Goal: Task Accomplishment & Management: Use online tool/utility

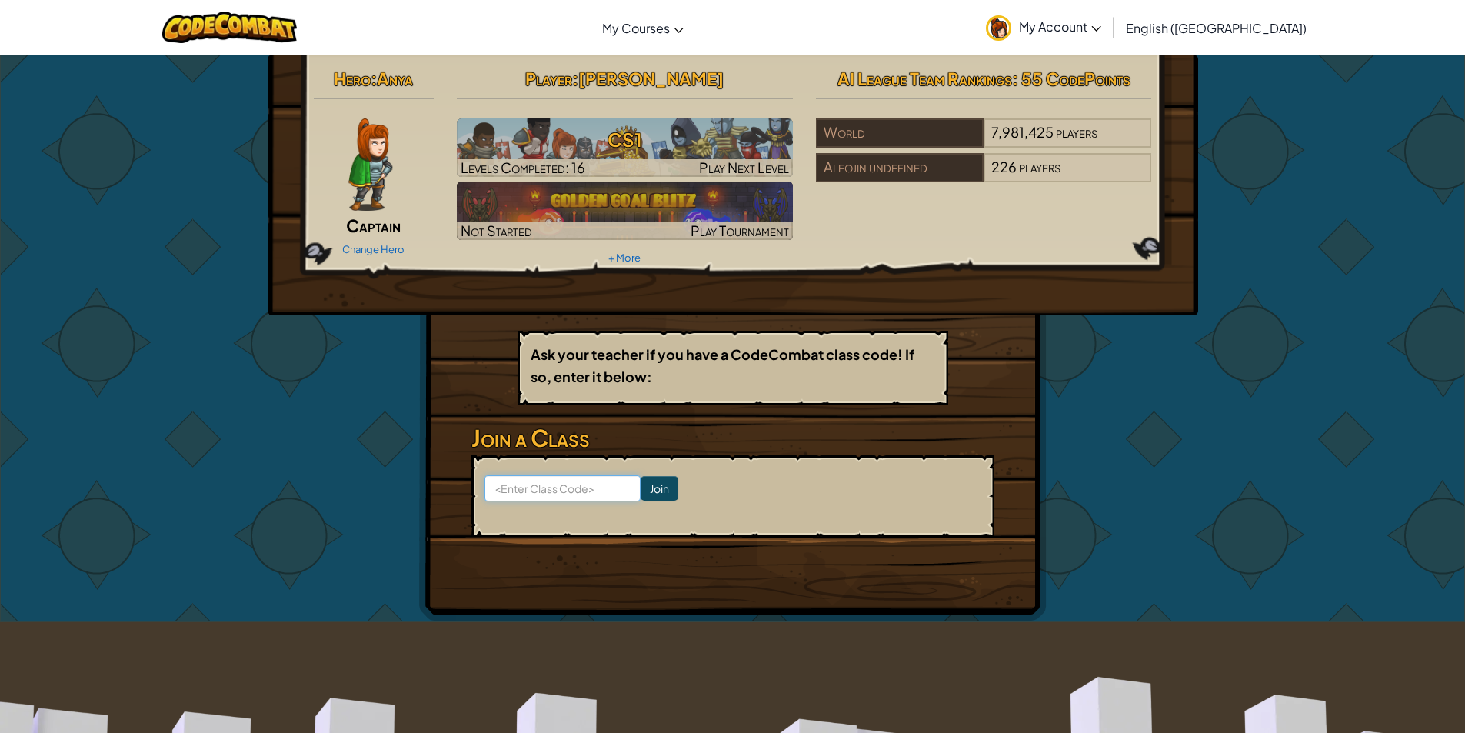
click at [566, 498] on input at bounding box center [563, 488] width 156 height 26
type input "BoyFootCat"
click at [649, 495] on input "Join" at bounding box center [660, 488] width 38 height 25
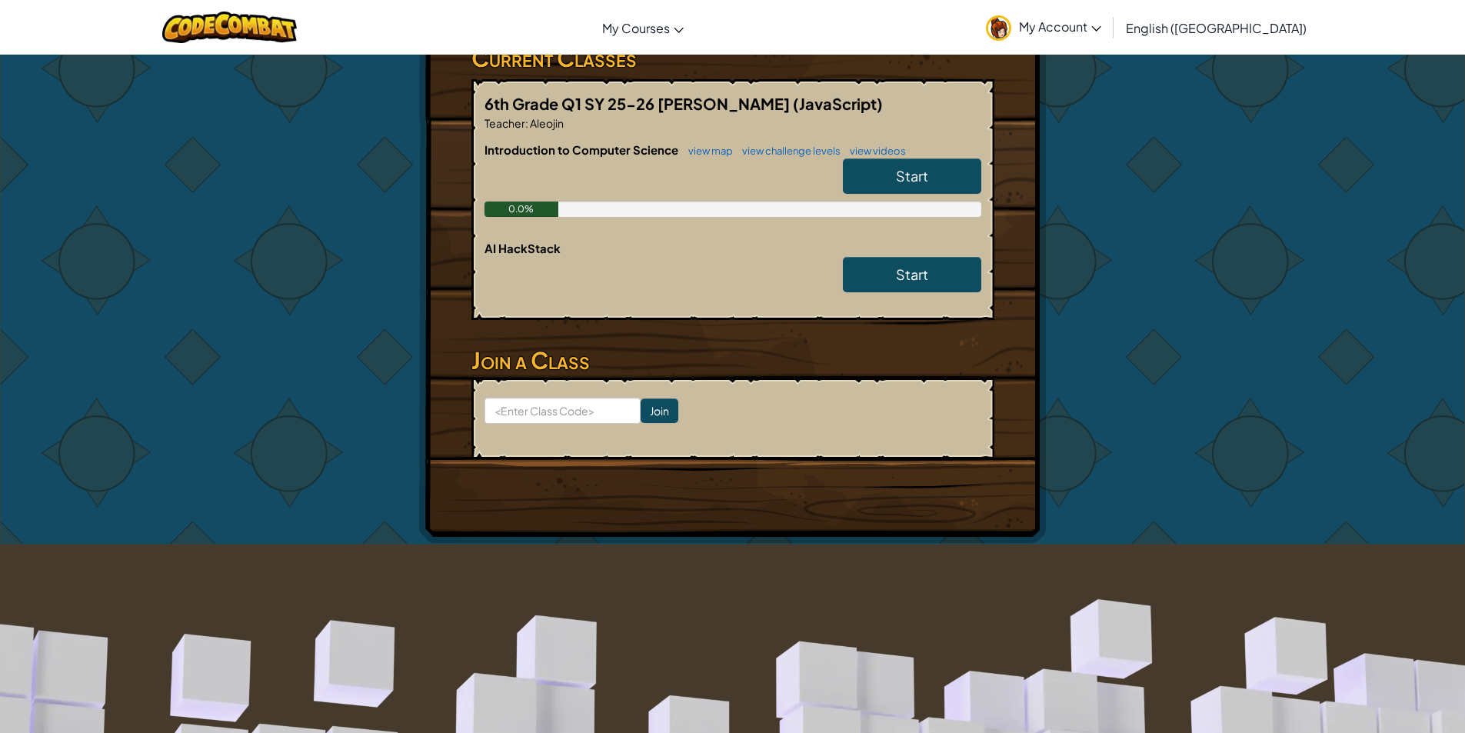
scroll to position [308, 0]
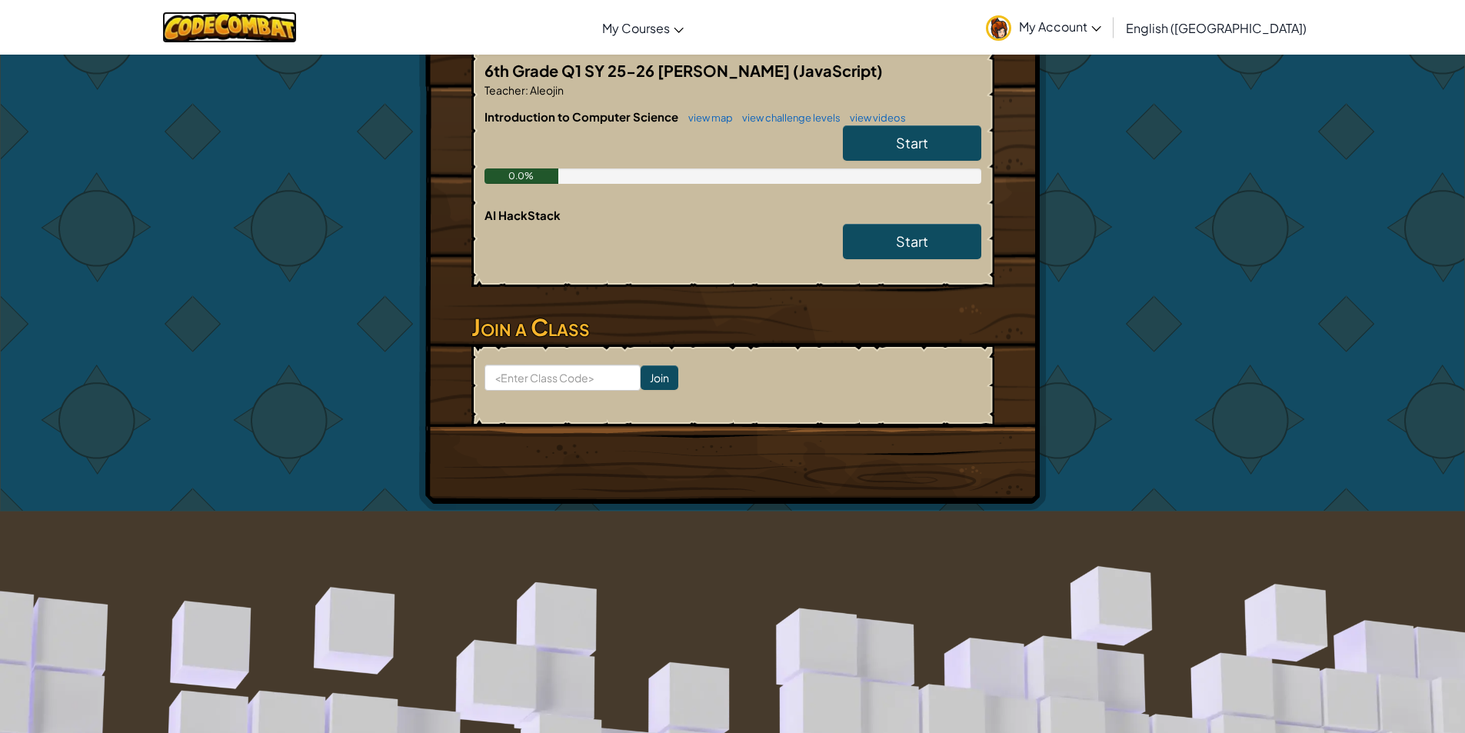
click at [258, 32] on img at bounding box center [229, 28] width 135 height 32
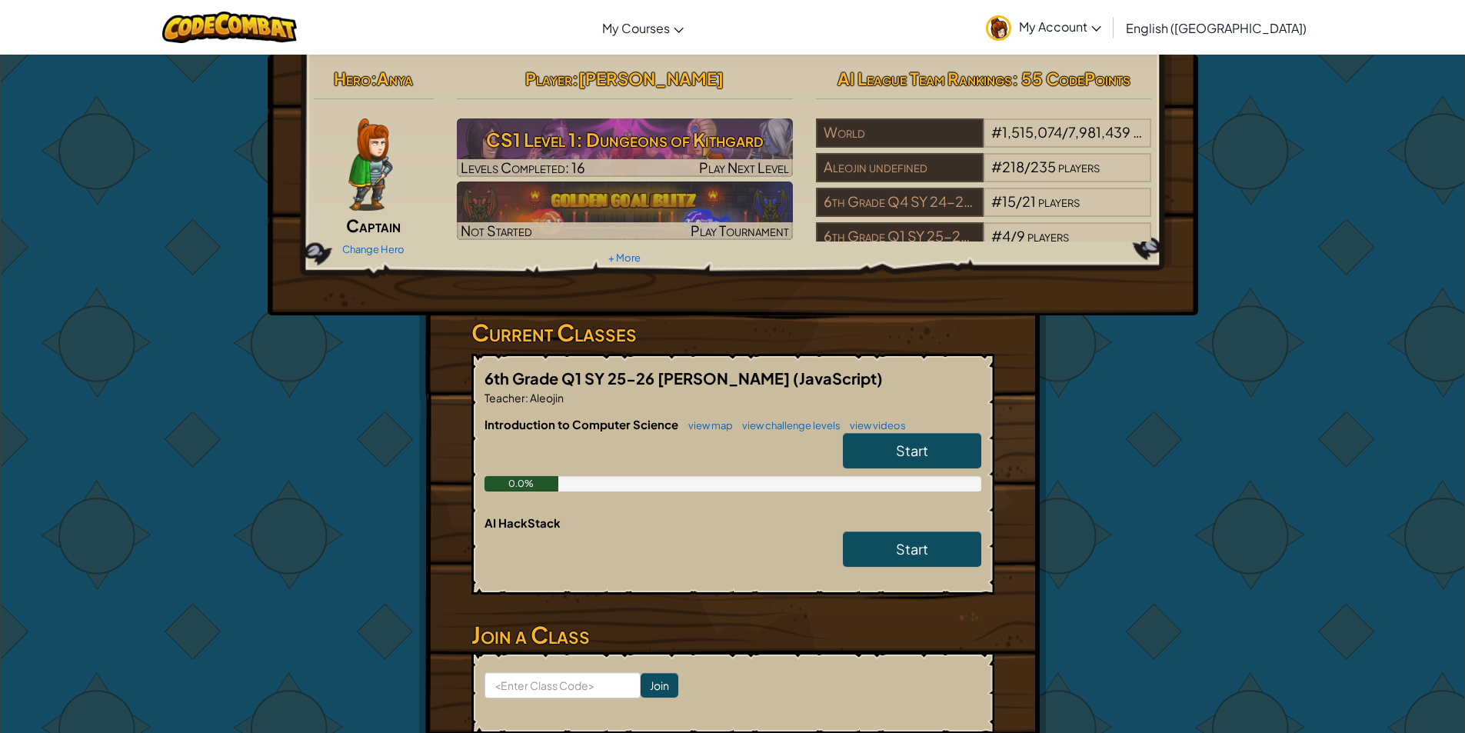
click at [918, 469] on div "Start" at bounding box center [905, 454] width 154 height 43
click at [954, 445] on link "Start" at bounding box center [912, 450] width 138 height 35
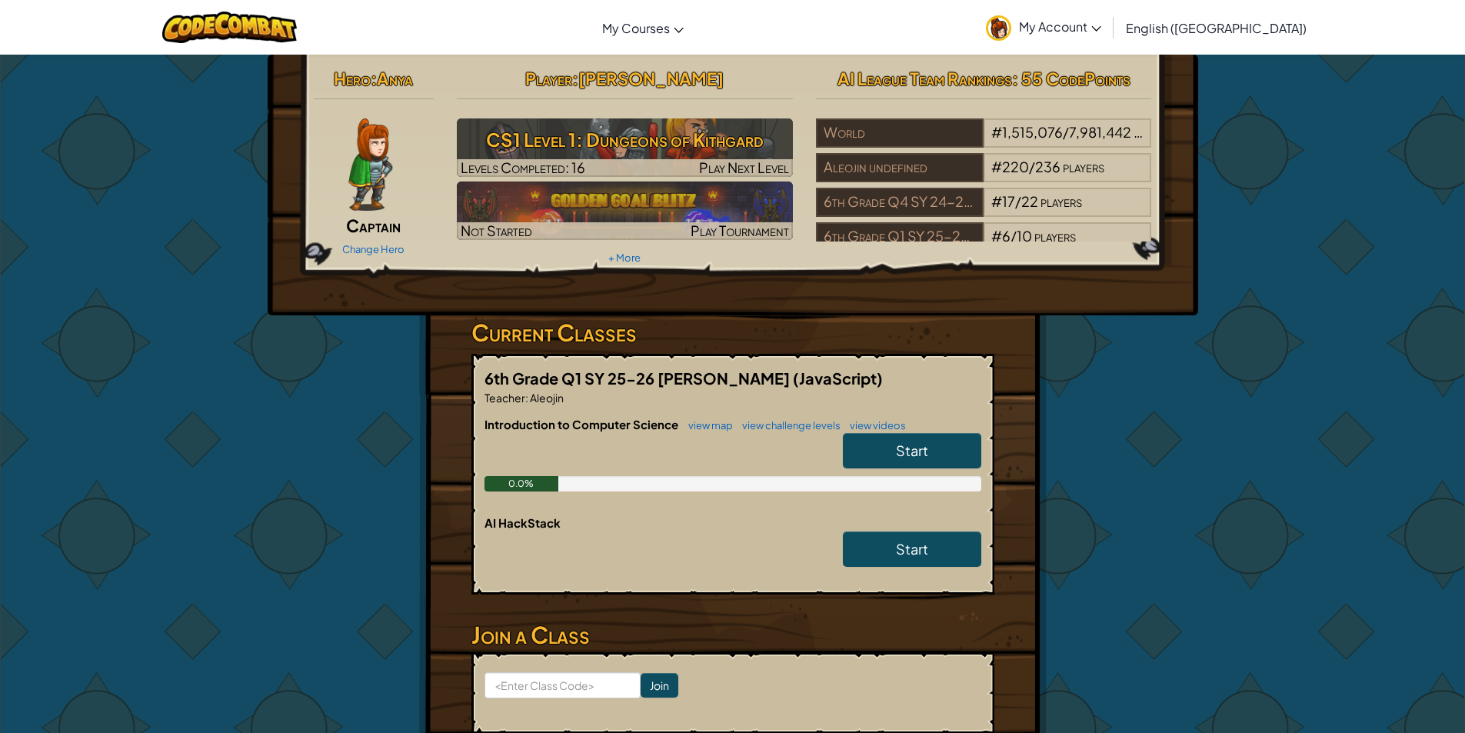
click at [359, 170] on img at bounding box center [370, 164] width 44 height 92
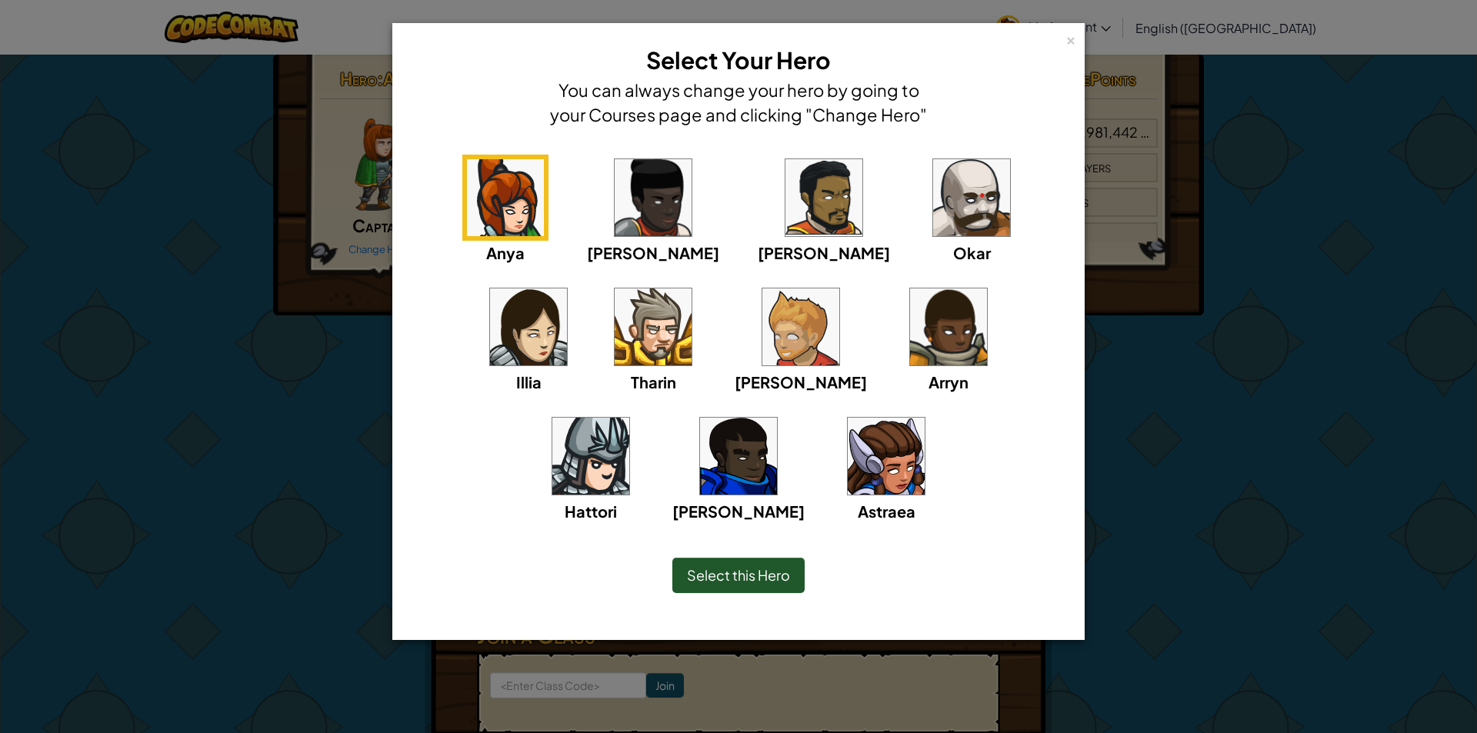
click at [848, 478] on img at bounding box center [886, 456] width 77 height 77
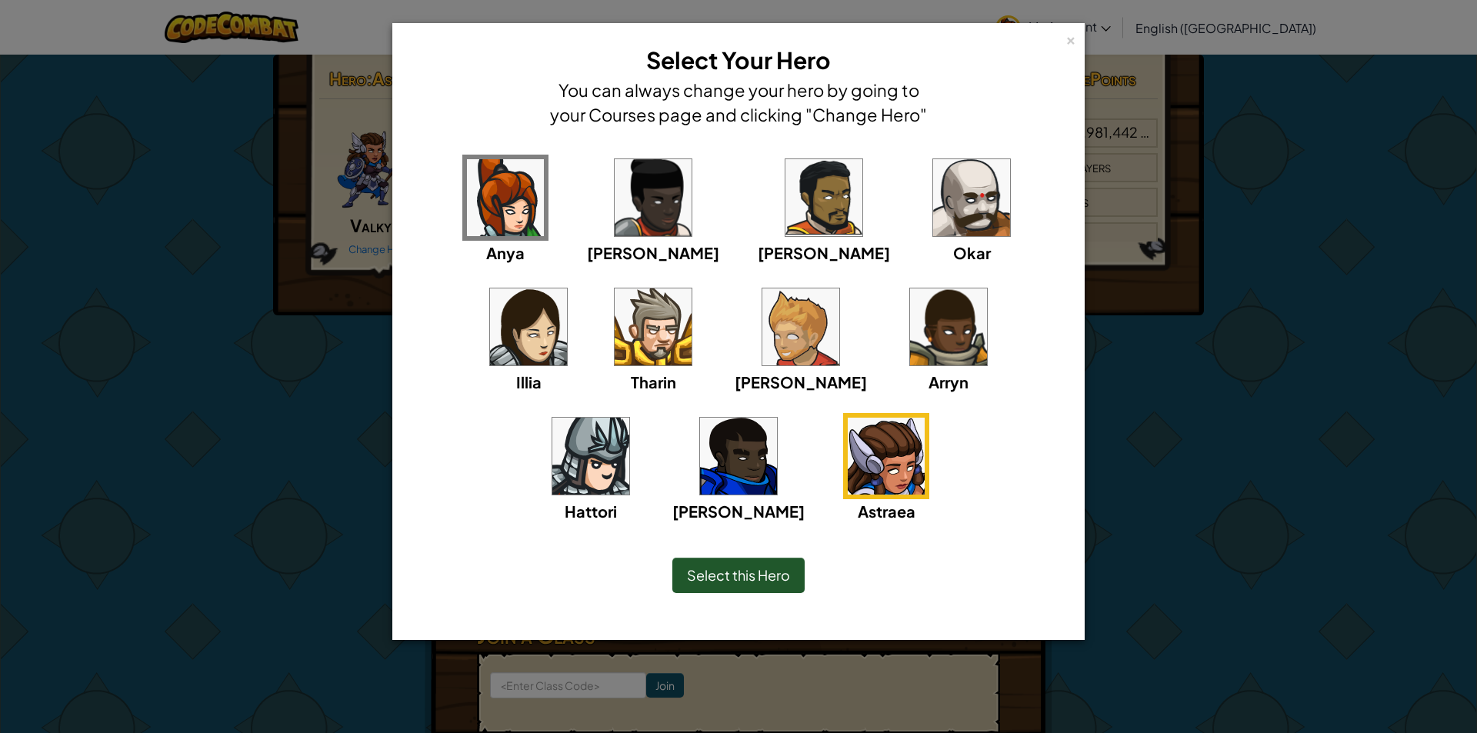
click at [567, 288] on img at bounding box center [528, 326] width 77 height 77
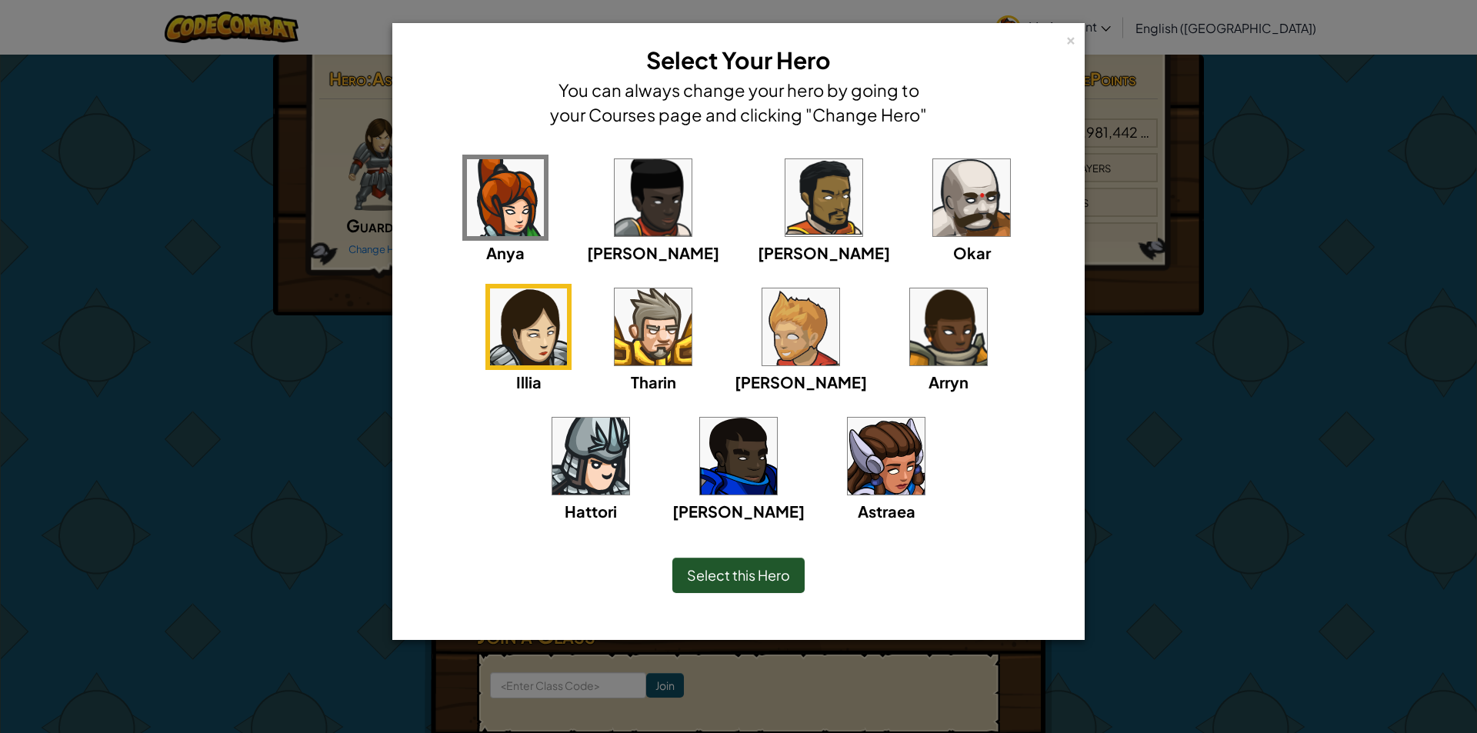
click at [848, 489] on img at bounding box center [886, 456] width 77 height 77
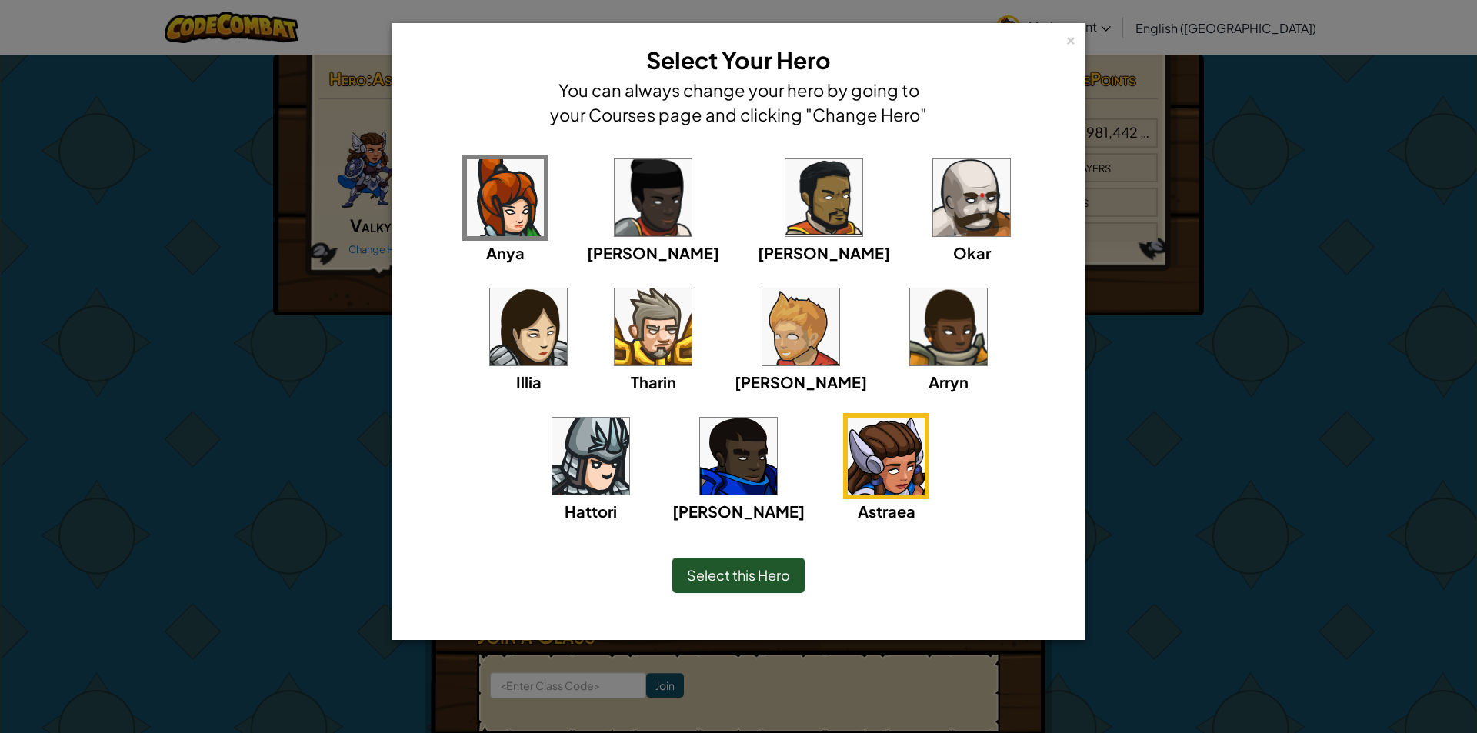
click at [567, 288] on img at bounding box center [528, 326] width 77 height 77
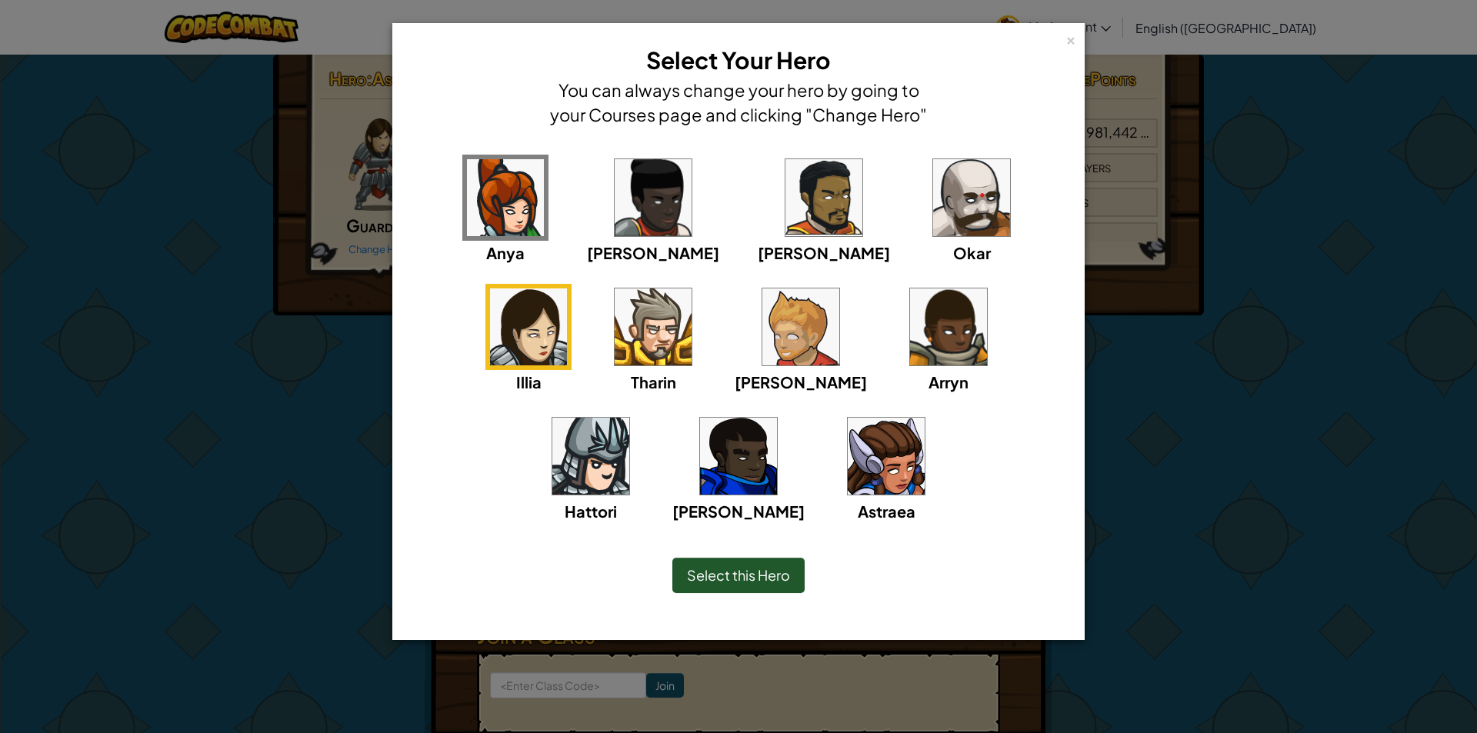
click at [848, 438] on img at bounding box center [886, 456] width 77 height 77
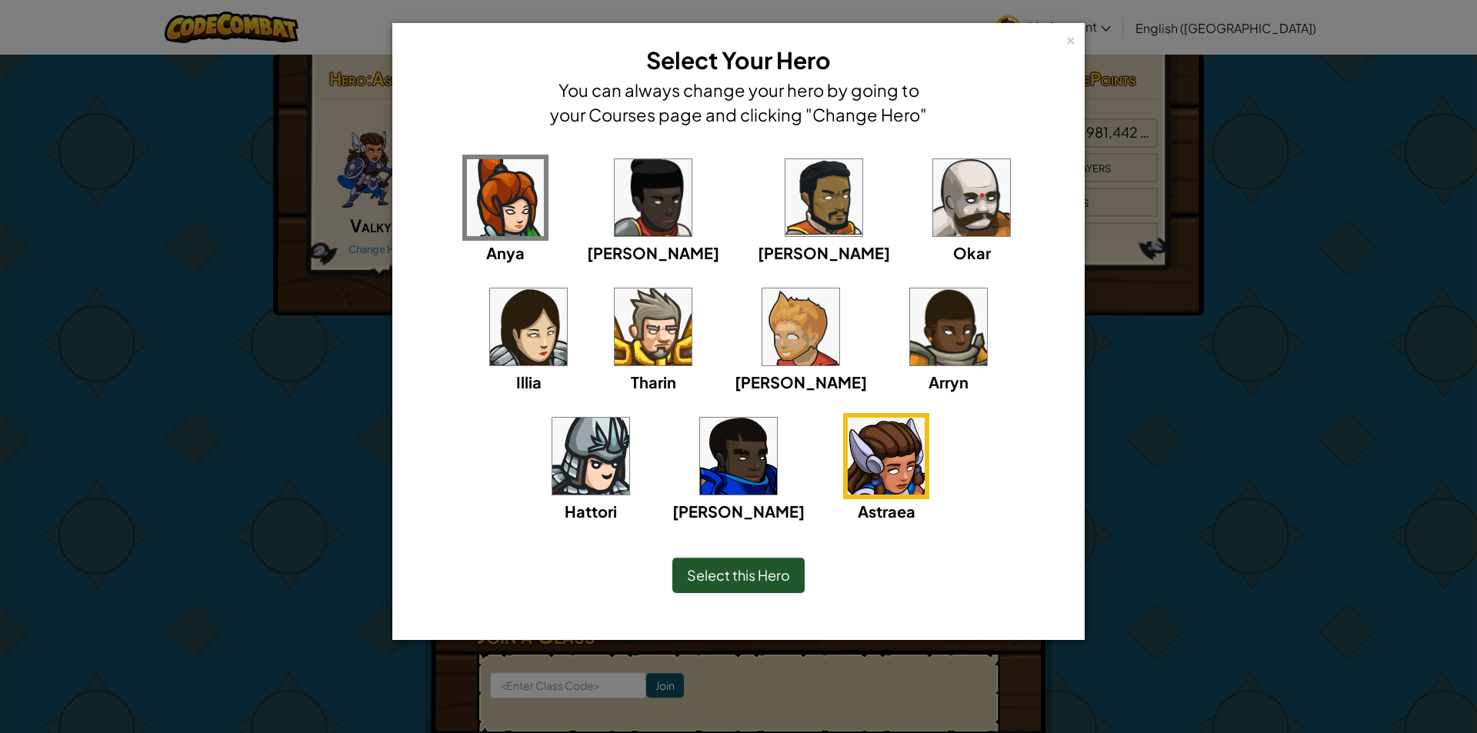
click at [634, 413] on div "Hattori" at bounding box center [591, 468] width 86 height 110
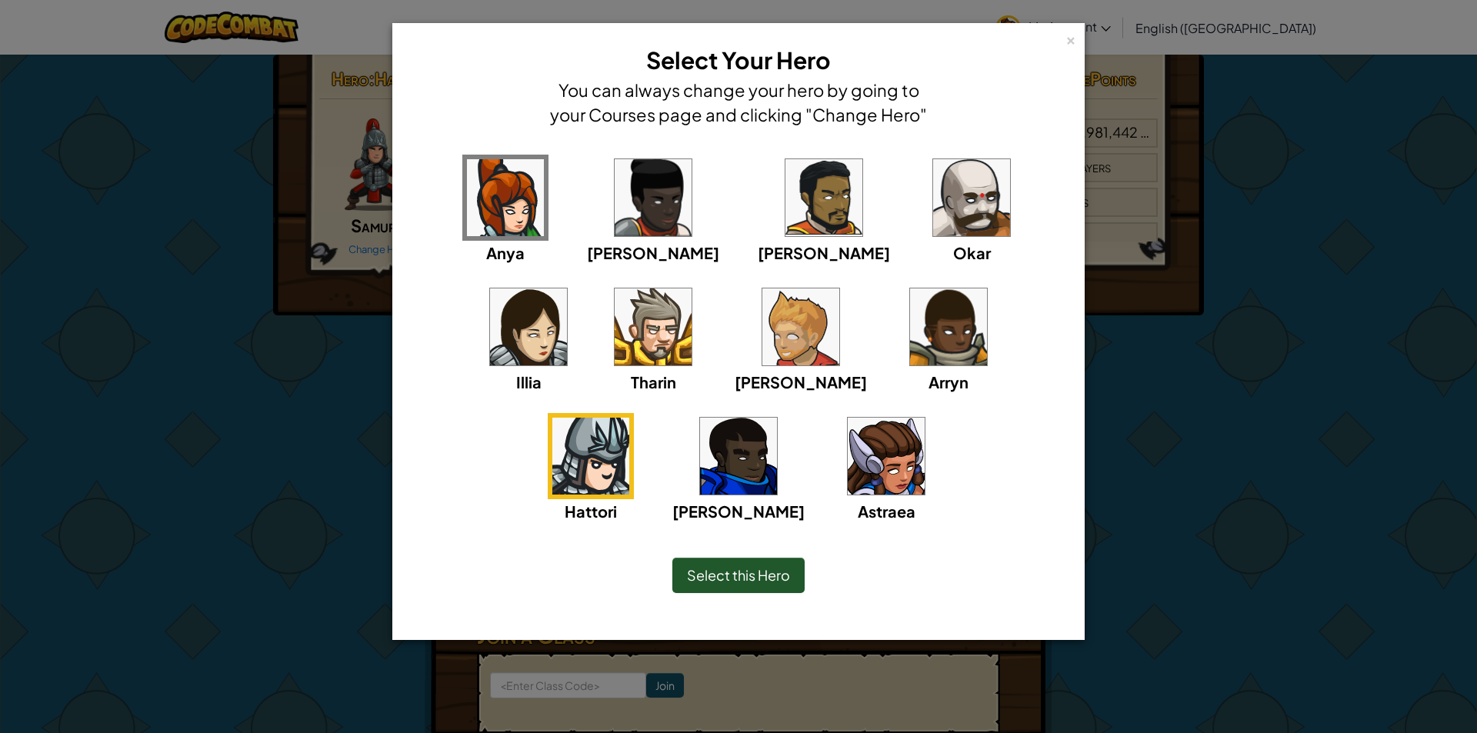
click at [848, 465] on img at bounding box center [886, 456] width 77 height 77
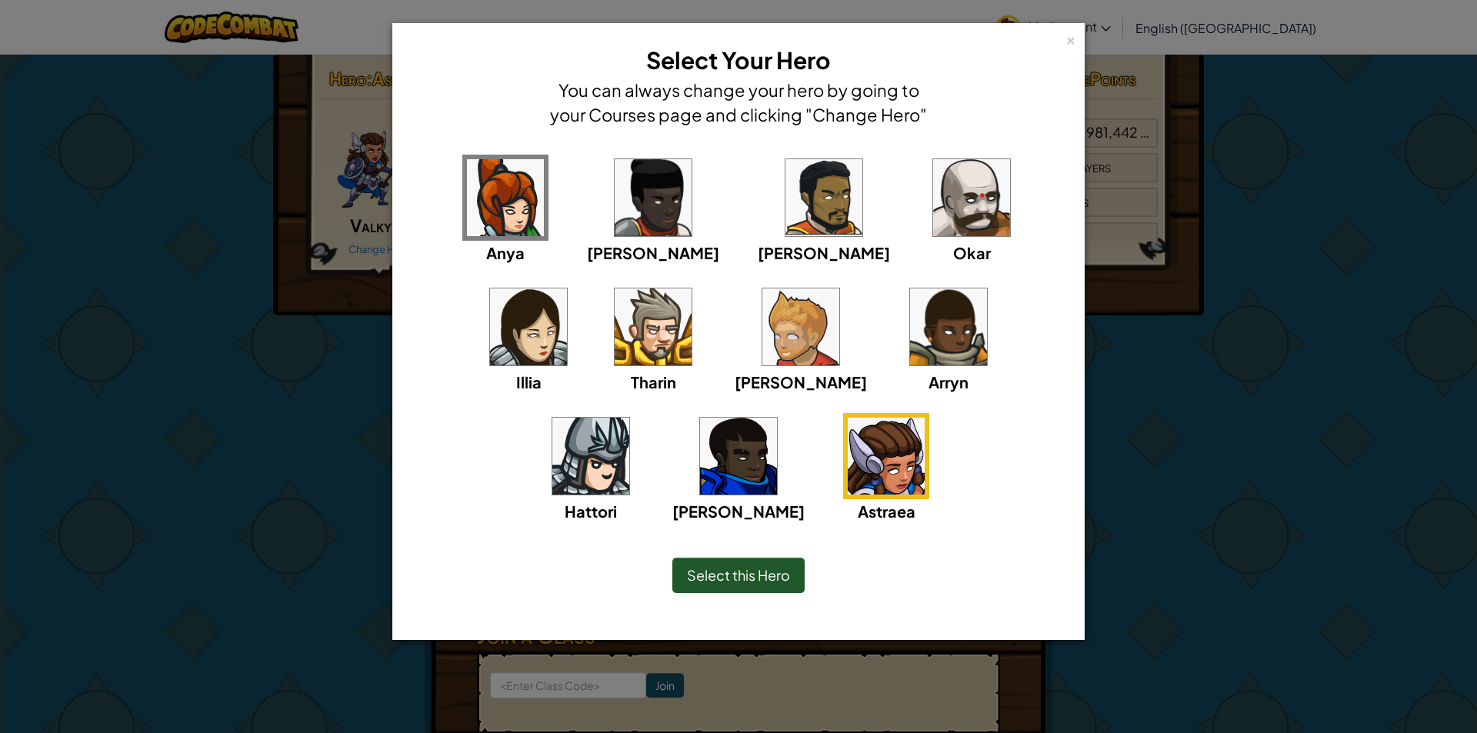
click at [731, 581] on span "Select this Hero" at bounding box center [738, 575] width 103 height 18
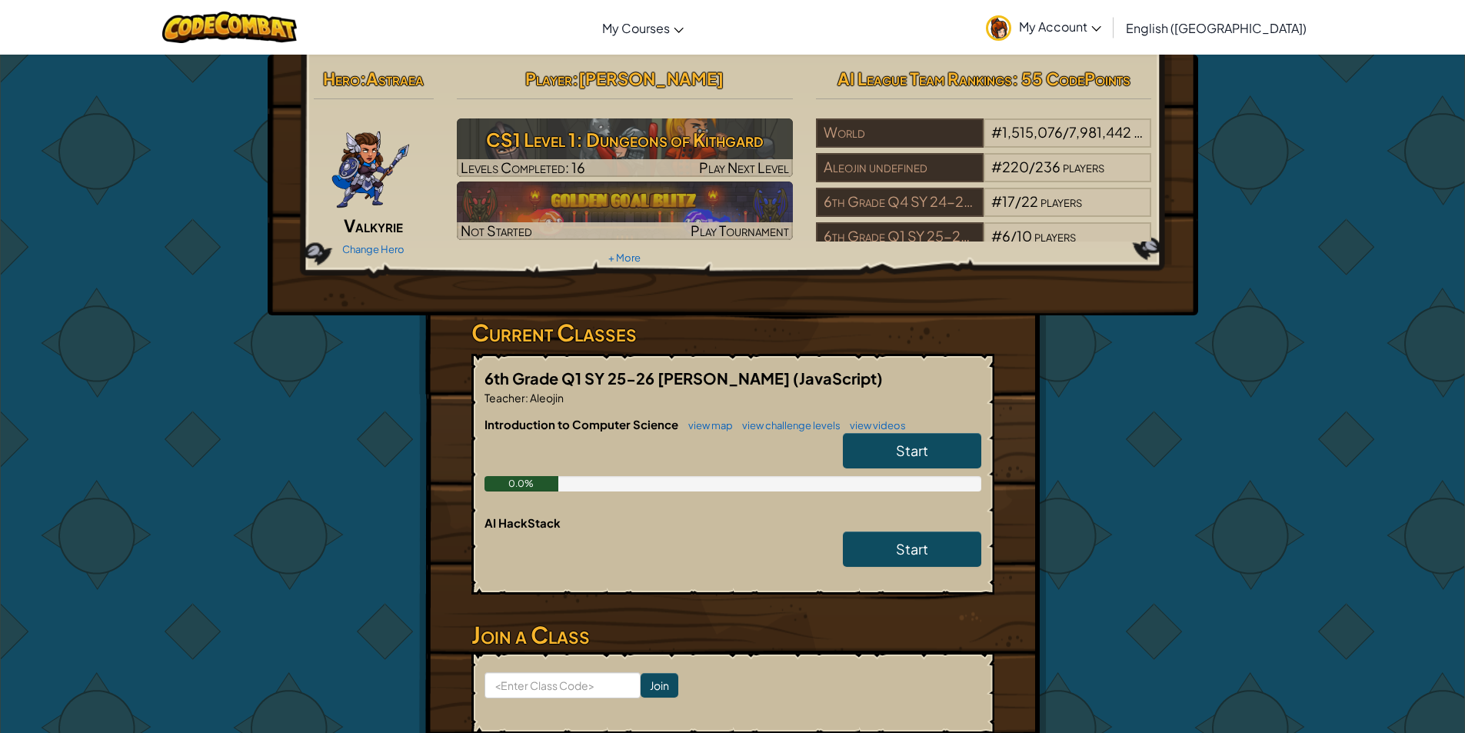
click at [911, 448] on span "Start" at bounding box center [912, 450] width 32 height 18
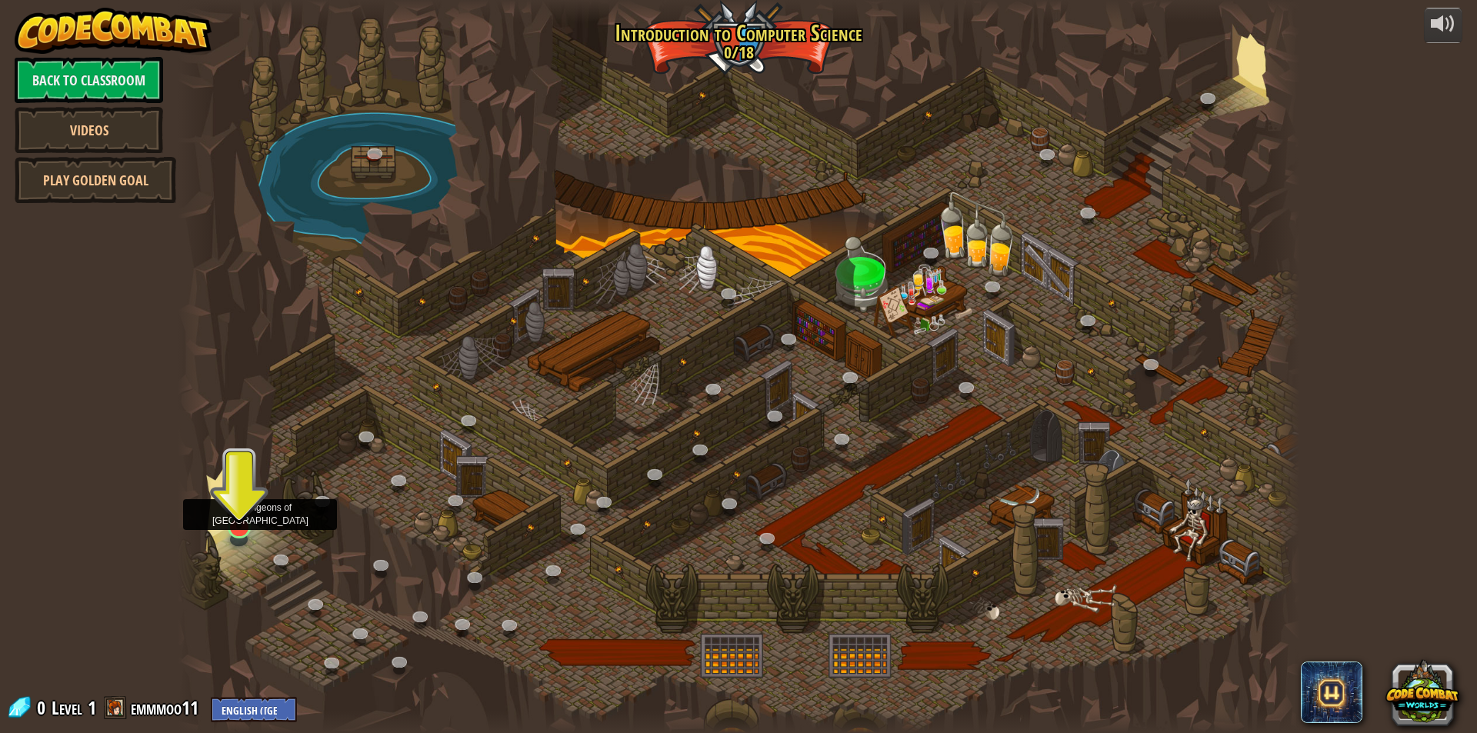
click at [238, 503] on img at bounding box center [239, 494] width 30 height 69
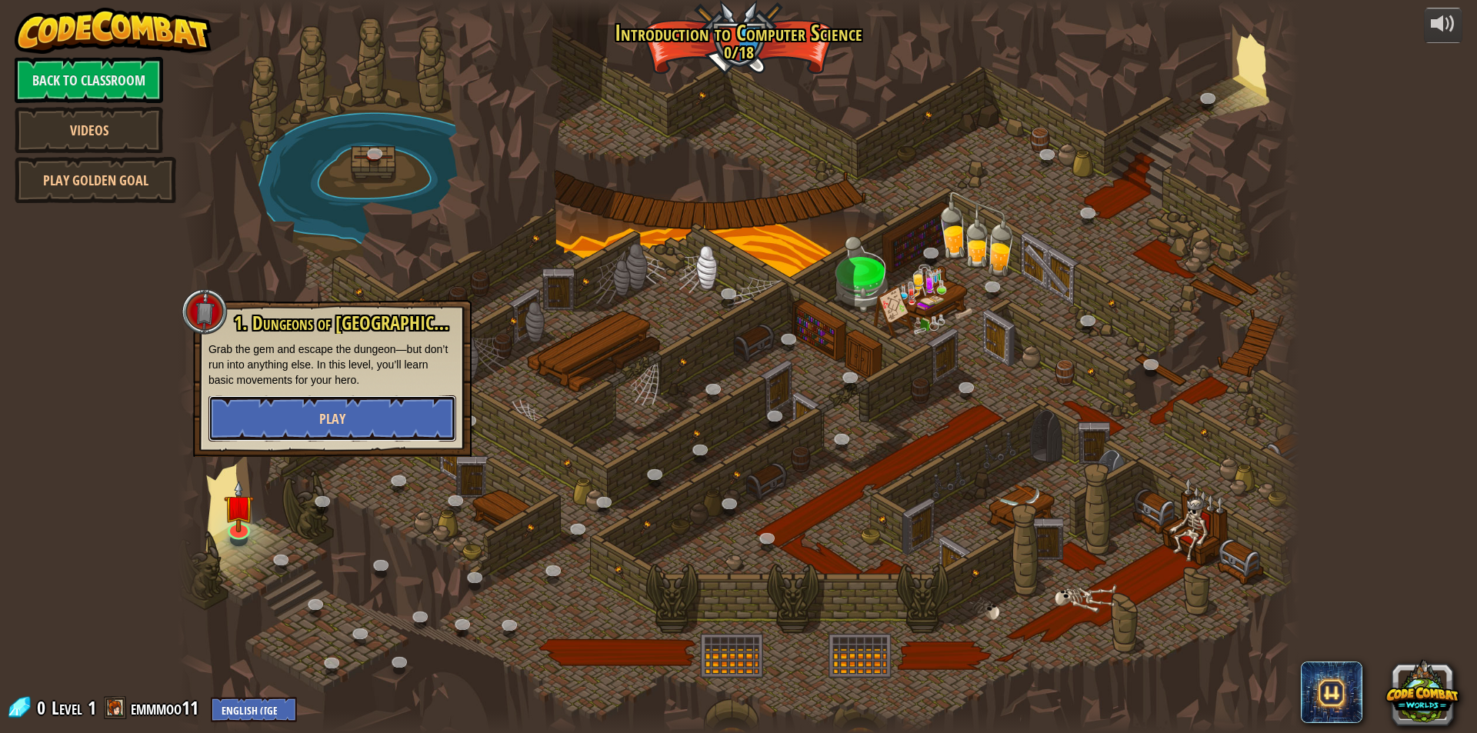
click at [291, 422] on button "Play" at bounding box center [332, 418] width 248 height 46
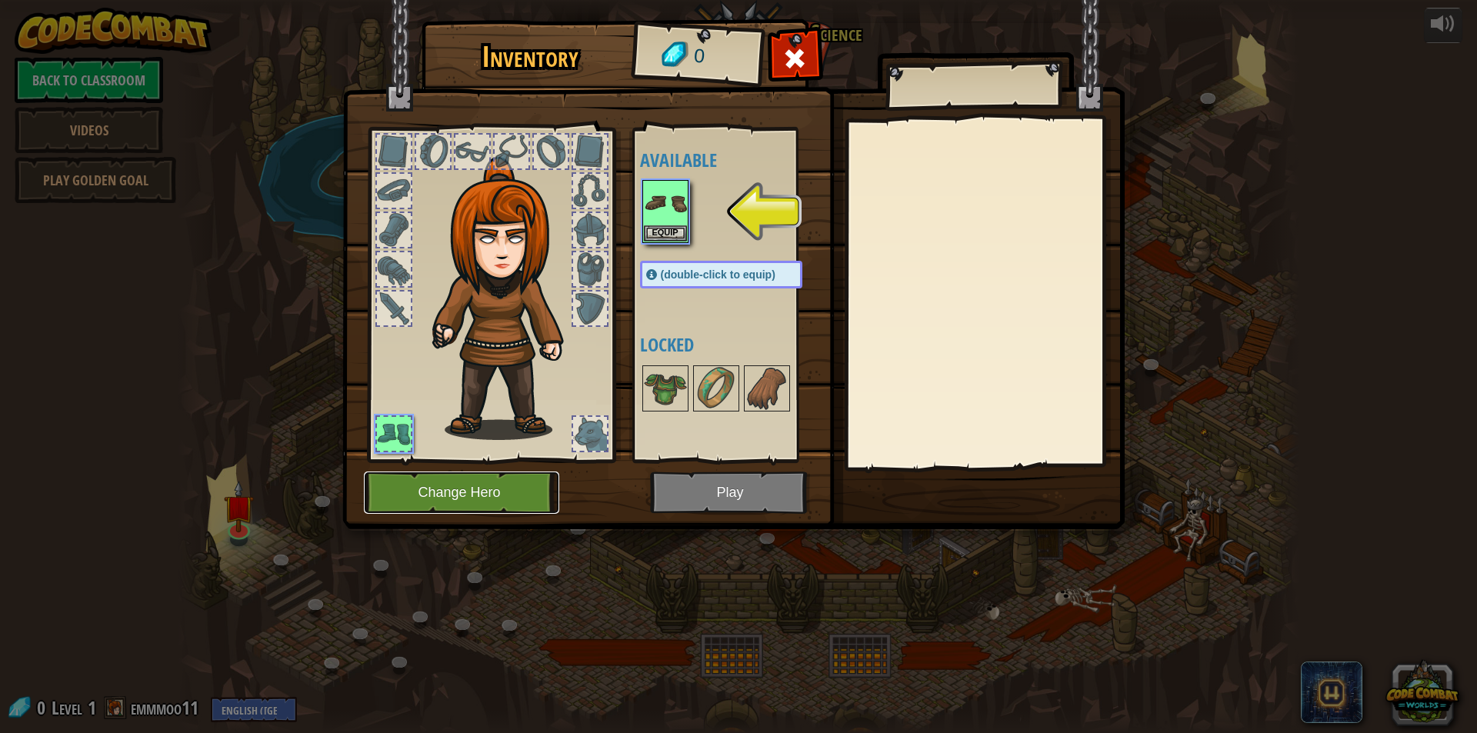
click at [491, 503] on button "Change Hero" at bounding box center [461, 492] width 195 height 42
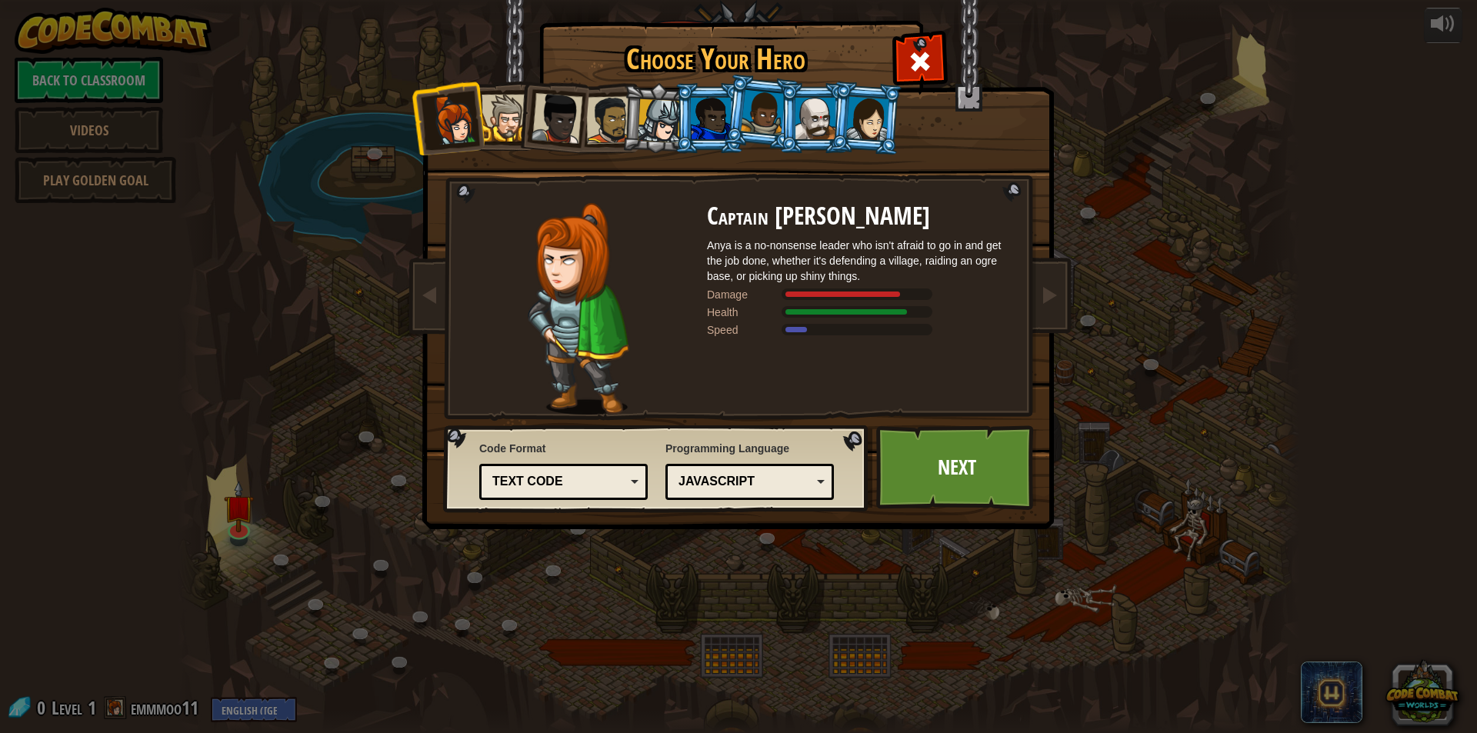
click at [876, 104] on div at bounding box center [867, 118] width 43 height 44
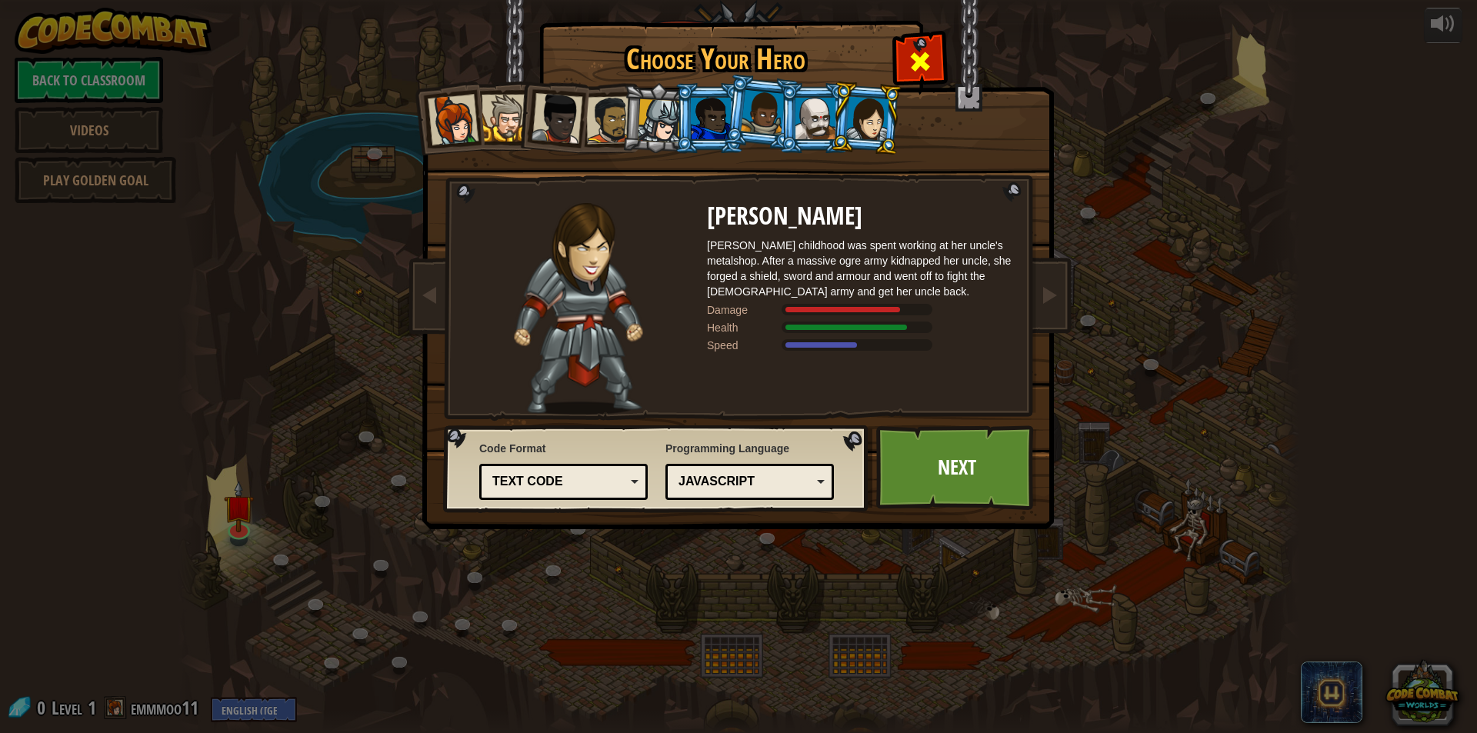
click at [924, 56] on span at bounding box center [920, 61] width 25 height 25
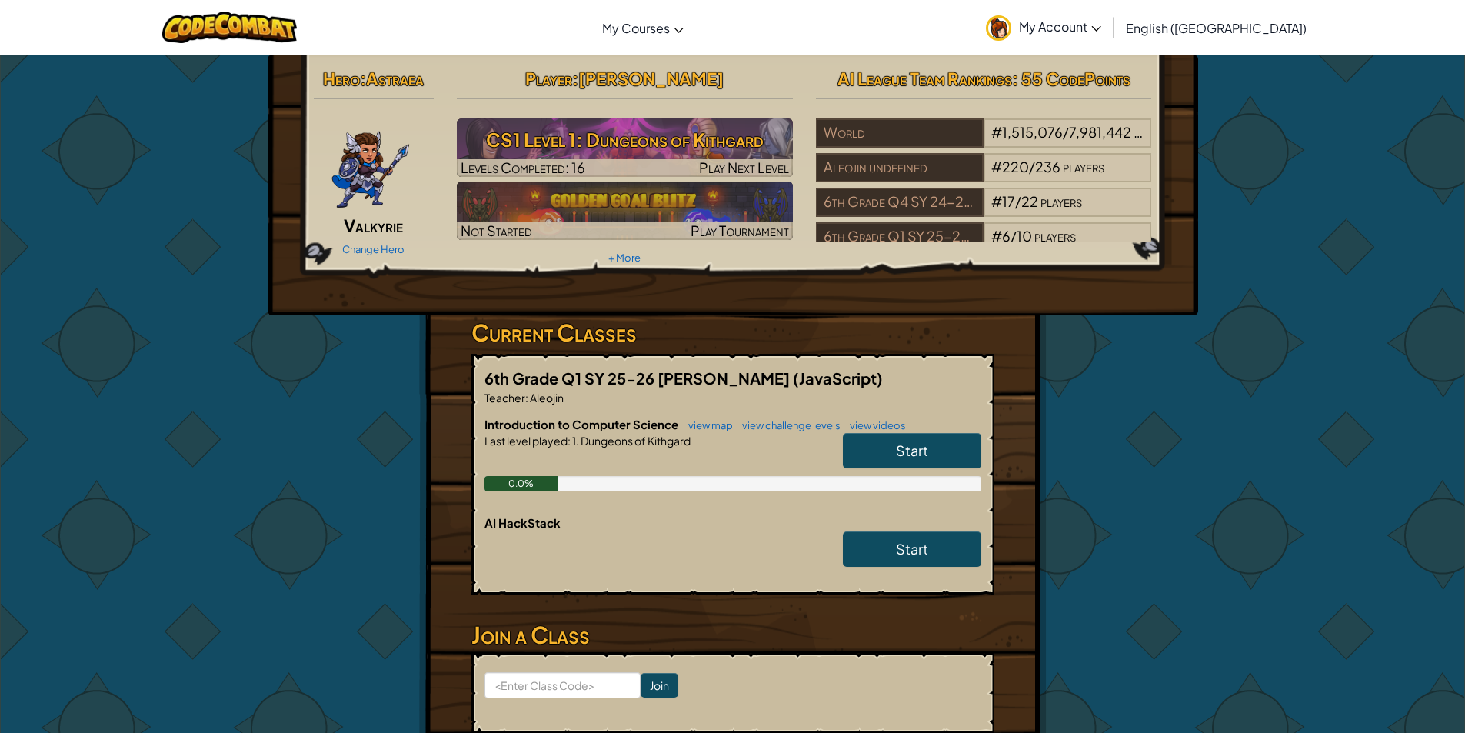
click at [376, 205] on img at bounding box center [371, 164] width 80 height 92
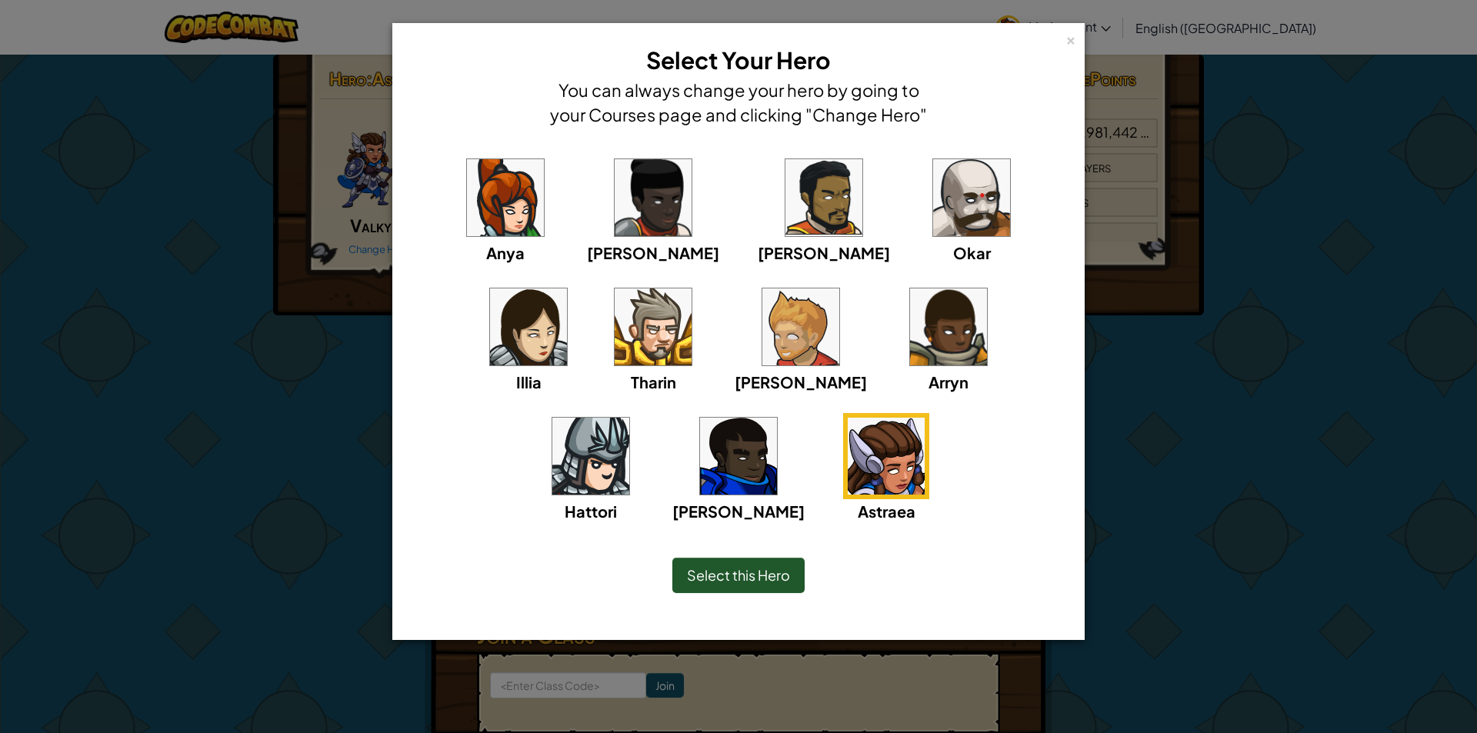
click at [477, 215] on img at bounding box center [505, 197] width 77 height 77
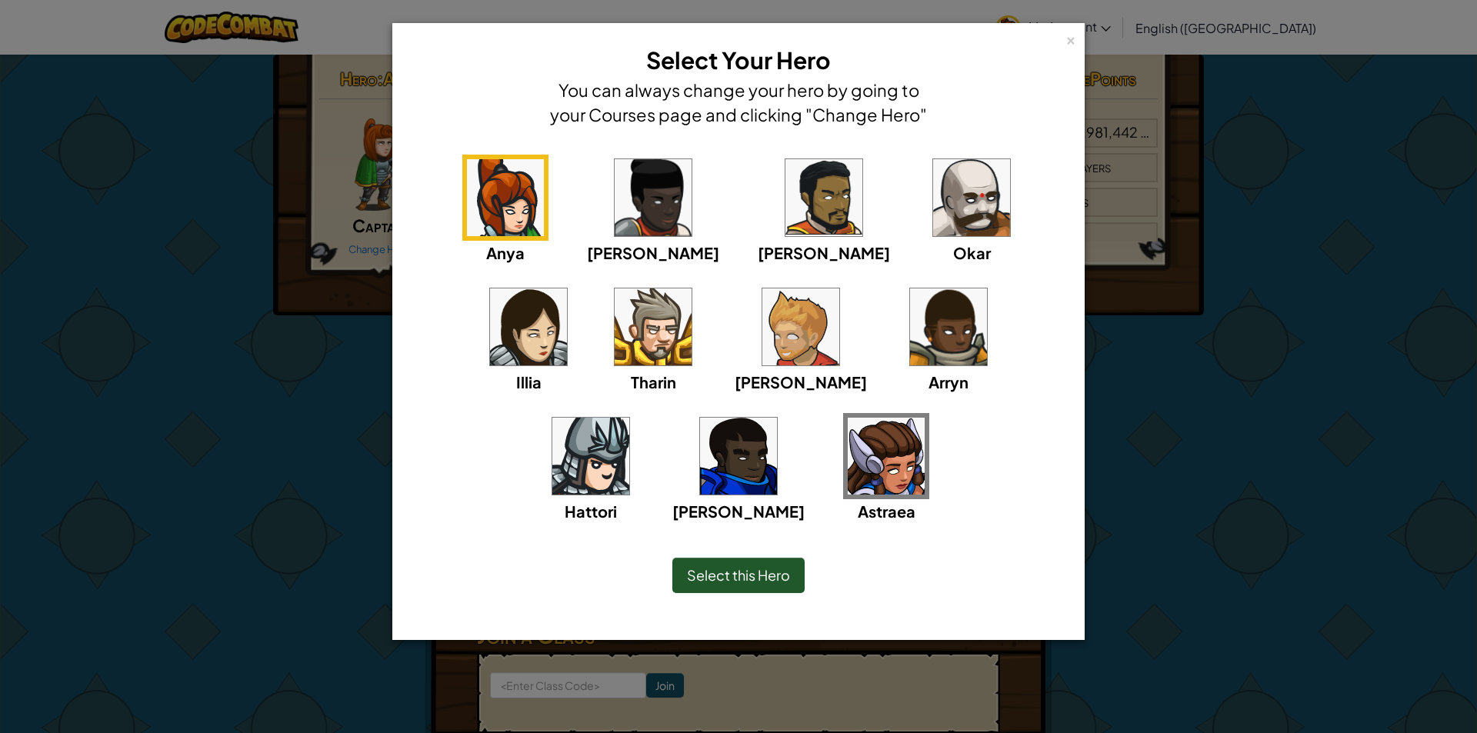
click at [745, 578] on span "Select this Hero" at bounding box center [738, 575] width 103 height 18
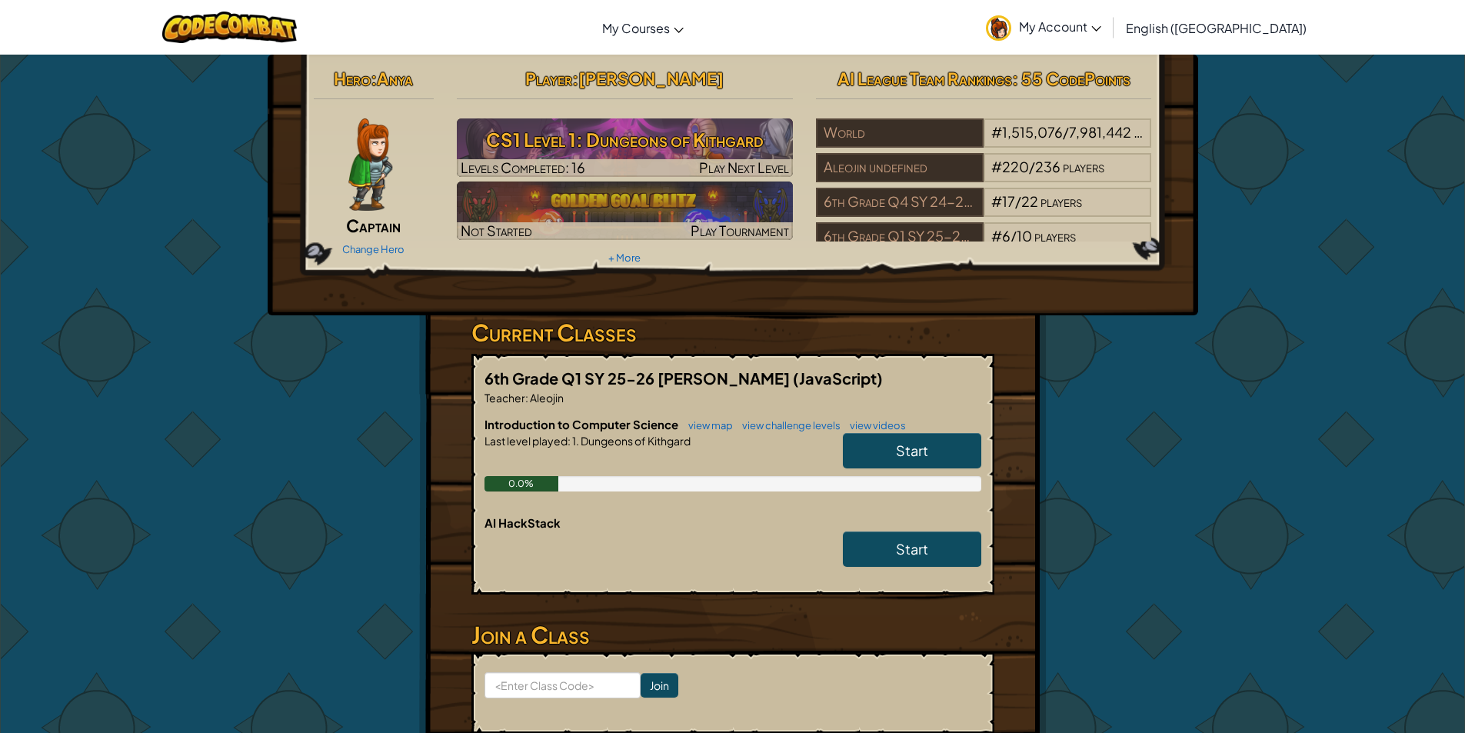
click at [940, 436] on link "Start" at bounding box center [912, 450] width 138 height 35
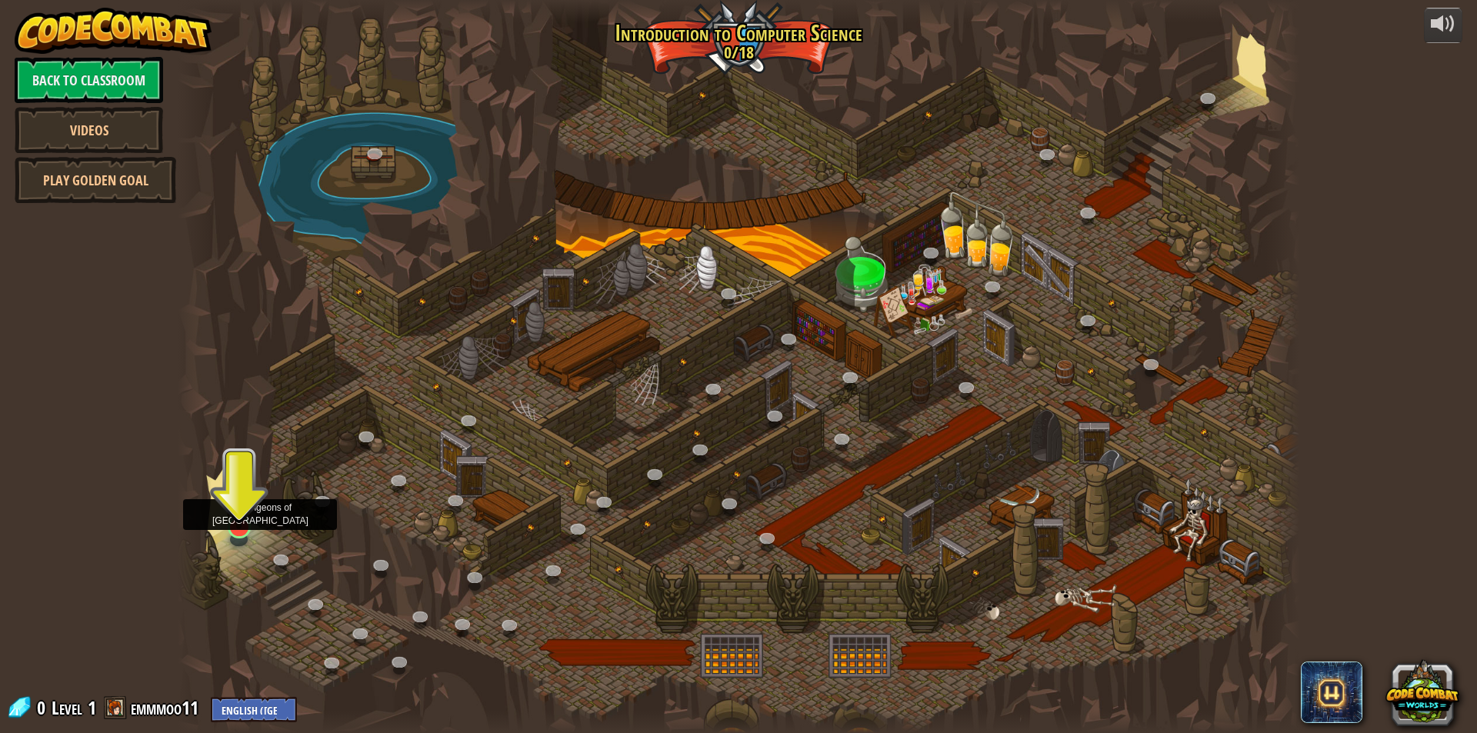
click at [241, 521] on img at bounding box center [239, 494] width 30 height 69
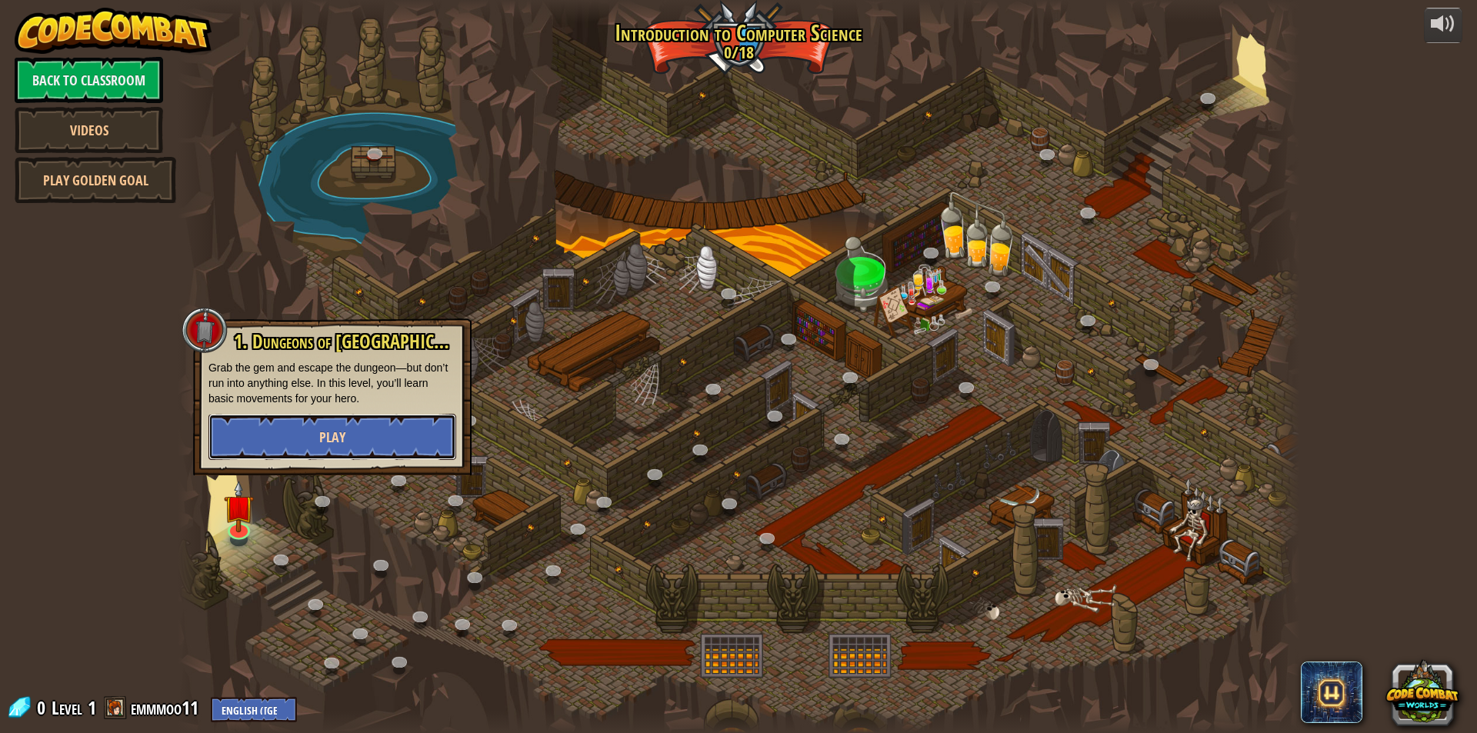
click at [266, 439] on button "Play" at bounding box center [332, 437] width 248 height 46
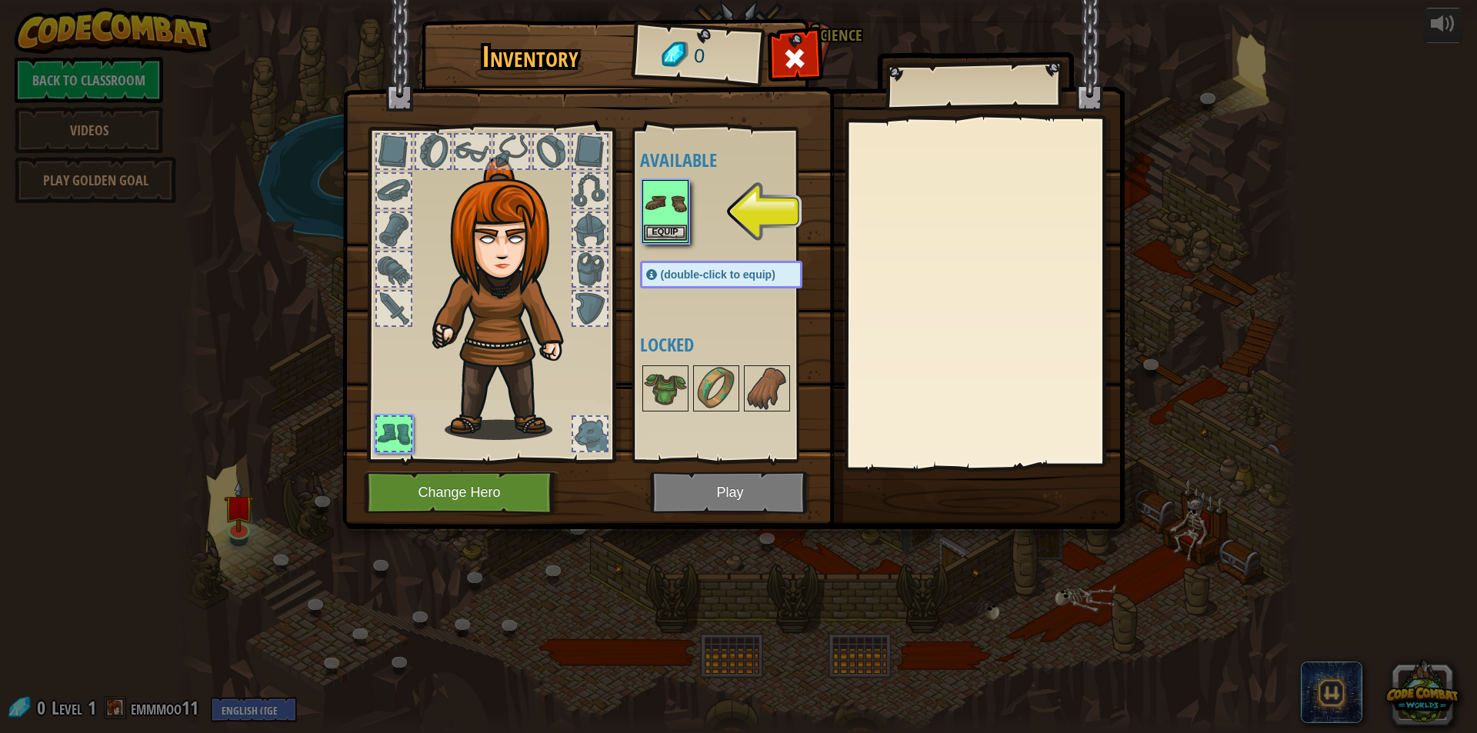
click at [677, 192] on img at bounding box center [665, 203] width 43 height 43
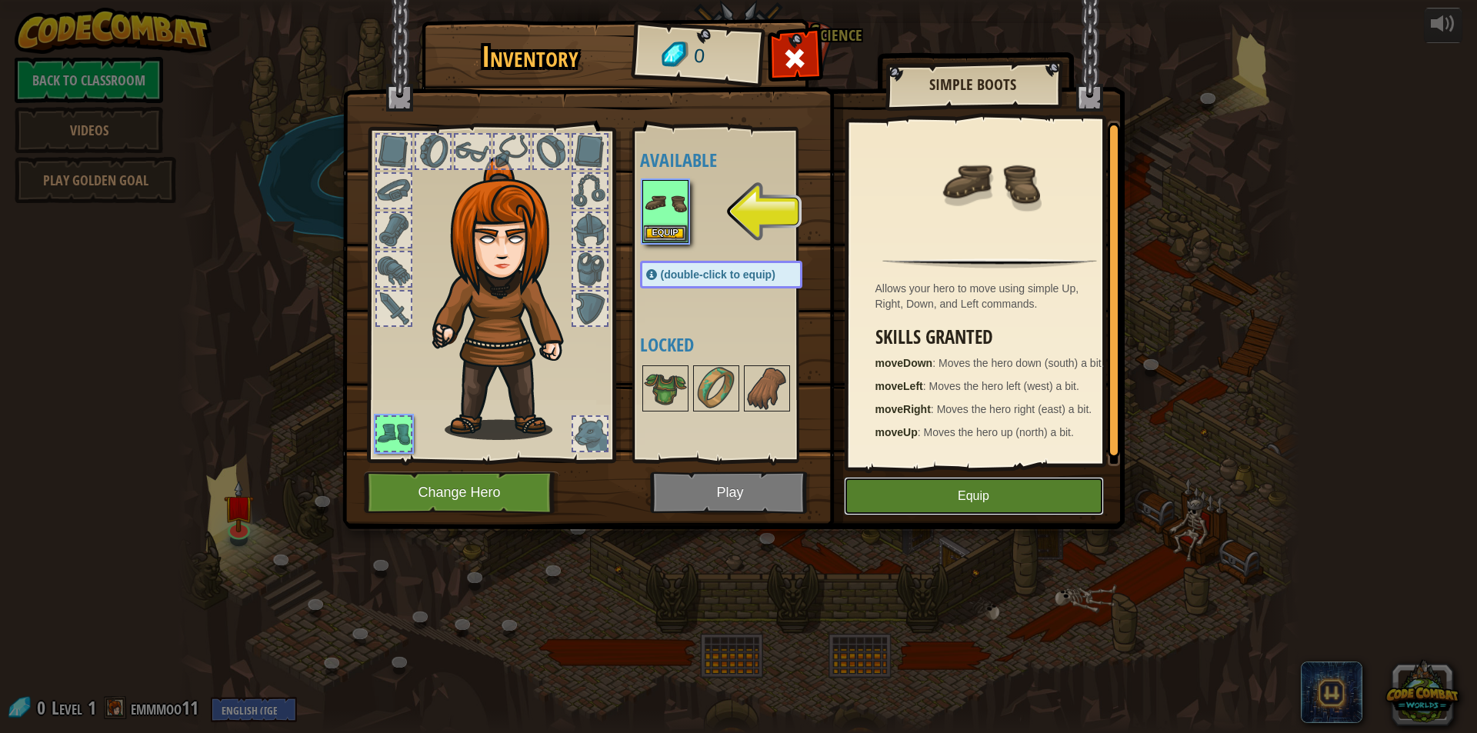
click at [1018, 491] on button "Equip" at bounding box center [974, 496] width 260 height 38
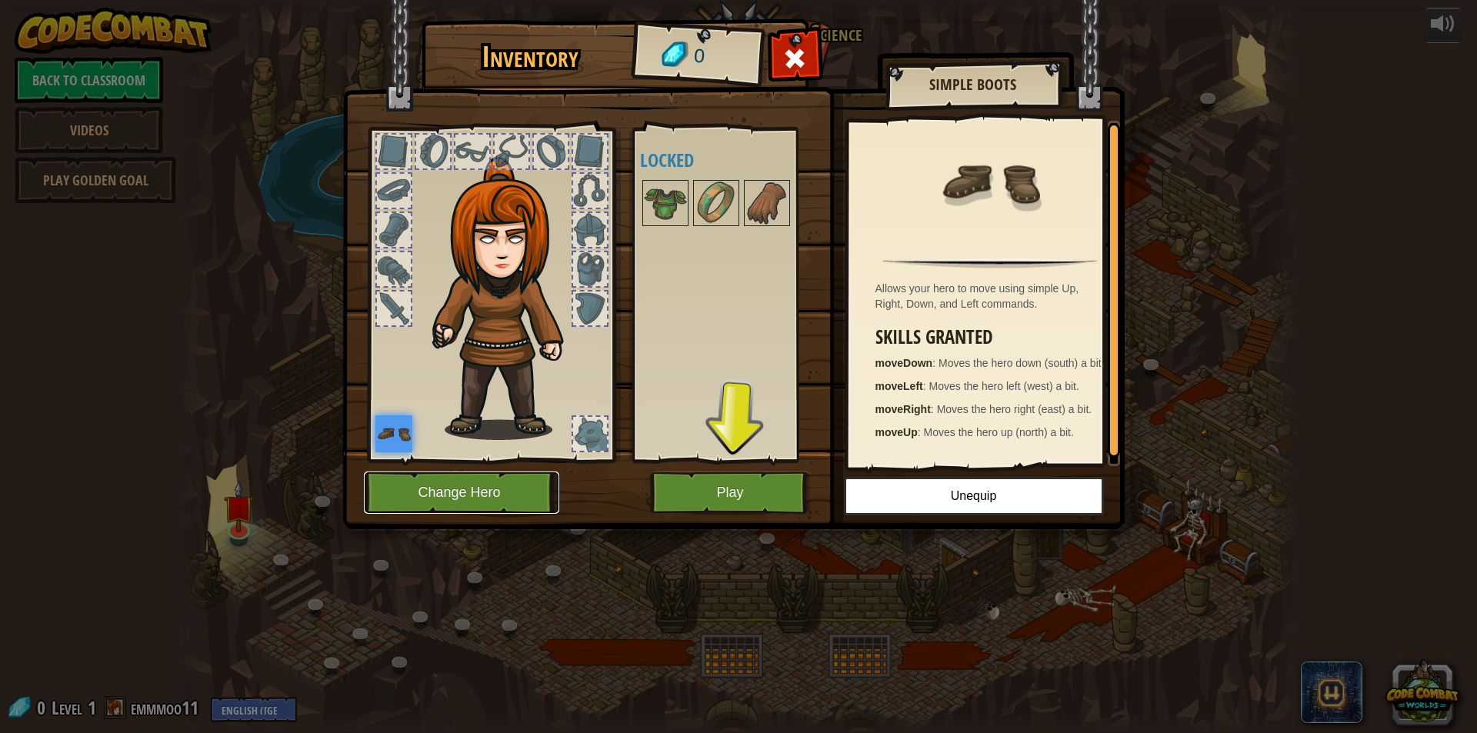
click at [521, 502] on button "Change Hero" at bounding box center [461, 492] width 195 height 42
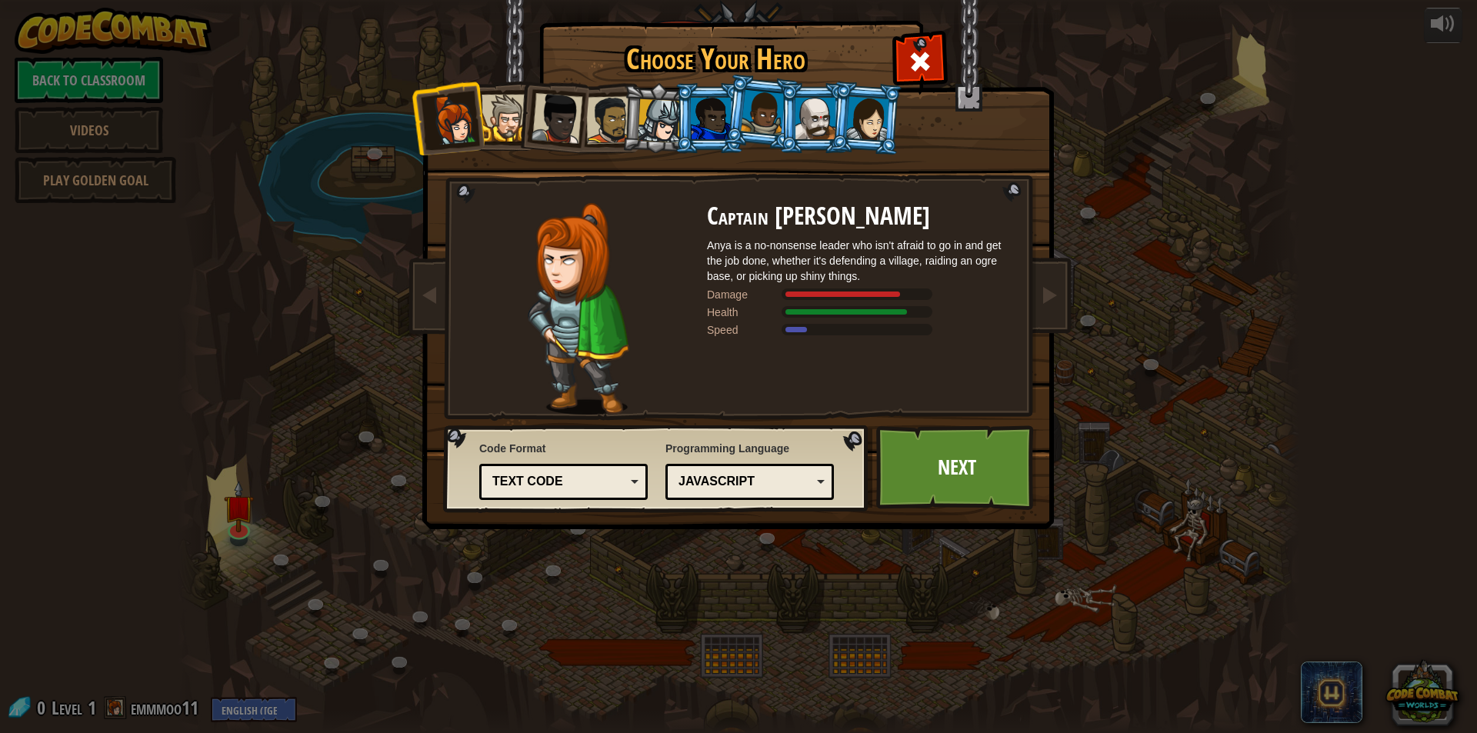
click at [881, 128] on div at bounding box center [867, 118] width 43 height 44
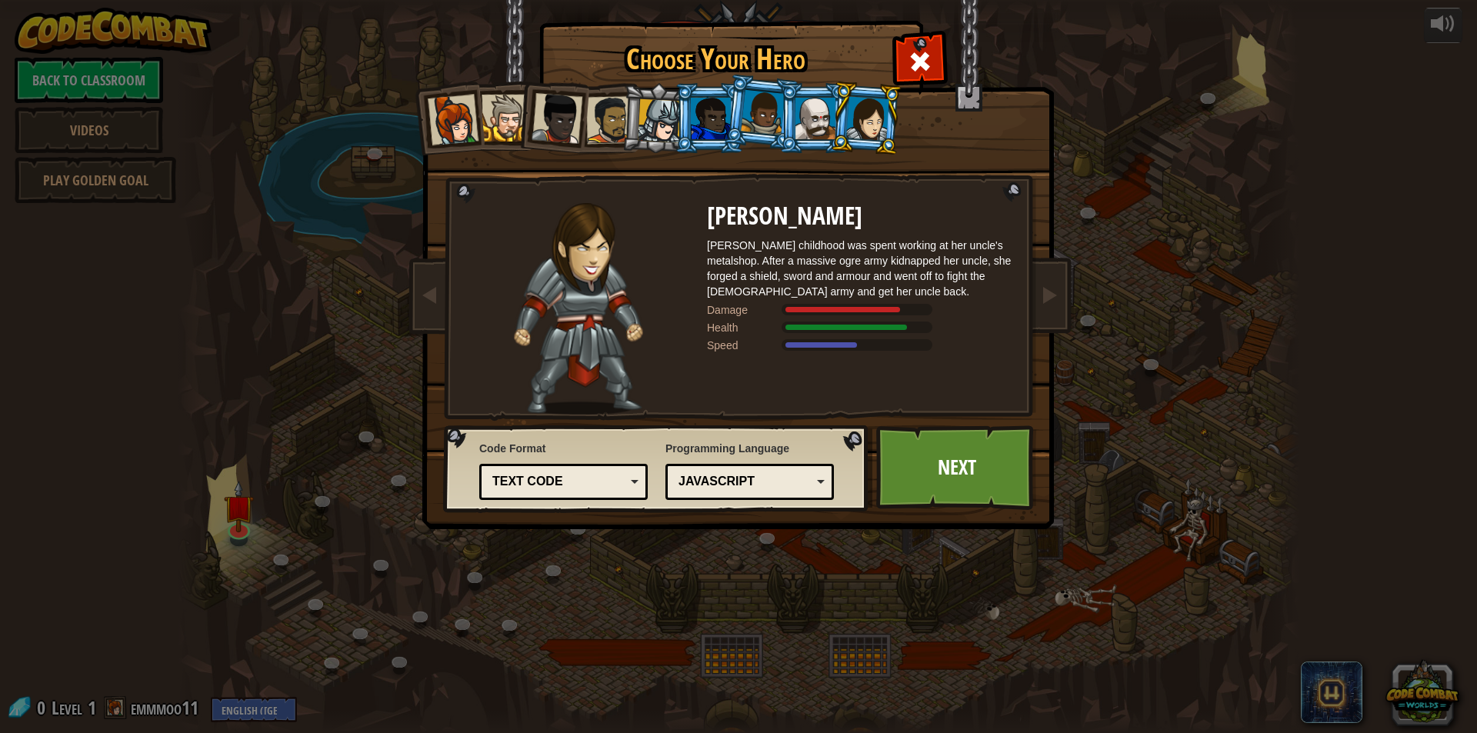
click at [441, 133] on div at bounding box center [453, 120] width 51 height 51
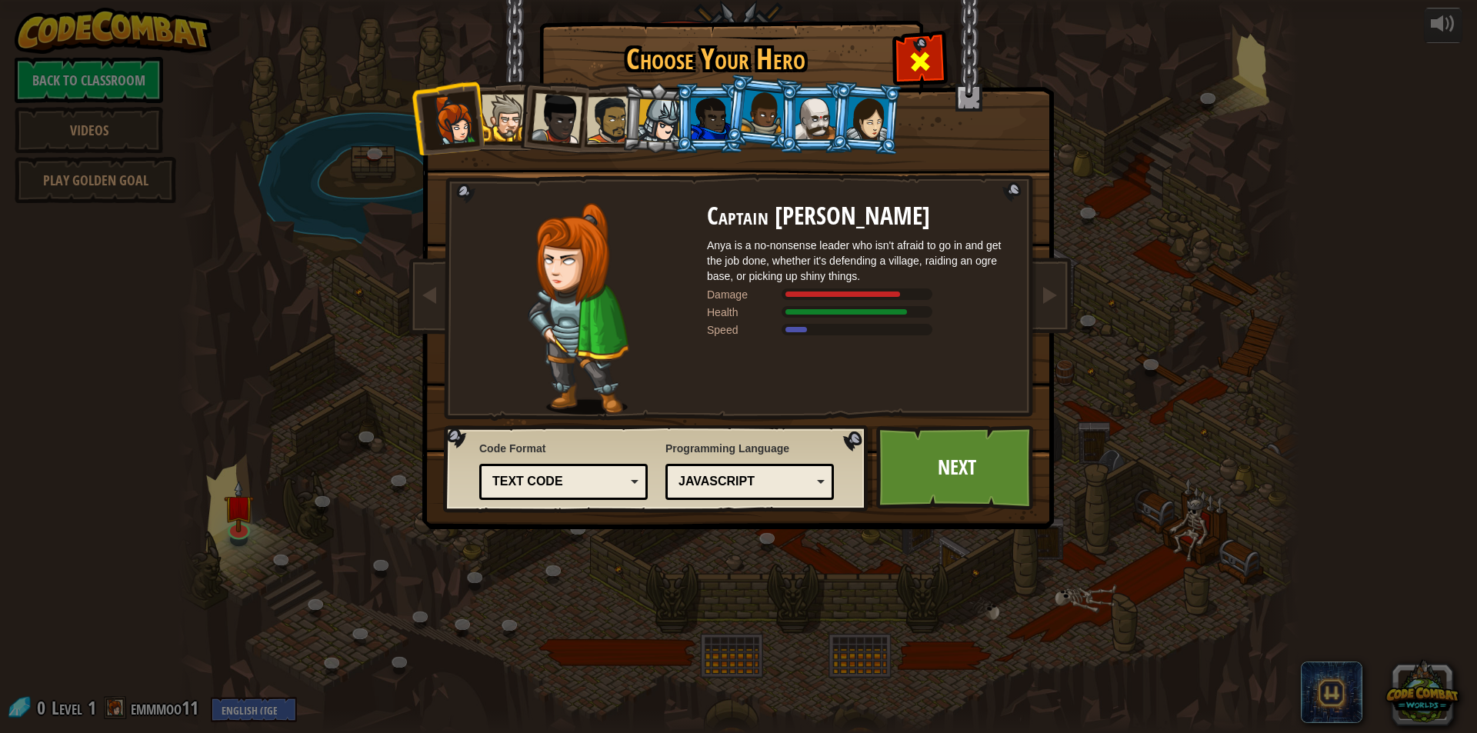
click at [930, 65] on span at bounding box center [920, 61] width 25 height 25
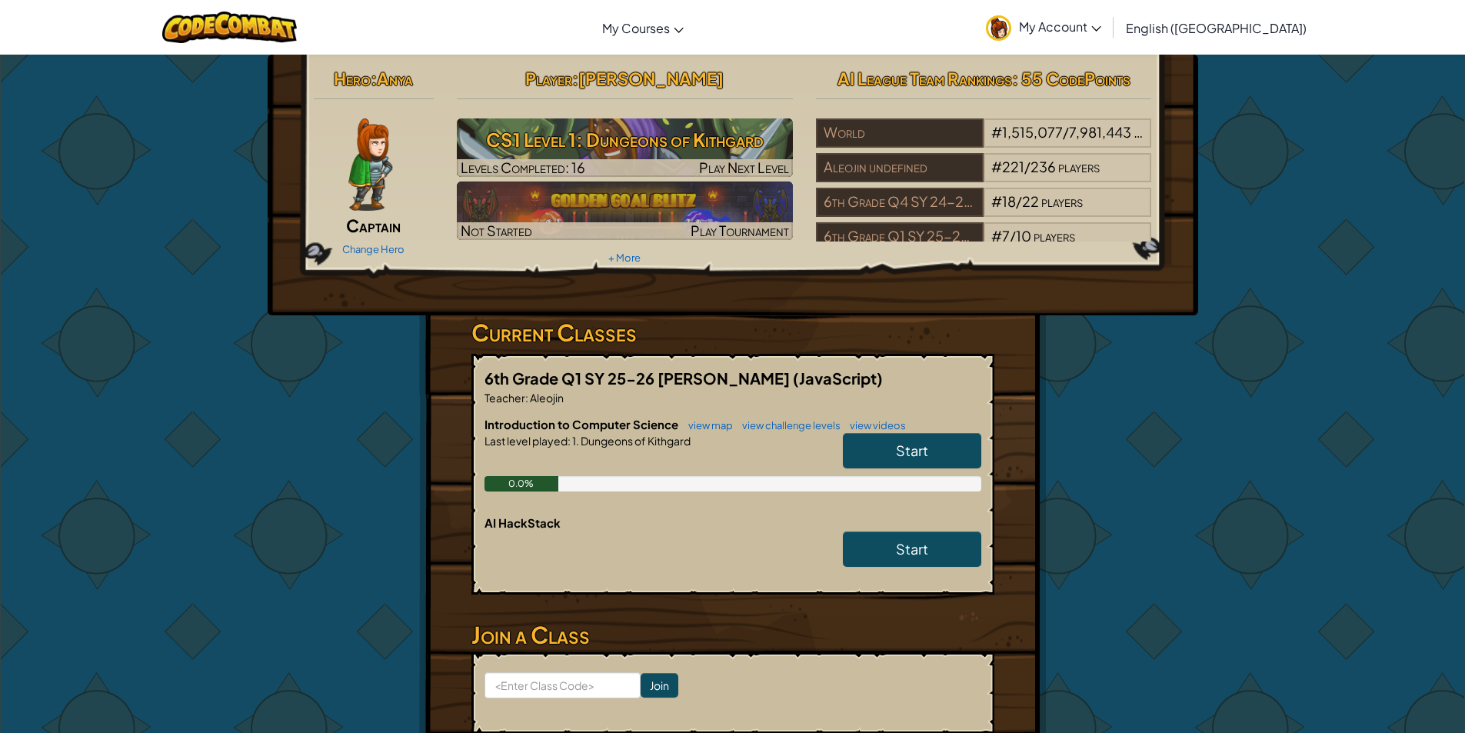
click at [388, 225] on span "Captain" at bounding box center [373, 226] width 55 height 22
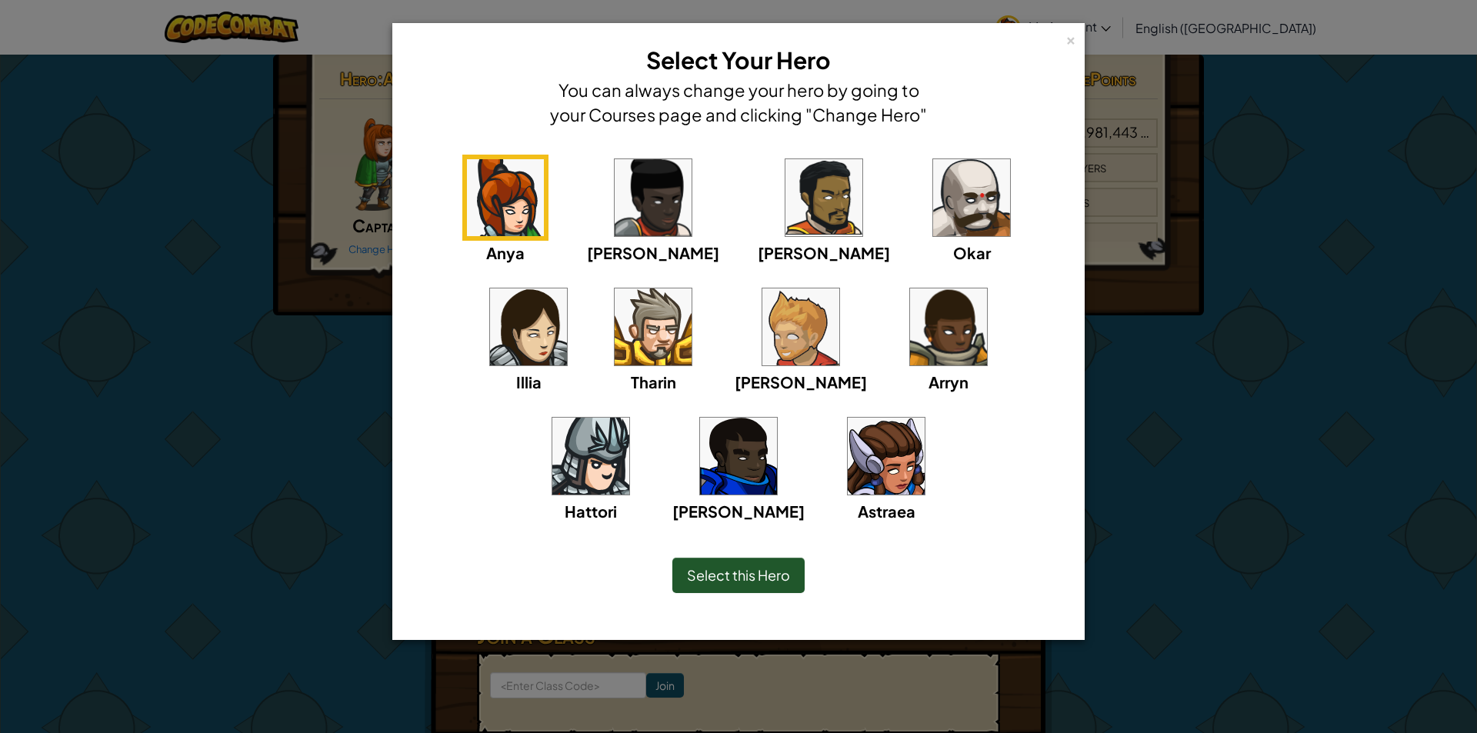
click at [848, 468] on img at bounding box center [886, 456] width 77 height 77
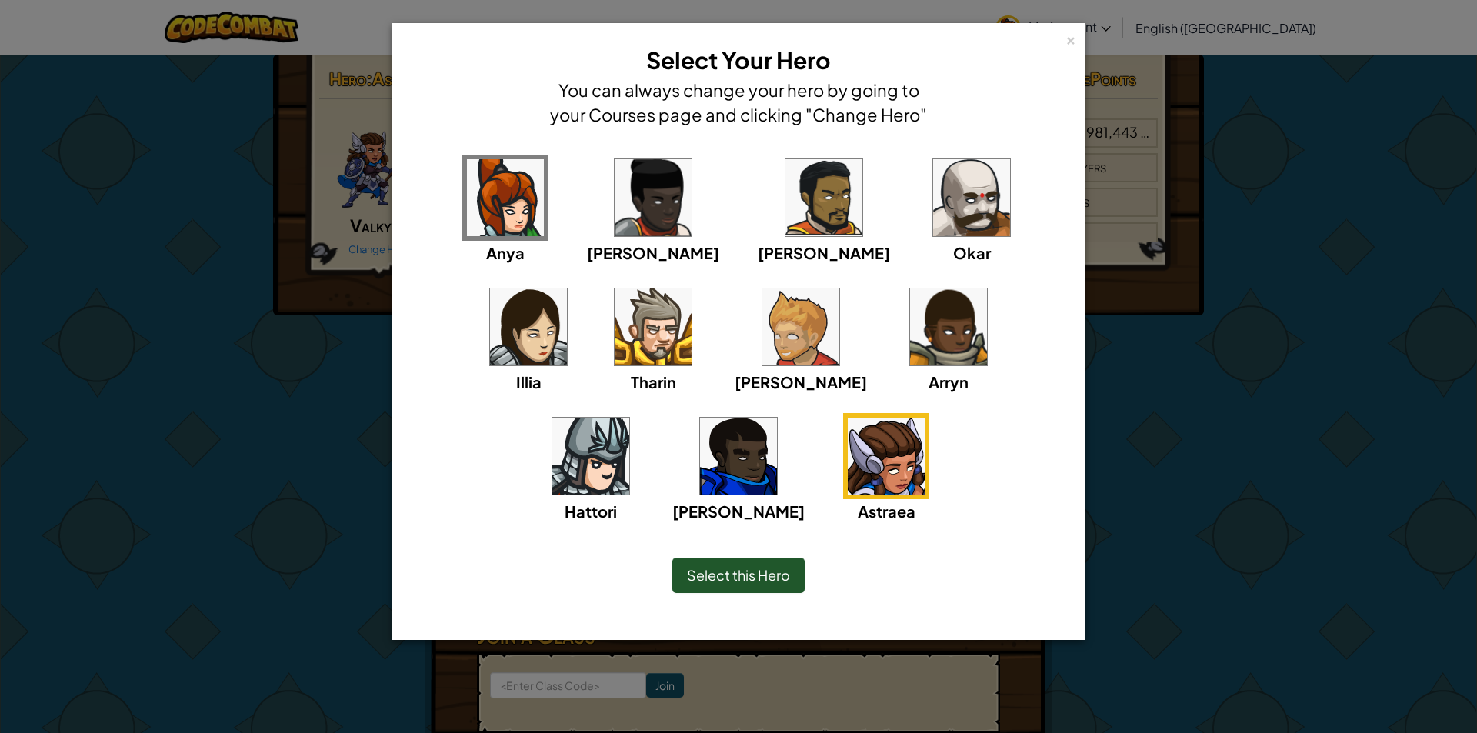
click at [749, 581] on span "Select this Hero" at bounding box center [738, 575] width 103 height 18
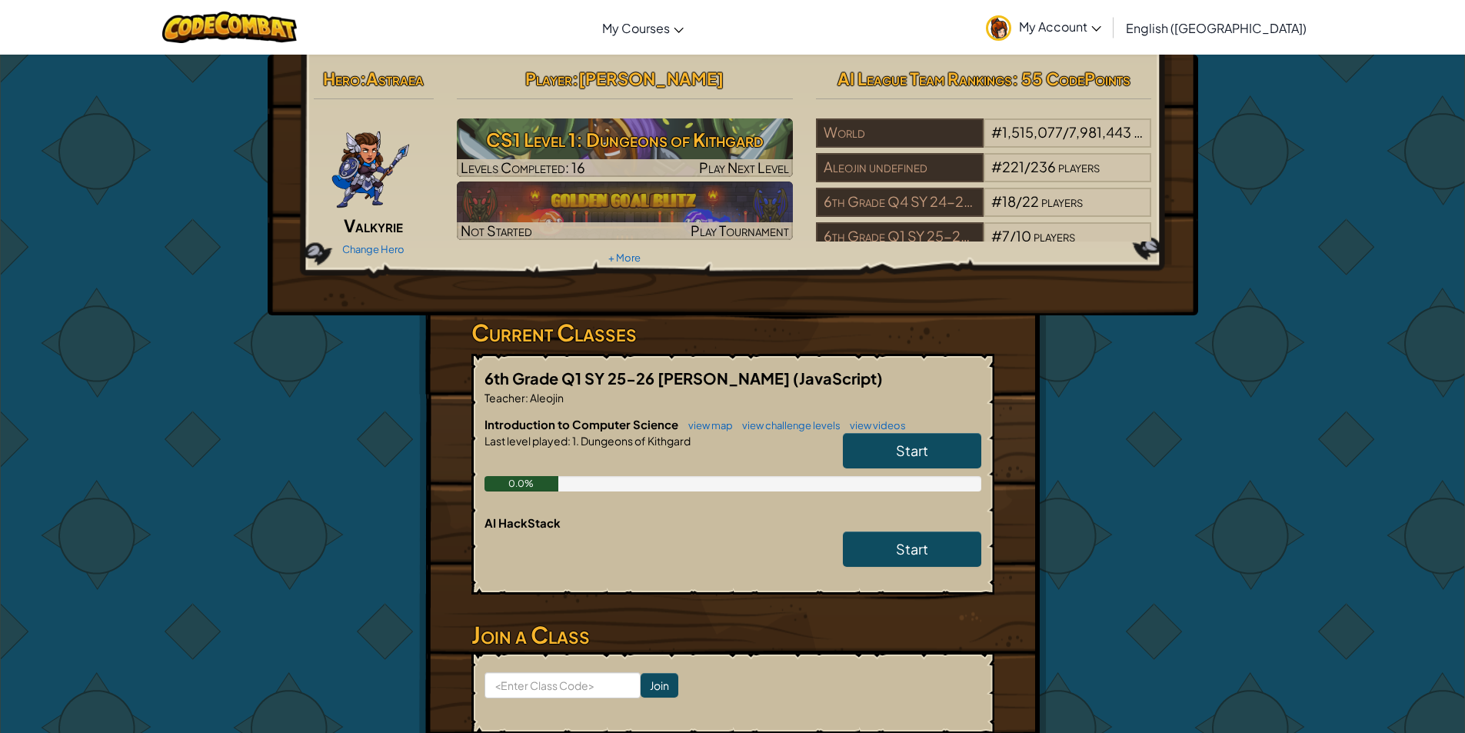
click at [918, 436] on link "Start" at bounding box center [912, 450] width 138 height 35
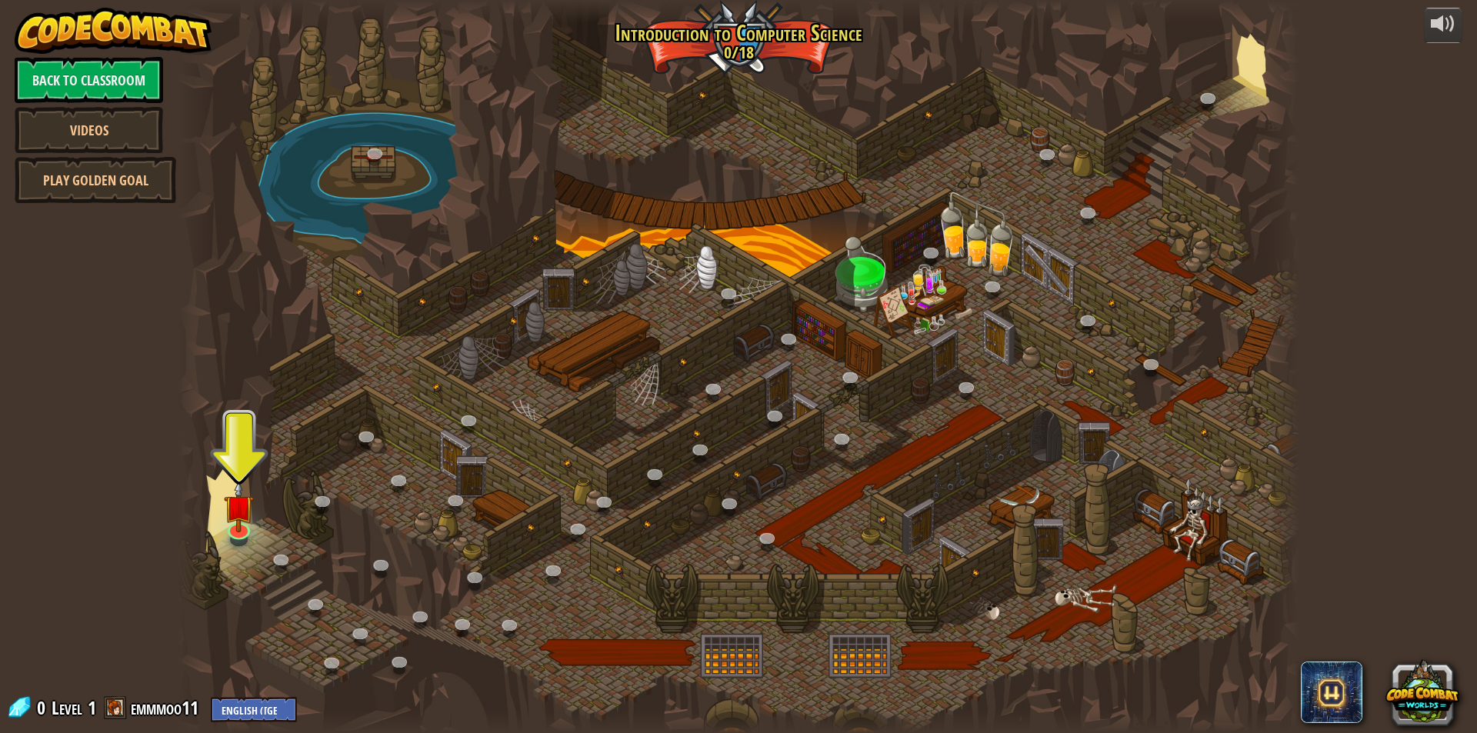
click at [222, 521] on div at bounding box center [738, 366] width 1121 height 733
drag, startPoint x: 222, startPoint y: 521, endPoint x: 223, endPoint y: 513, distance: 8.5
click at [222, 517] on div at bounding box center [738, 366] width 1121 height 733
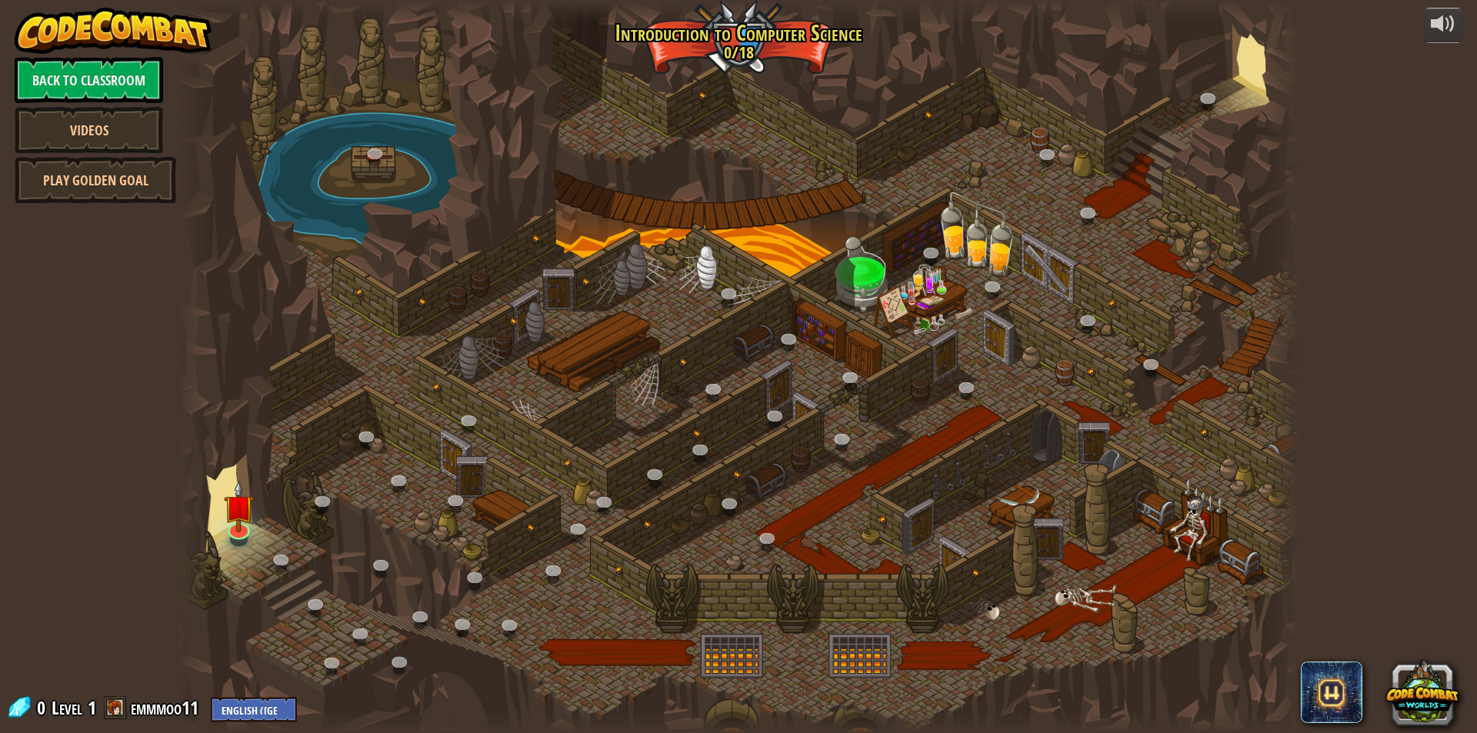
click at [223, 512] on div at bounding box center [738, 366] width 1121 height 733
click at [233, 509] on img at bounding box center [239, 494] width 30 height 69
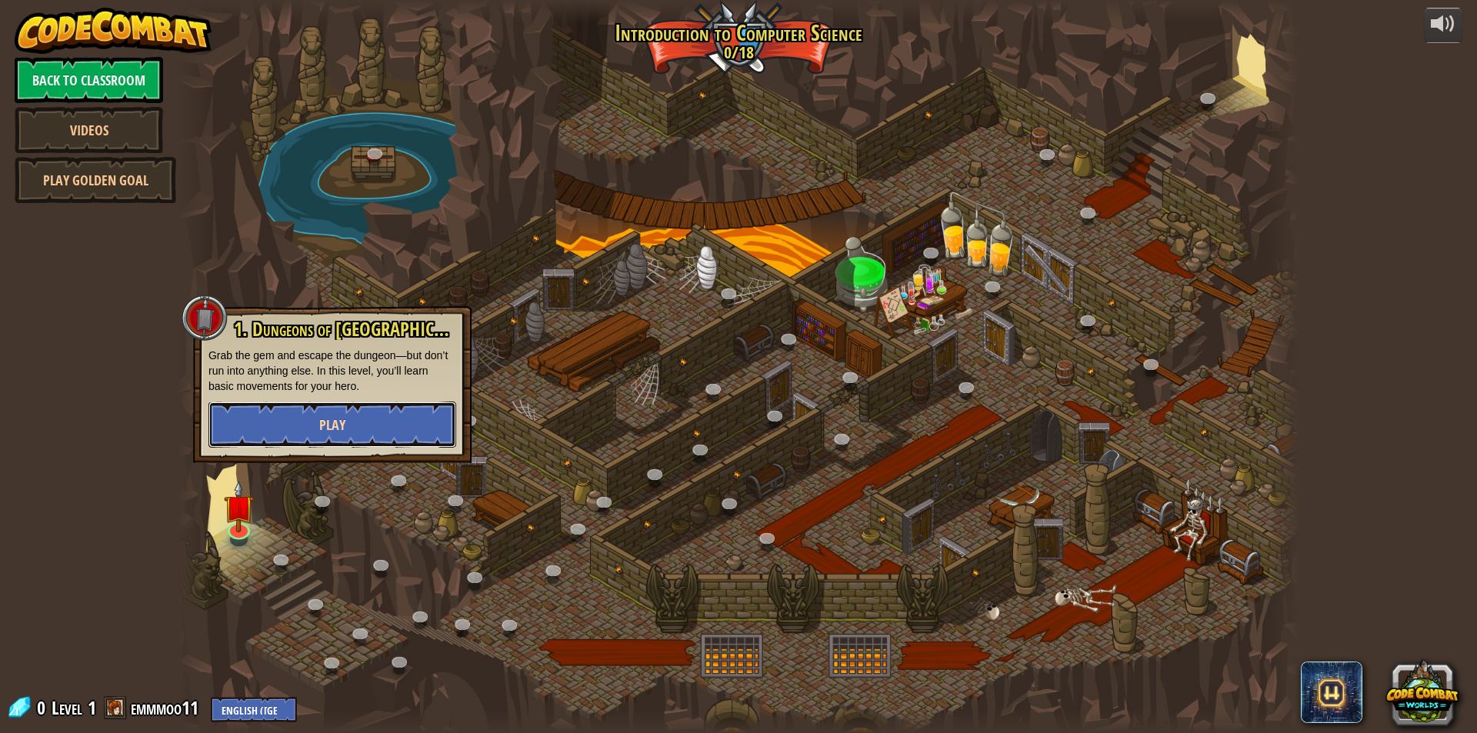
click at [325, 415] on button "Play" at bounding box center [332, 424] width 248 height 46
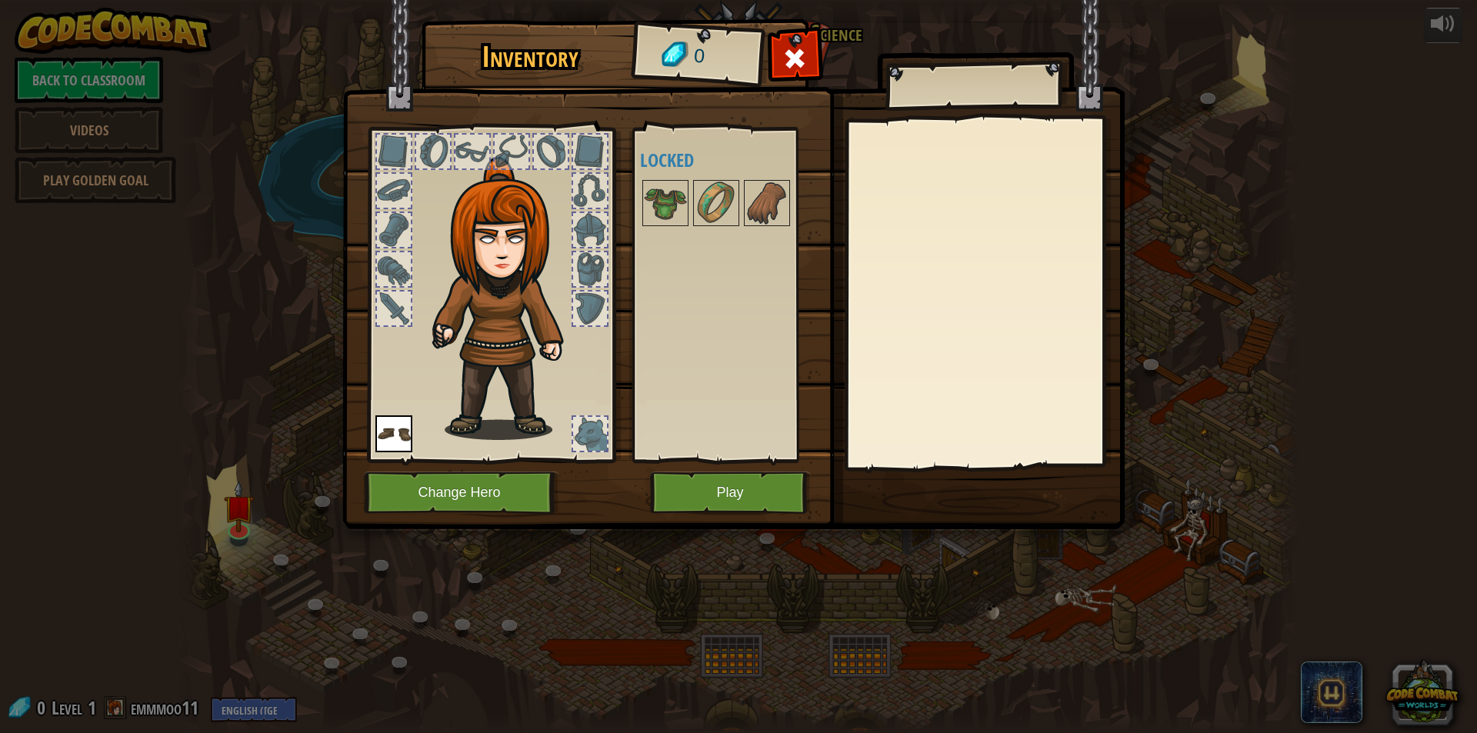
click at [385, 322] on div at bounding box center [394, 308] width 34 height 34
click at [397, 275] on div at bounding box center [394, 269] width 34 height 34
click at [385, 235] on div at bounding box center [394, 230] width 34 height 34
click at [401, 182] on div at bounding box center [394, 191] width 34 height 34
click at [395, 151] on div at bounding box center [394, 152] width 34 height 34
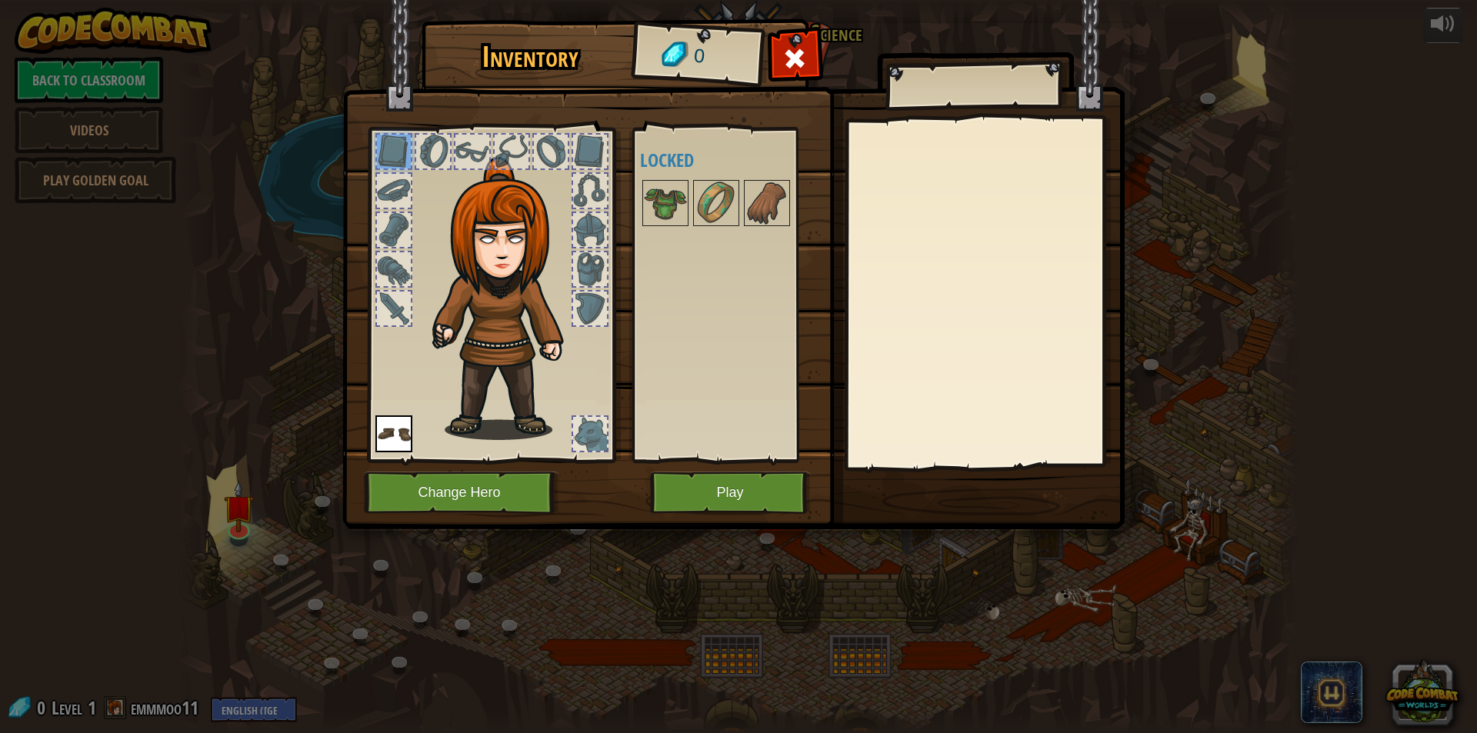
click at [429, 138] on div at bounding box center [433, 152] width 34 height 34
drag, startPoint x: 463, startPoint y: 141, endPoint x: 480, endPoint y: 145, distance: 17.4
click at [468, 143] on div at bounding box center [472, 152] width 34 height 34
click at [519, 153] on div at bounding box center [512, 152] width 34 height 34
click at [561, 168] on div at bounding box center [551, 152] width 34 height 34
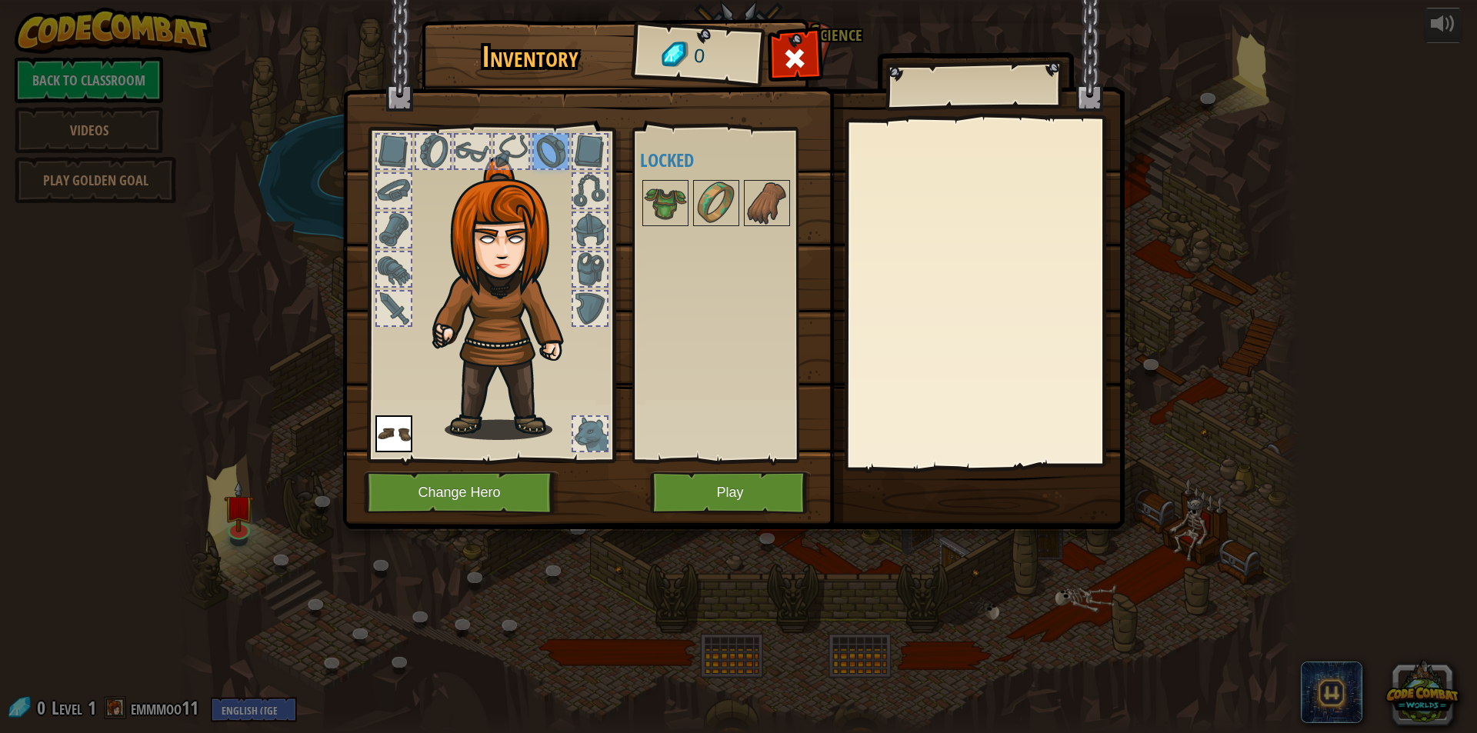
click at [579, 160] on div at bounding box center [590, 152] width 34 height 34
click at [581, 208] on div at bounding box center [589, 190] width 37 height 37
click at [581, 240] on div at bounding box center [590, 230] width 34 height 34
drag, startPoint x: 578, startPoint y: 258, endPoint x: 579, endPoint y: 275, distance: 16.9
click at [578, 271] on div at bounding box center [590, 269] width 34 height 34
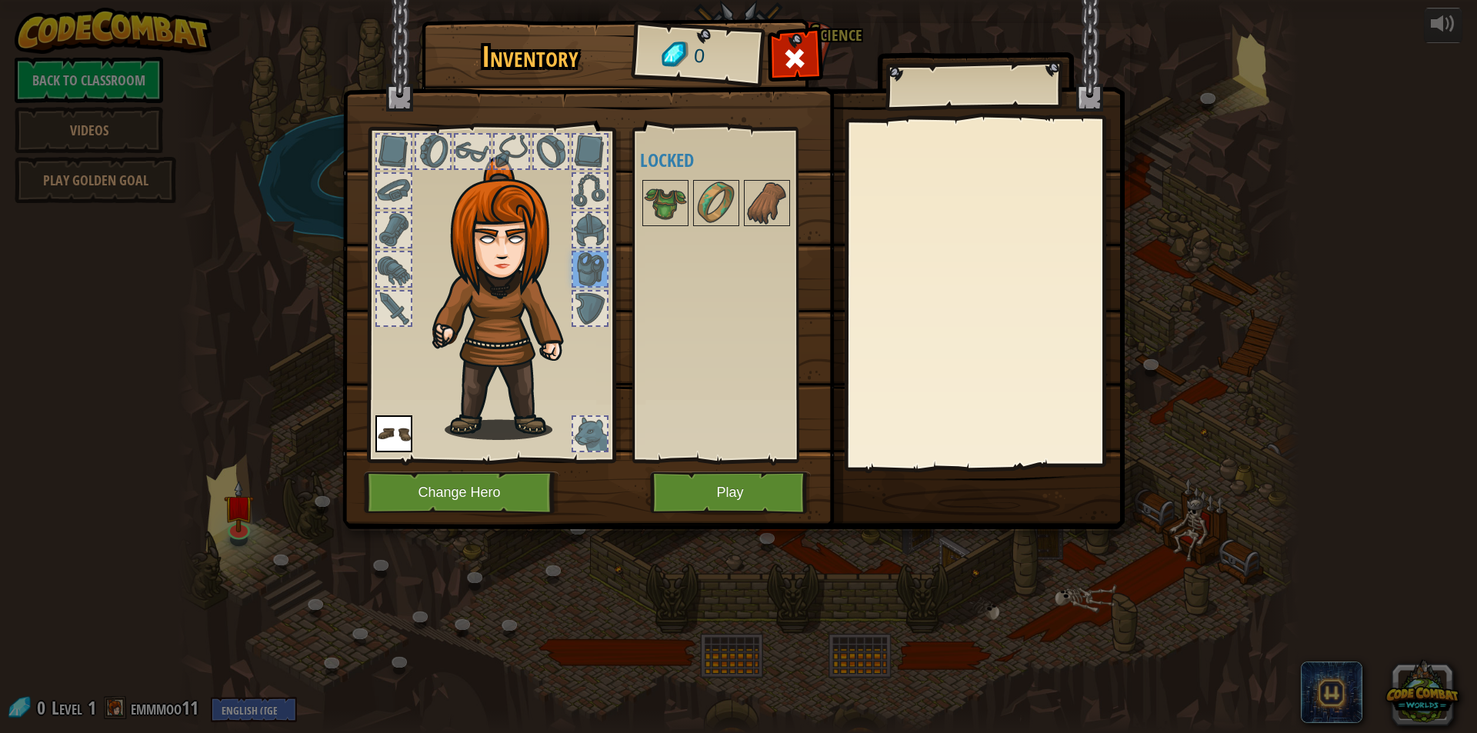
drag, startPoint x: 581, startPoint y: 278, endPoint x: 593, endPoint y: 318, distance: 41.8
click at [582, 283] on div at bounding box center [590, 269] width 34 height 34
drag, startPoint x: 593, startPoint y: 318, endPoint x: 598, endPoint y: 341, distance: 22.8
click at [594, 325] on div at bounding box center [590, 308] width 34 height 34
click at [438, 484] on button "Change Hero" at bounding box center [461, 492] width 195 height 42
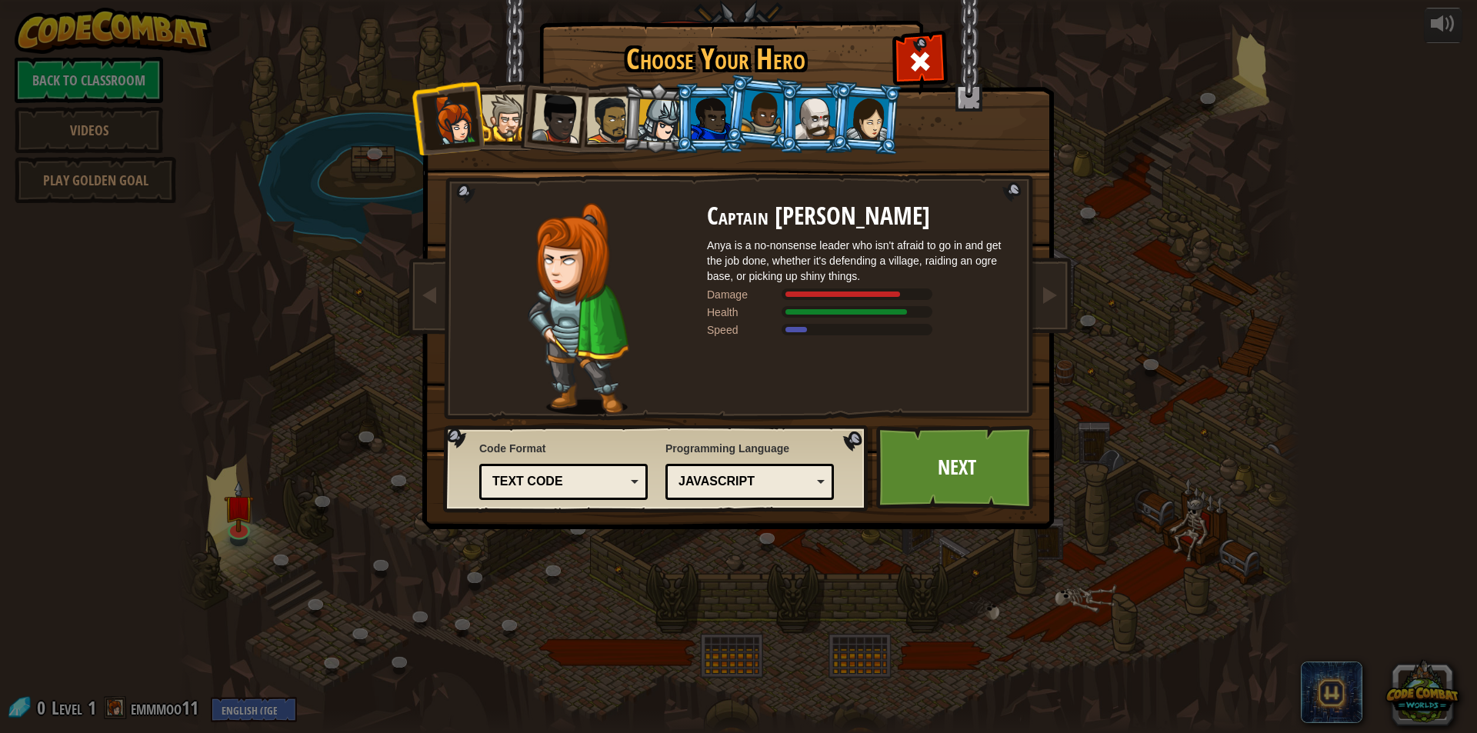
click at [669, 124] on div at bounding box center [660, 121] width 44 height 44
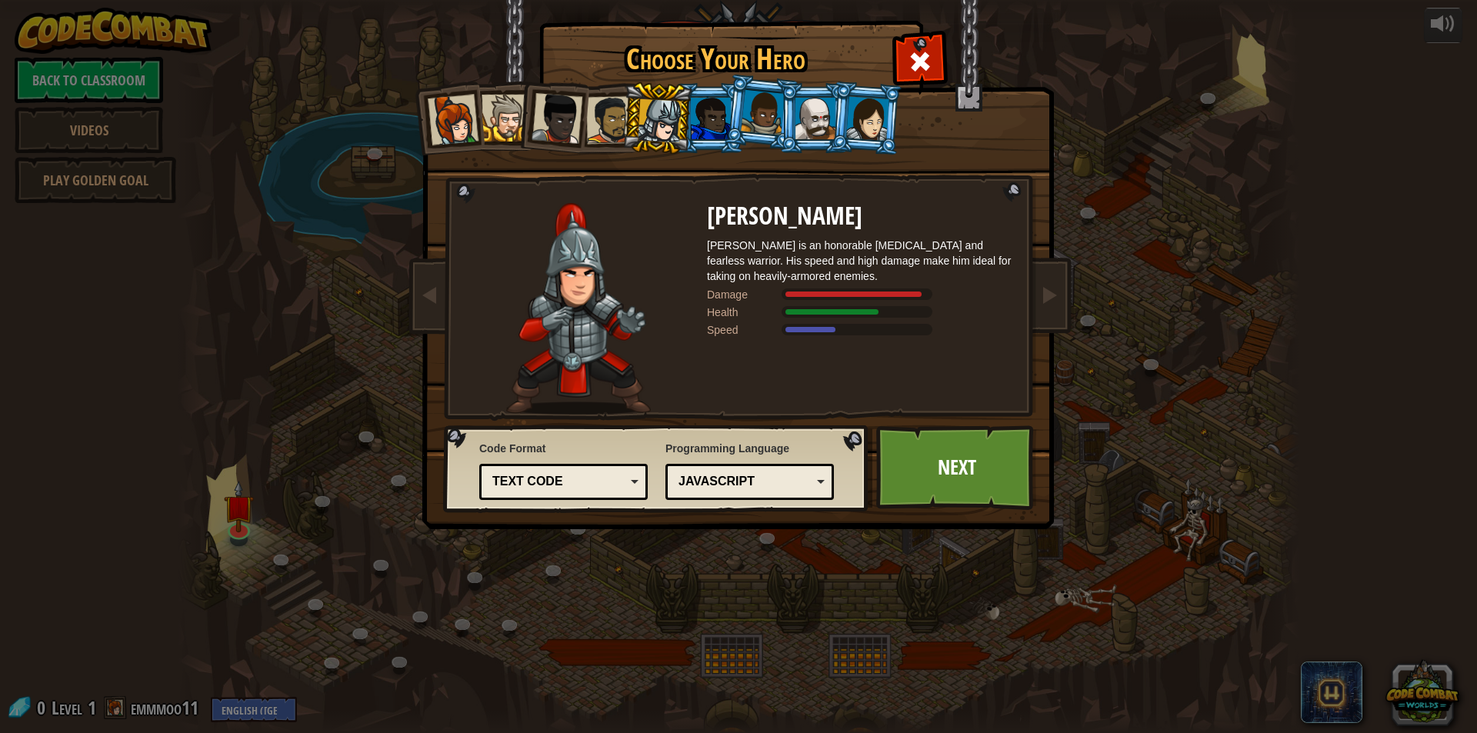
click at [498, 135] on div at bounding box center [504, 118] width 47 height 47
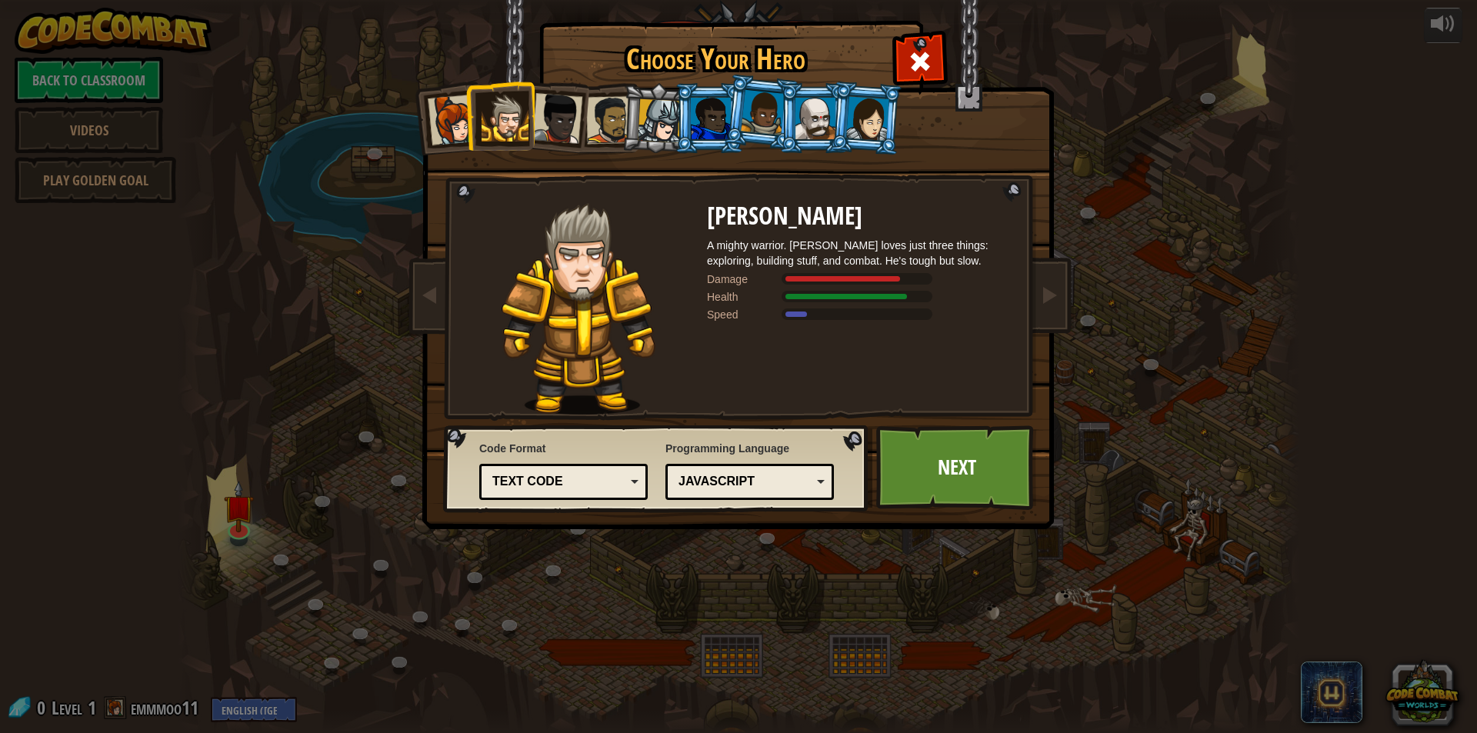
click at [458, 131] on div at bounding box center [453, 120] width 51 height 51
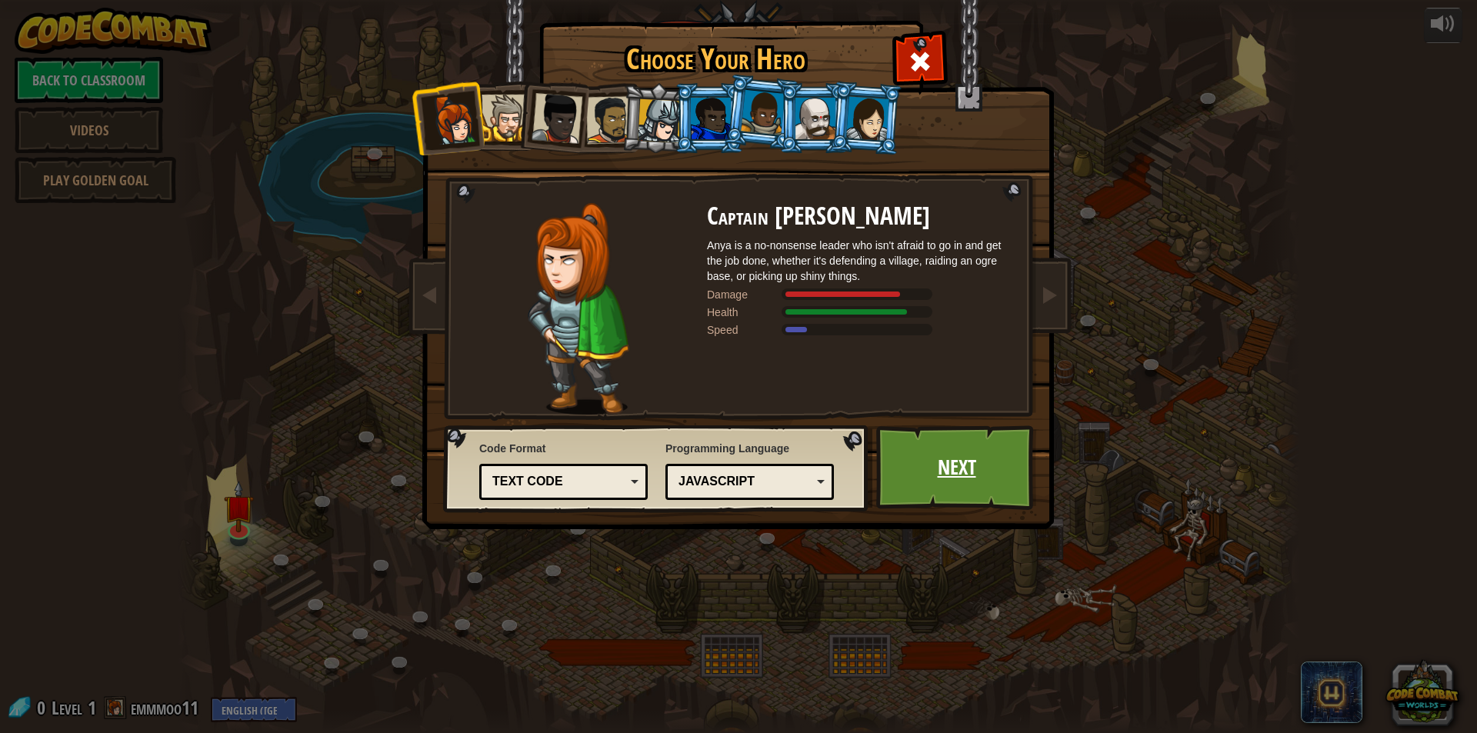
click at [970, 471] on link "Next" at bounding box center [956, 467] width 161 height 85
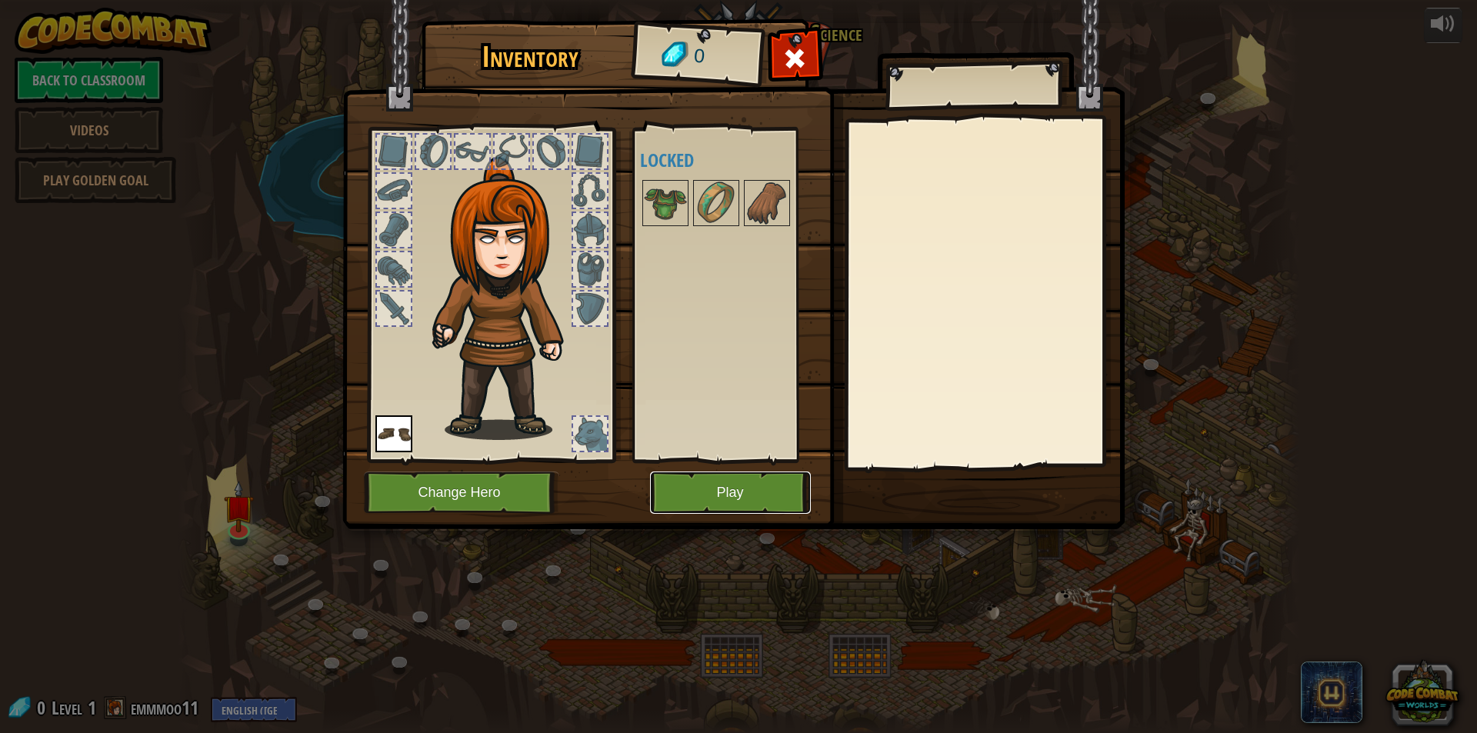
click at [665, 489] on button "Play" at bounding box center [730, 492] width 161 height 42
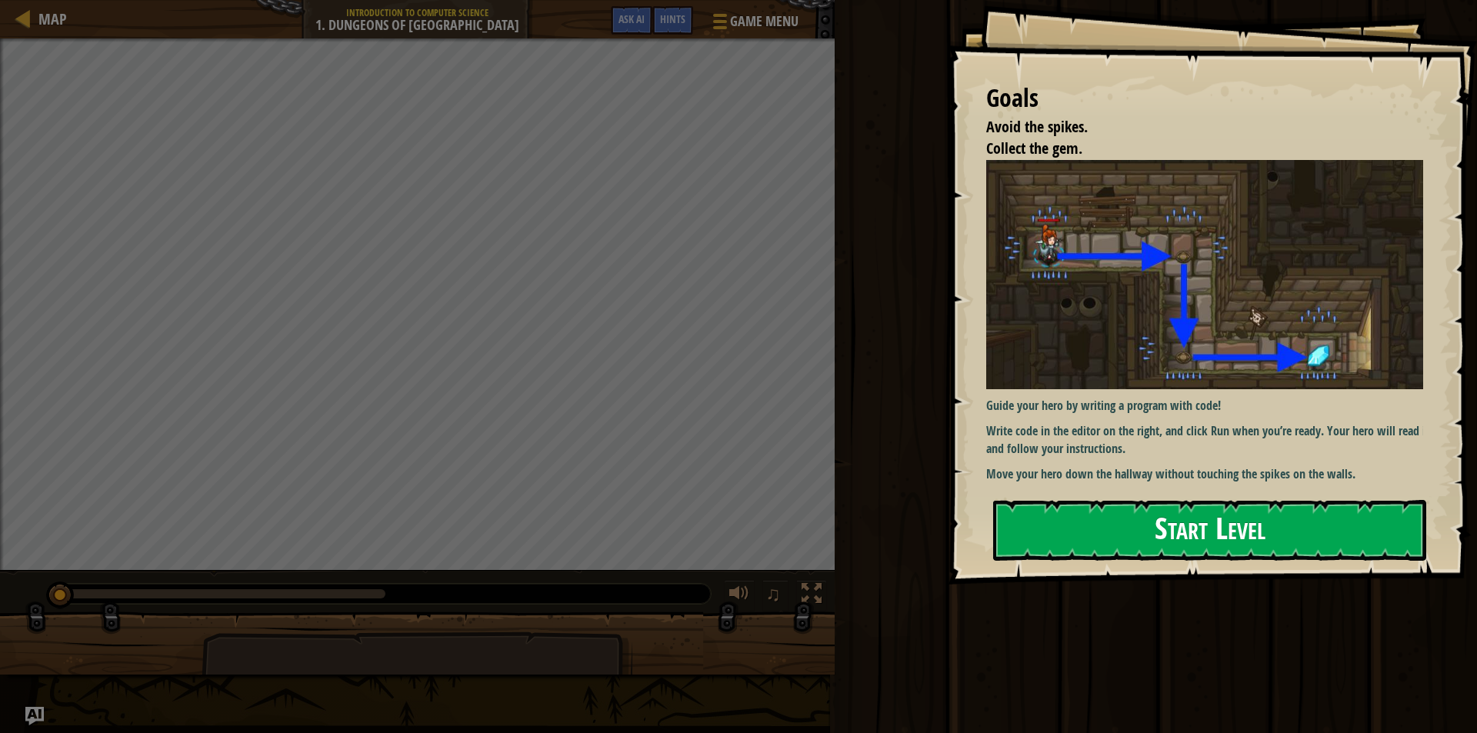
click at [1150, 525] on button "Start Level" at bounding box center [1209, 530] width 433 height 61
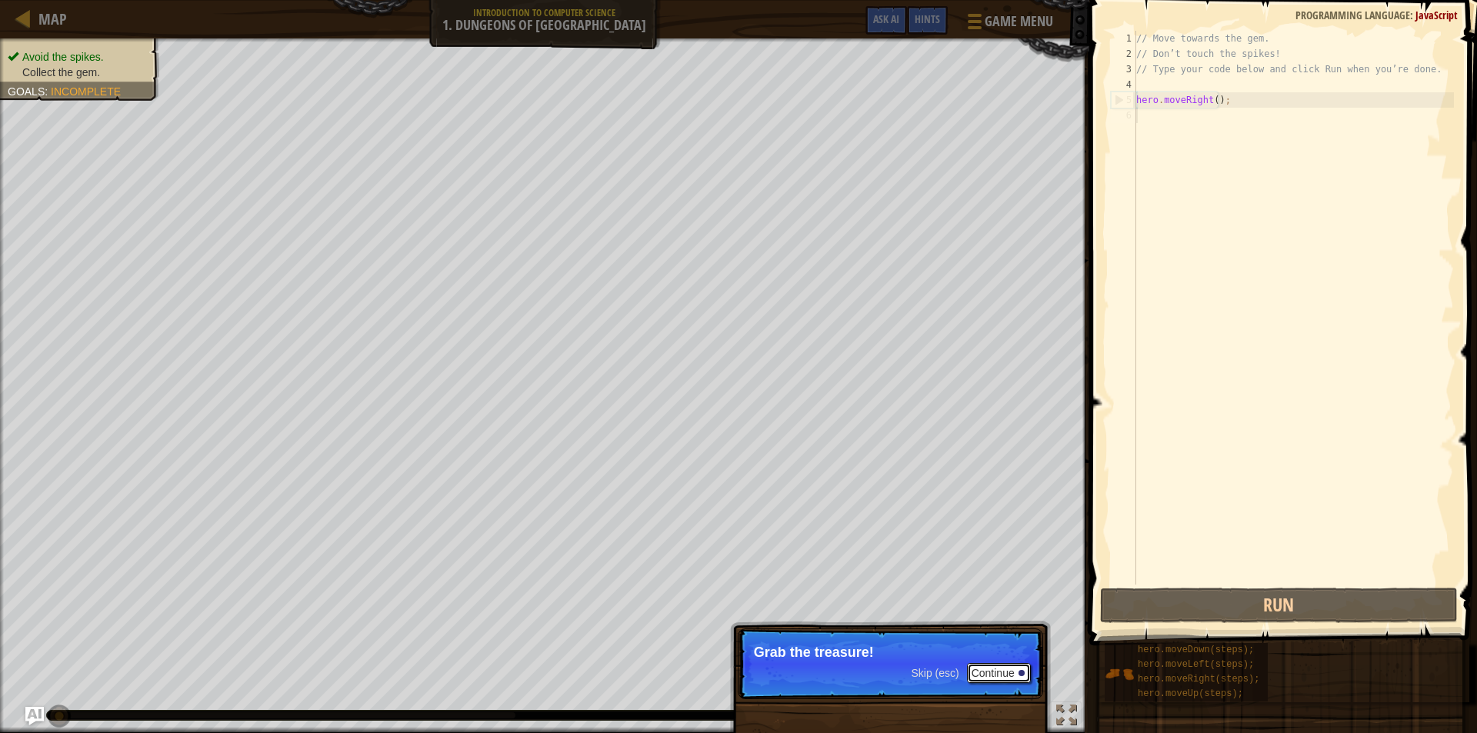
click at [976, 674] on button "Continue" at bounding box center [999, 673] width 64 height 20
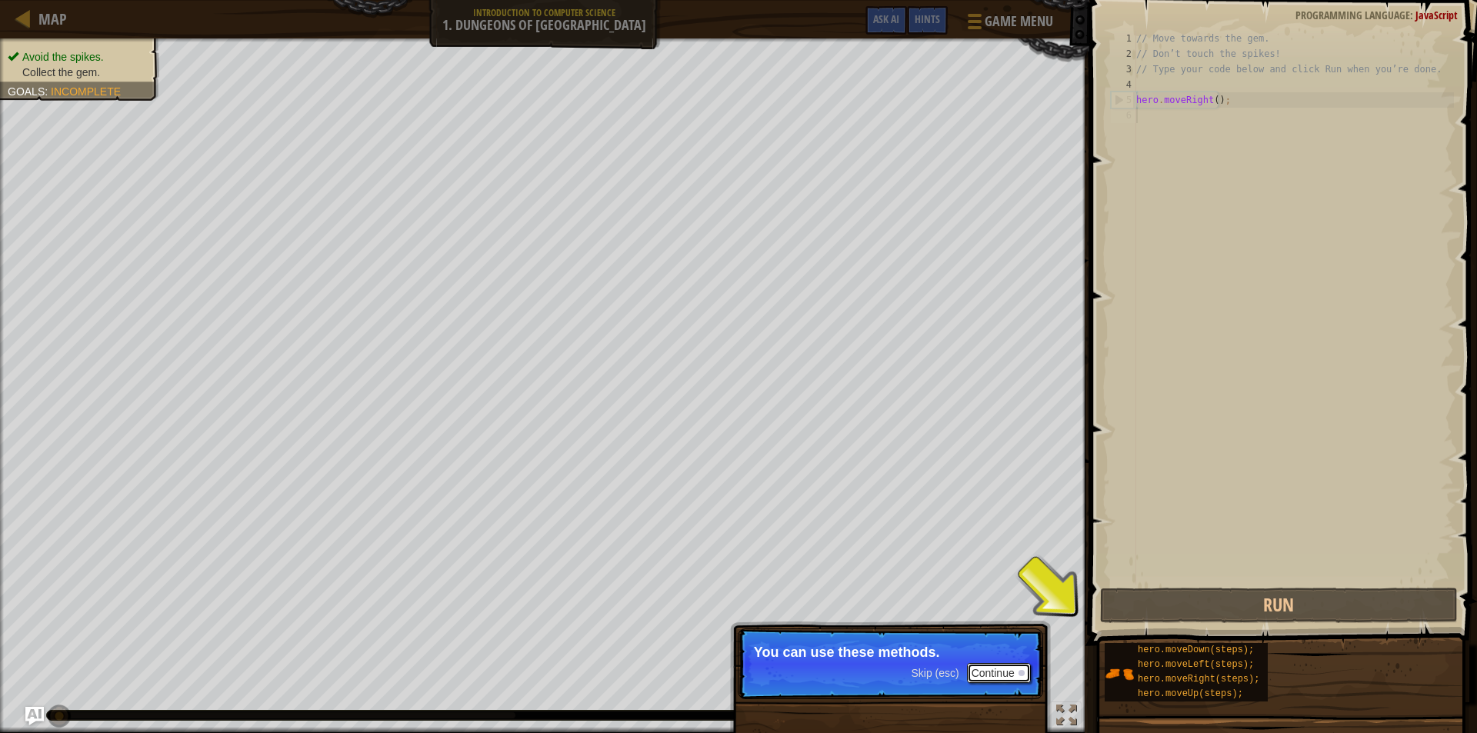
click at [1019, 672] on div at bounding box center [1021, 673] width 6 height 6
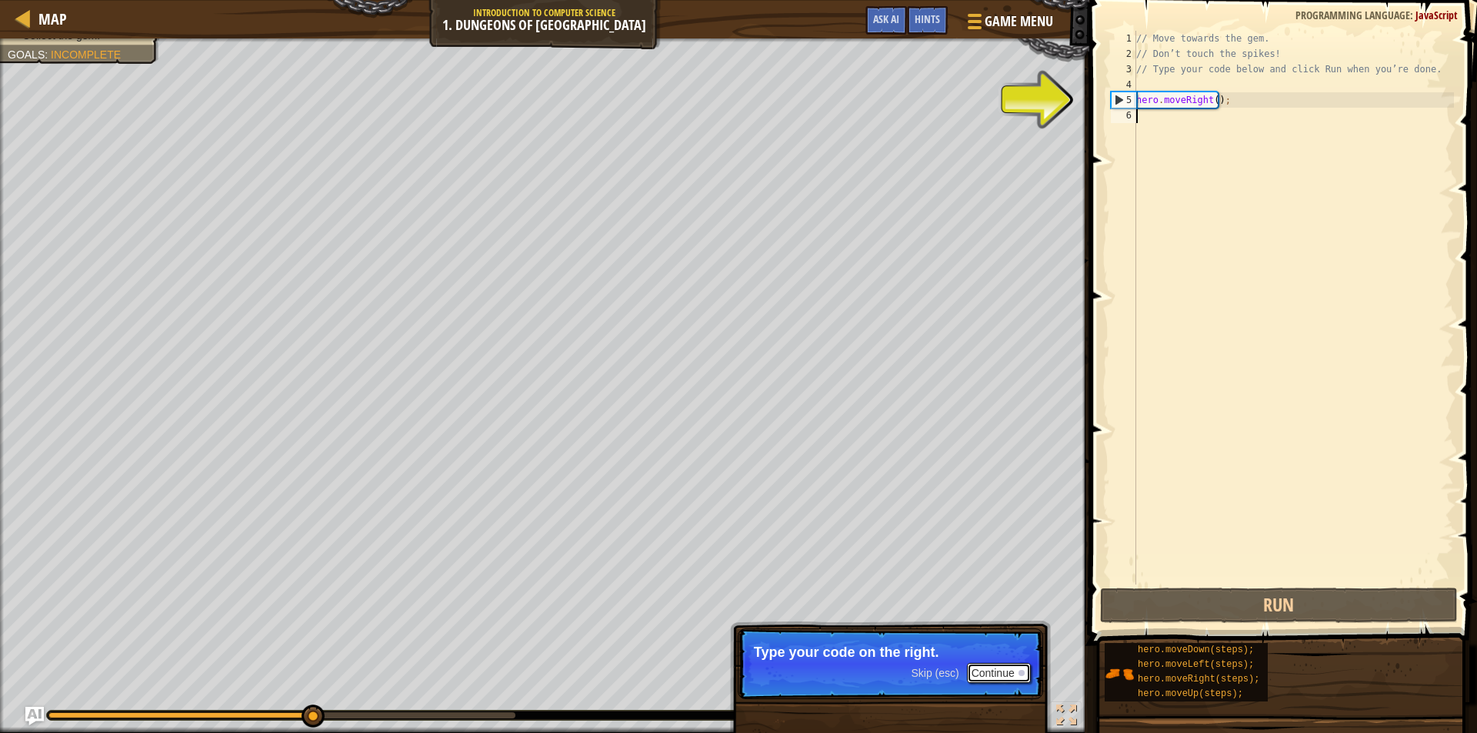
click at [1020, 672] on div at bounding box center [1021, 673] width 6 height 6
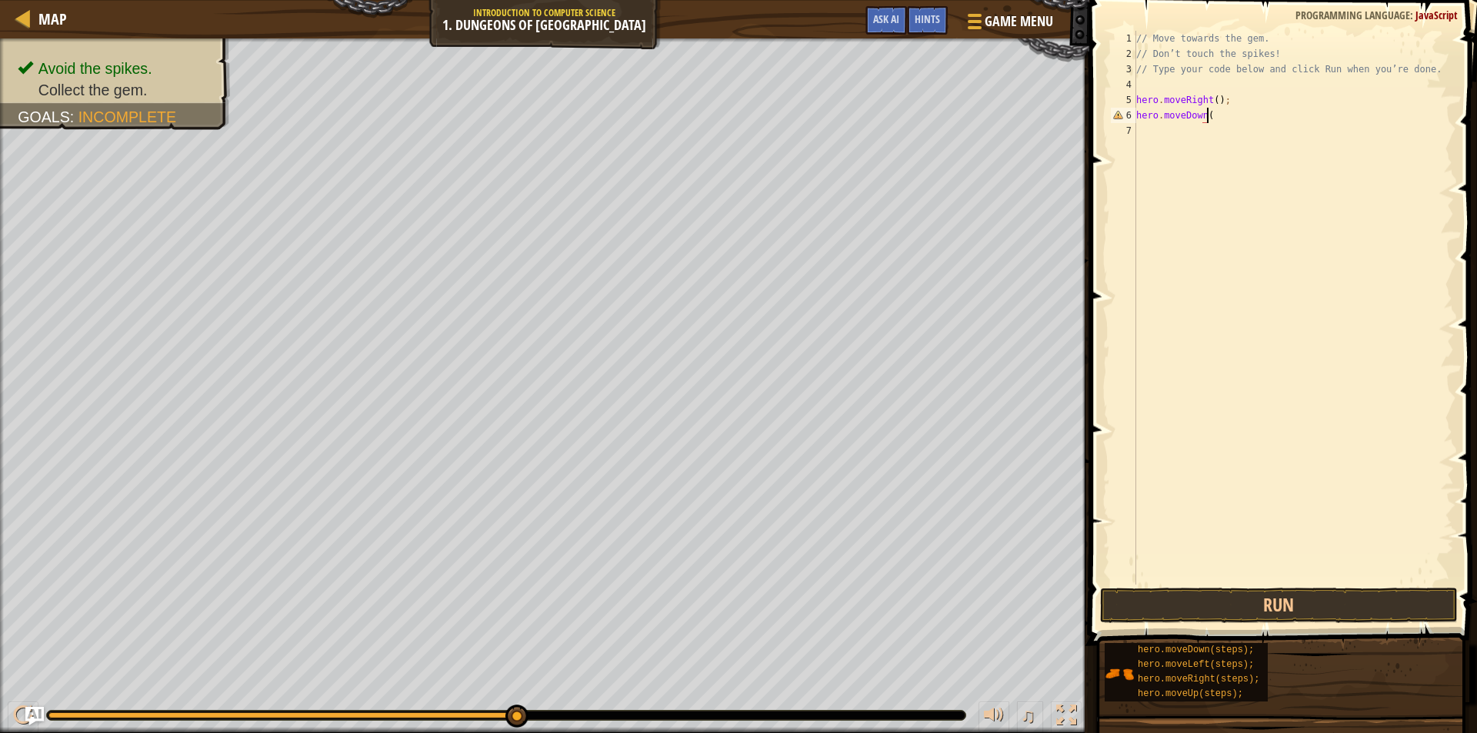
scroll to position [7, 5]
type textarea "hero.moveDown();"
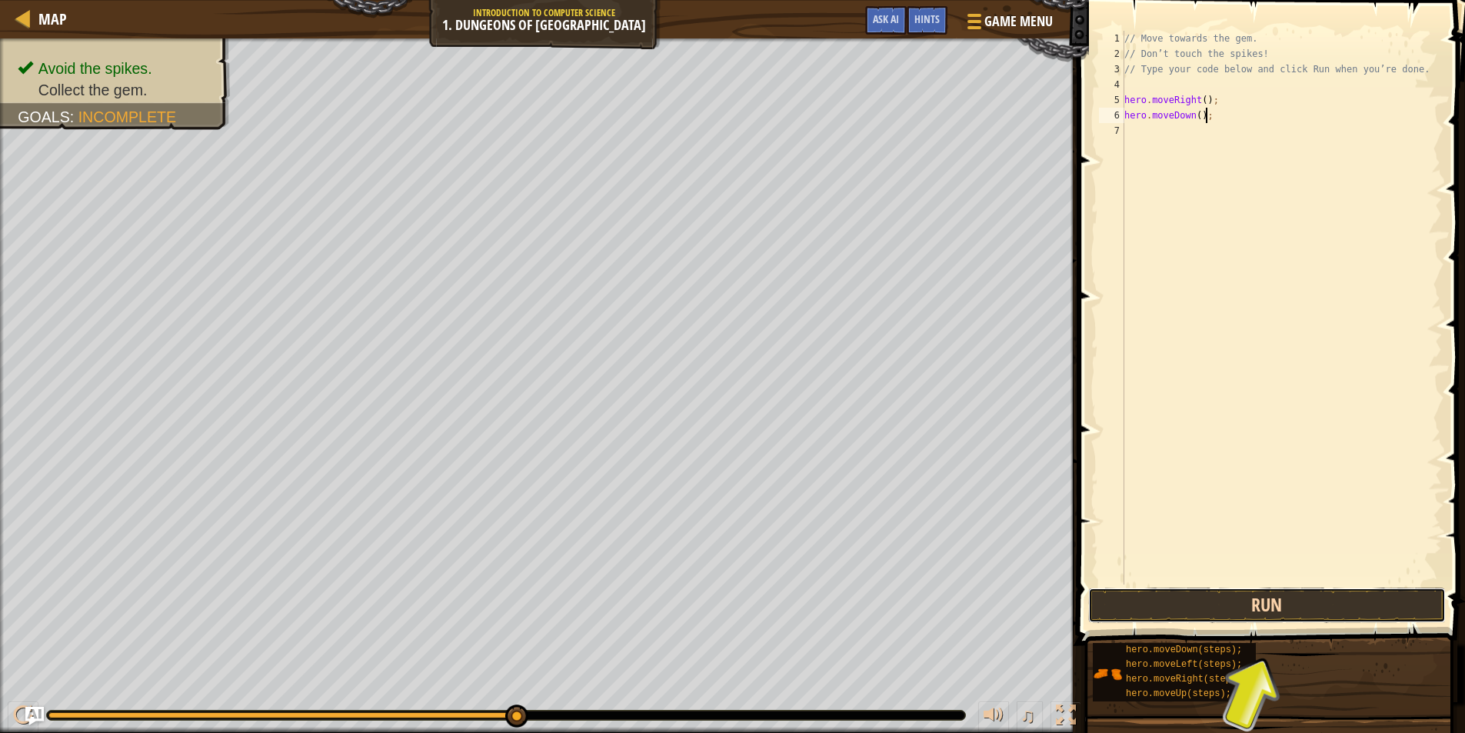
click at [1275, 594] on button "Run" at bounding box center [1267, 605] width 358 height 35
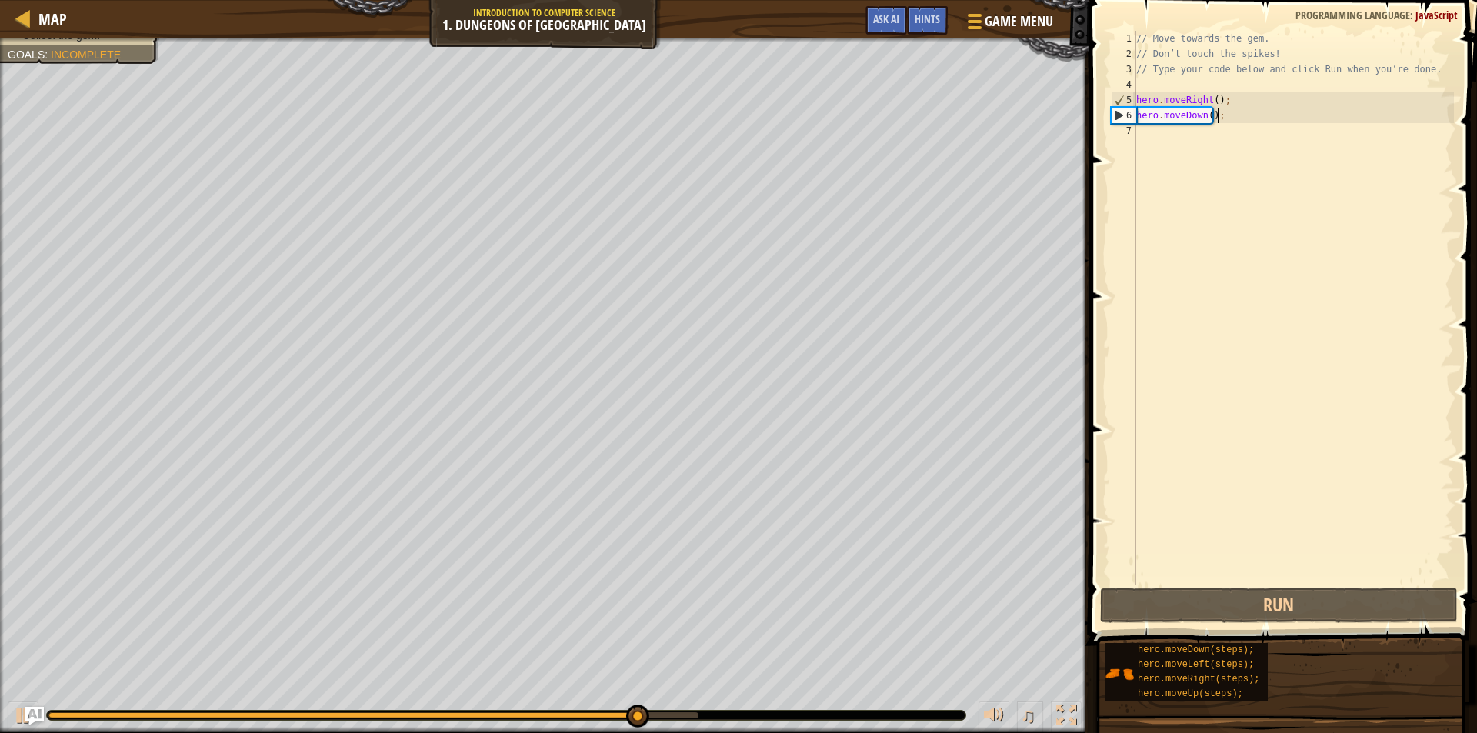
click at [1192, 145] on div "// Move towards the gem. // Don’t touch the spikes! // Type your code below and…" at bounding box center [1293, 323] width 321 height 584
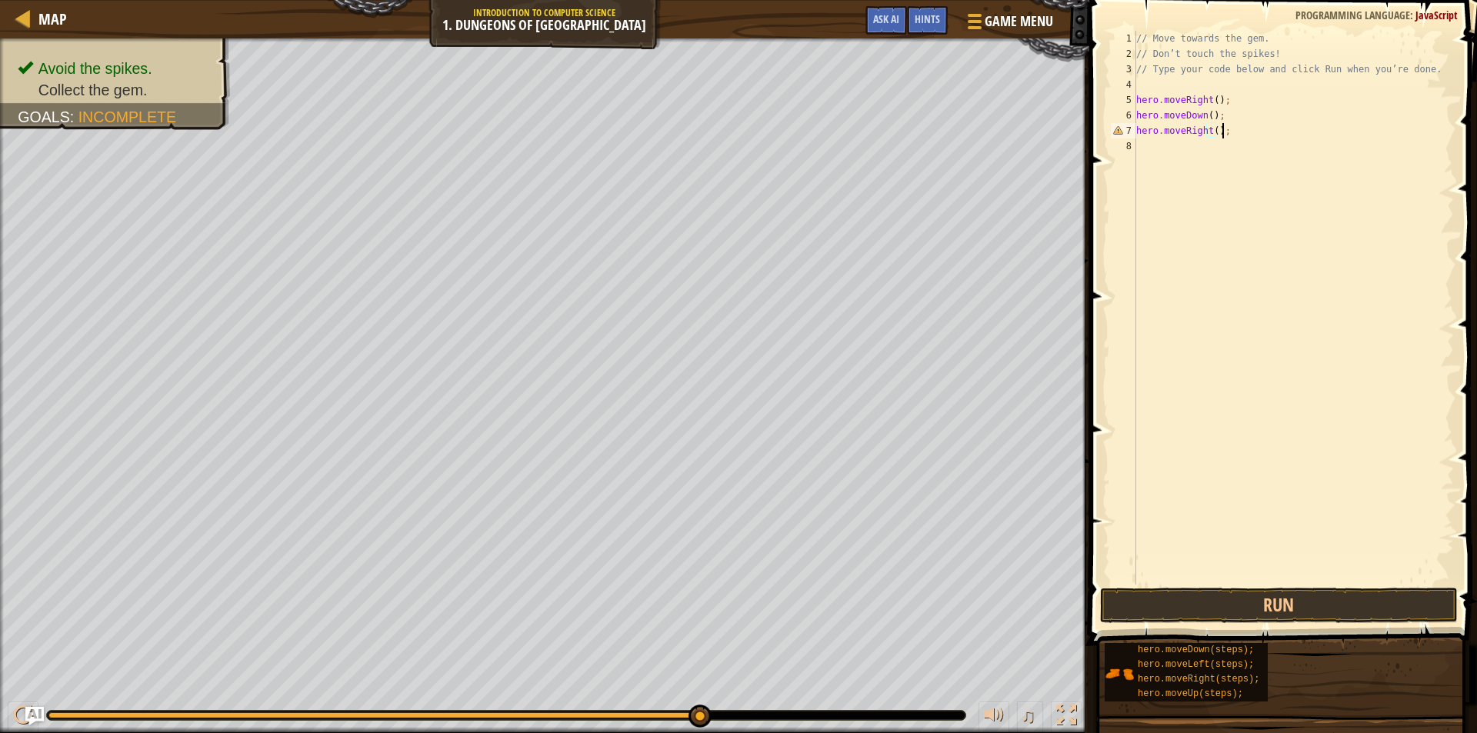
scroll to position [7, 6]
type textarea "hero.moveRight();"
click at [1248, 613] on button "Run" at bounding box center [1279, 605] width 358 height 35
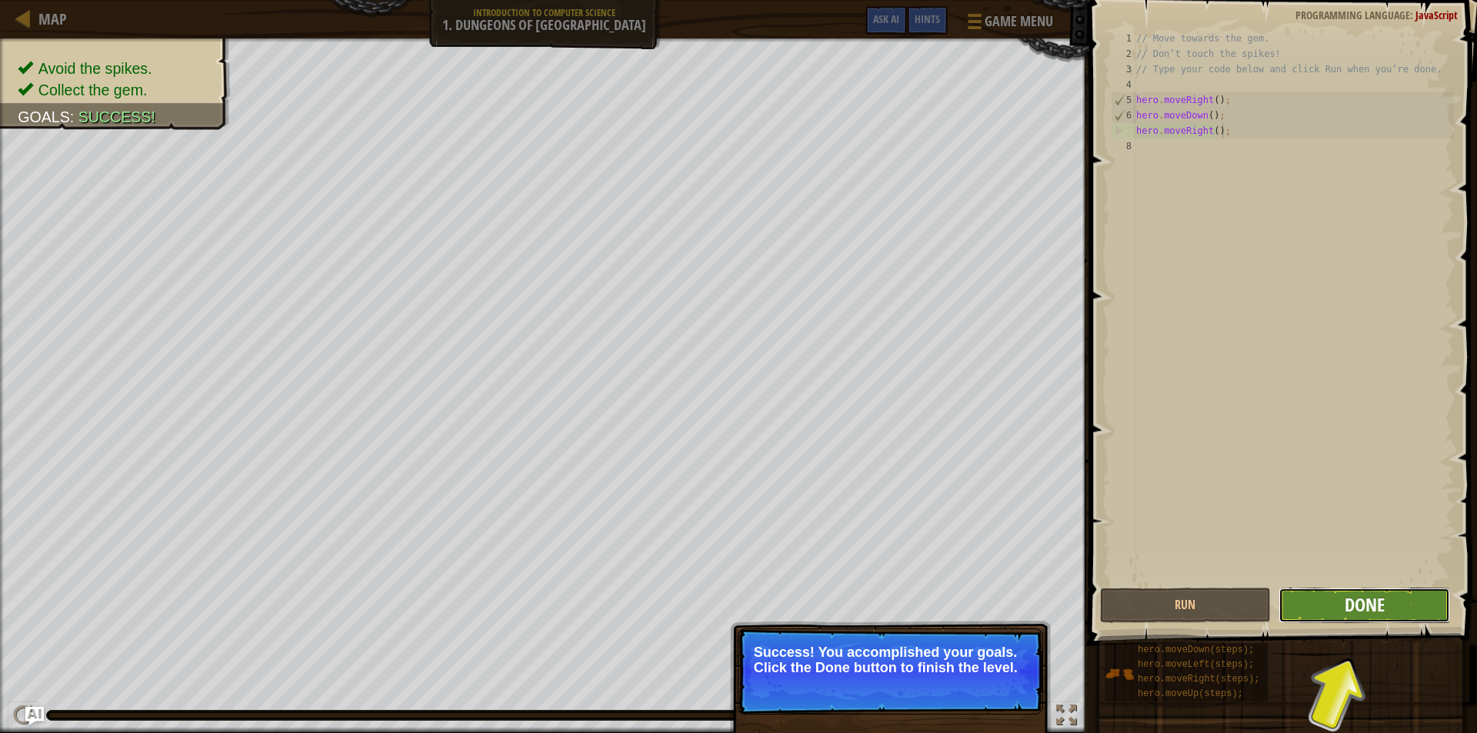
click at [1360, 611] on span "Done" at bounding box center [1364, 604] width 40 height 25
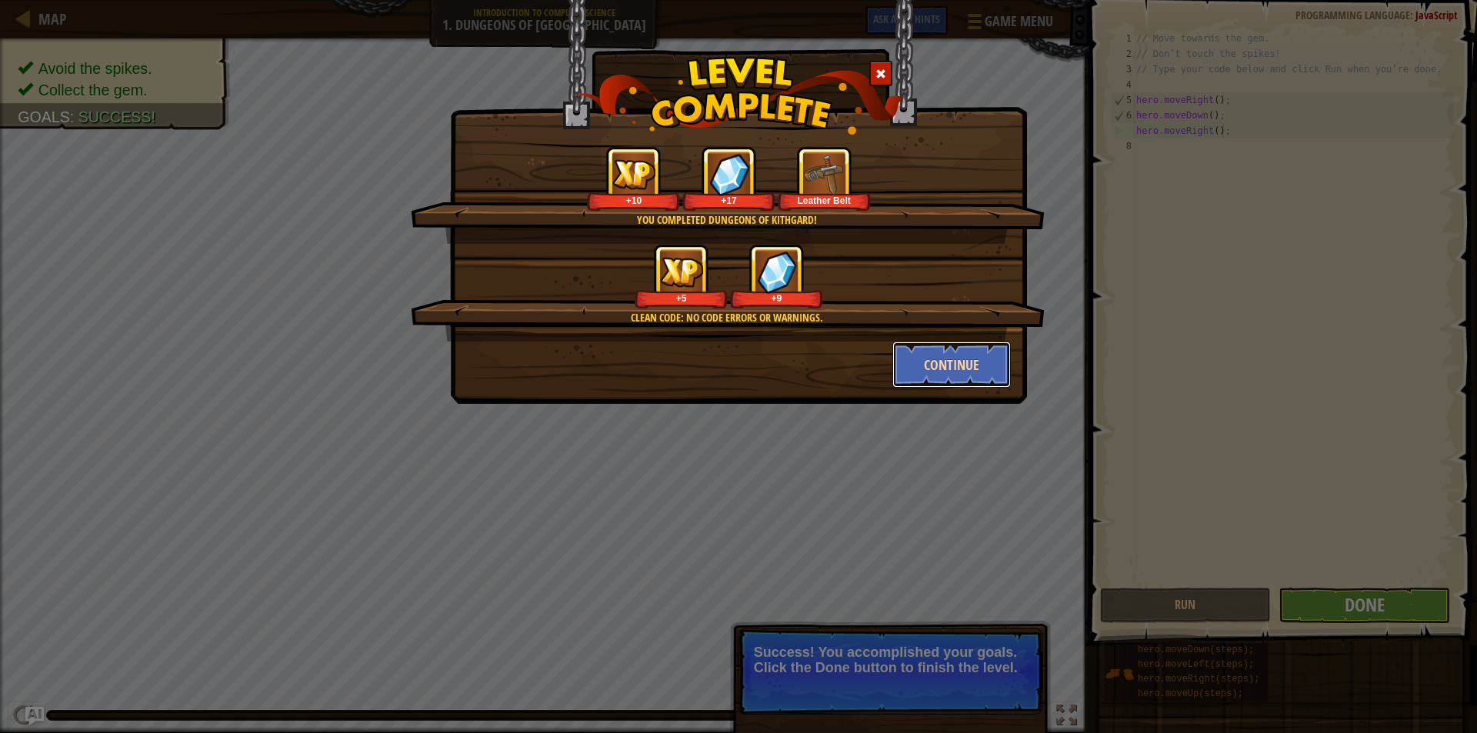
click at [963, 361] on button "Continue" at bounding box center [951, 364] width 119 height 46
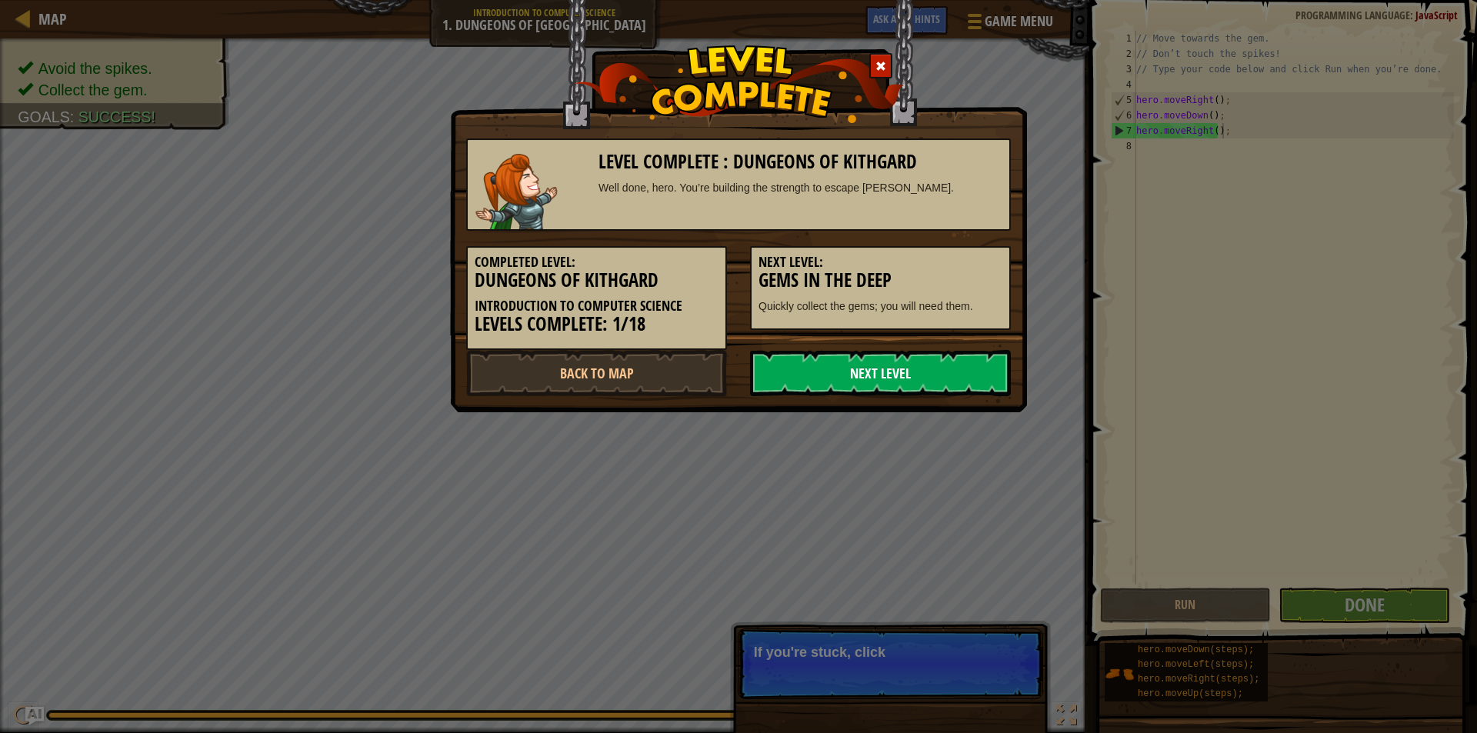
click at [933, 371] on link "Next Level" at bounding box center [880, 373] width 261 height 46
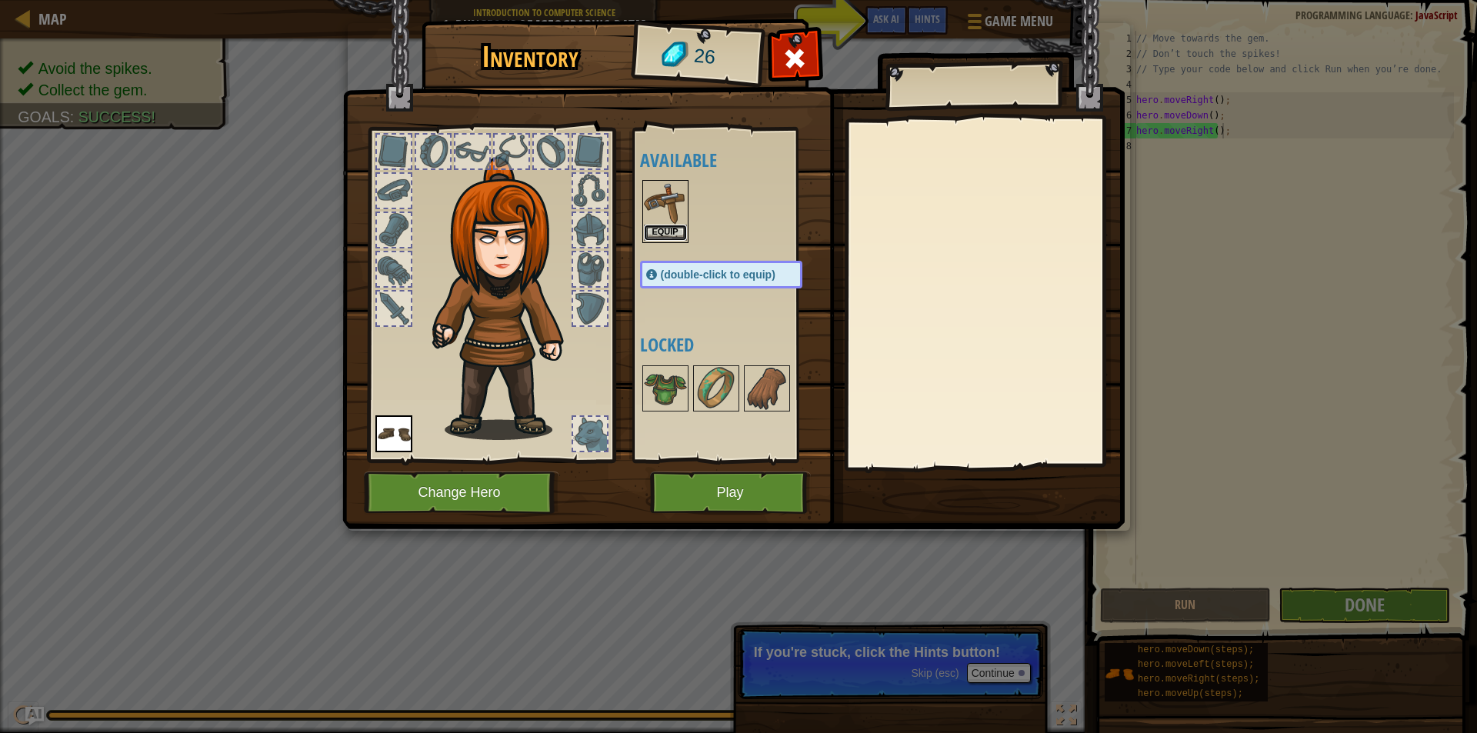
click at [662, 232] on button "Equip" at bounding box center [665, 233] width 43 height 16
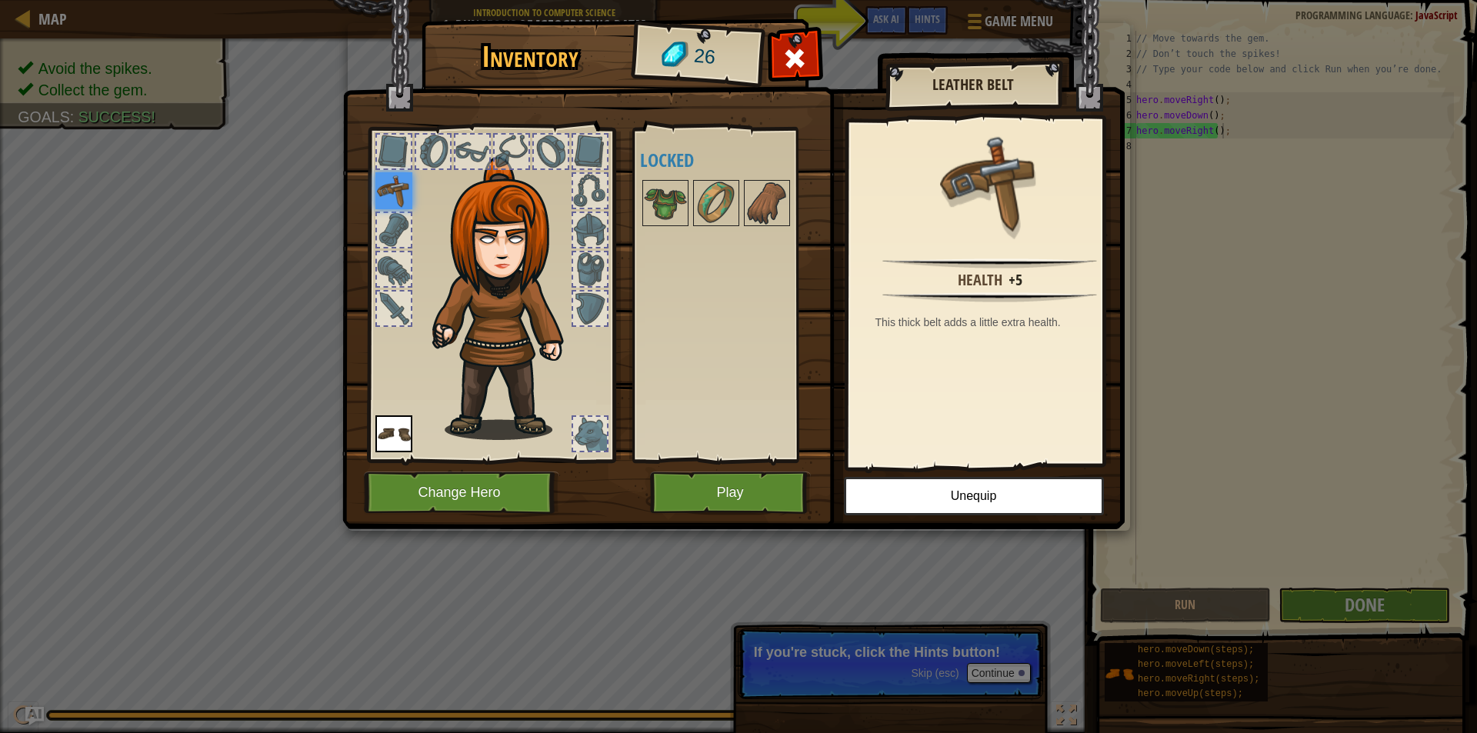
click at [387, 306] on div at bounding box center [394, 308] width 34 height 34
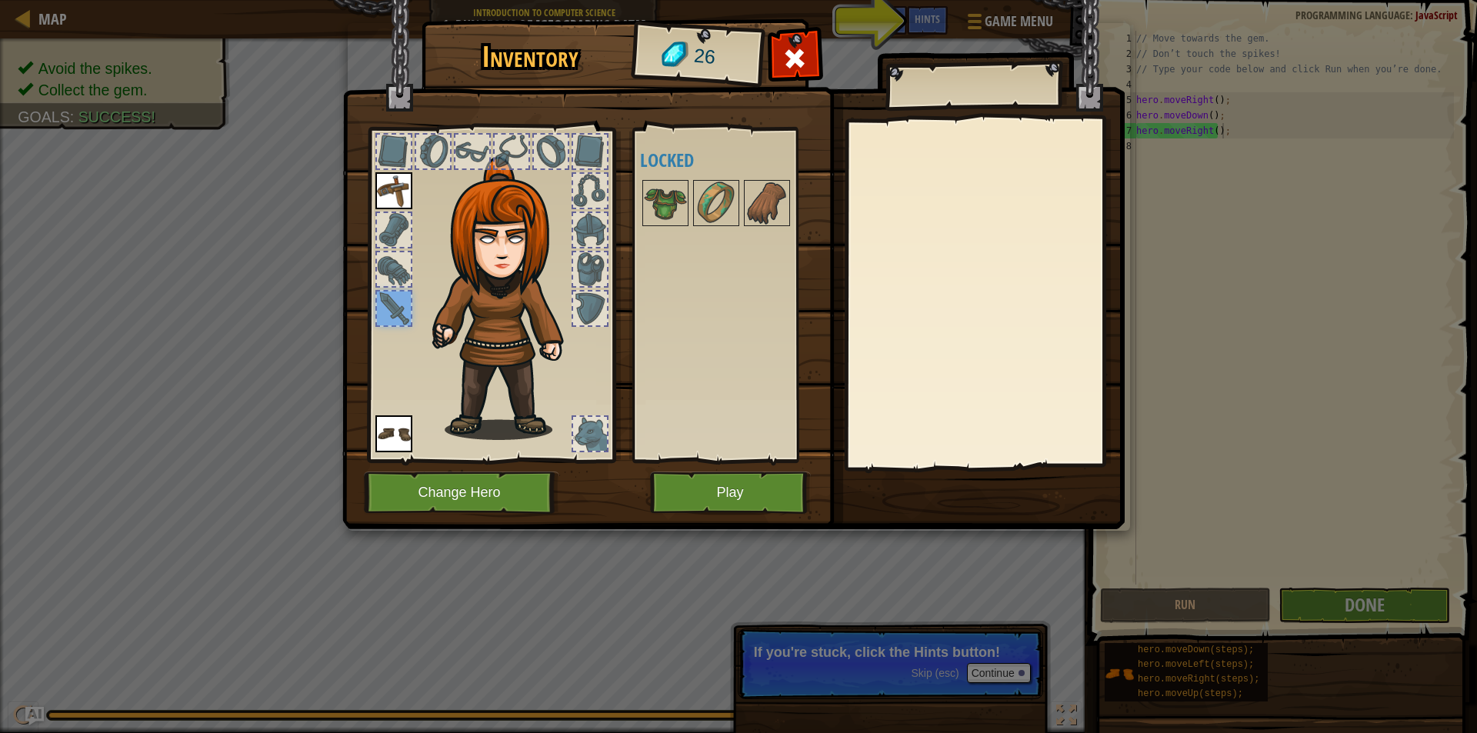
click at [403, 278] on div at bounding box center [394, 269] width 34 height 34
click at [397, 239] on div at bounding box center [394, 230] width 34 height 34
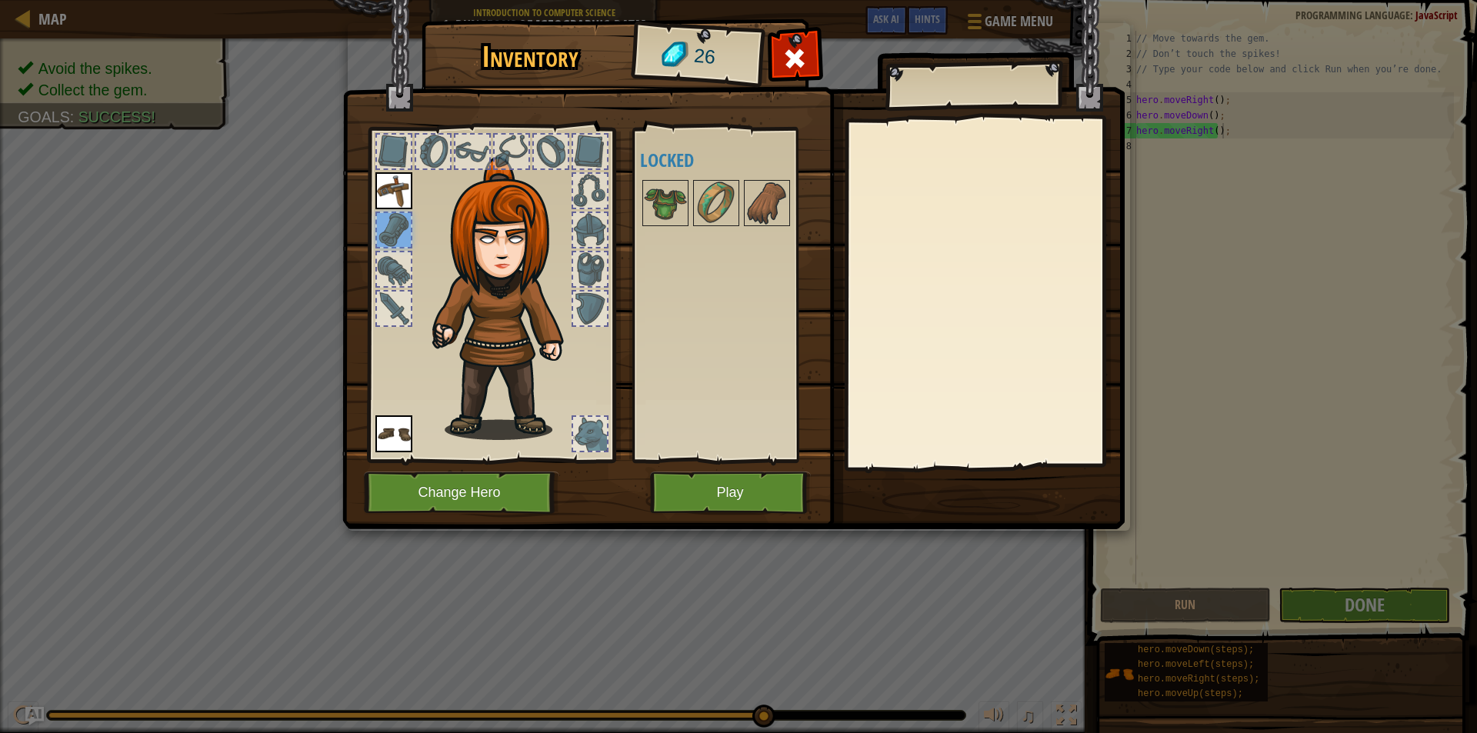
click at [395, 186] on img at bounding box center [393, 190] width 37 height 37
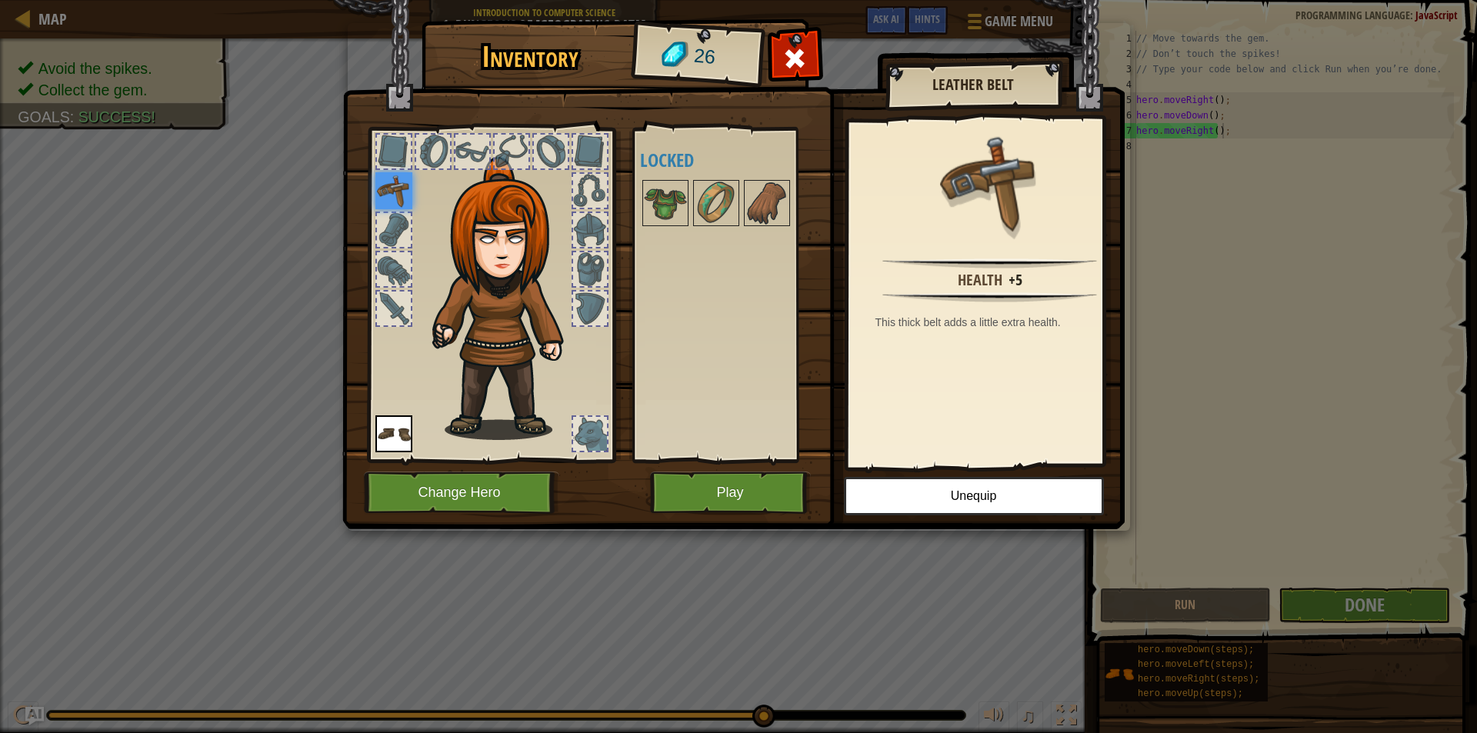
click at [403, 150] on div at bounding box center [394, 152] width 34 height 34
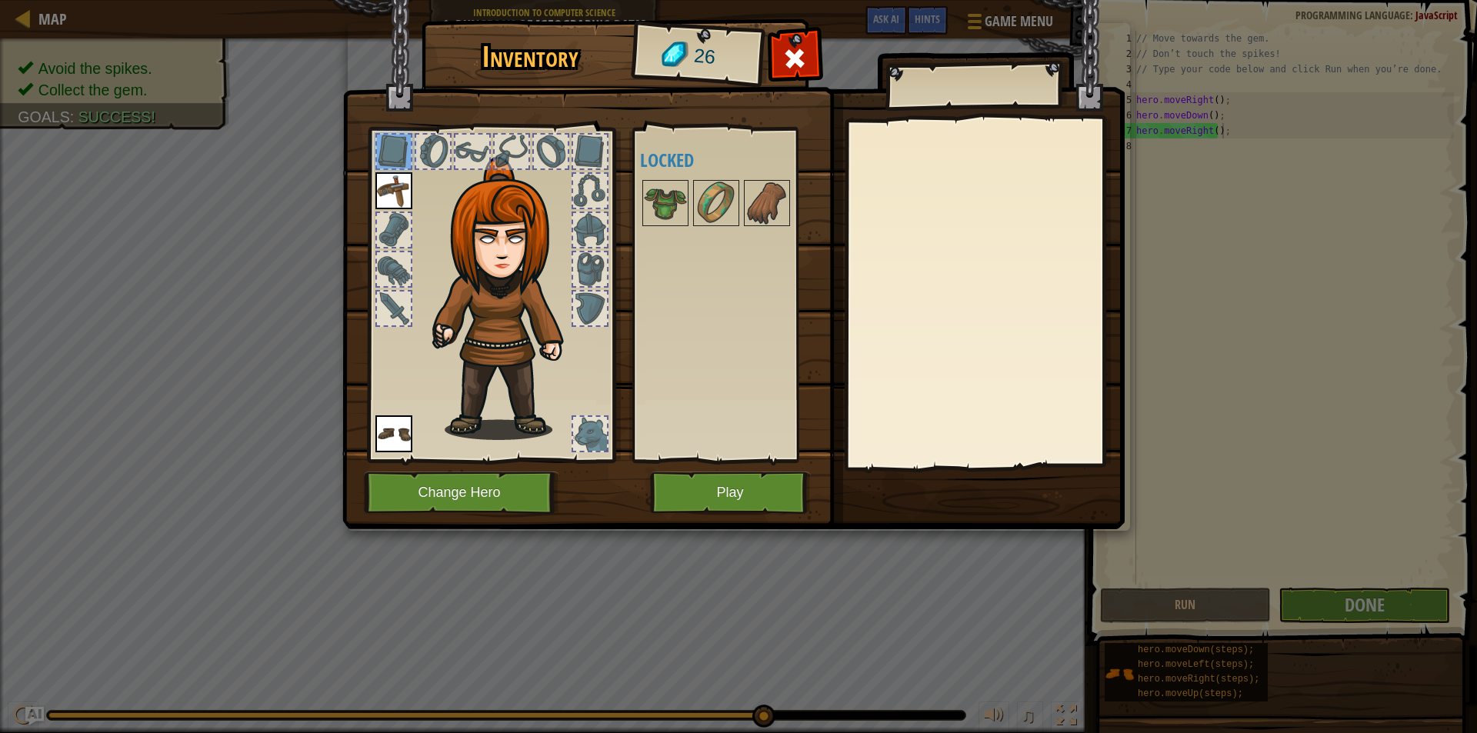
click at [442, 149] on div at bounding box center [433, 152] width 34 height 34
click at [471, 152] on div at bounding box center [472, 152] width 34 height 34
drag, startPoint x: 497, startPoint y: 158, endPoint x: 526, endPoint y: 165, distance: 30.0
click at [507, 161] on div at bounding box center [511, 151] width 37 height 37
drag, startPoint x: 527, startPoint y: 165, endPoint x: 578, endPoint y: 170, distance: 51.8
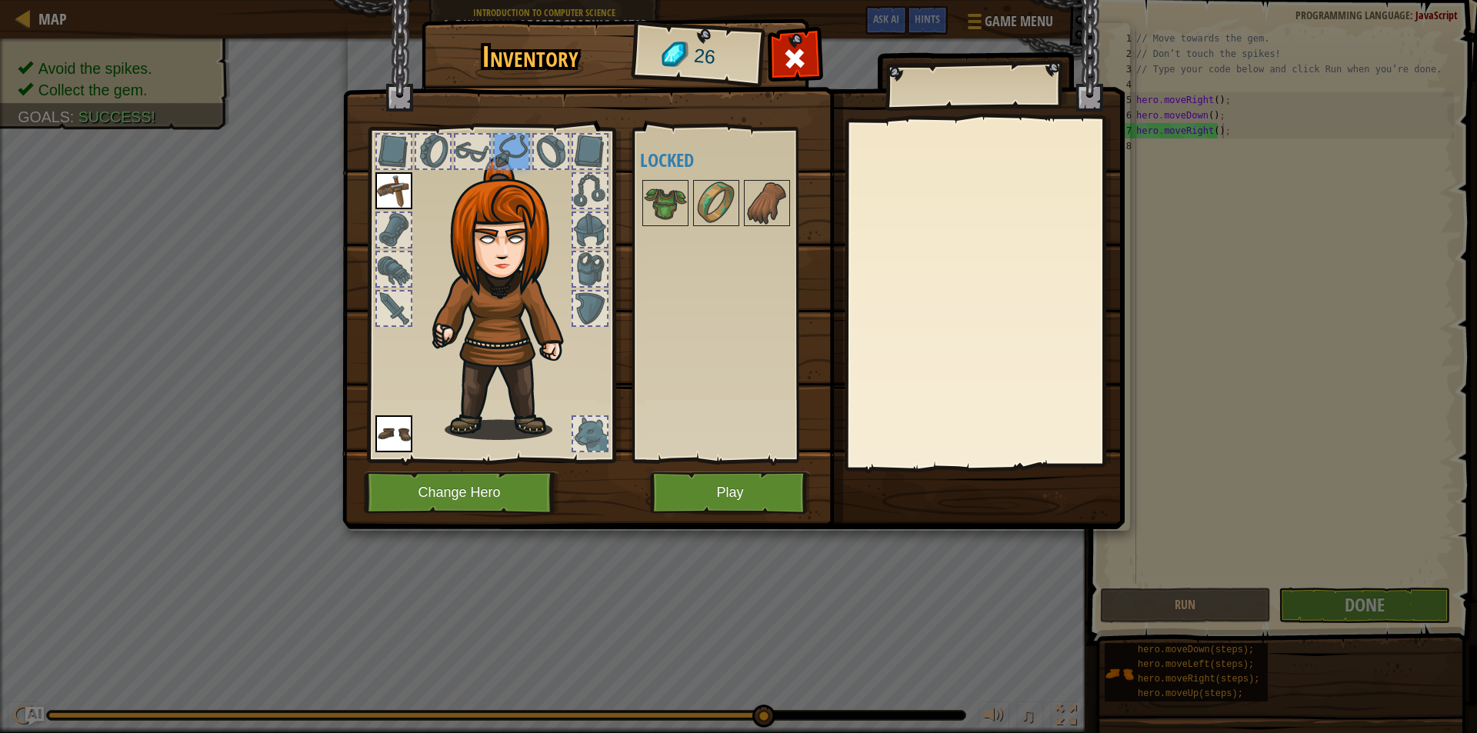
click at [531, 165] on div at bounding box center [491, 291] width 254 height 346
drag, startPoint x: 581, startPoint y: 170, endPoint x: 594, endPoint y: 170, distance: 13.1
click at [582, 170] on img at bounding box center [507, 298] width 165 height 283
click at [658, 202] on img at bounding box center [665, 203] width 43 height 43
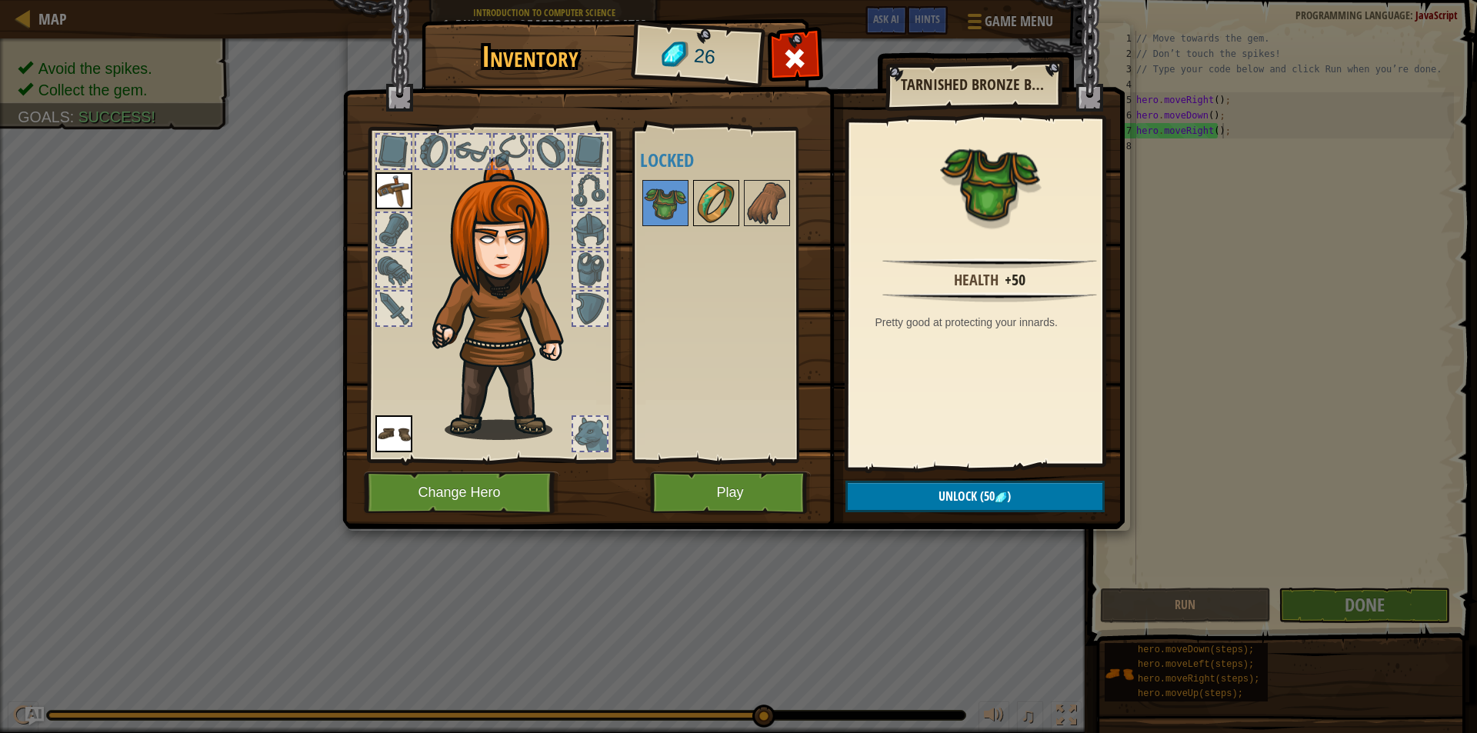
click at [724, 205] on img at bounding box center [715, 203] width 43 height 43
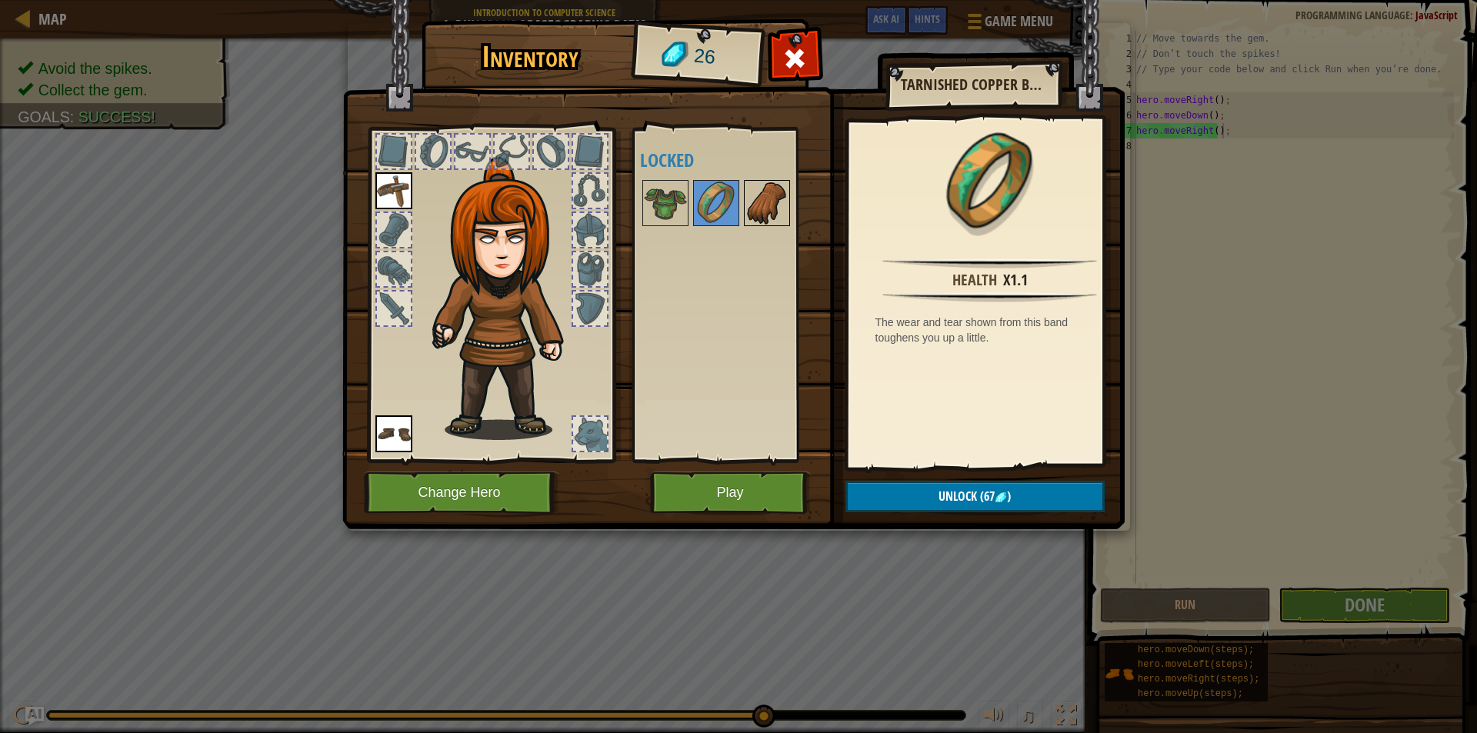
click at [748, 192] on img at bounding box center [766, 203] width 43 height 43
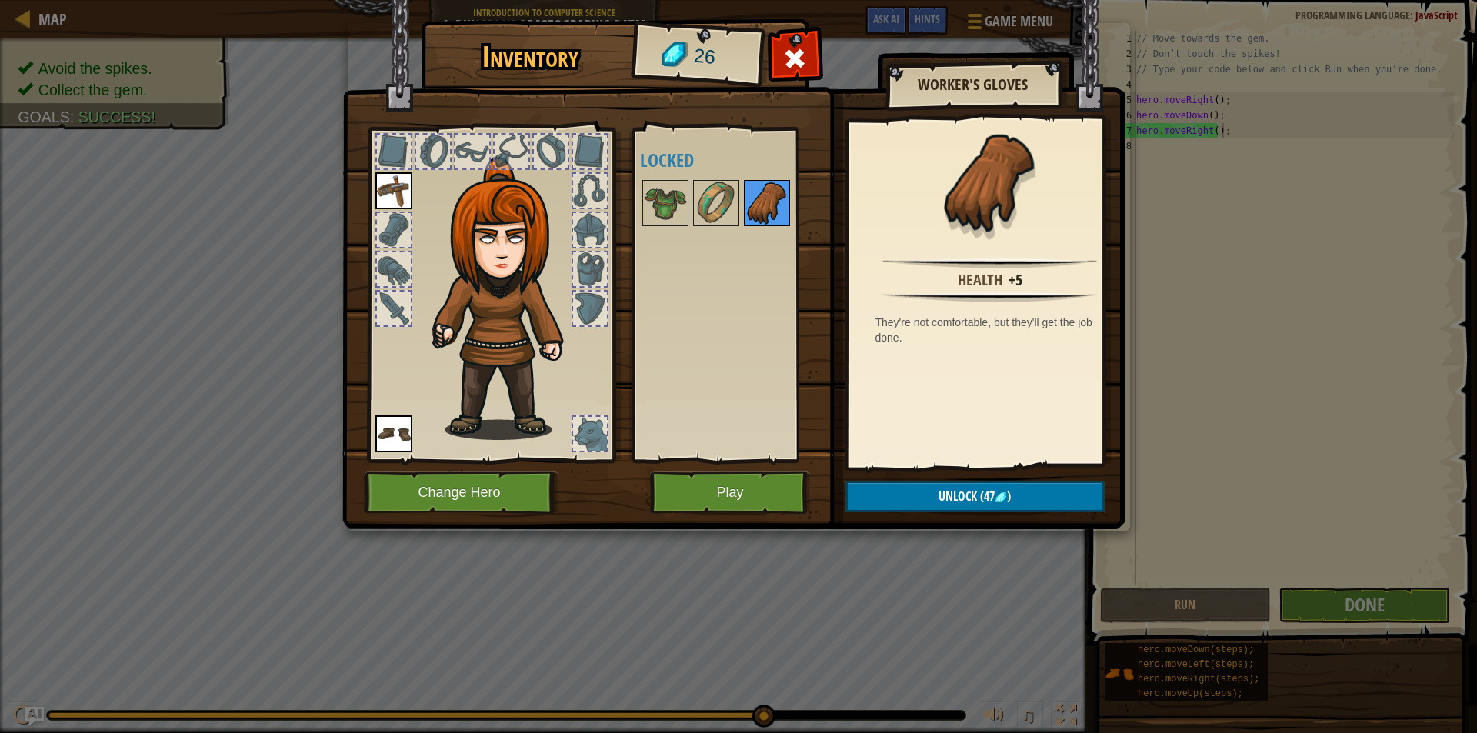
click at [760, 195] on img at bounding box center [766, 203] width 43 height 43
click at [664, 192] on img at bounding box center [665, 203] width 43 height 43
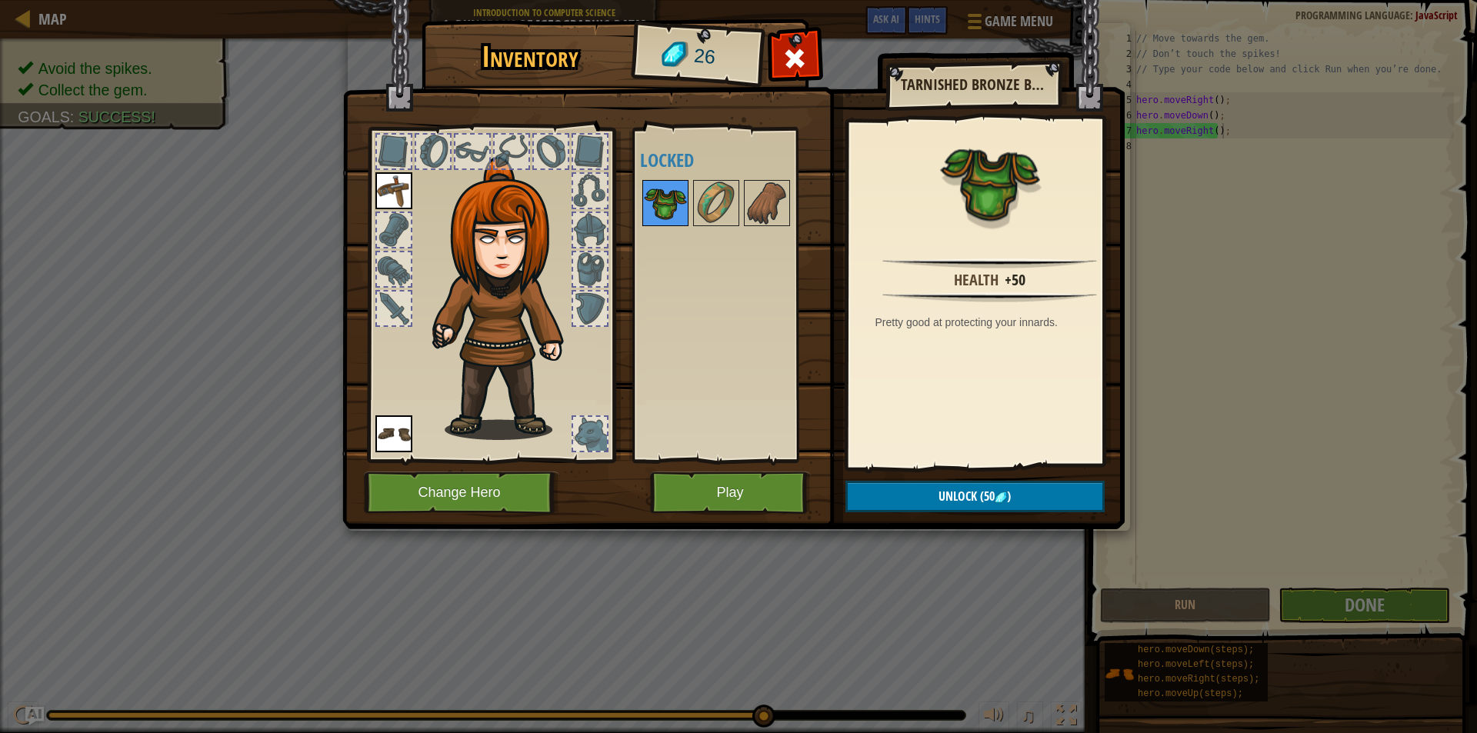
click at [666, 192] on img at bounding box center [665, 203] width 43 height 43
click at [688, 482] on button "Play" at bounding box center [730, 492] width 161 height 42
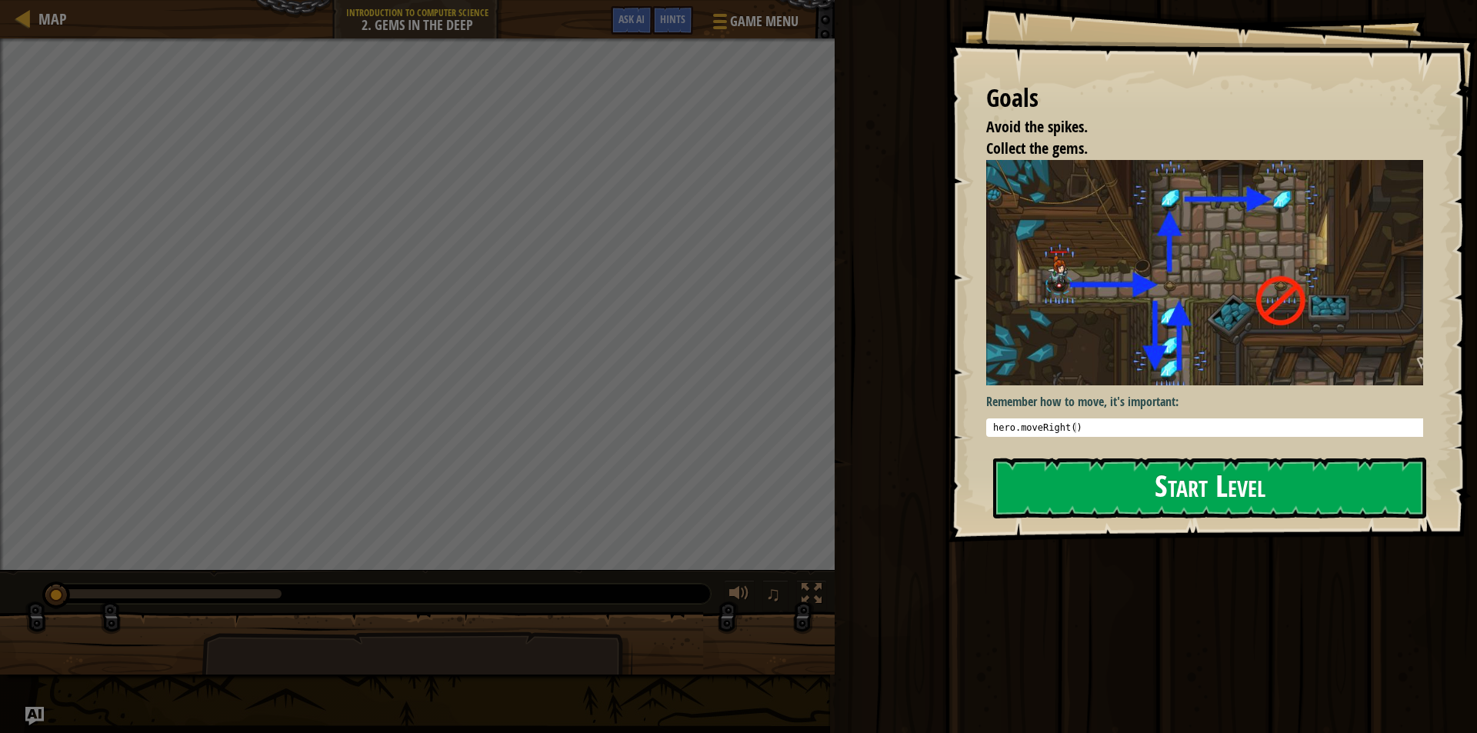
click at [1179, 498] on button "Start Level" at bounding box center [1209, 488] width 433 height 61
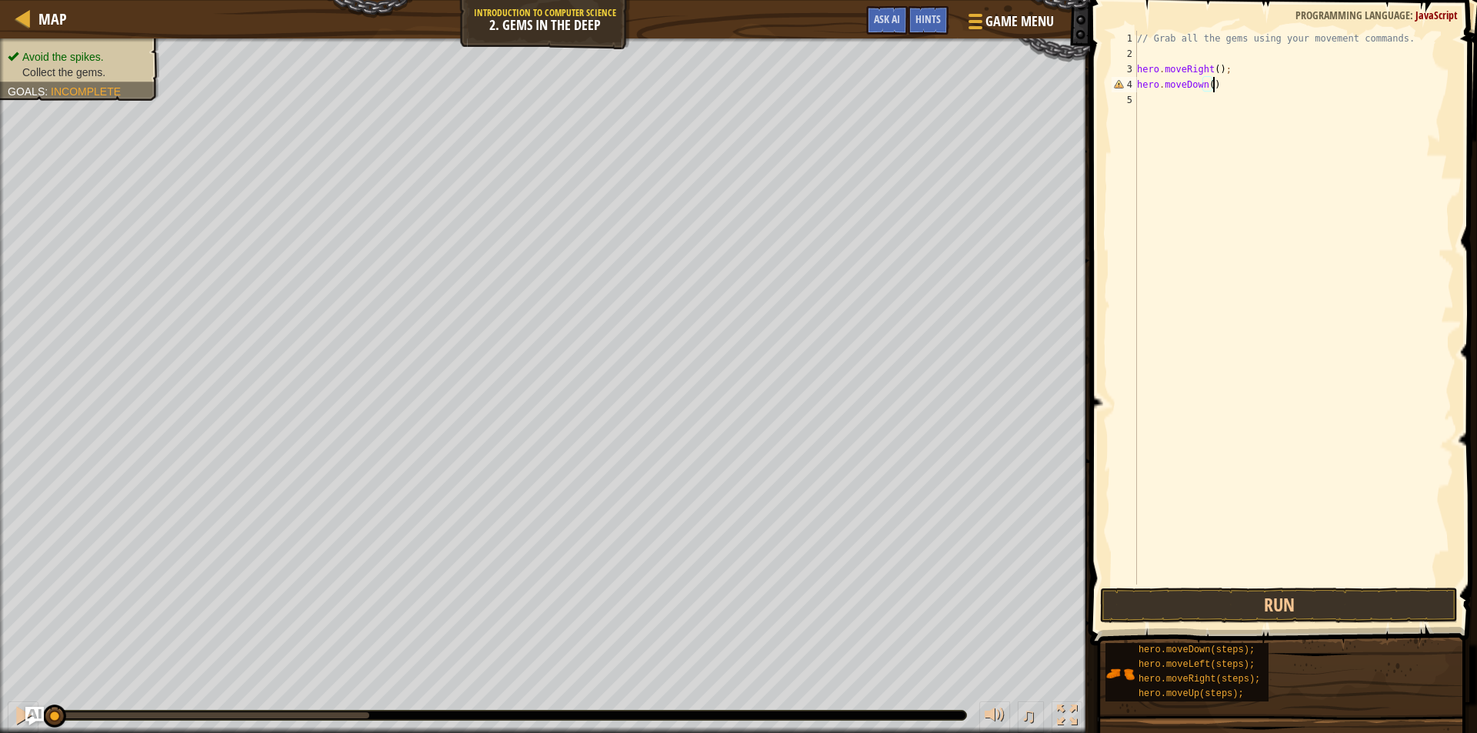
scroll to position [7, 5]
type textarea "hero.moveDown();"
click at [1302, 592] on button "Run" at bounding box center [1279, 605] width 358 height 35
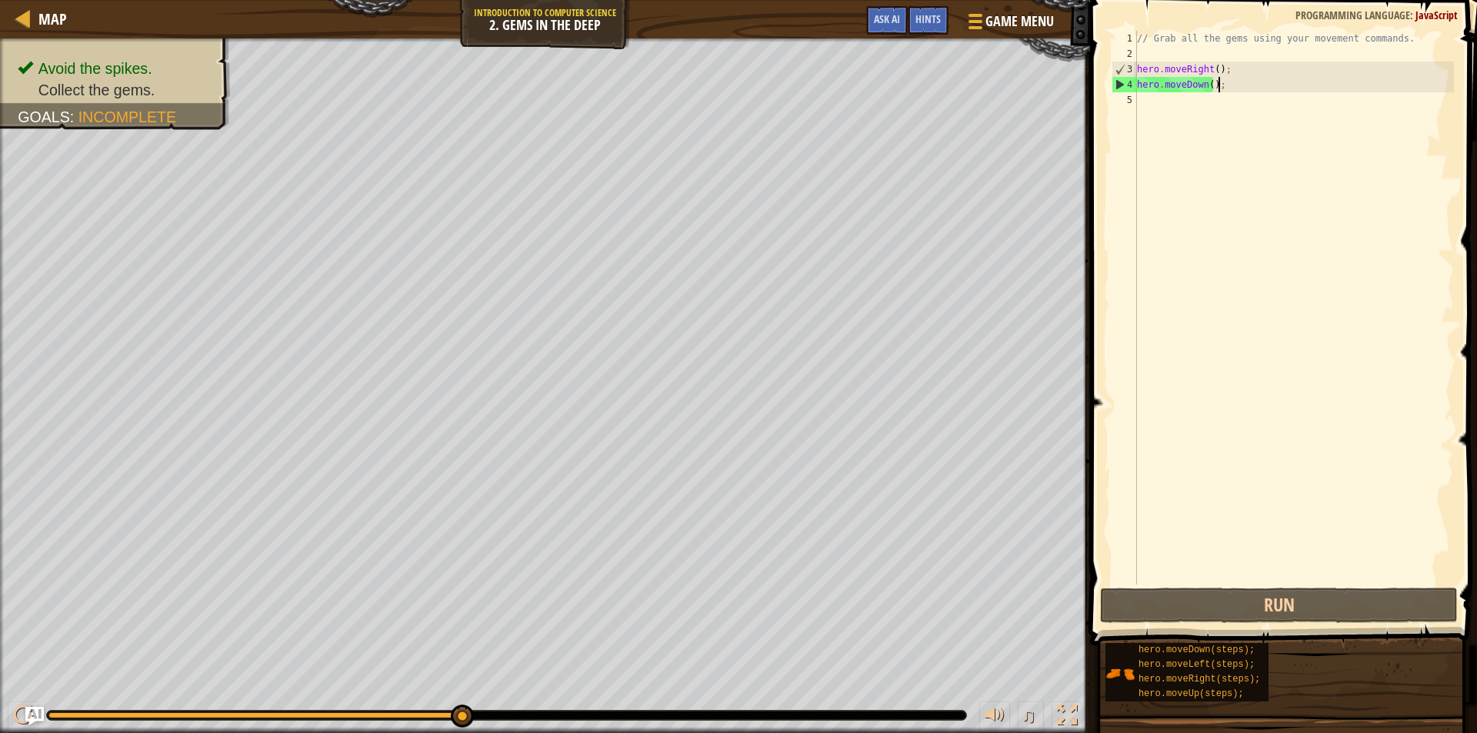
click at [1267, 98] on div "// Grab all the gems using your movement commands. hero . moveRight ( ) ; hero …" at bounding box center [1294, 323] width 320 height 584
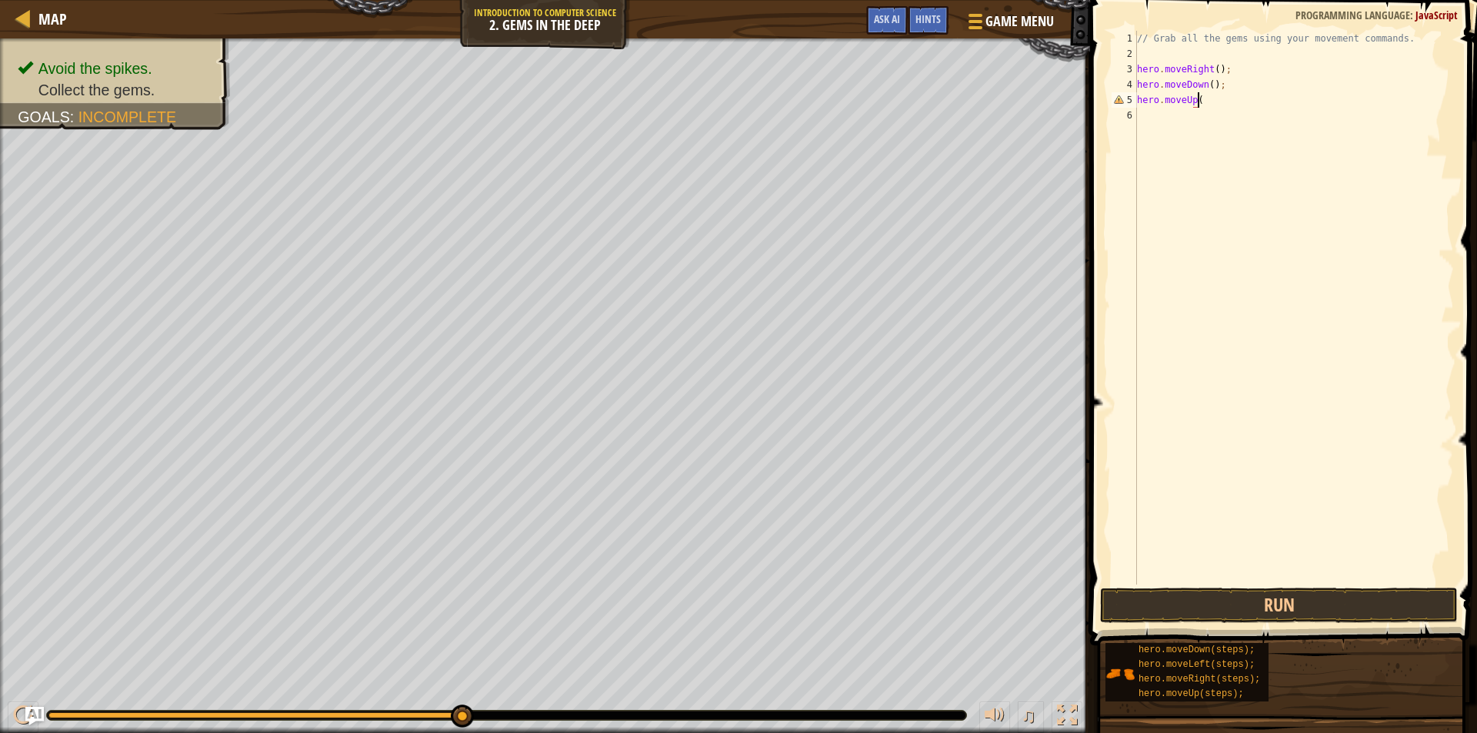
scroll to position [7, 5]
type textarea "hero.moveUp();"
click at [1267, 98] on div "// Grab all the gems using your movement commands. hero . moveRight ( ) ; hero …" at bounding box center [1294, 323] width 320 height 584
click at [1301, 618] on button "Run" at bounding box center [1279, 605] width 358 height 35
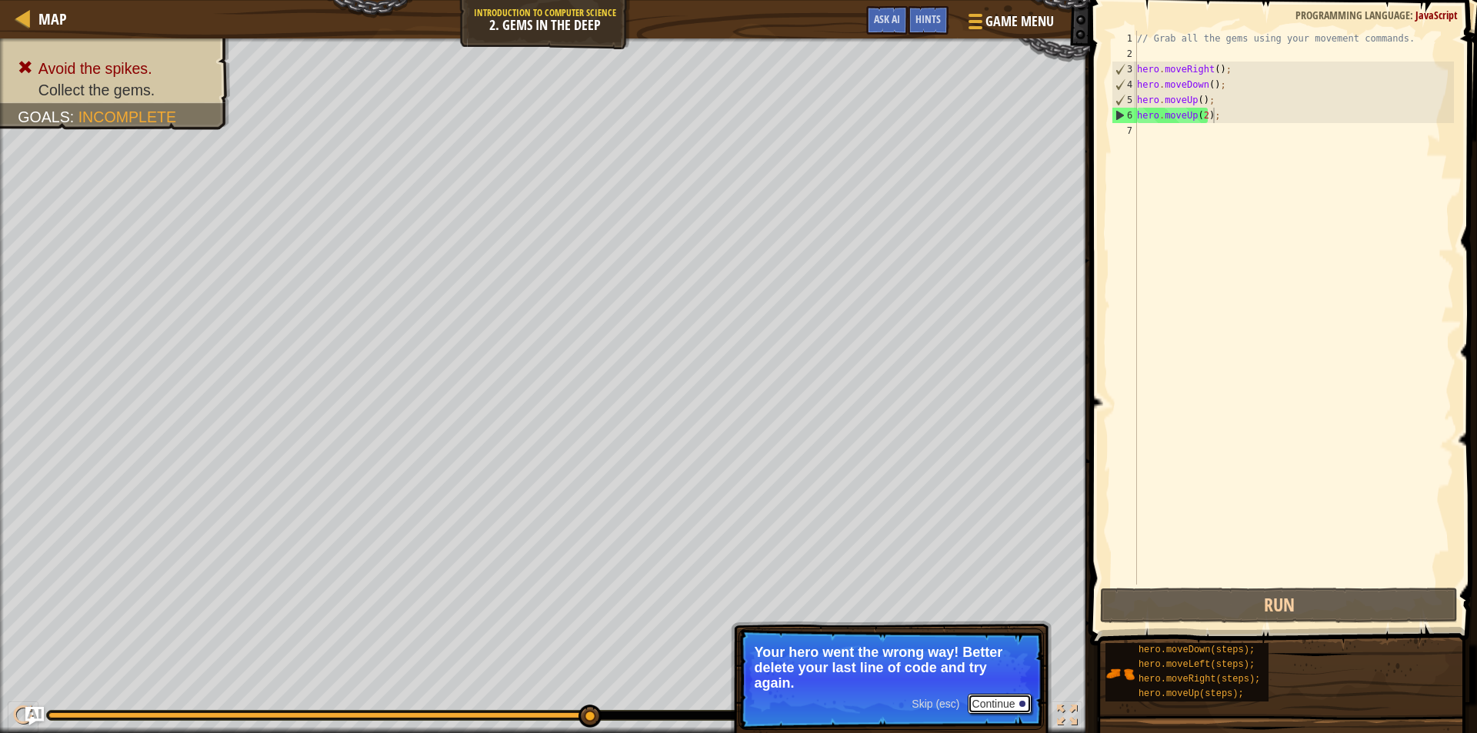
click at [997, 708] on button "Continue" at bounding box center [999, 704] width 64 height 20
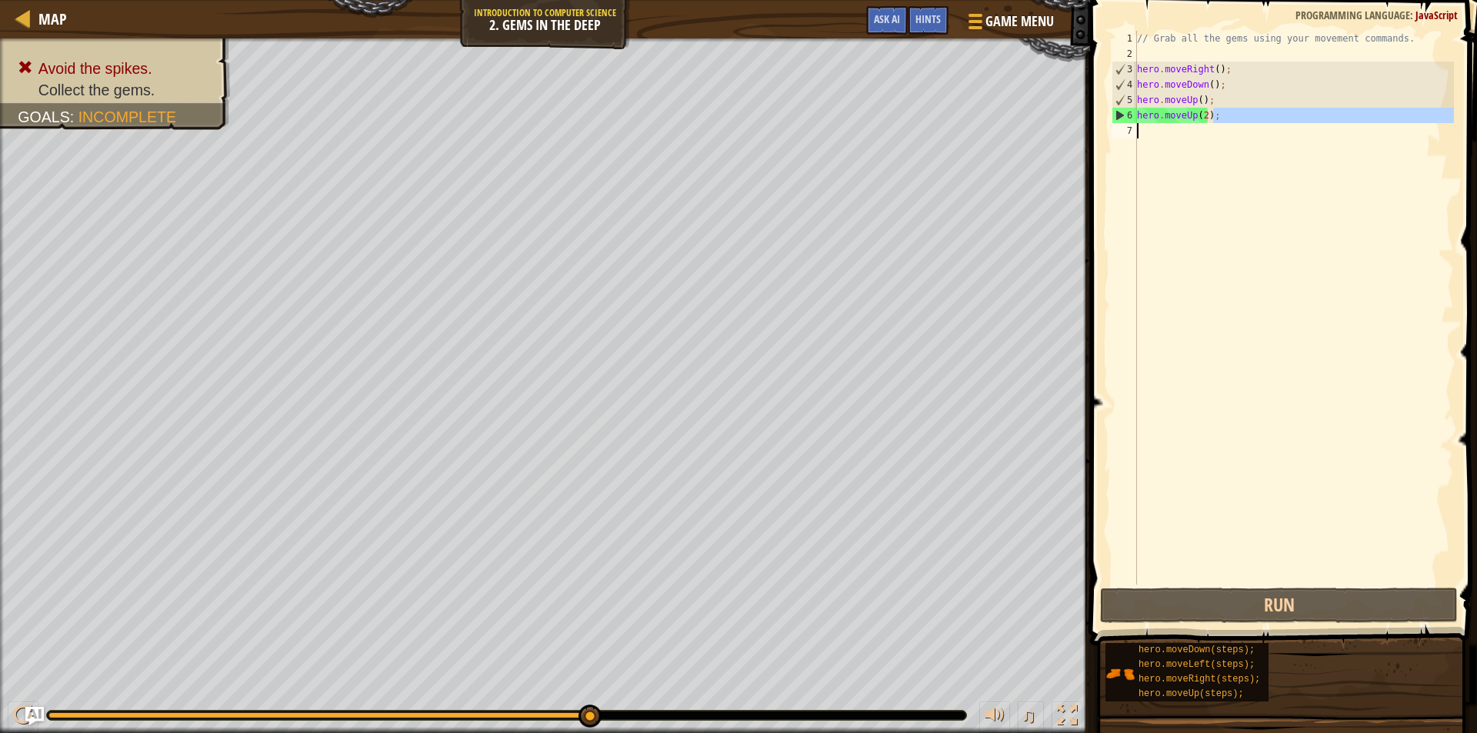
drag, startPoint x: 1239, startPoint y: 119, endPoint x: 1171, endPoint y: 130, distance: 69.3
click at [1171, 130] on div "// Grab all the gems using your movement commands. hero . moveRight ( ) ; hero …" at bounding box center [1294, 323] width 320 height 584
click at [1214, 110] on div "// Grab all the gems using your movement commands. hero . moveRight ( ) ; hero …" at bounding box center [1294, 308] width 320 height 554
click at [1202, 115] on div "// Grab all the gems using your movement commands. hero . moveRight ( ) ; hero …" at bounding box center [1294, 323] width 320 height 584
type textarea "hero.moveUp();"
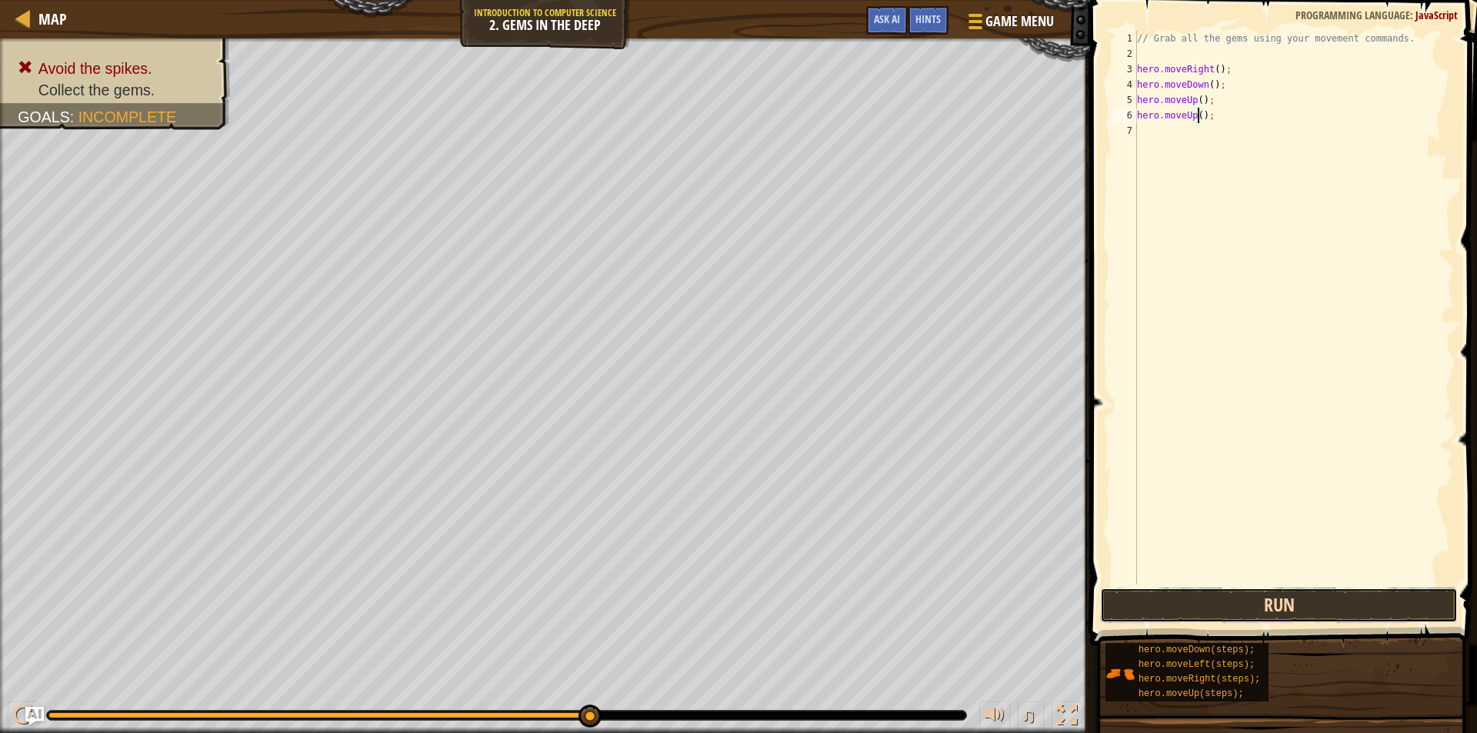
click at [1391, 606] on button "Run" at bounding box center [1279, 605] width 358 height 35
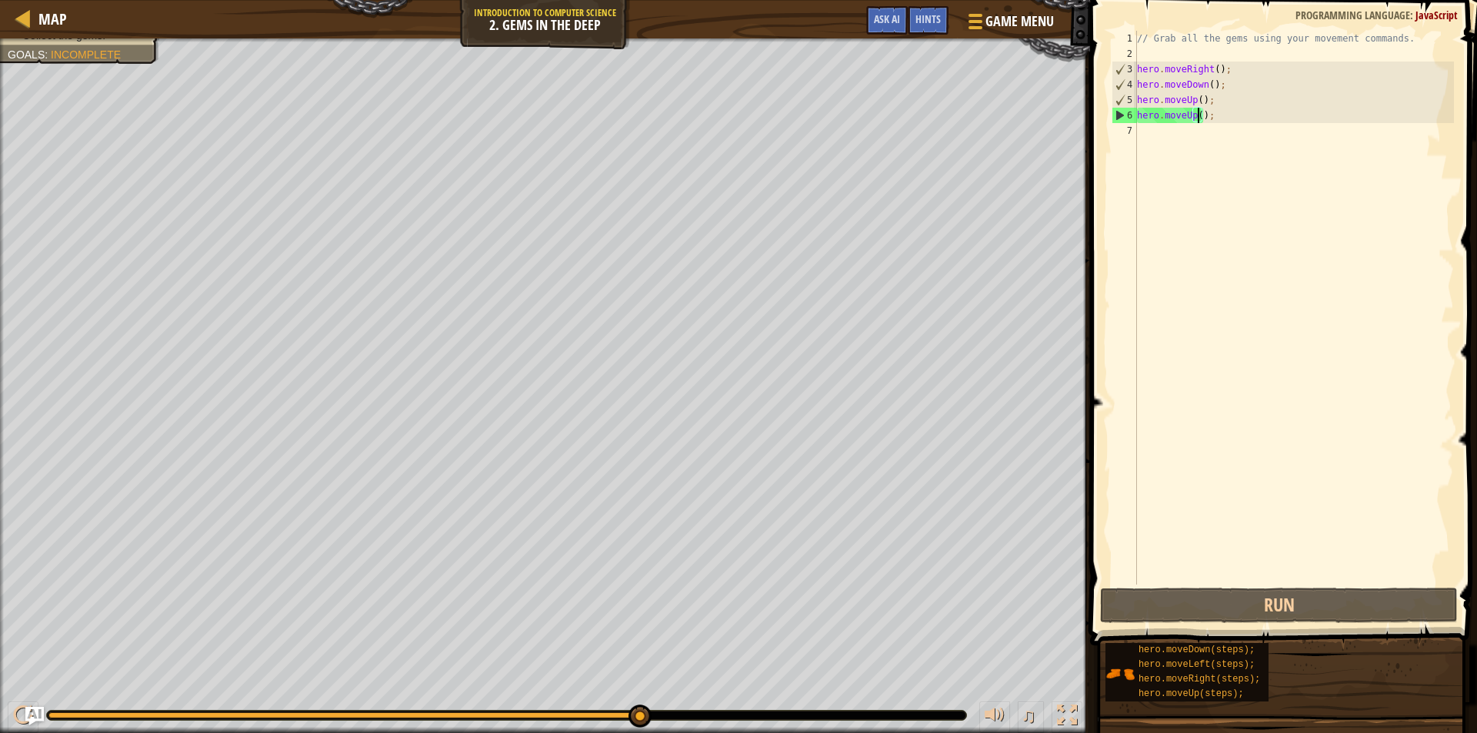
click at [1241, 152] on div "// Grab all the gems using your movement commands. hero . moveRight ( ) ; hero …" at bounding box center [1294, 323] width 320 height 584
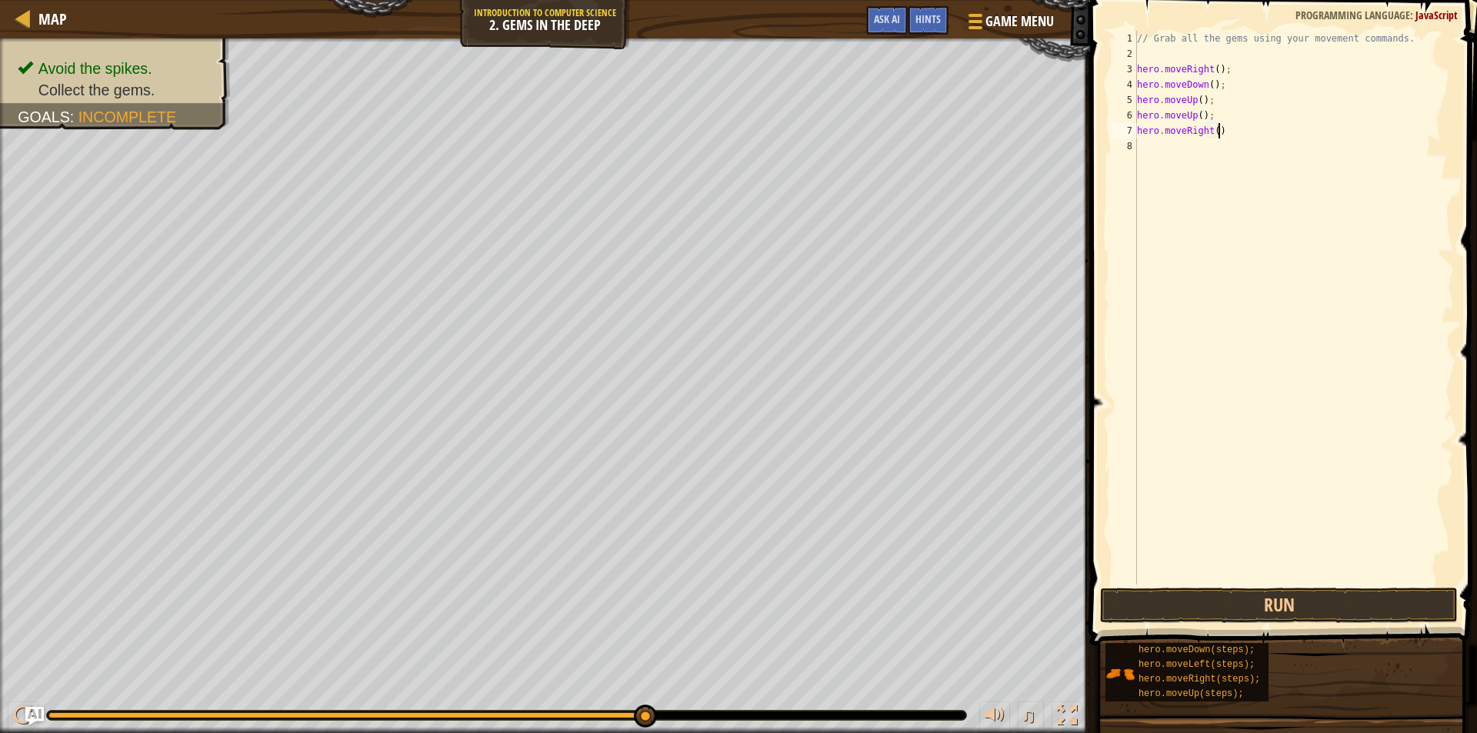
scroll to position [7, 6]
type textarea "hero.moveRight();"
click at [1287, 608] on button "Run" at bounding box center [1279, 605] width 358 height 35
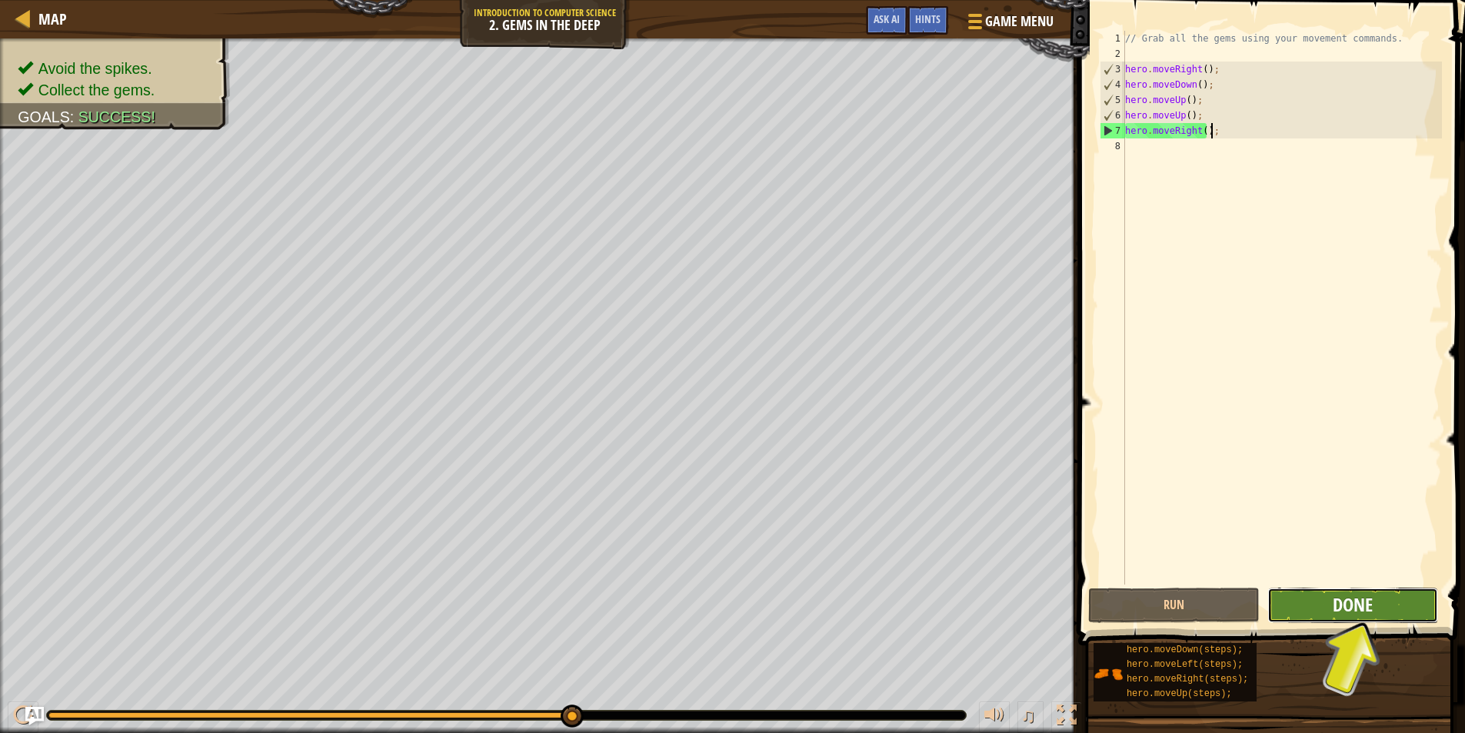
click at [1341, 614] on button "Done" at bounding box center [1353, 605] width 172 height 35
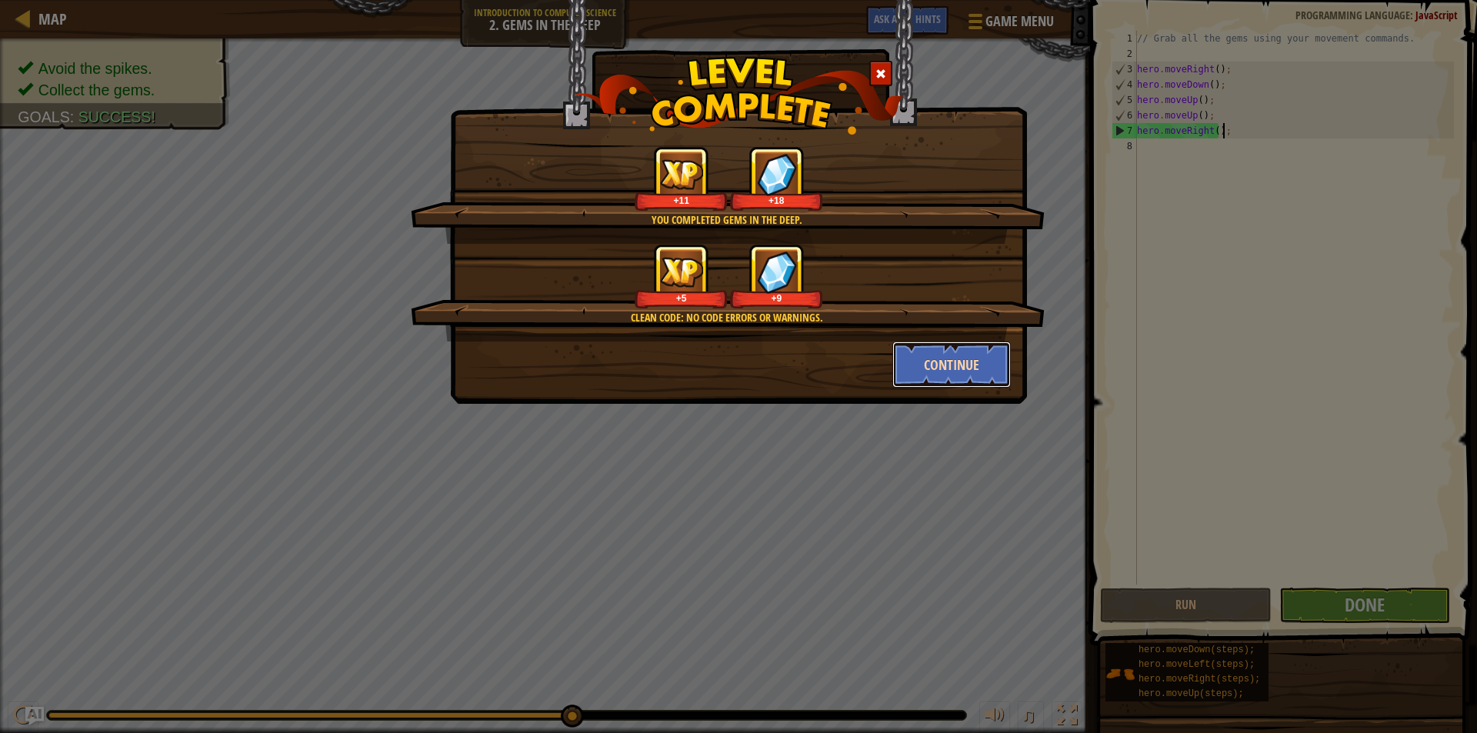
click at [971, 378] on button "Continue" at bounding box center [951, 364] width 119 height 46
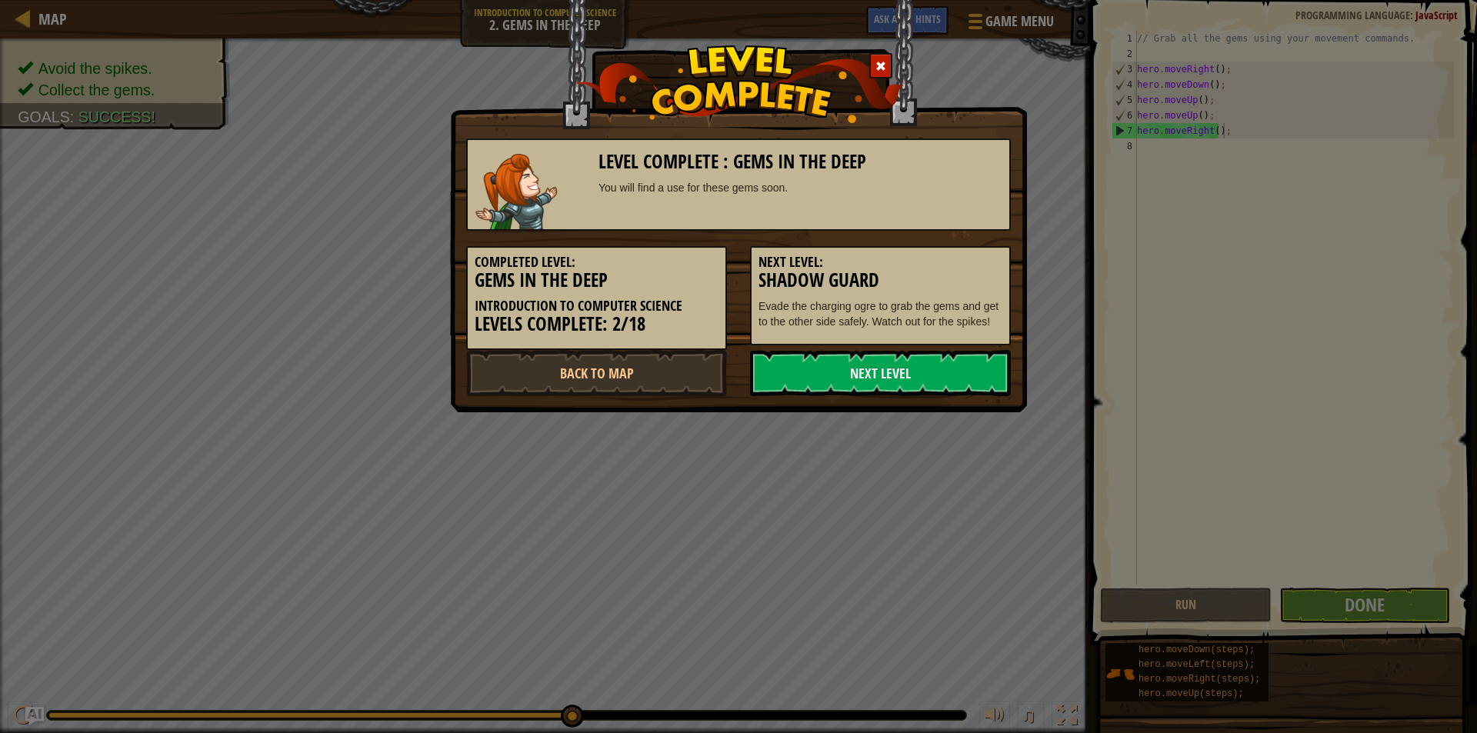
click at [971, 378] on link "Next Level" at bounding box center [880, 373] width 261 height 46
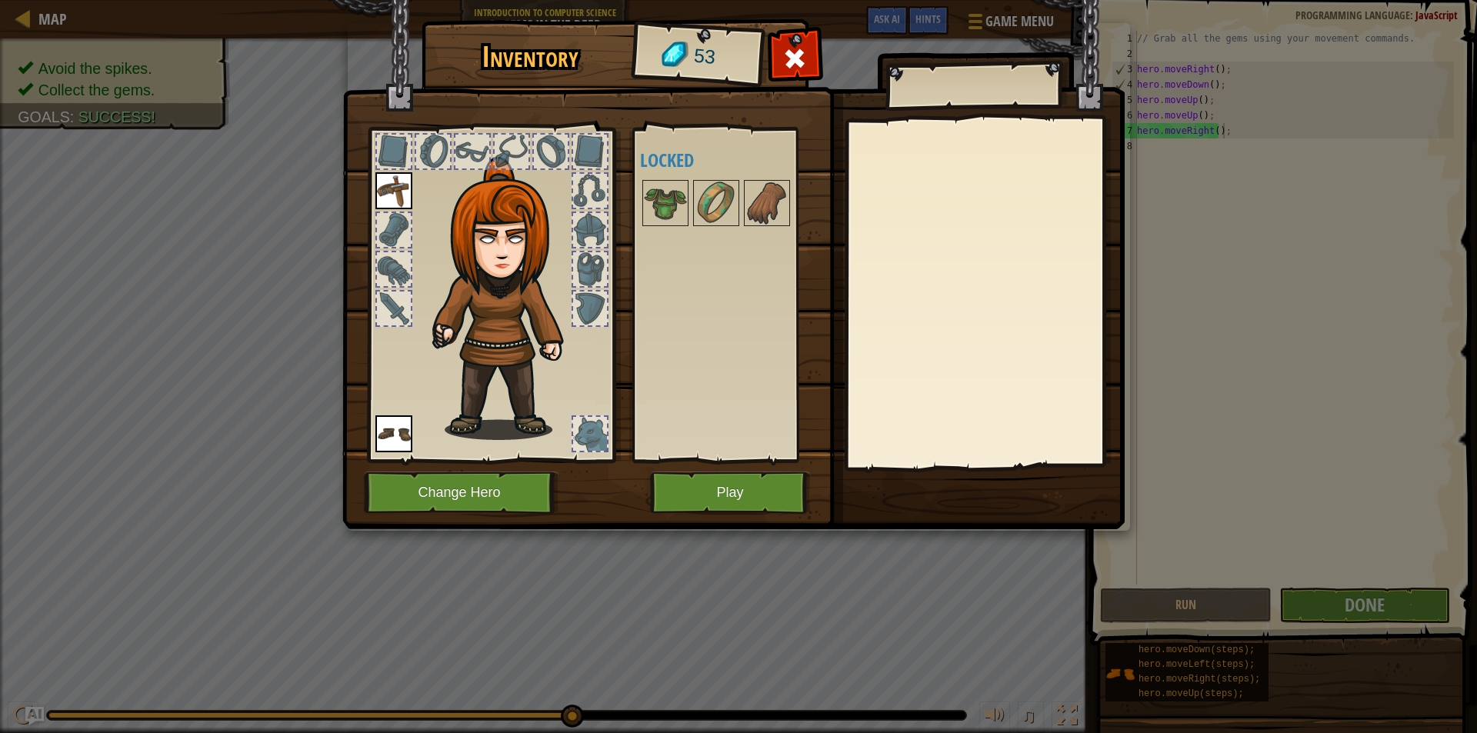
click at [390, 163] on div at bounding box center [394, 152] width 34 height 34
click at [380, 232] on div at bounding box center [394, 230] width 34 height 34
click at [384, 271] on div at bounding box center [394, 269] width 34 height 34
click at [389, 296] on div at bounding box center [394, 308] width 34 height 34
click at [598, 325] on div at bounding box center [590, 308] width 34 height 34
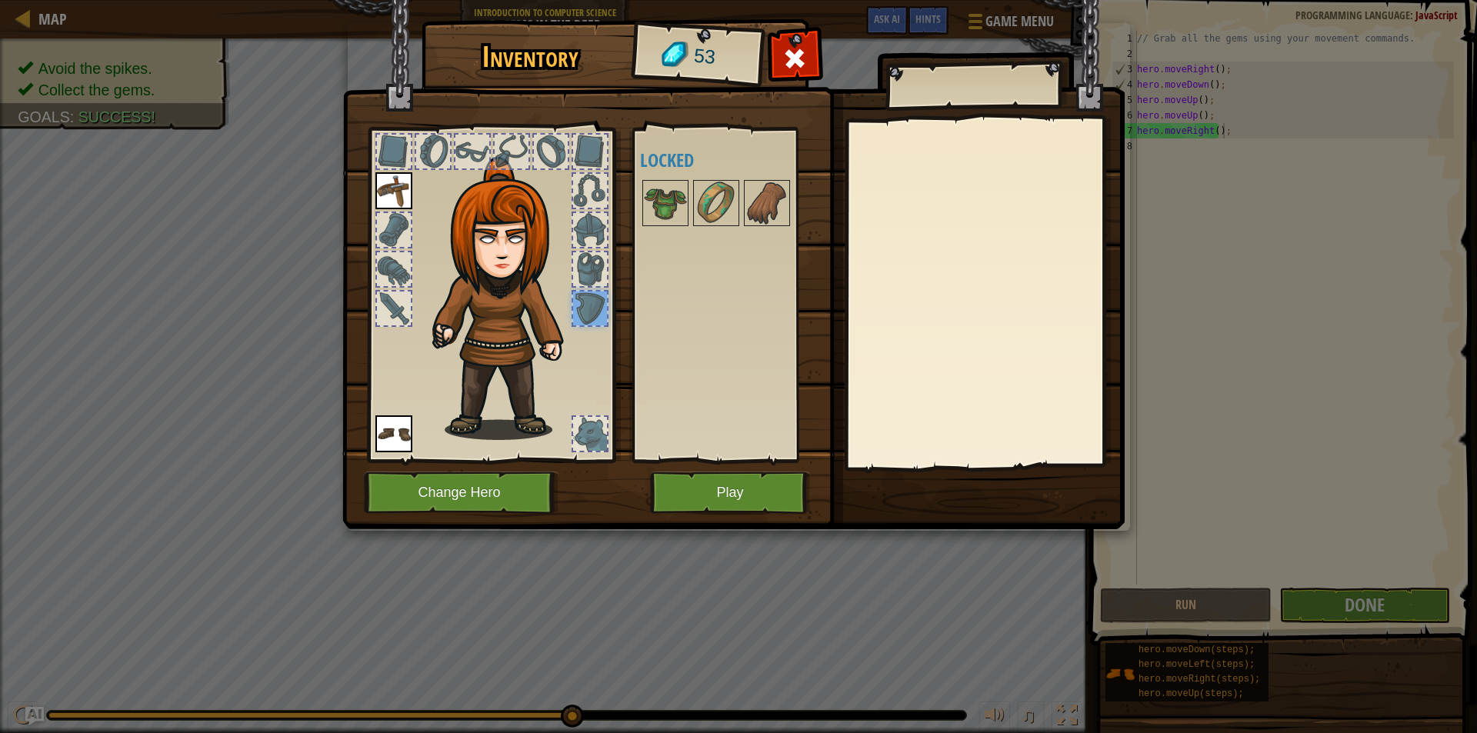
click at [583, 404] on img at bounding box center [507, 298] width 165 height 283
drag, startPoint x: 578, startPoint y: 423, endPoint x: 574, endPoint y: 411, distance: 12.9
click at [575, 415] on div at bounding box center [589, 433] width 37 height 37
click at [598, 251] on div at bounding box center [589, 269] width 37 height 37
click at [591, 198] on div at bounding box center [590, 191] width 34 height 34
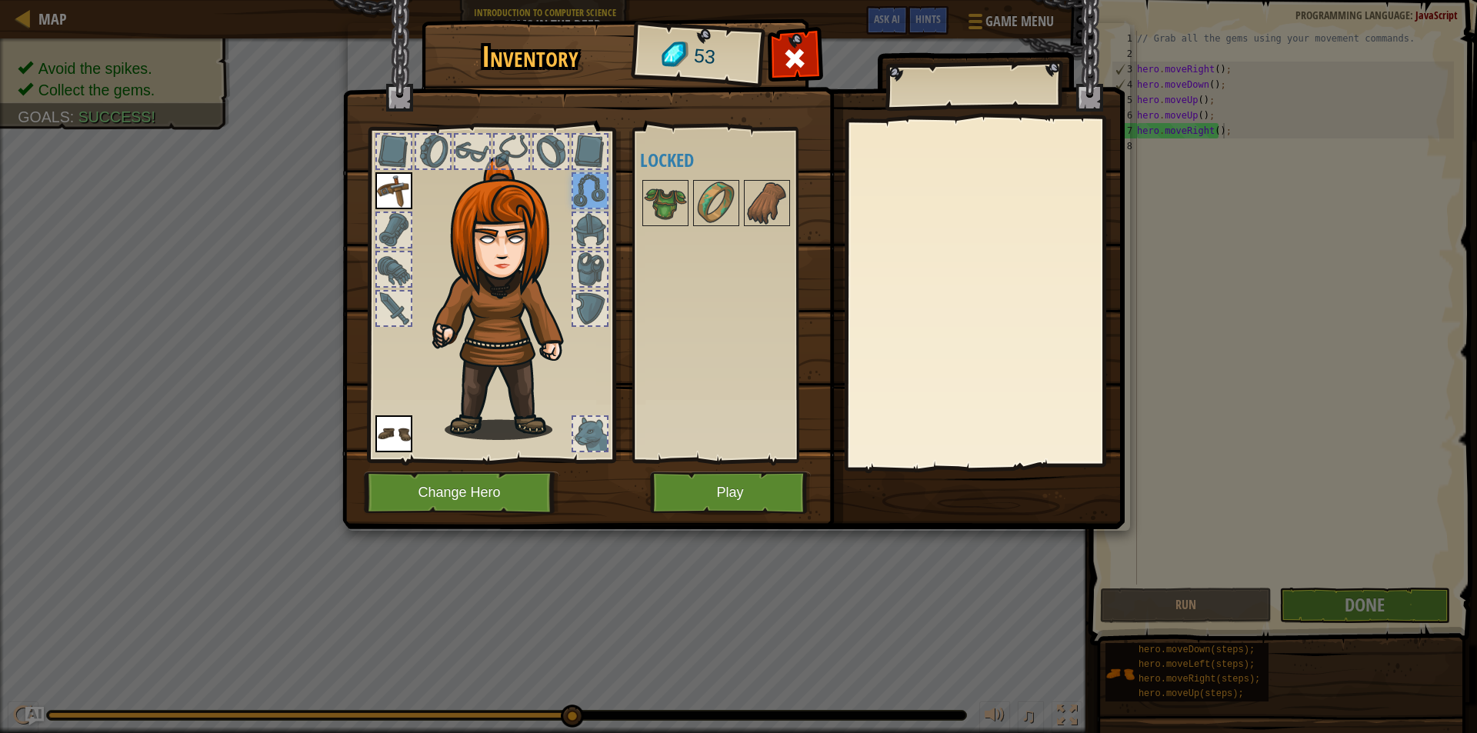
click at [586, 172] on div at bounding box center [589, 190] width 37 height 37
click at [584, 238] on div at bounding box center [590, 230] width 34 height 34
click at [564, 139] on div at bounding box center [551, 152] width 34 height 34
click at [530, 138] on div at bounding box center [491, 291] width 254 height 346
drag, startPoint x: 504, startPoint y: 146, endPoint x: 468, endPoint y: 140, distance: 36.7
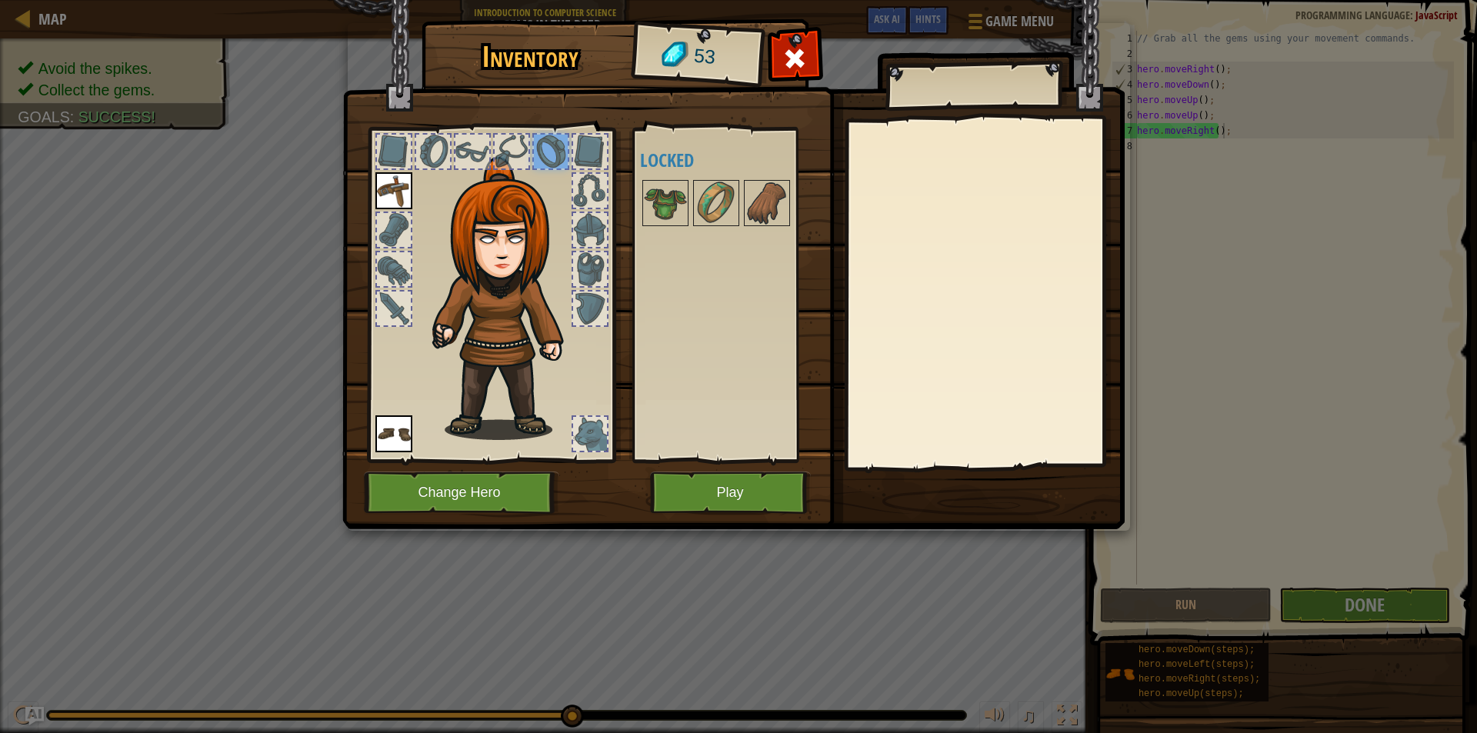
click at [500, 146] on div at bounding box center [512, 152] width 34 height 34
click at [468, 140] on div at bounding box center [472, 152] width 34 height 34
click at [663, 193] on img at bounding box center [665, 203] width 43 height 43
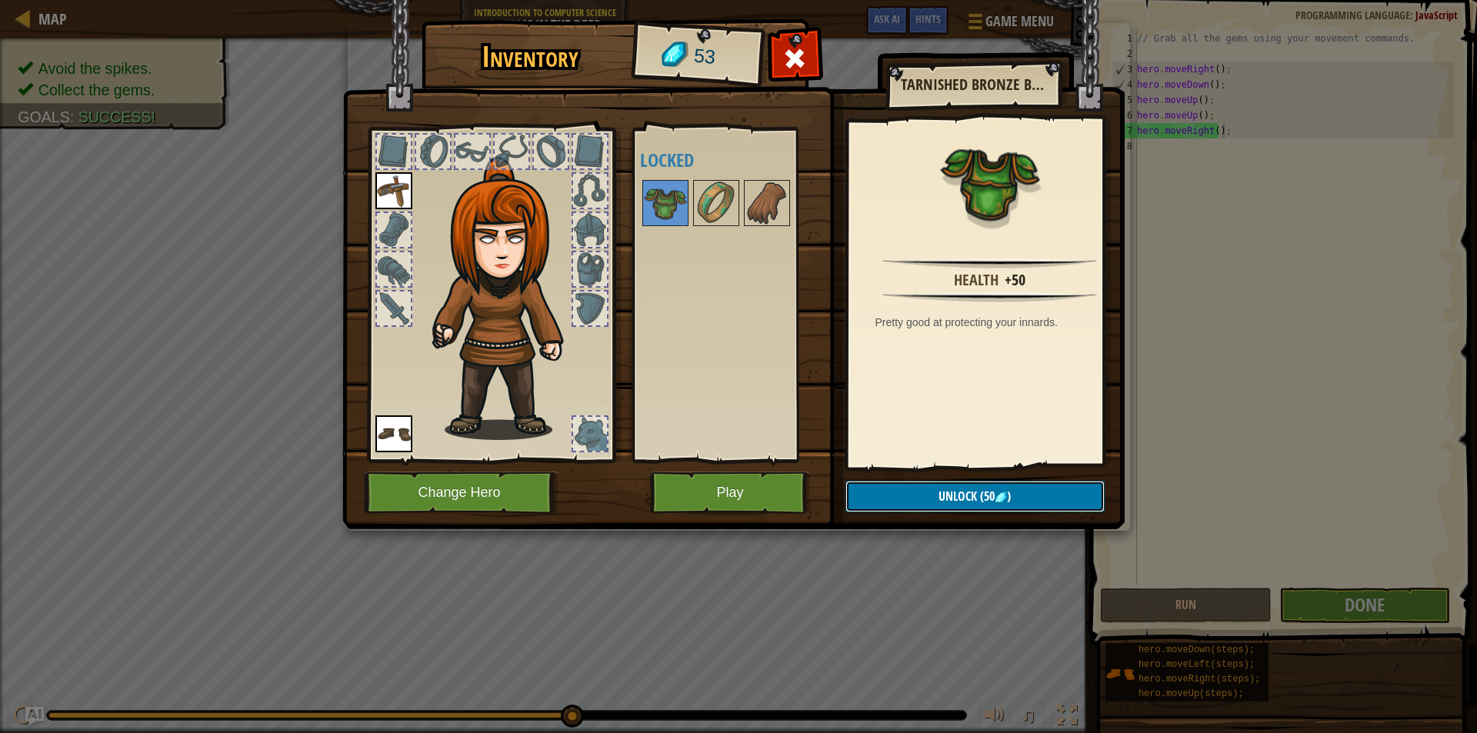
click at [992, 488] on span "(50" at bounding box center [986, 496] width 18 height 17
drag, startPoint x: 1003, startPoint y: 494, endPoint x: 1011, endPoint y: 496, distance: 8.0
click at [1006, 496] on button "Confirm" at bounding box center [974, 497] width 259 height 32
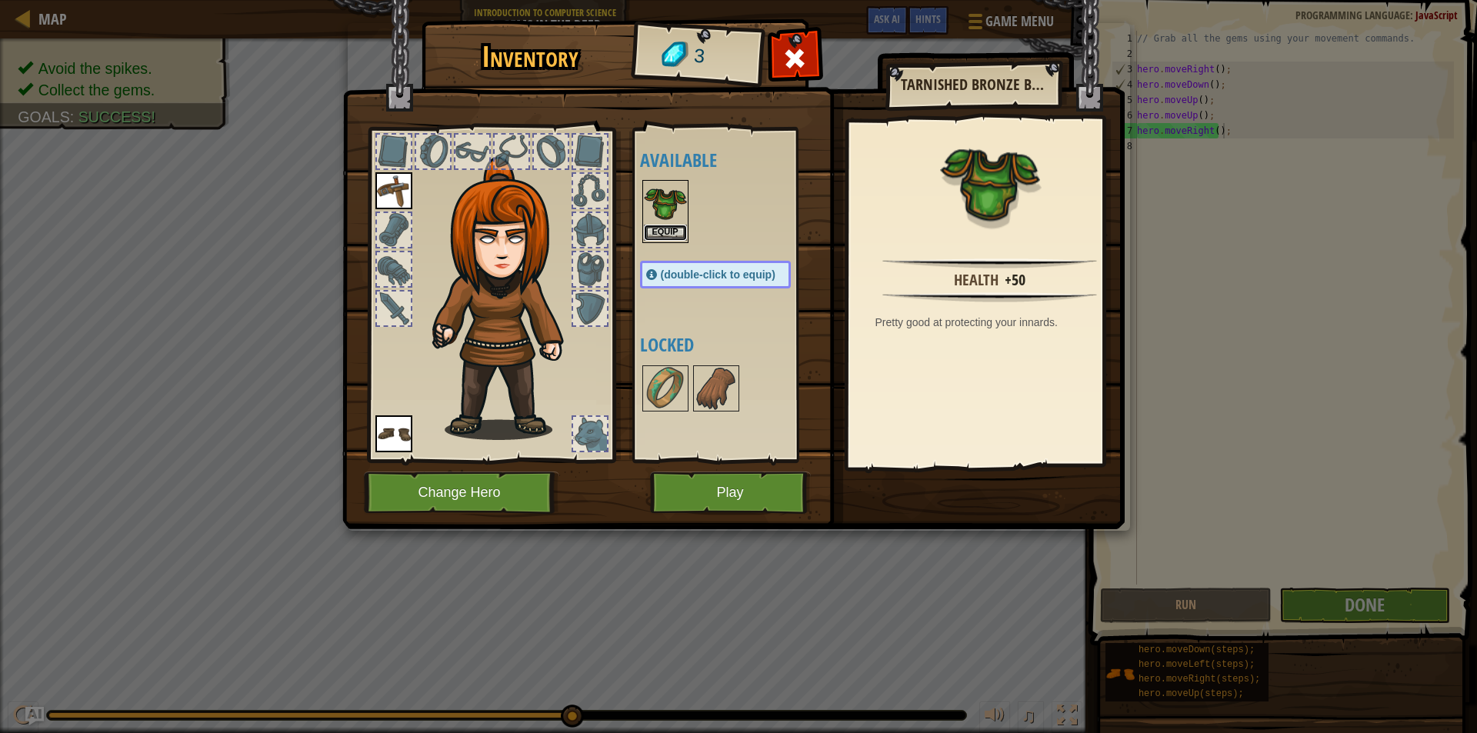
click at [668, 231] on button "Equip" at bounding box center [665, 233] width 43 height 16
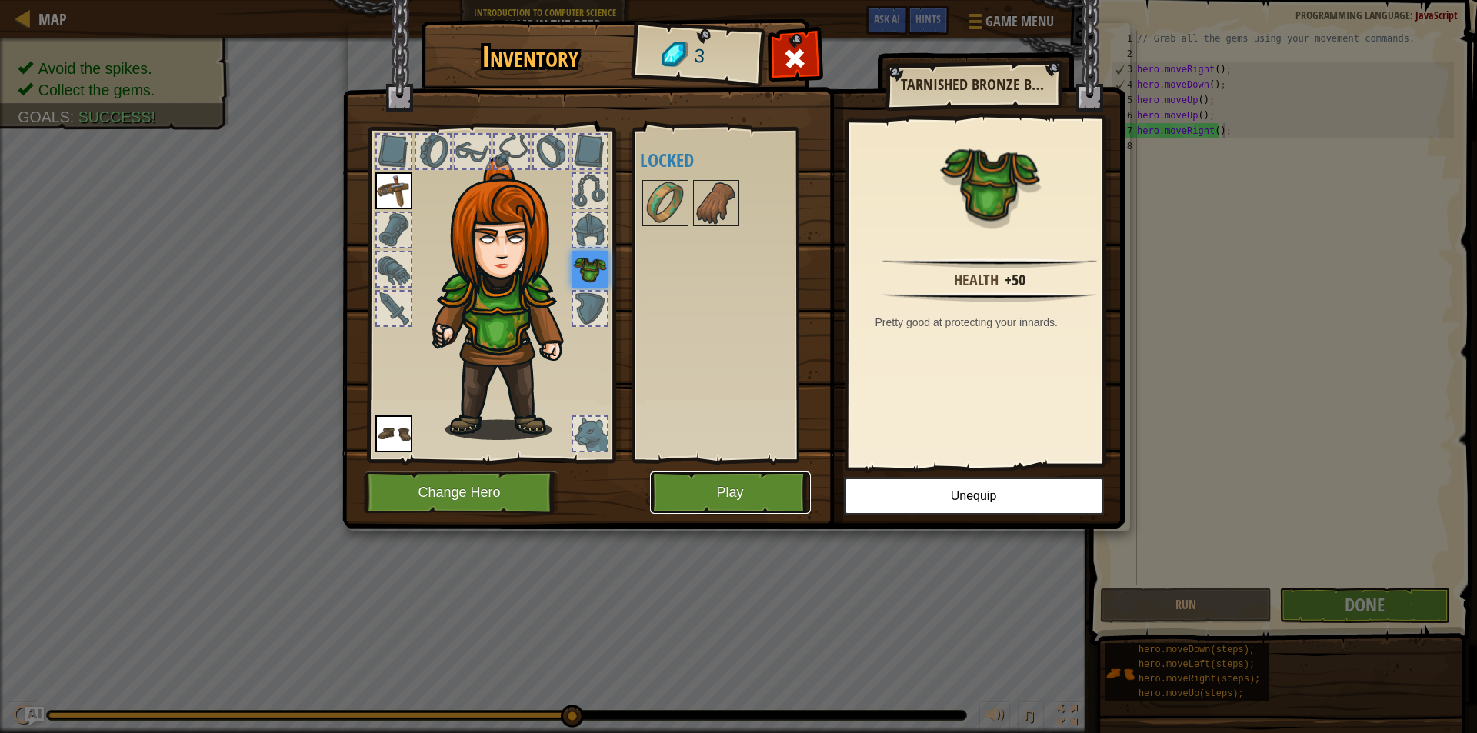
click at [696, 491] on button "Play" at bounding box center [730, 492] width 161 height 42
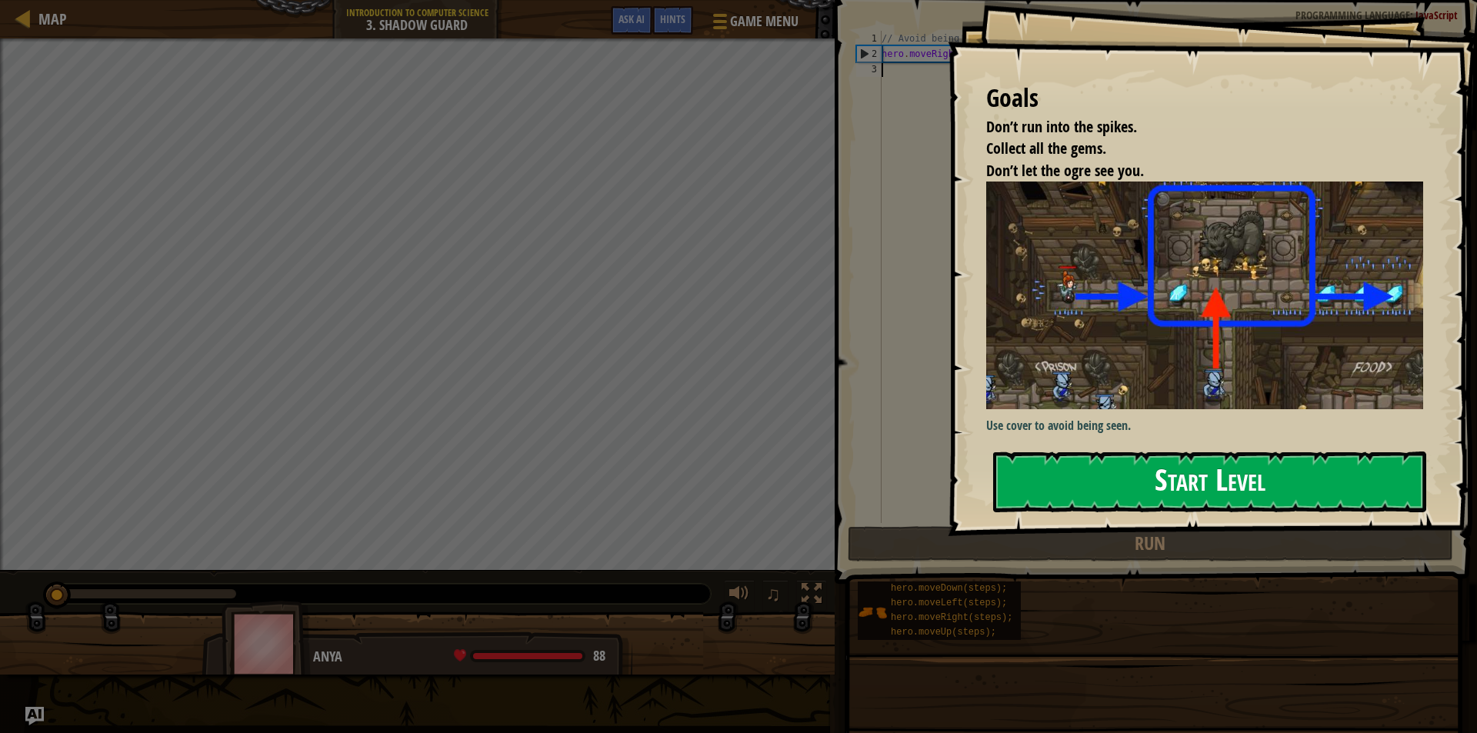
click at [1119, 498] on button "Start Level" at bounding box center [1209, 481] width 433 height 61
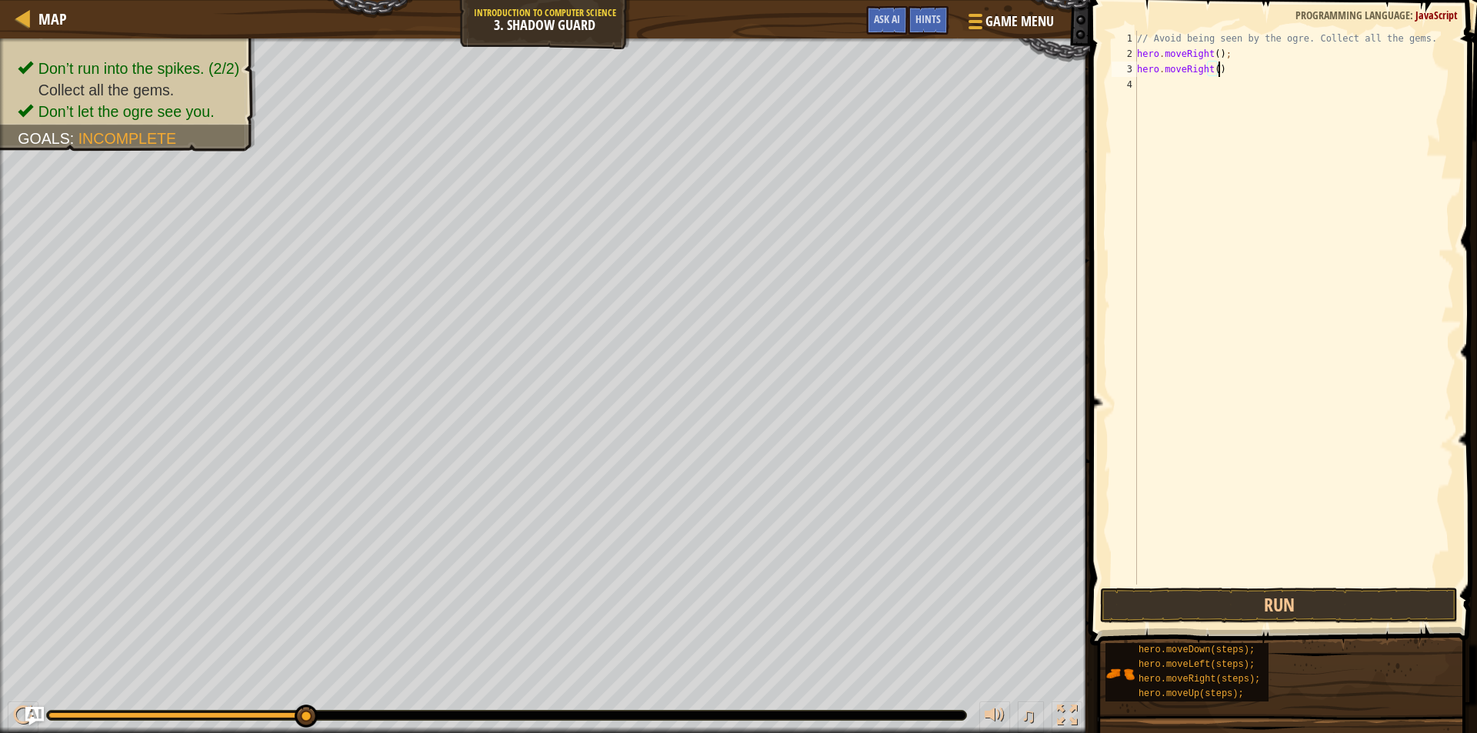
scroll to position [7, 6]
type textarea "hero.moveRight();"
click at [1239, 625] on span at bounding box center [1284, 300] width 399 height 691
click at [1244, 611] on button "Run" at bounding box center [1279, 605] width 358 height 35
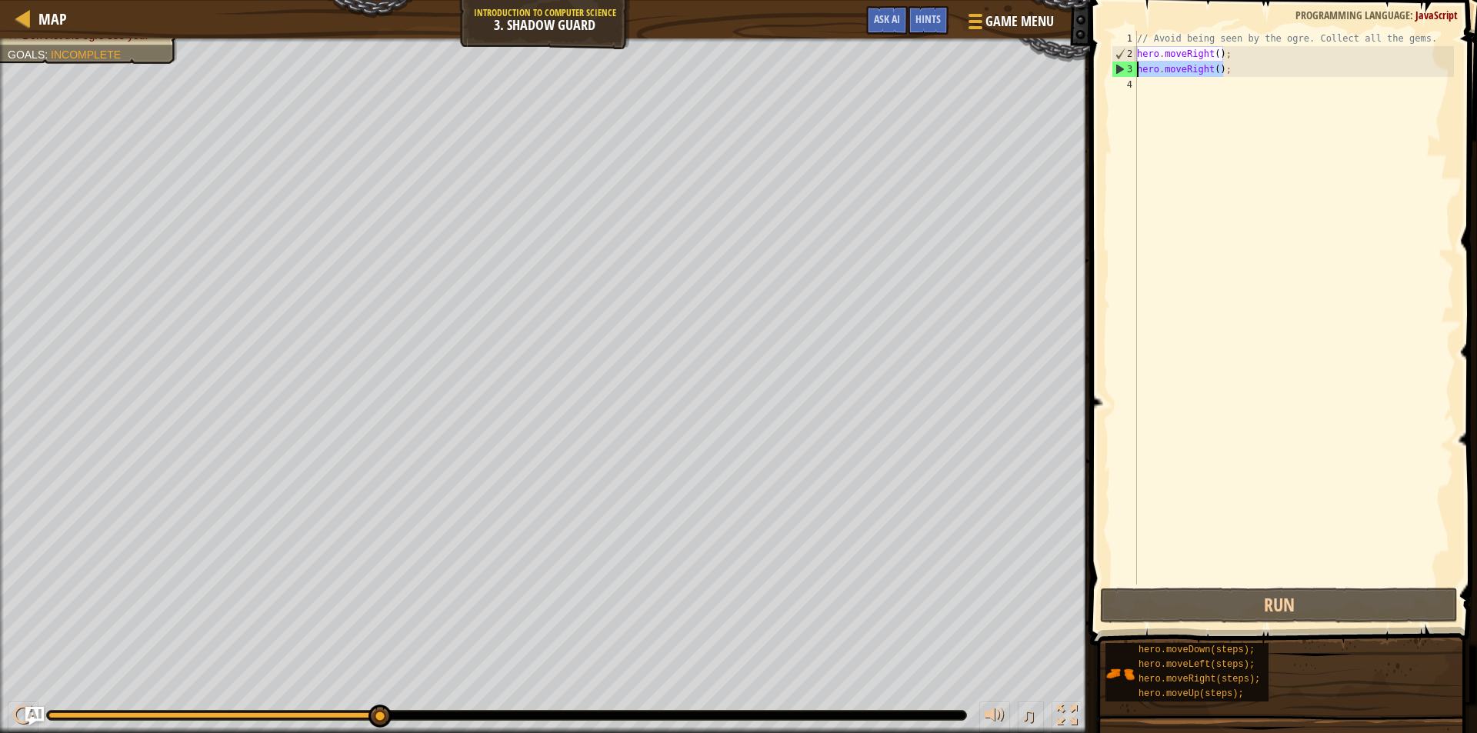
drag, startPoint x: 1234, startPoint y: 64, endPoint x: 1127, endPoint y: 71, distance: 106.4
click at [1127, 71] on div "hero.moveRight(); 1 2 3 4 // Avoid being seen by the ogre. Collect all the gems…" at bounding box center [1280, 308] width 345 height 554
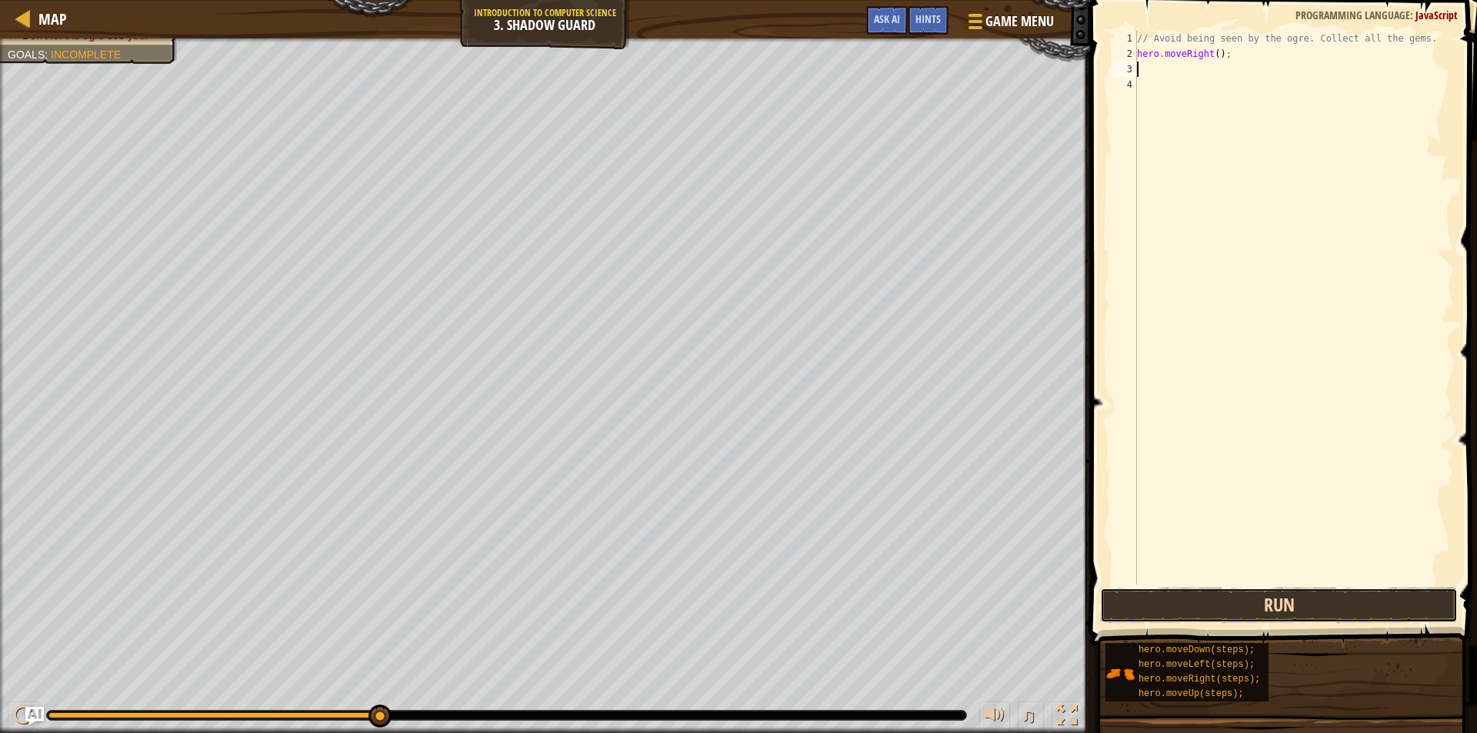
click at [1294, 614] on button "Run" at bounding box center [1279, 605] width 358 height 35
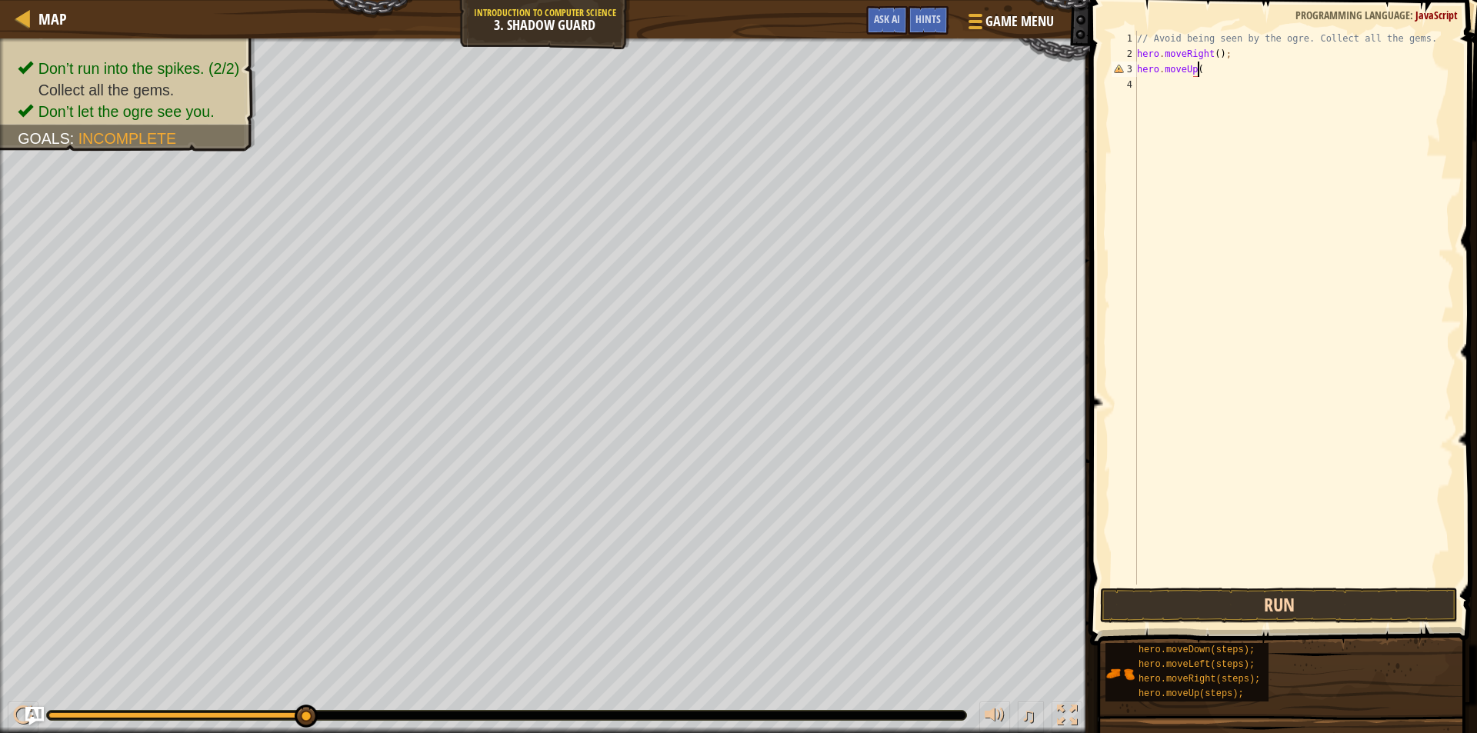
scroll to position [7, 5]
type textarea "hero.moveUp();"
click at [1407, 596] on button "Run" at bounding box center [1279, 605] width 358 height 35
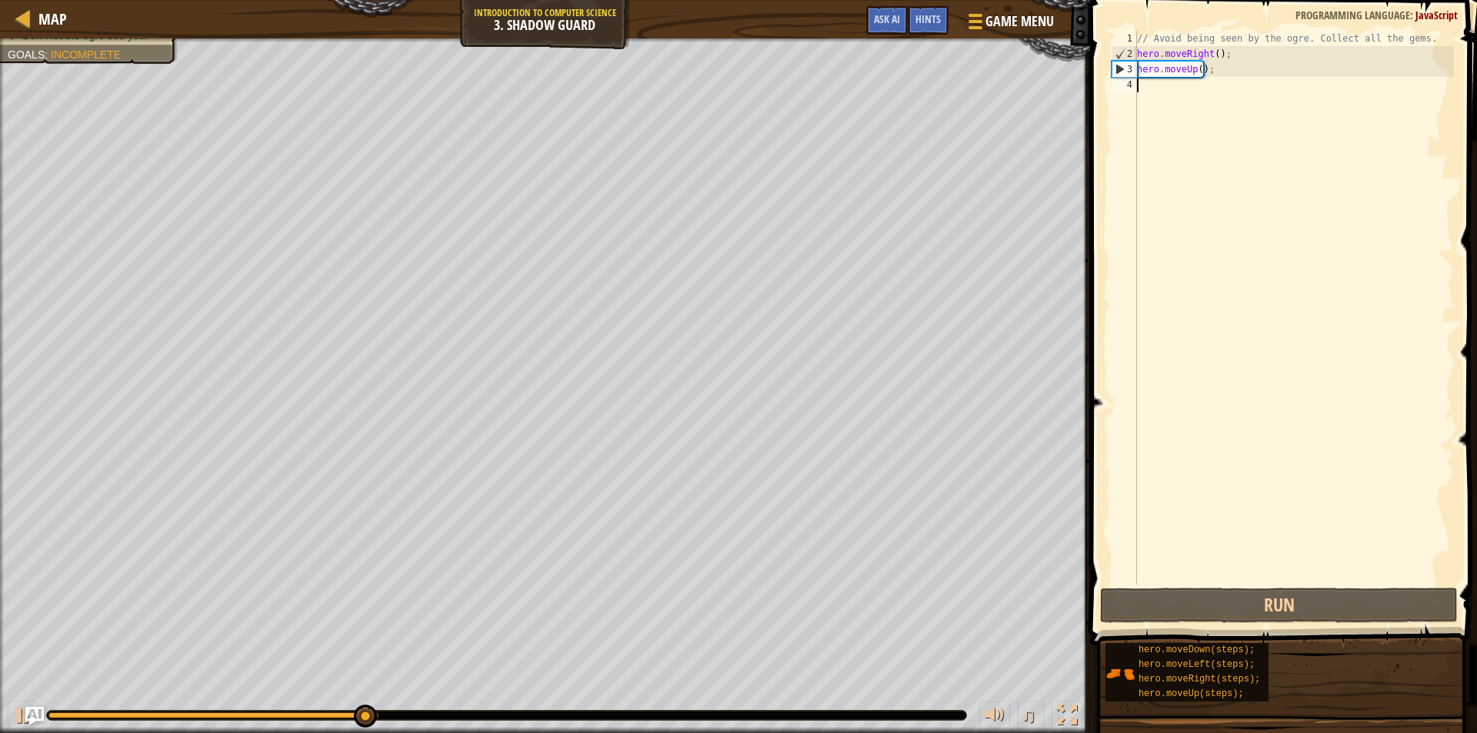
click at [1194, 92] on div "// Avoid being seen by the ogre. Collect all the gems. hero . moveRight ( ) ; h…" at bounding box center [1294, 323] width 320 height 584
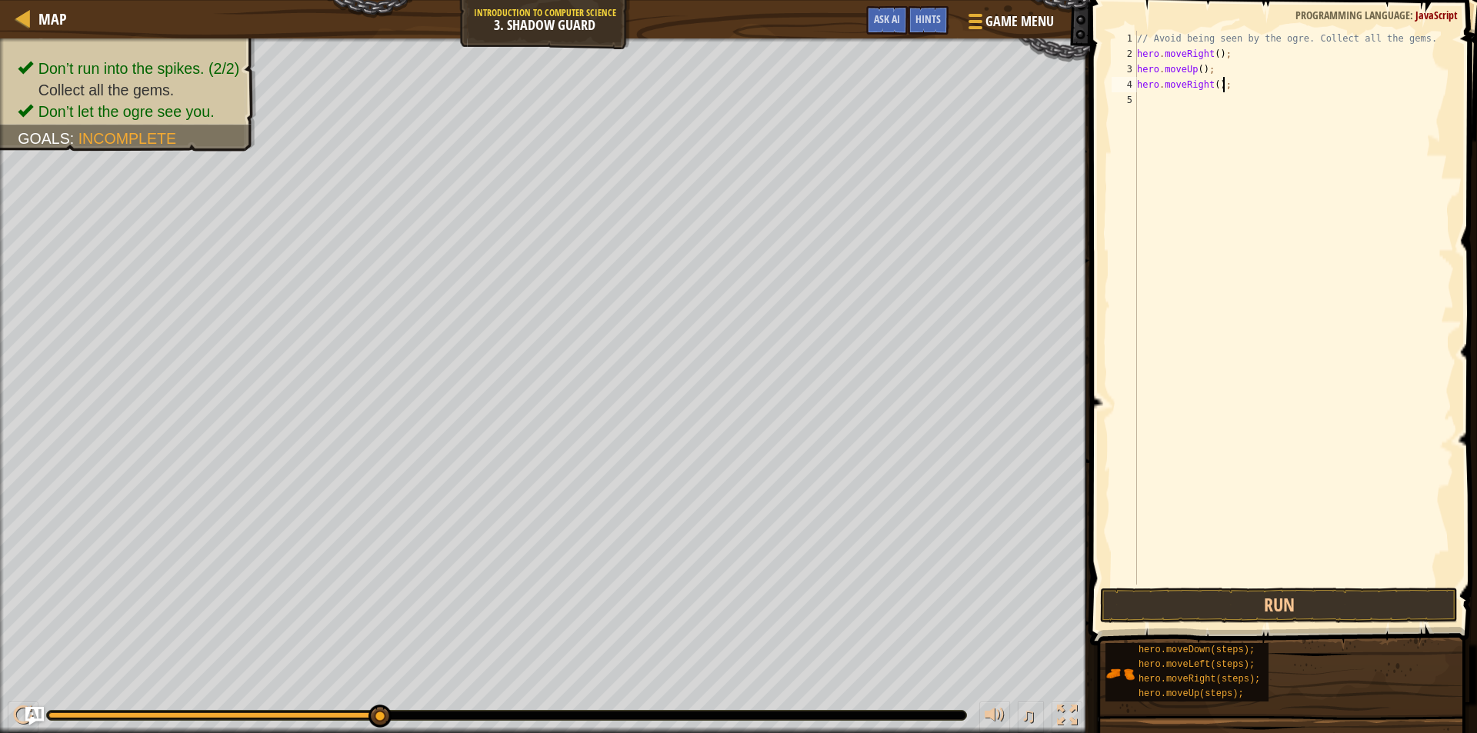
scroll to position [7, 6]
type textarea "hero.moveRight();"
click at [1177, 625] on span at bounding box center [1284, 300] width 399 height 691
click at [1175, 613] on button "Run" at bounding box center [1279, 605] width 358 height 35
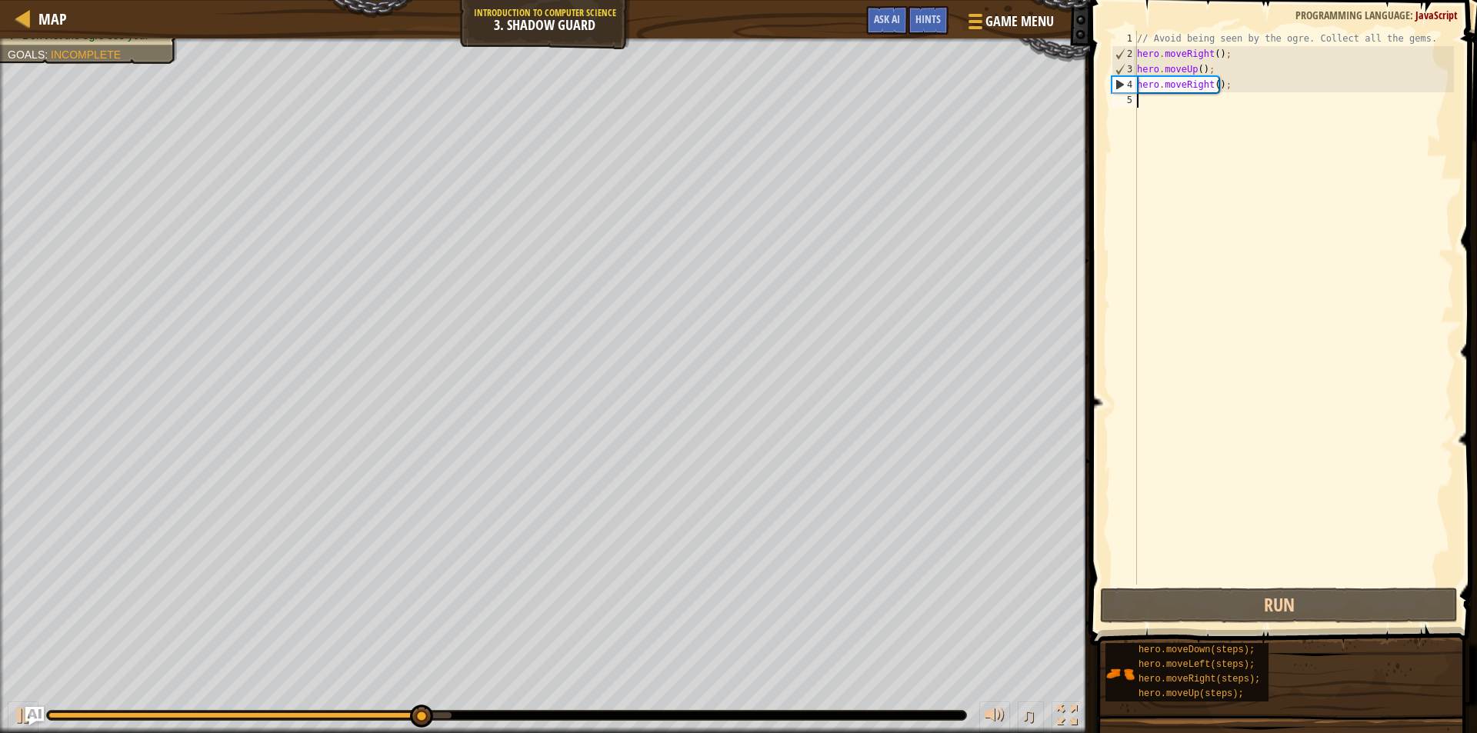
click at [1191, 95] on div "// Avoid being seen by the ogre. Collect all the gems. hero . moveRight ( ) ; h…" at bounding box center [1294, 323] width 320 height 584
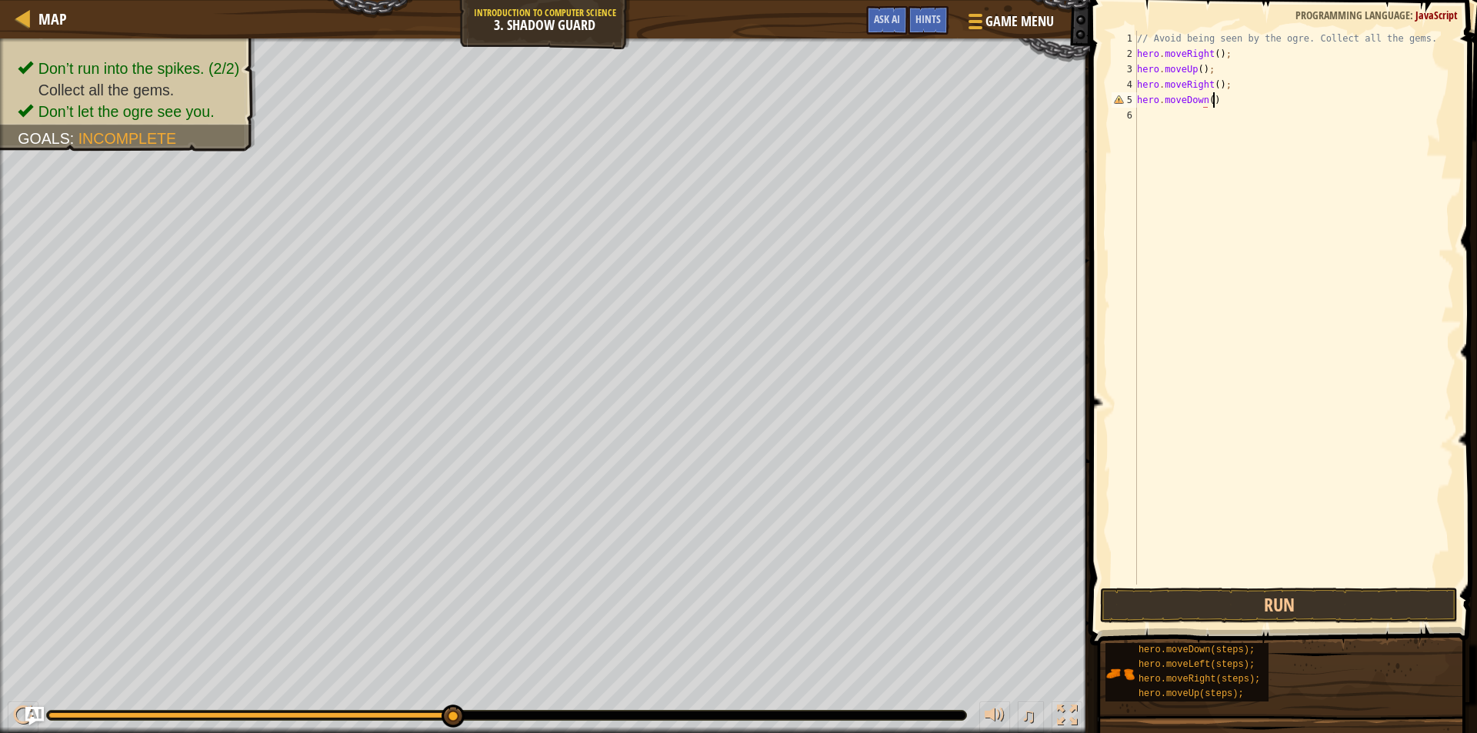
scroll to position [7, 5]
type textarea "hero.moveDown();"
click at [1251, 601] on button "Run" at bounding box center [1279, 605] width 358 height 35
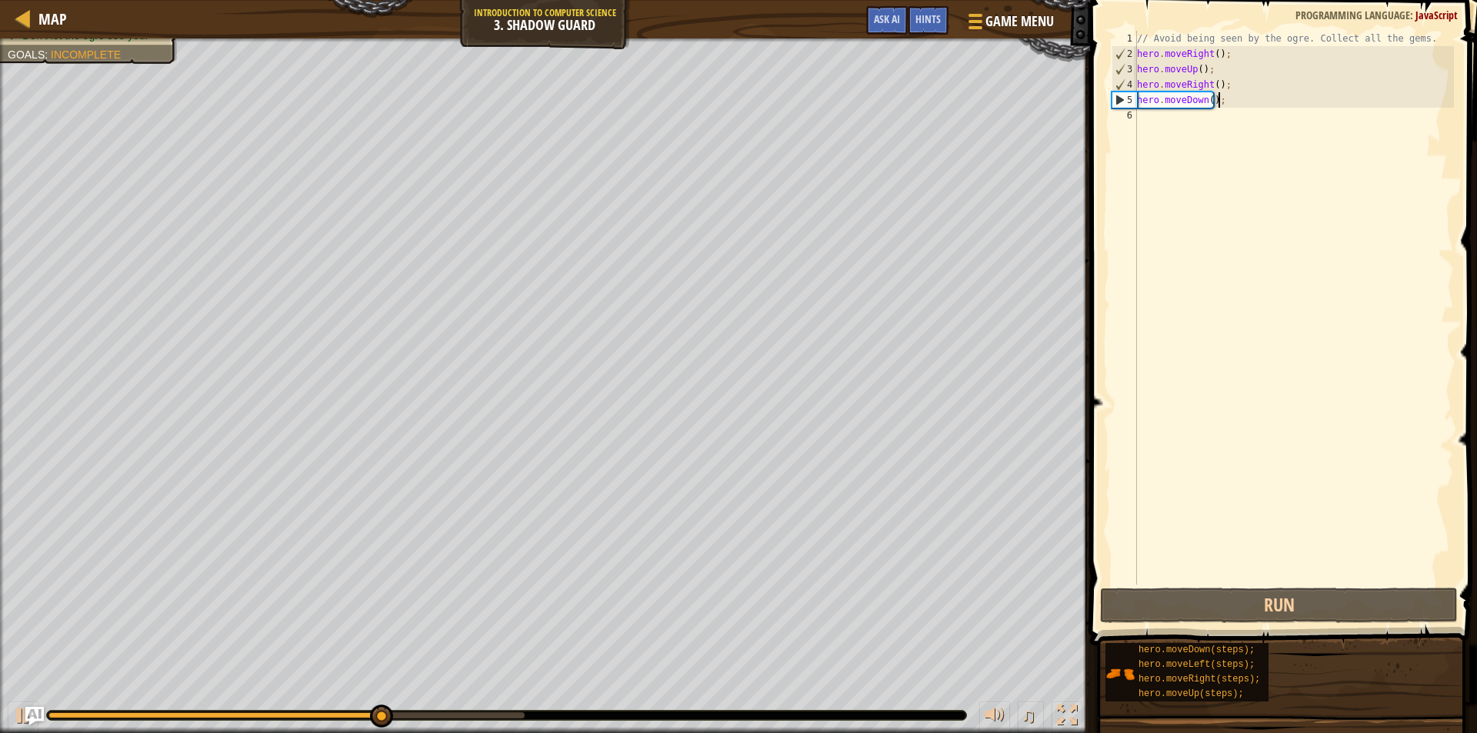
click at [1141, 117] on div "// Avoid being seen by the ogre. Collect all the gems. hero . moveRight ( ) ; h…" at bounding box center [1294, 323] width 320 height 584
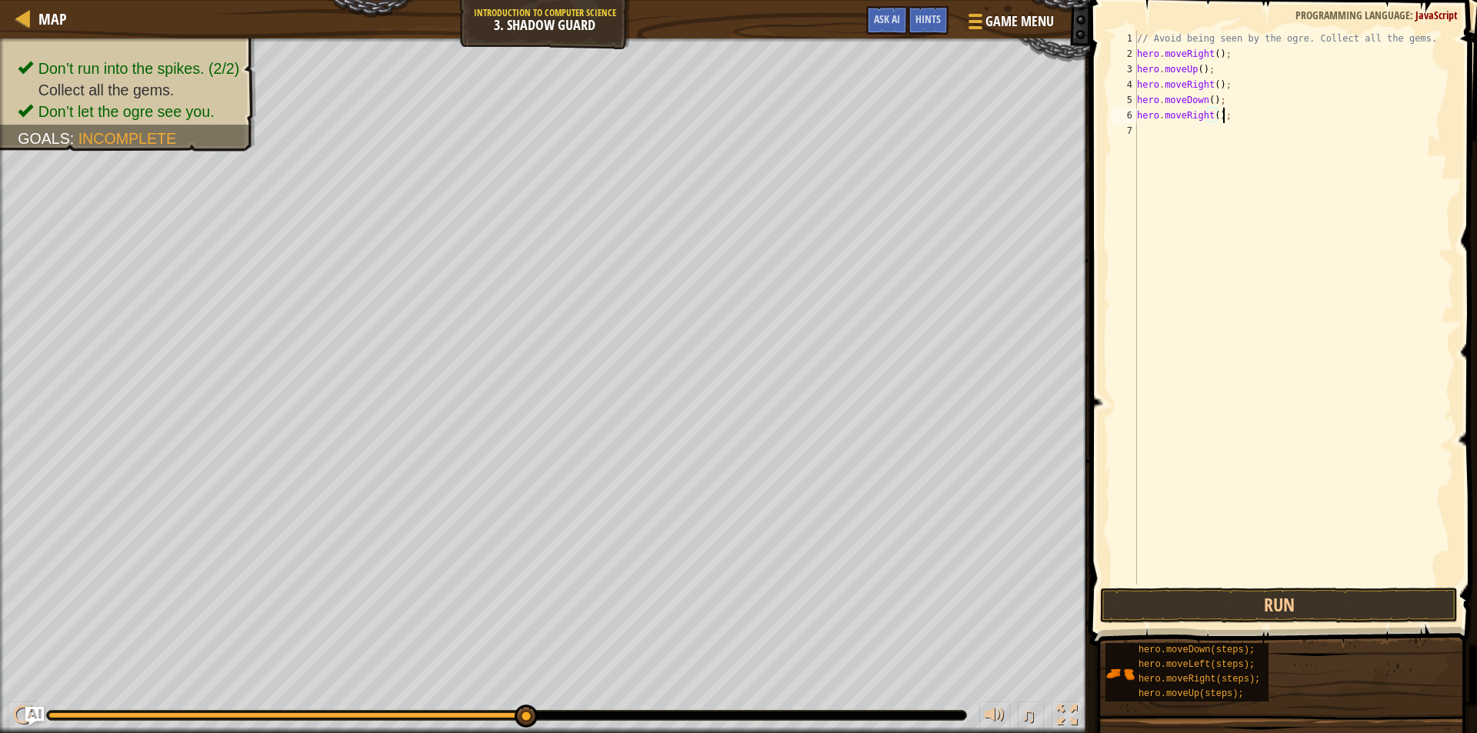
scroll to position [7, 6]
type textarea "hero.moveRight();"
click at [1169, 598] on button "Run" at bounding box center [1279, 605] width 358 height 35
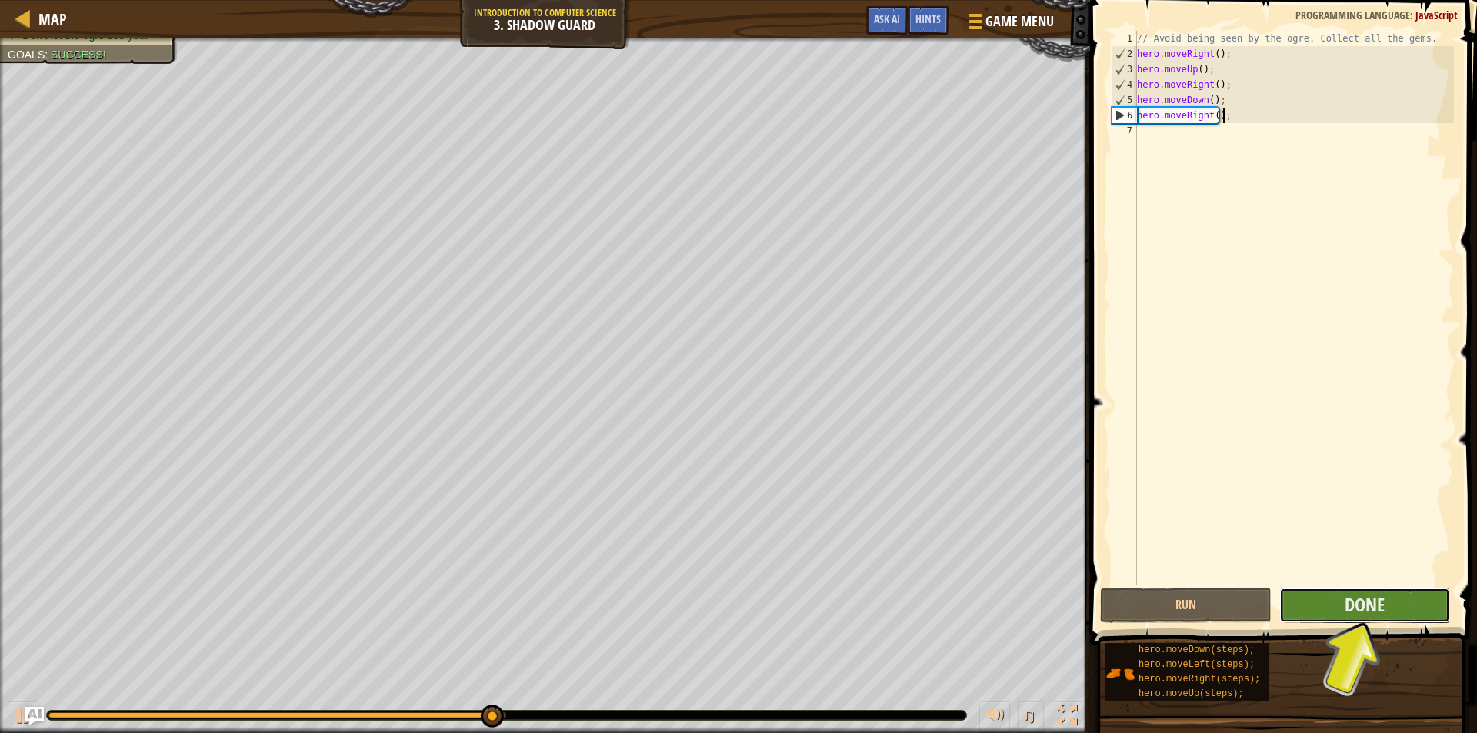
click at [1312, 607] on button "Done" at bounding box center [1365, 605] width 172 height 35
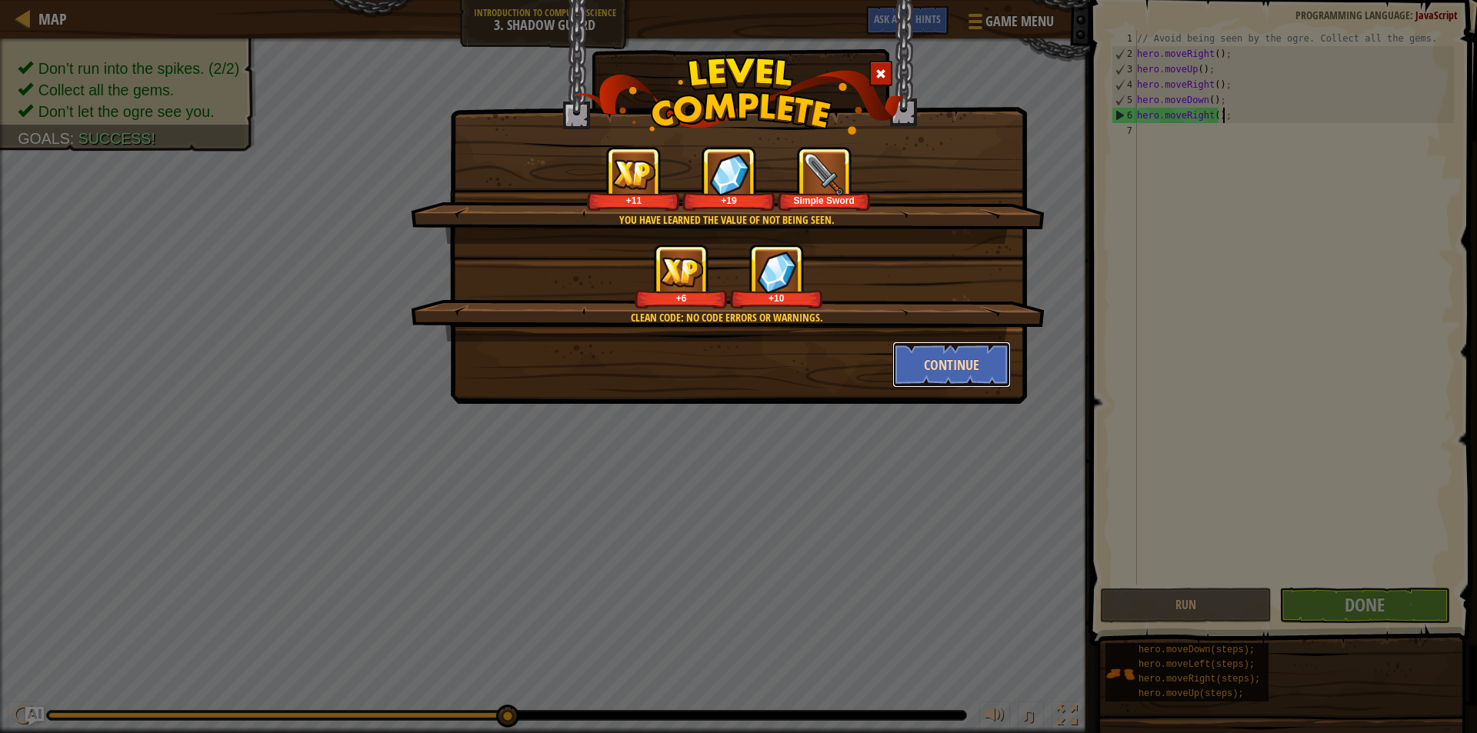
click at [968, 365] on button "Continue" at bounding box center [951, 364] width 119 height 46
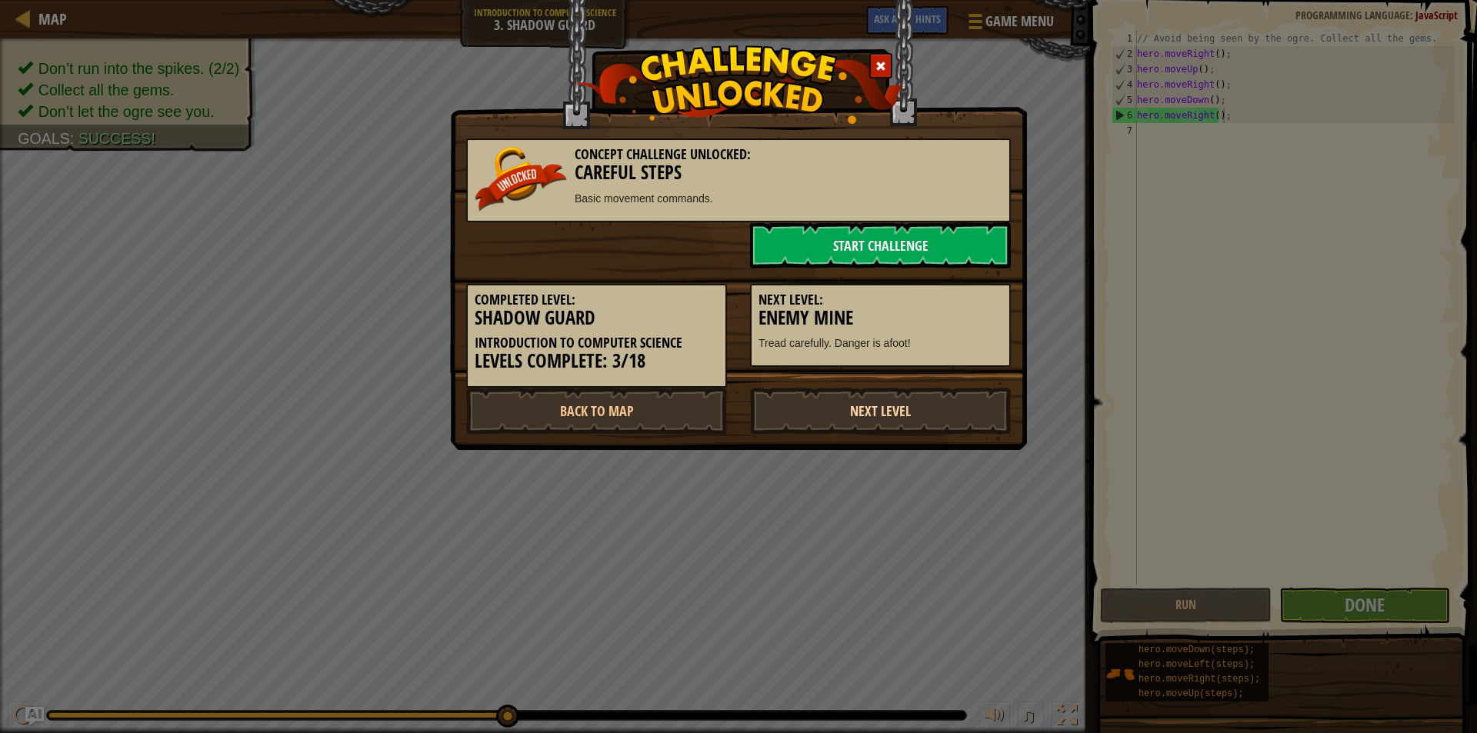
click at [827, 421] on link "Next Level" at bounding box center [880, 411] width 261 height 46
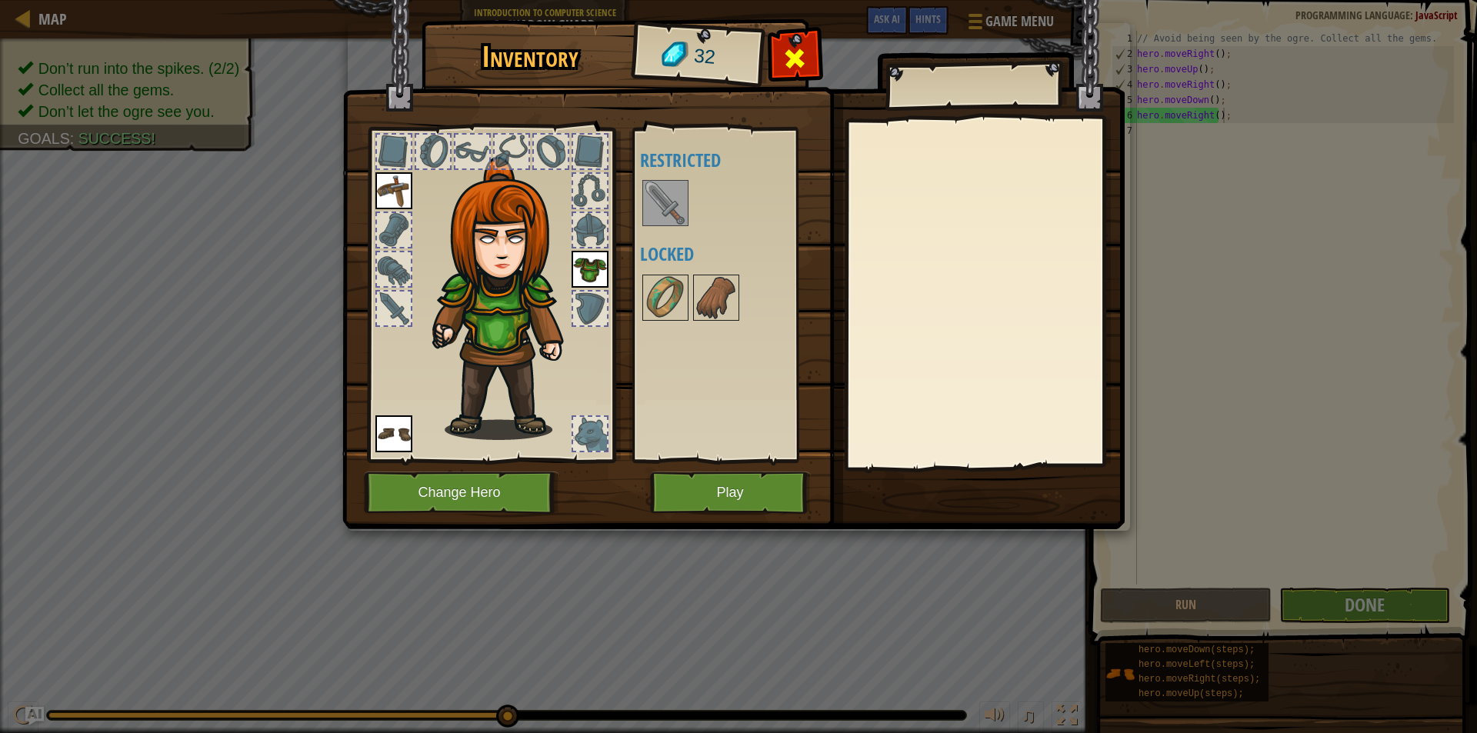
click at [814, 47] on div at bounding box center [795, 62] width 48 height 48
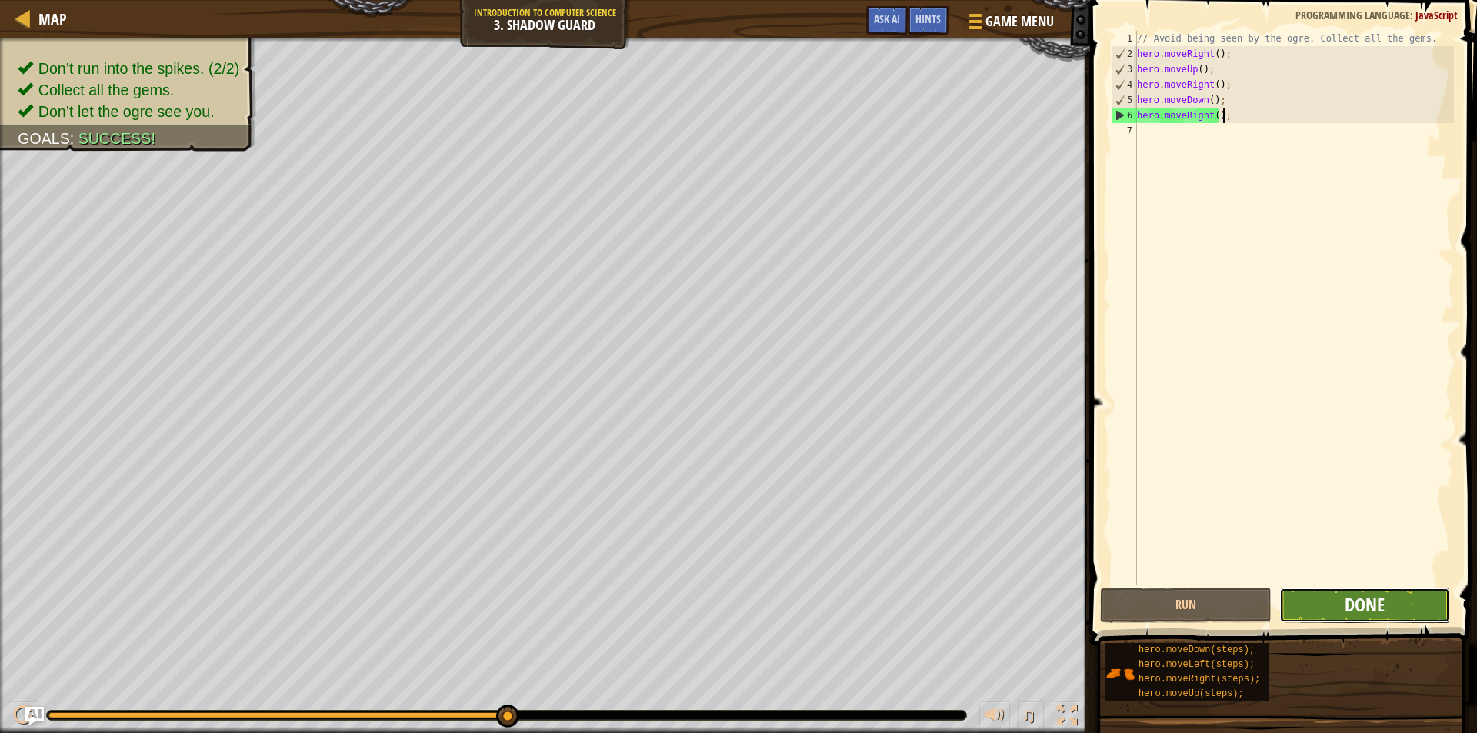
click at [1344, 600] on button "Done" at bounding box center [1365, 605] width 172 height 35
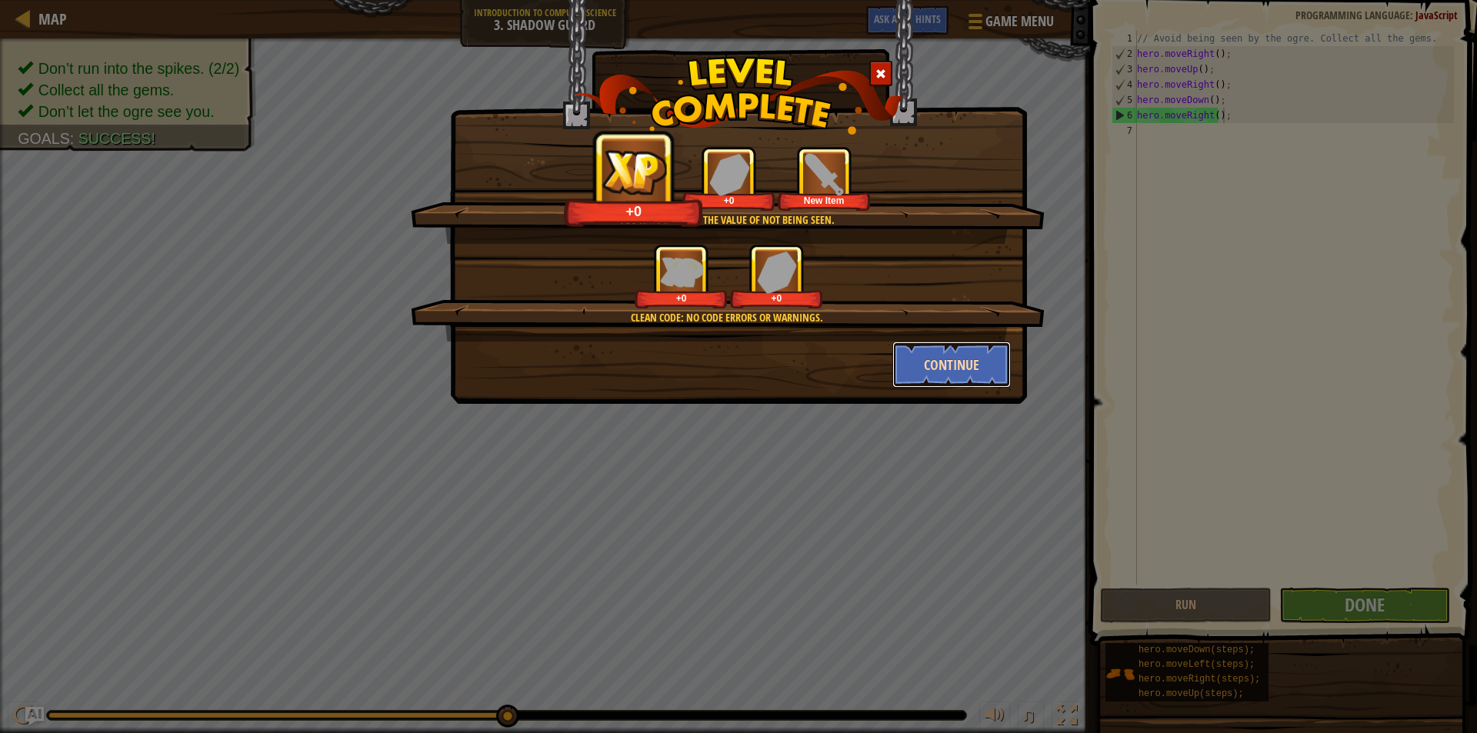
click at [963, 351] on button "Continue" at bounding box center [951, 364] width 119 height 46
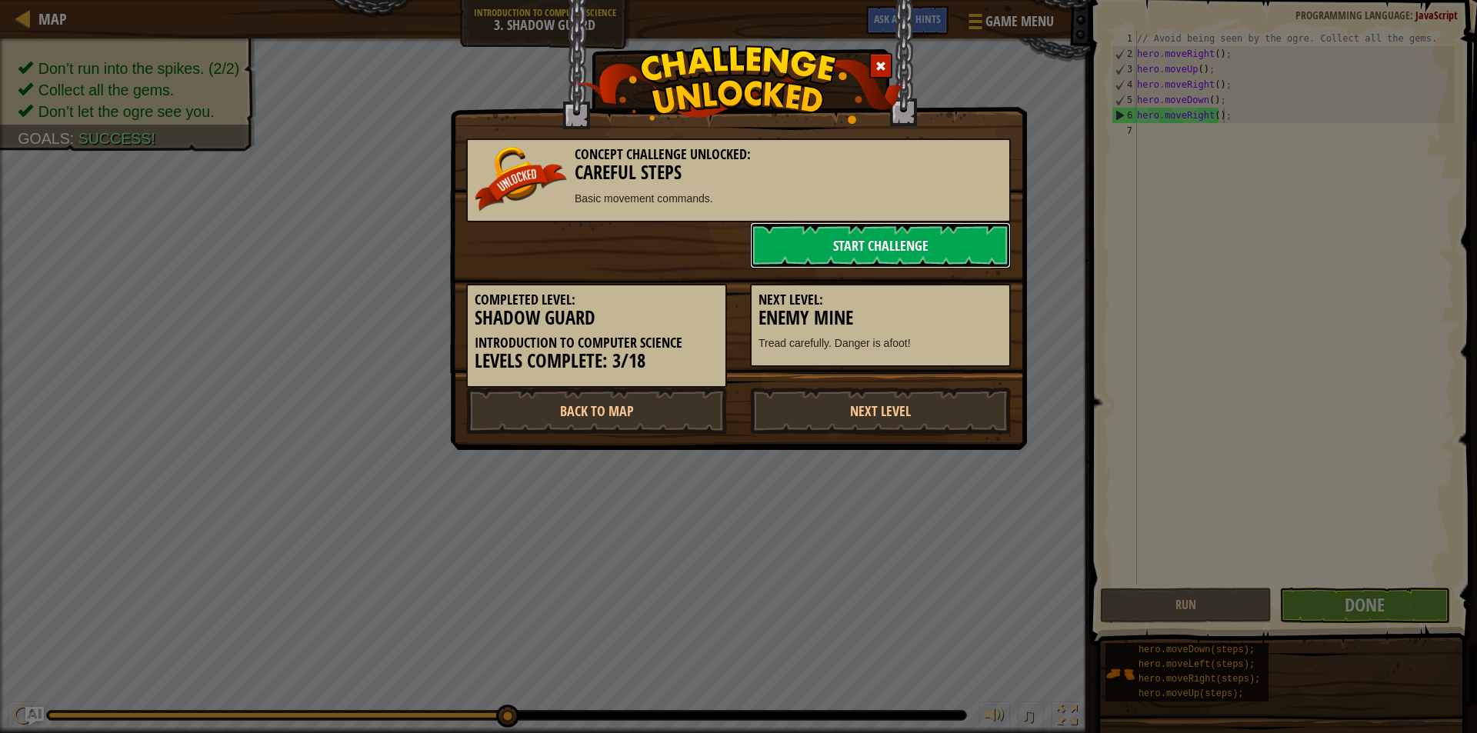
click at [947, 252] on link "Start Challenge" at bounding box center [880, 245] width 261 height 46
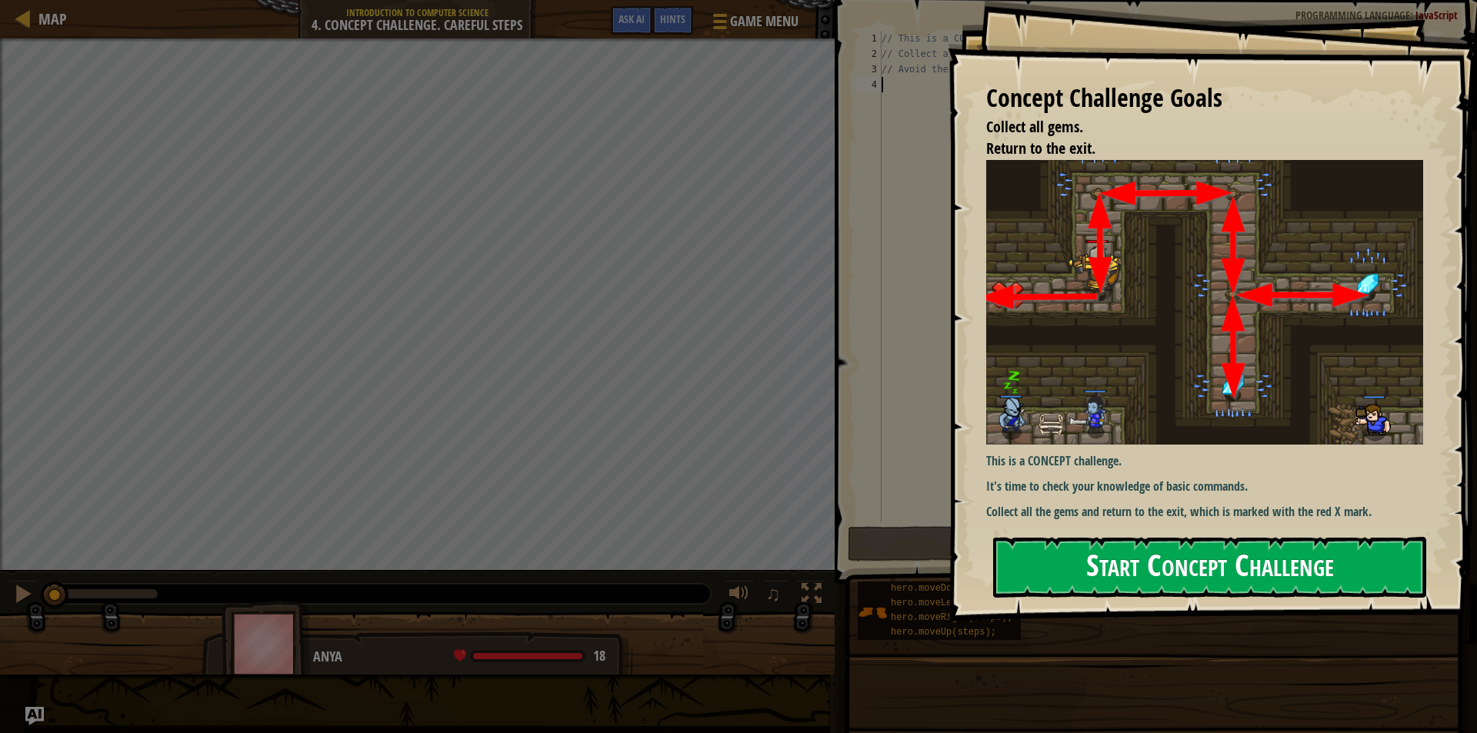
click at [1101, 573] on button "Start Concept Challenge" at bounding box center [1209, 567] width 433 height 61
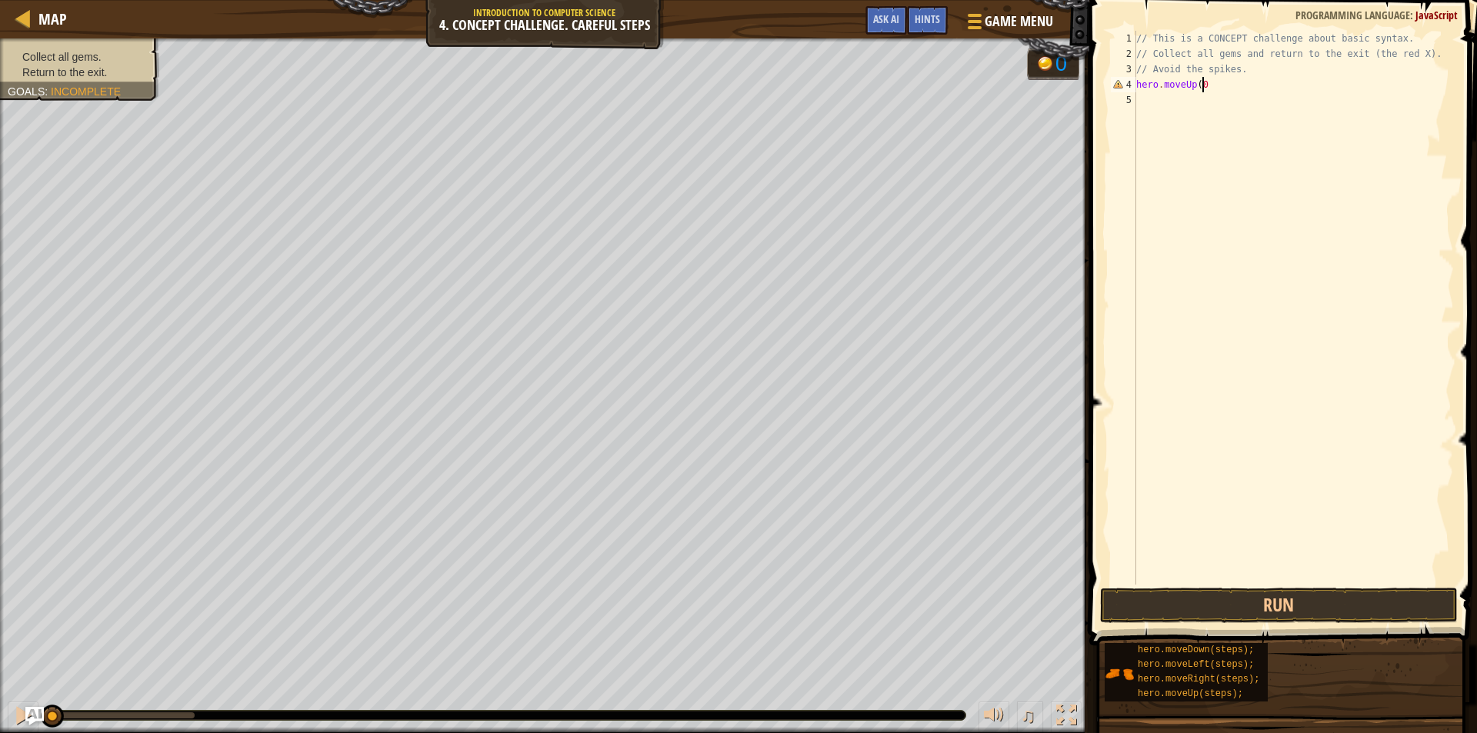
scroll to position [7, 5]
type textarea "hero.moveUp();"
click at [1302, 611] on button "Run" at bounding box center [1279, 605] width 358 height 35
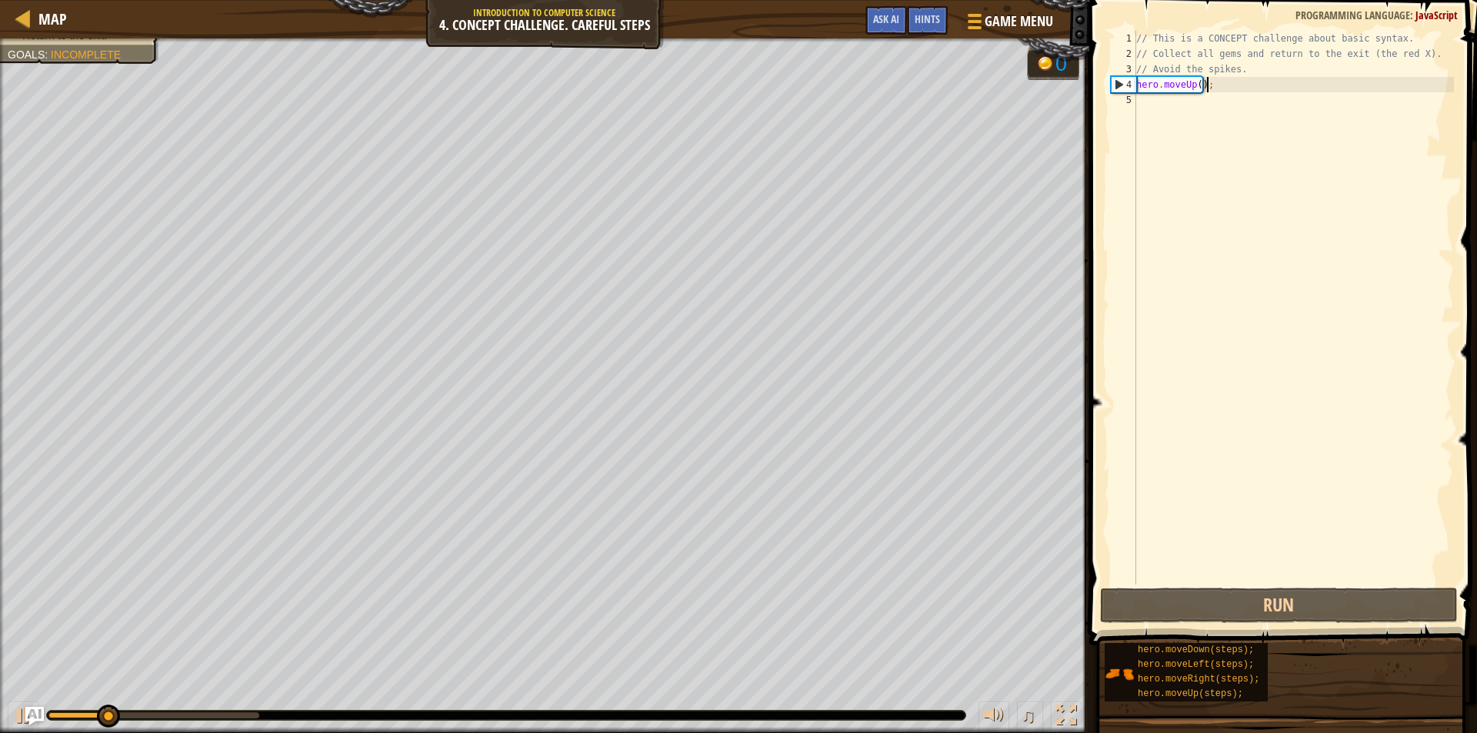
click at [1186, 116] on div "// This is a CONCEPT challenge about basic syntax. // Collect all gems and retu…" at bounding box center [1293, 323] width 321 height 584
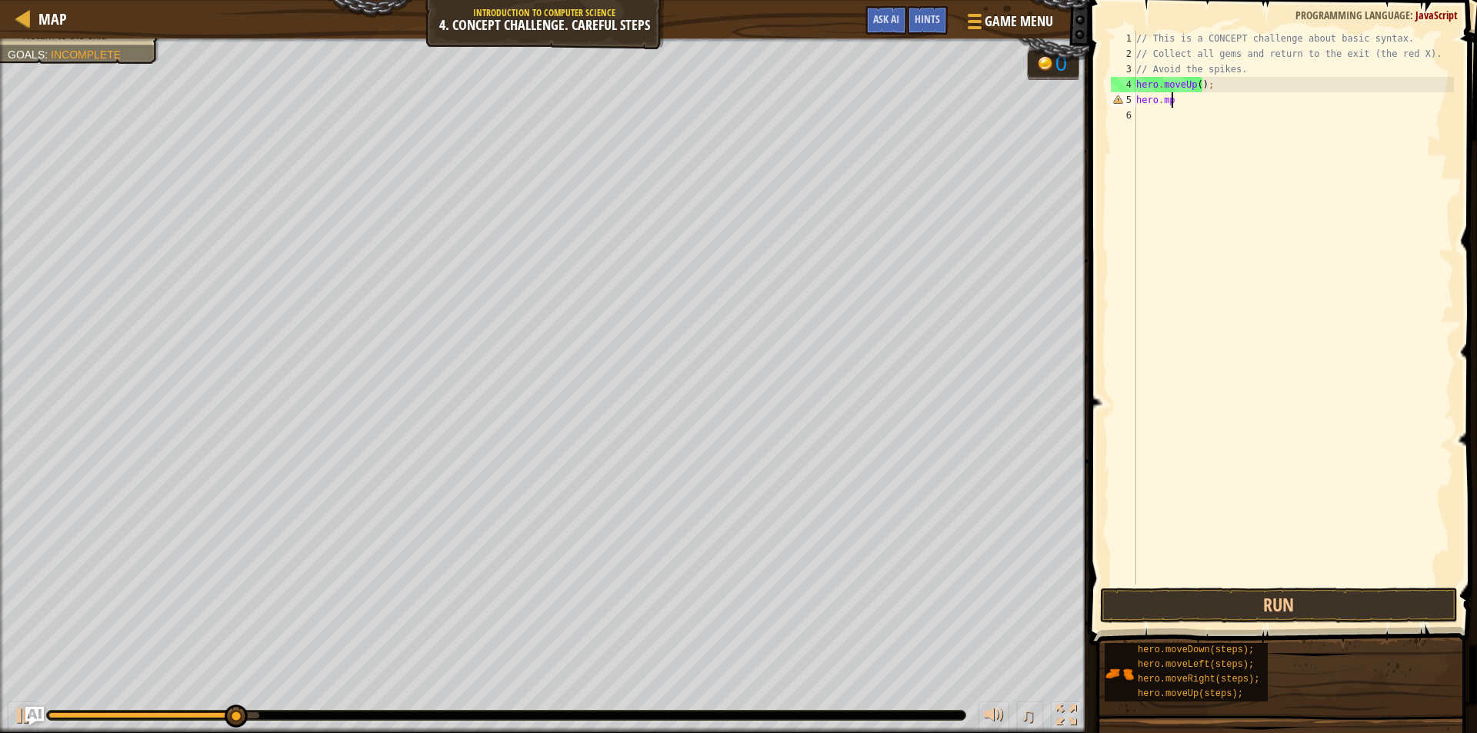
scroll to position [7, 2]
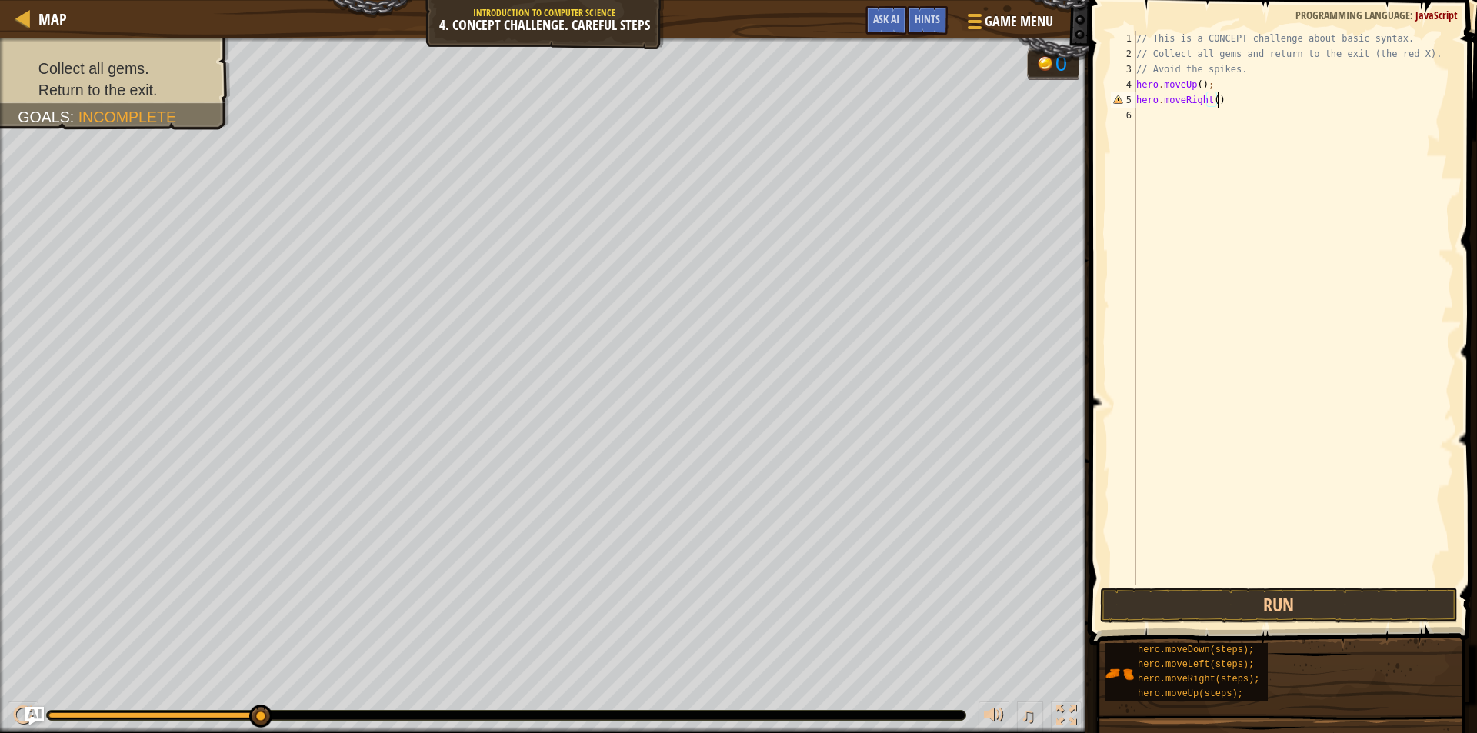
type textarea "hero.moveRight();"
type textarea "hero.moveDown();"
click at [1221, 614] on button "Run" at bounding box center [1279, 605] width 358 height 35
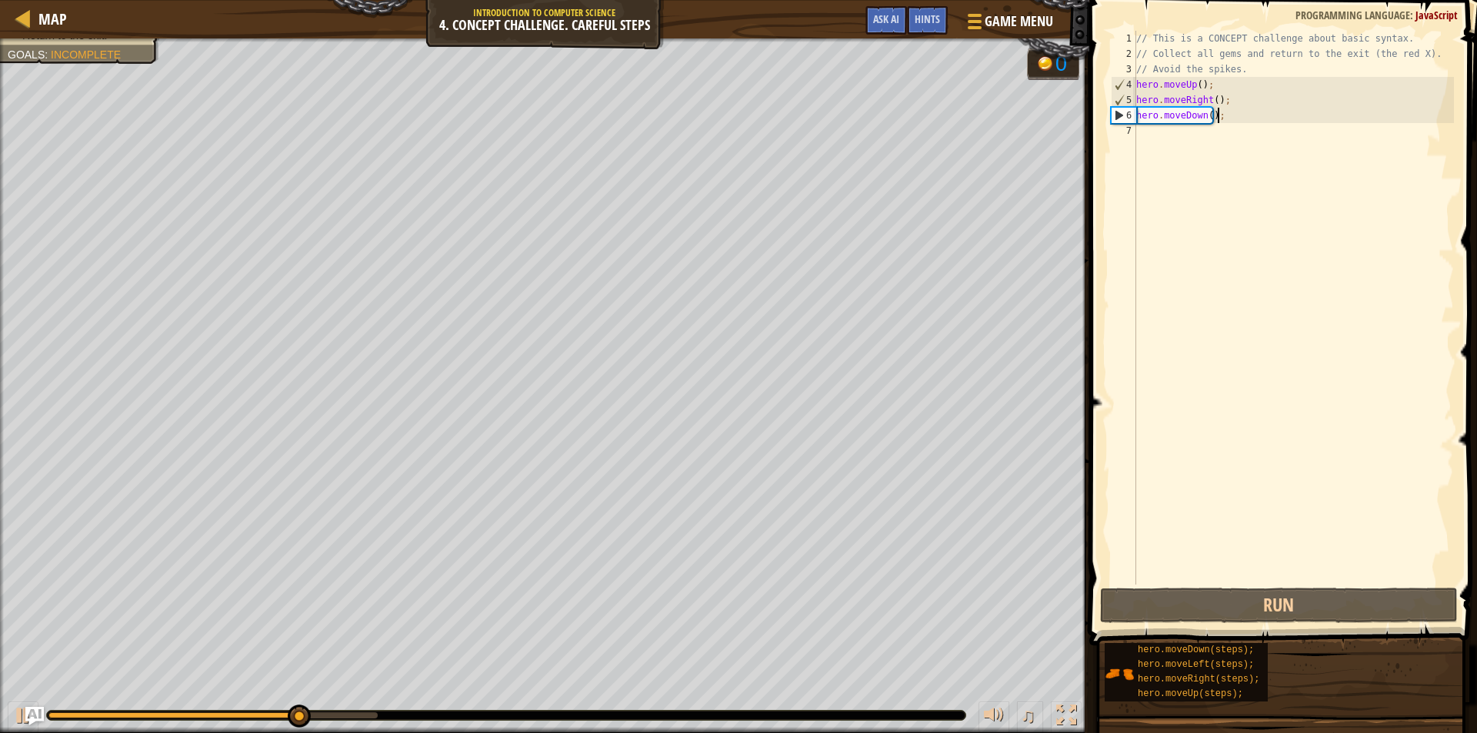
click at [1138, 129] on div "// This is a CONCEPT challenge about basic syntax. // Collect all gems and retu…" at bounding box center [1293, 323] width 321 height 584
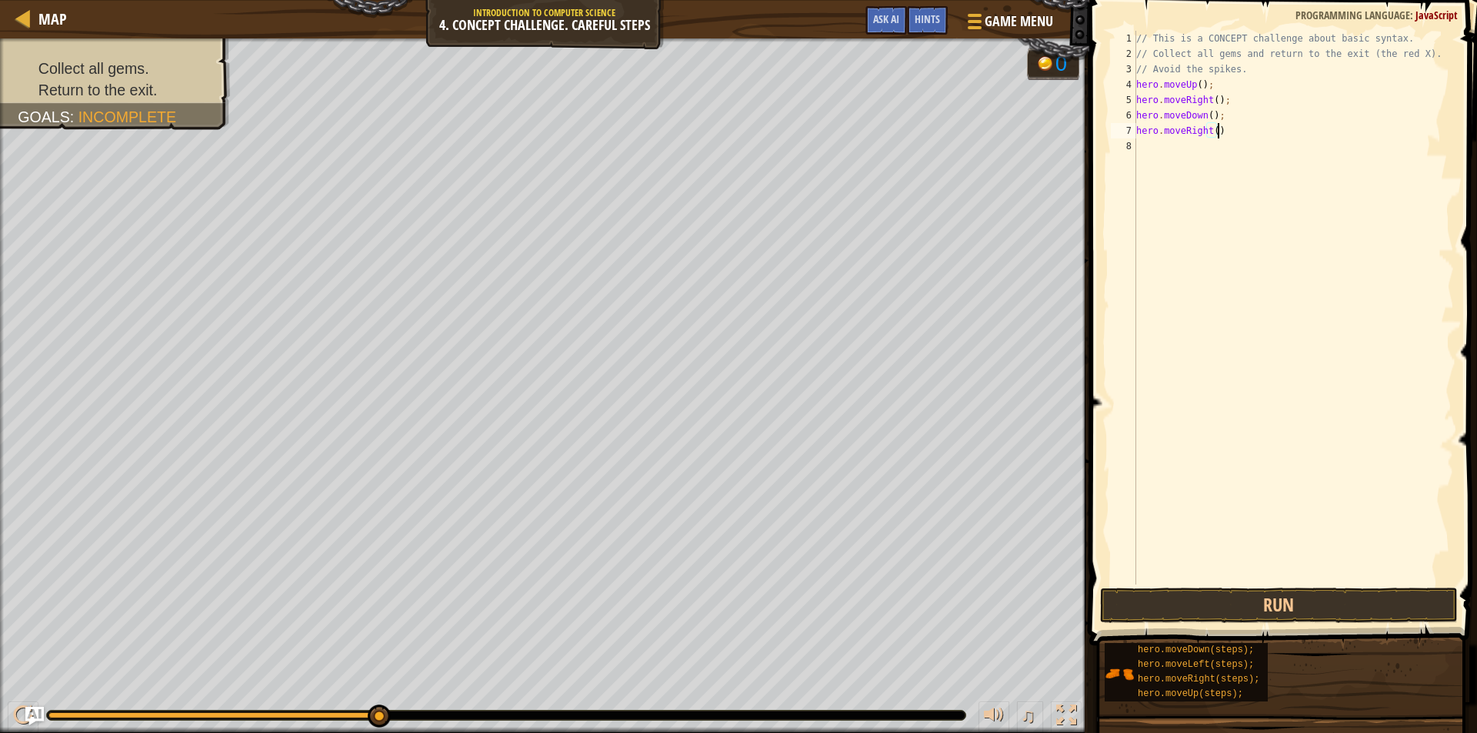
scroll to position [7, 6]
type textarea "hero.moveRight();"
click at [1273, 612] on button "Run" at bounding box center [1279, 605] width 358 height 35
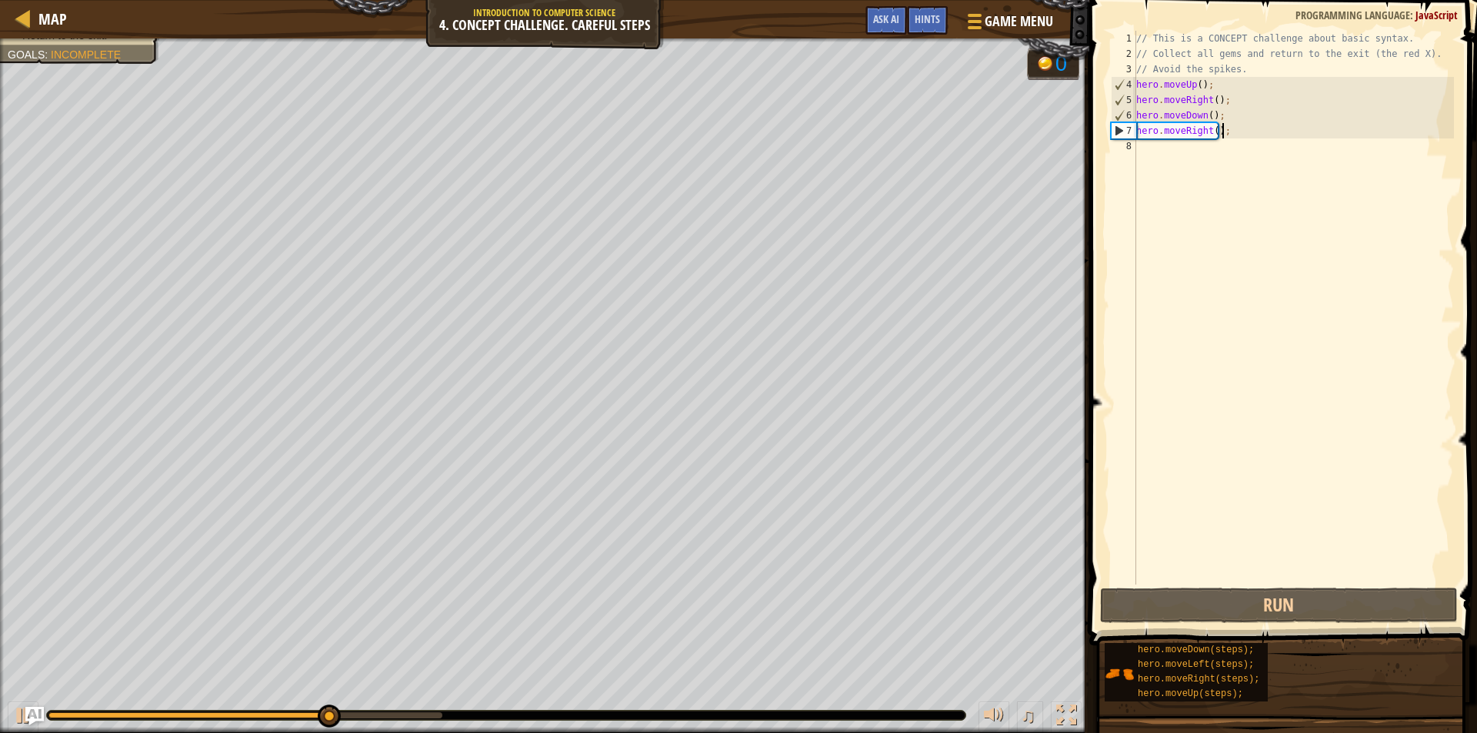
click at [1178, 150] on div "// This is a CONCEPT challenge about basic syntax. // Collect all gems and retu…" at bounding box center [1293, 323] width 321 height 584
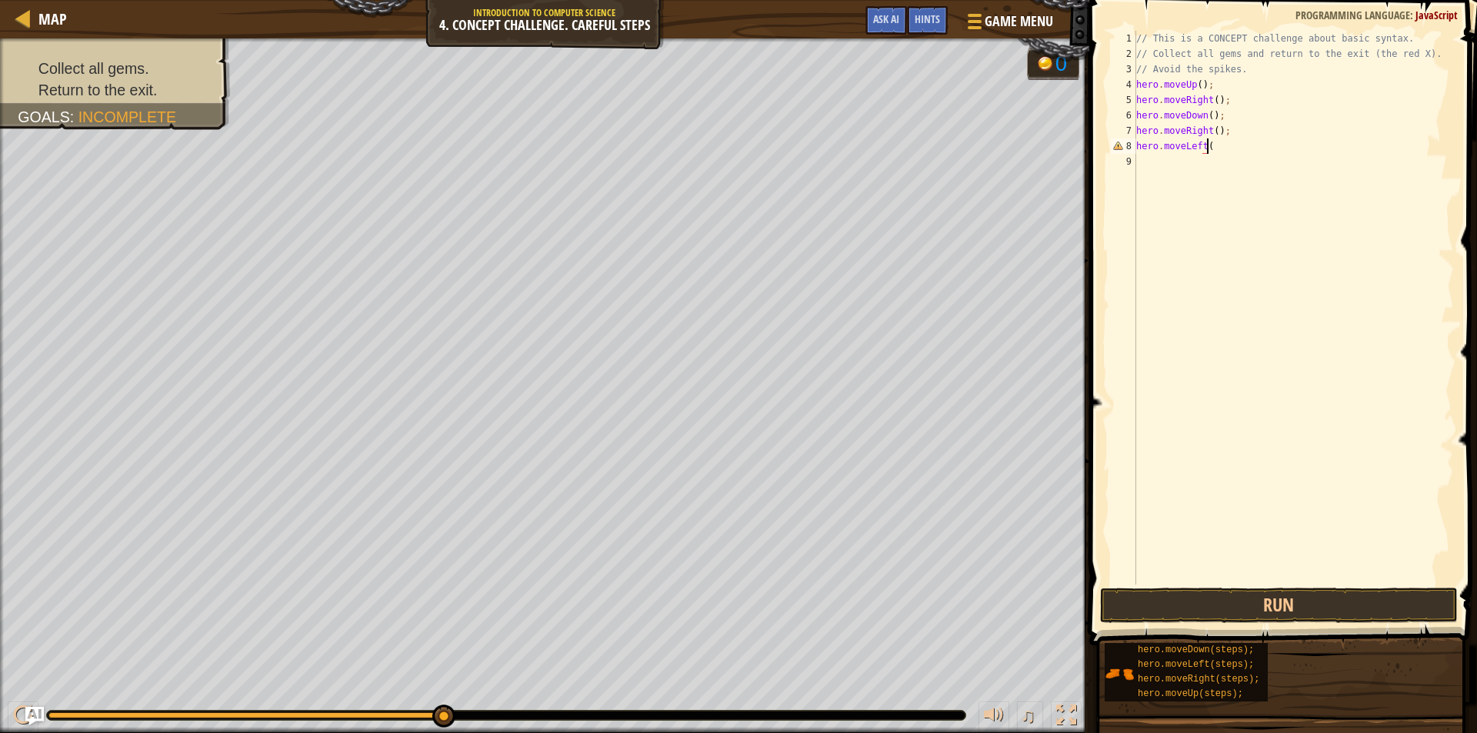
scroll to position [7, 5]
type textarea "hero.moveLeft();"
click at [1211, 168] on div "// This is a CONCEPT challenge about basic syntax. // Collect all gems and retu…" at bounding box center [1293, 323] width 321 height 584
type textarea "hero.moveDown();"
click at [1214, 619] on button "Run" at bounding box center [1279, 605] width 358 height 35
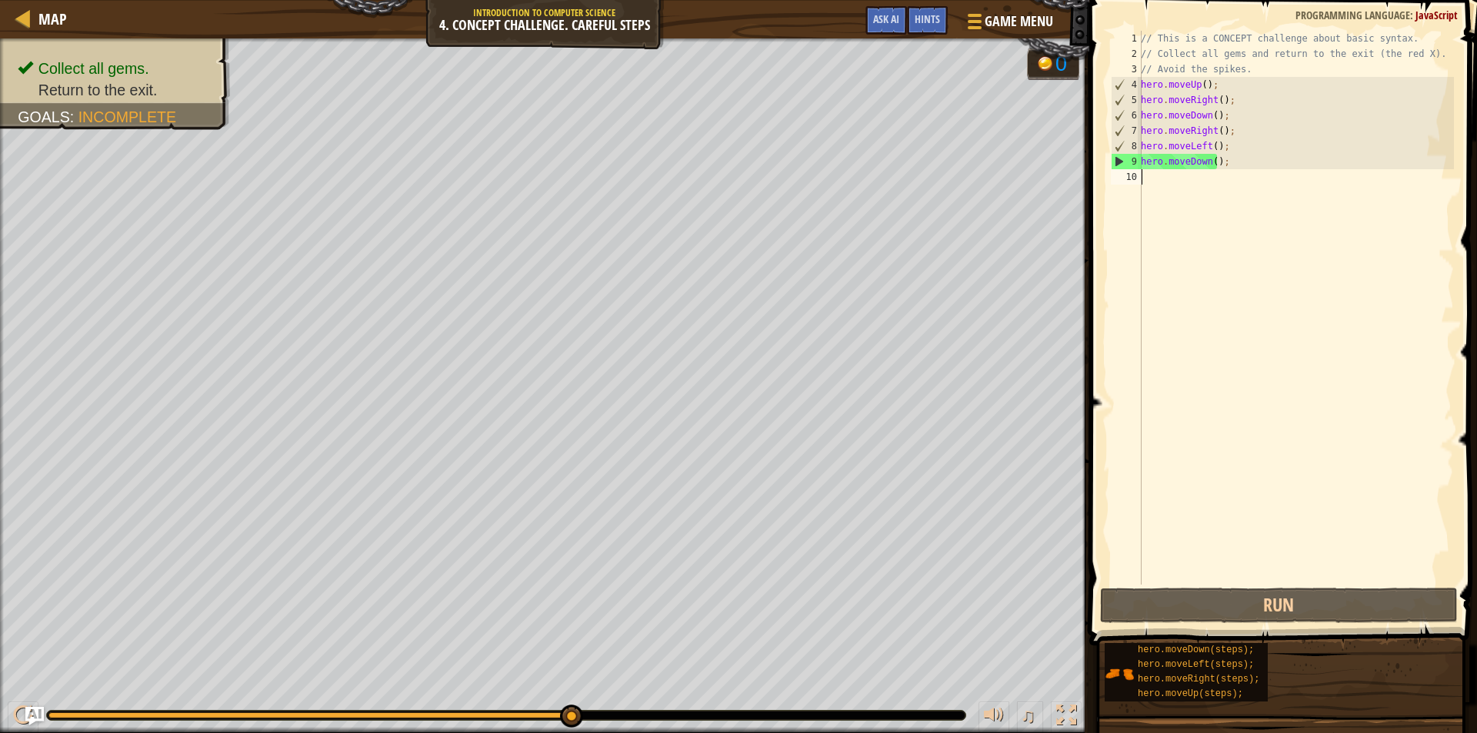
click at [1199, 176] on div "// This is a CONCEPT challenge about basic syntax. // Collect all gems and retu…" at bounding box center [1295, 323] width 316 height 584
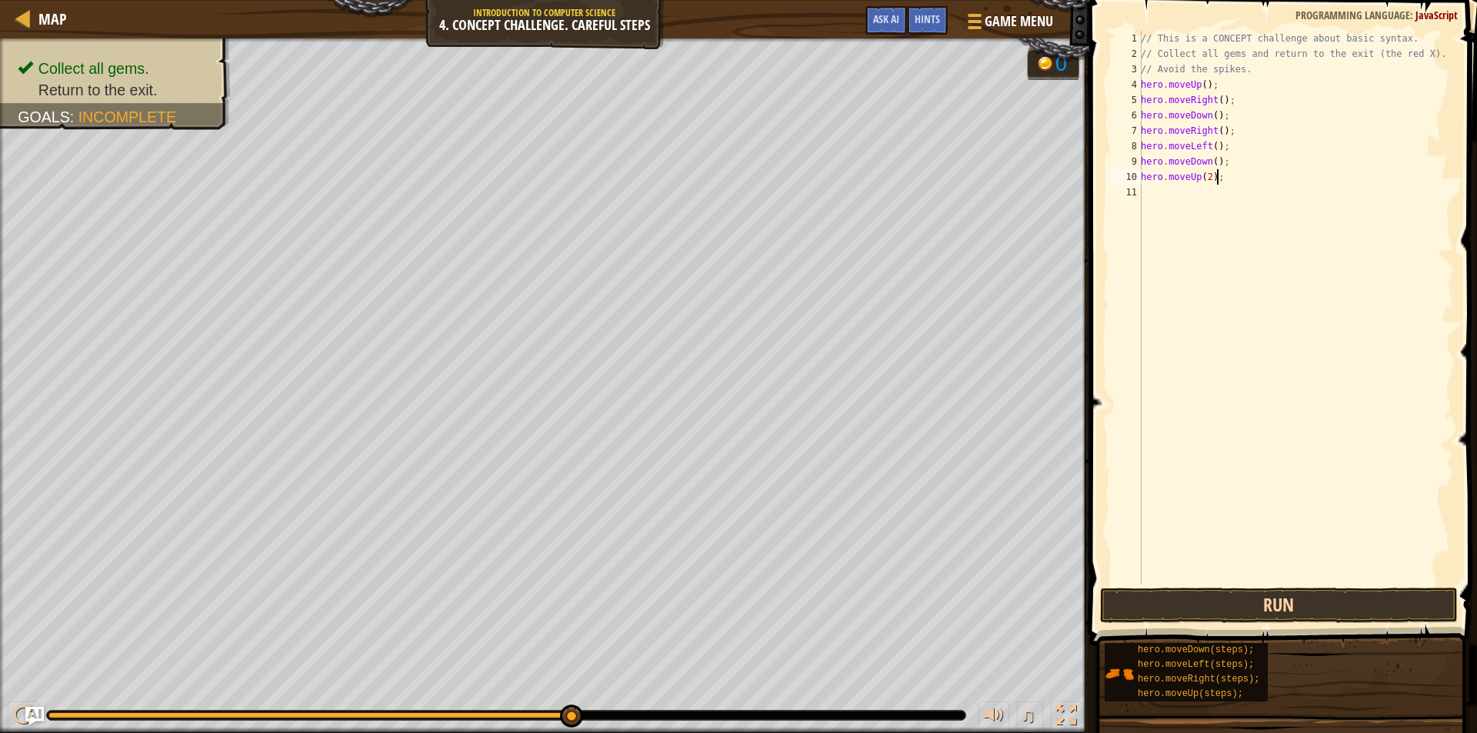
type textarea "hero.moveUp(2);"
click at [1219, 614] on button "Run" at bounding box center [1279, 605] width 358 height 35
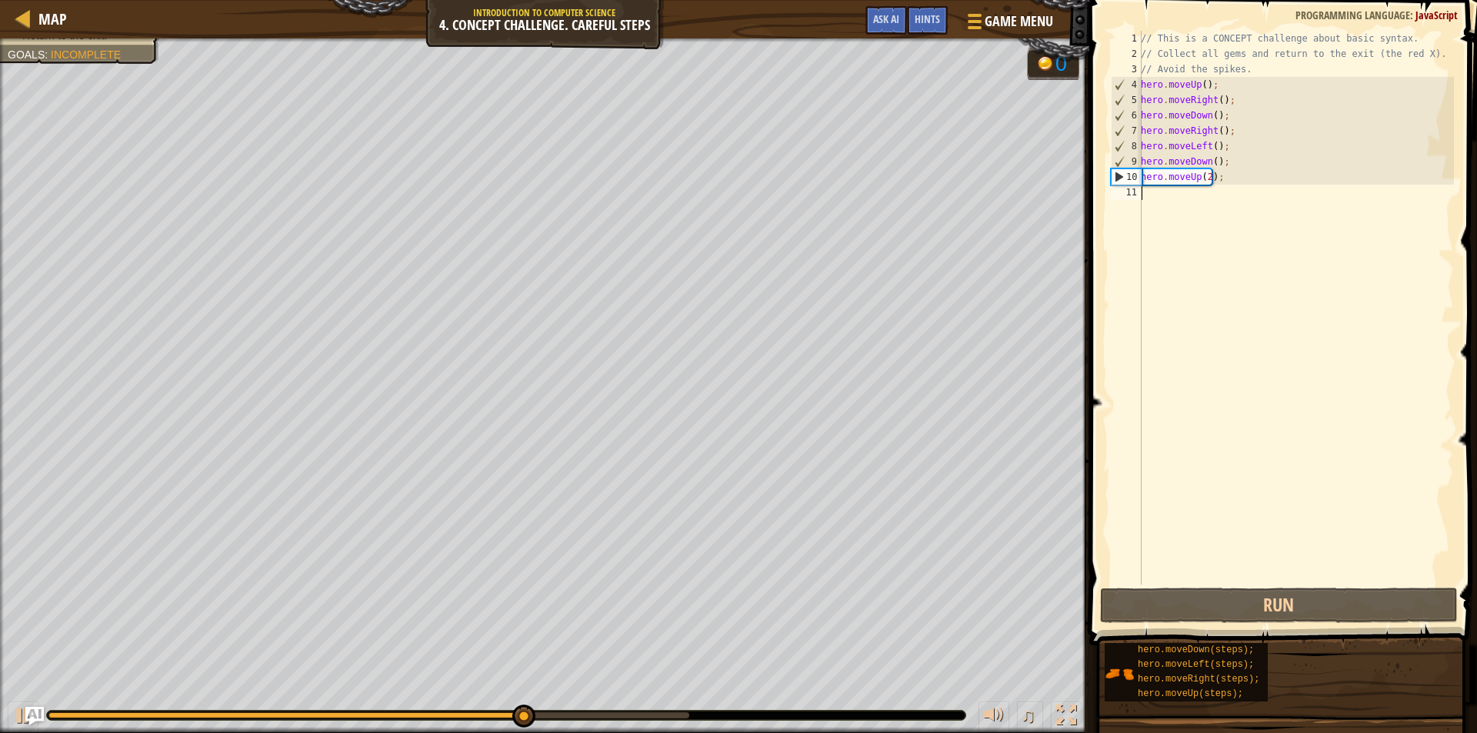
click at [1204, 211] on div "// This is a CONCEPT challenge about basic syntax. // Collect all gems and retu…" at bounding box center [1295, 323] width 316 height 584
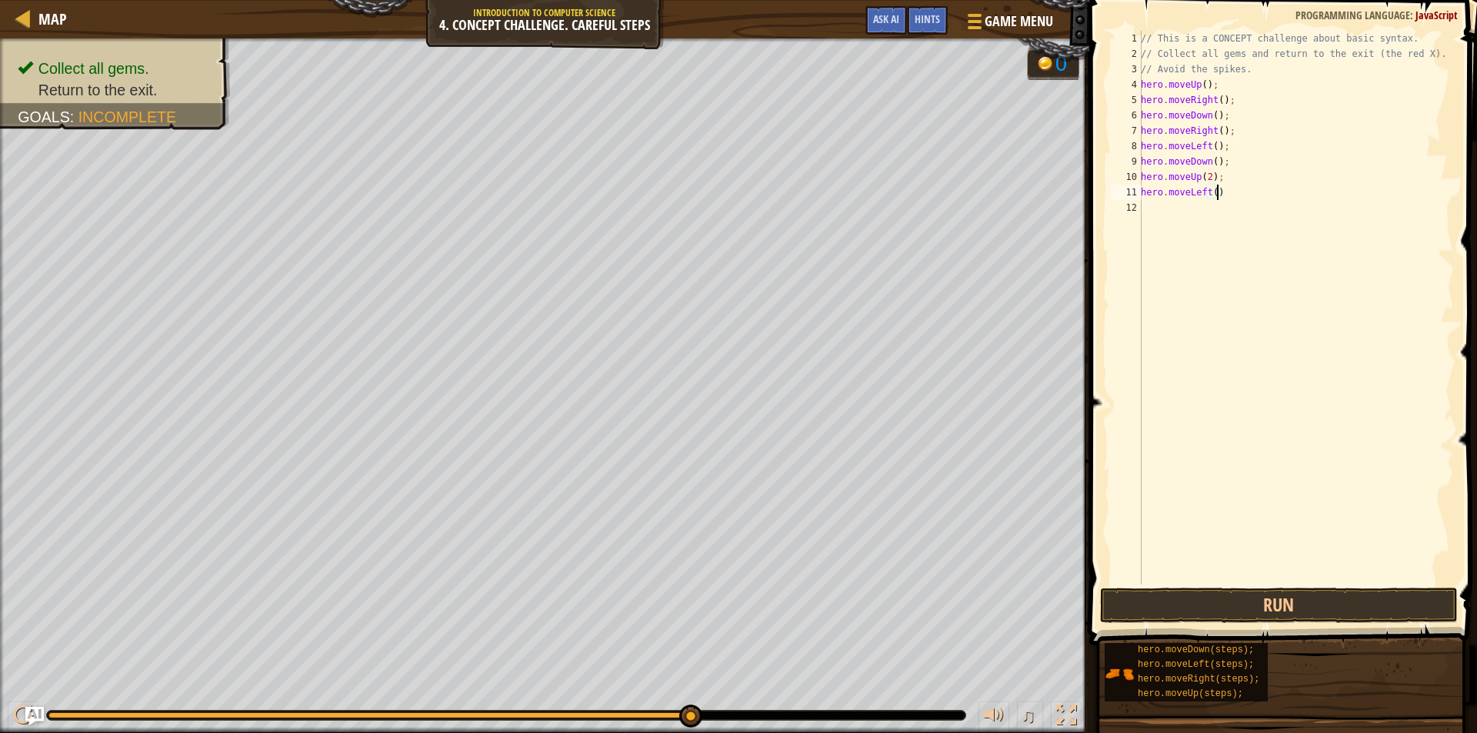
type textarea "hero.moveLeft();"
type textarea "hero.moveDown();"
click at [1252, 597] on button "Run" at bounding box center [1279, 605] width 358 height 35
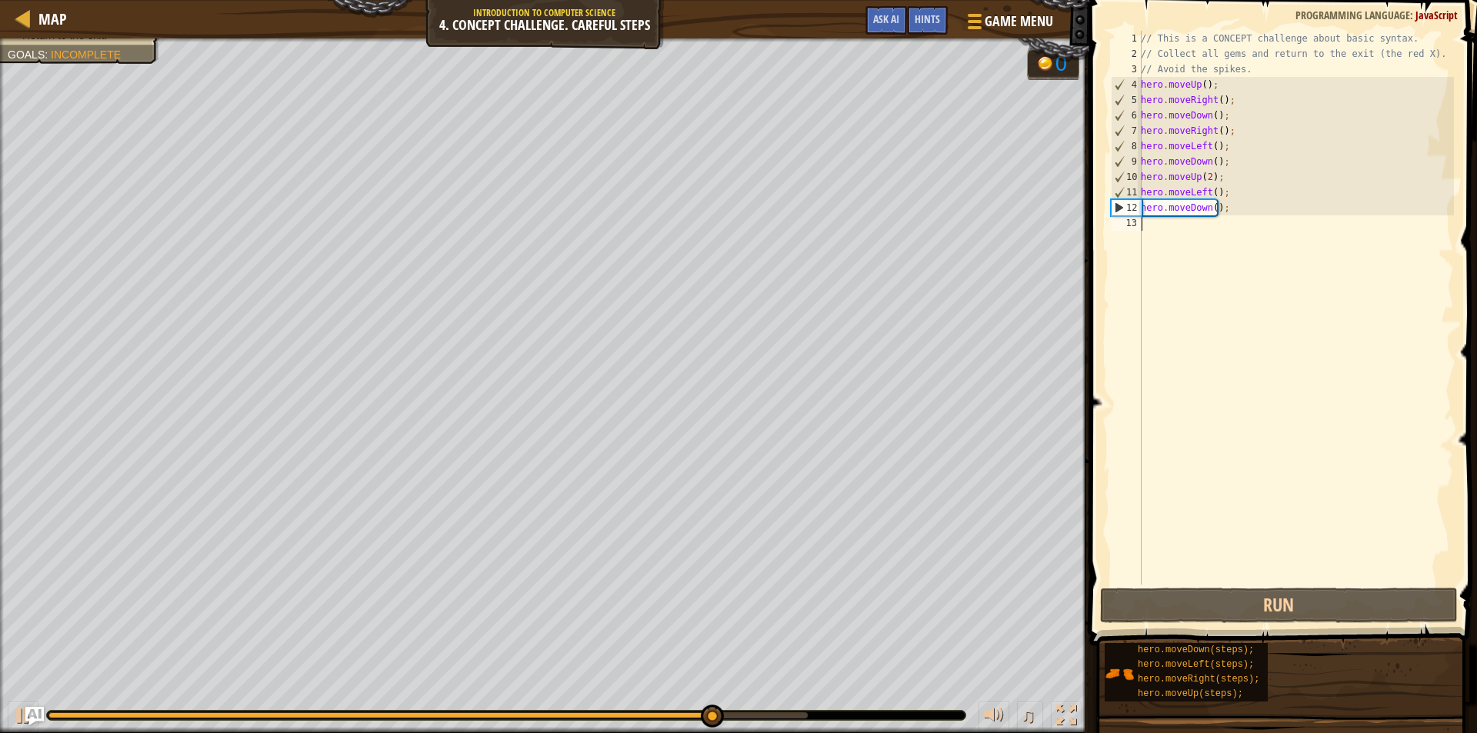
drag, startPoint x: 1257, startPoint y: 222, endPoint x: 1256, endPoint y: 235, distance: 12.3
click at [1257, 224] on div "// This is a CONCEPT challenge about basic syntax. // Collect all gems and retu…" at bounding box center [1295, 323] width 316 height 584
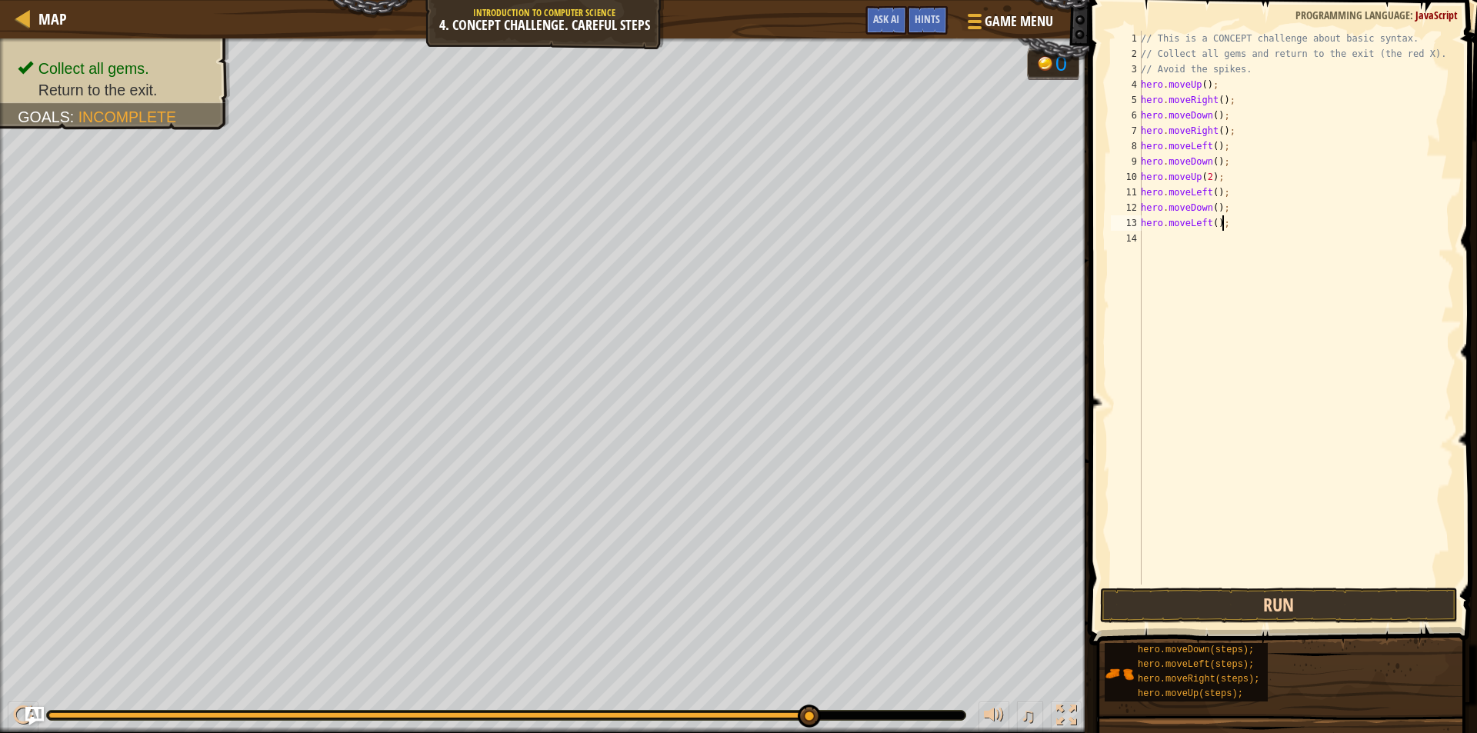
type textarea "hero.moveLeft();"
click at [1125, 621] on button "Run" at bounding box center [1279, 605] width 358 height 35
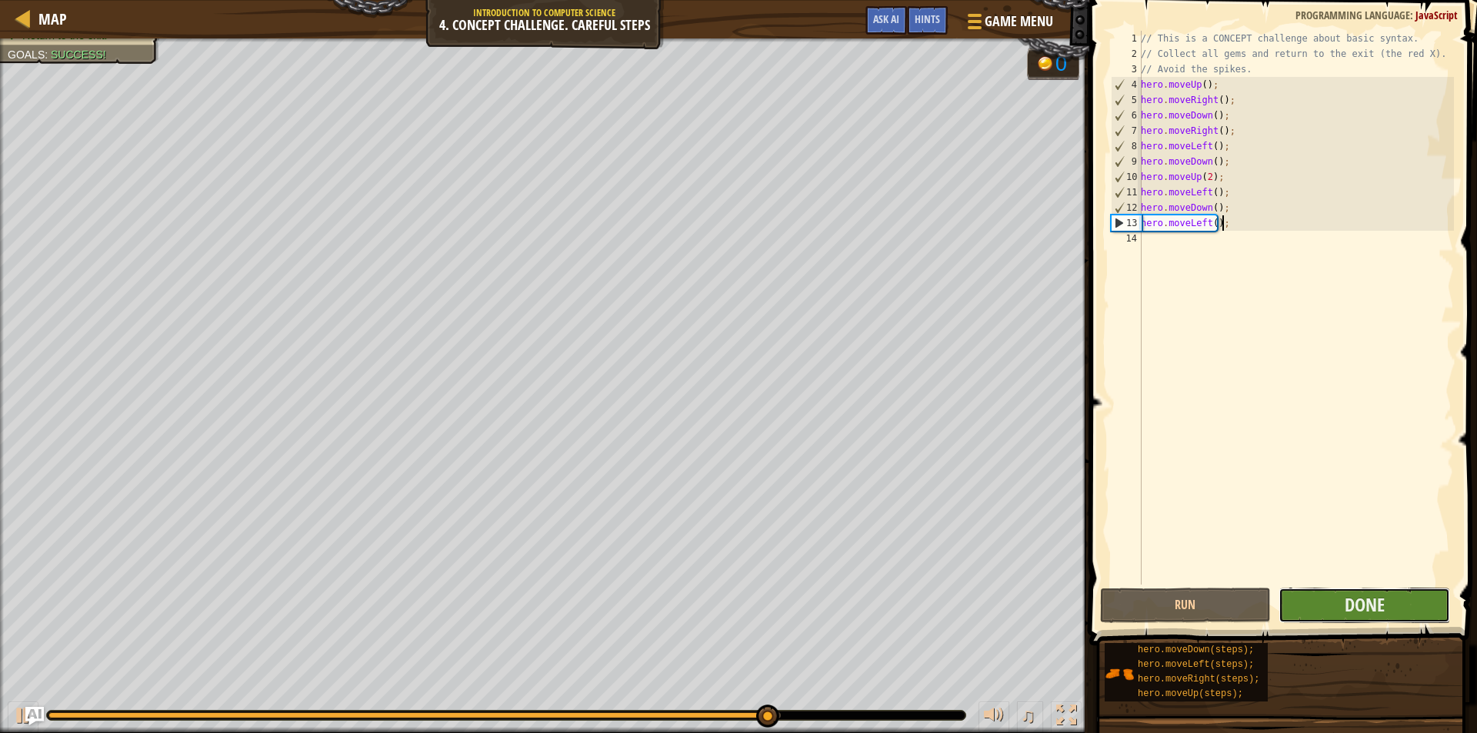
click at [1300, 601] on button "Done" at bounding box center [1364, 605] width 172 height 35
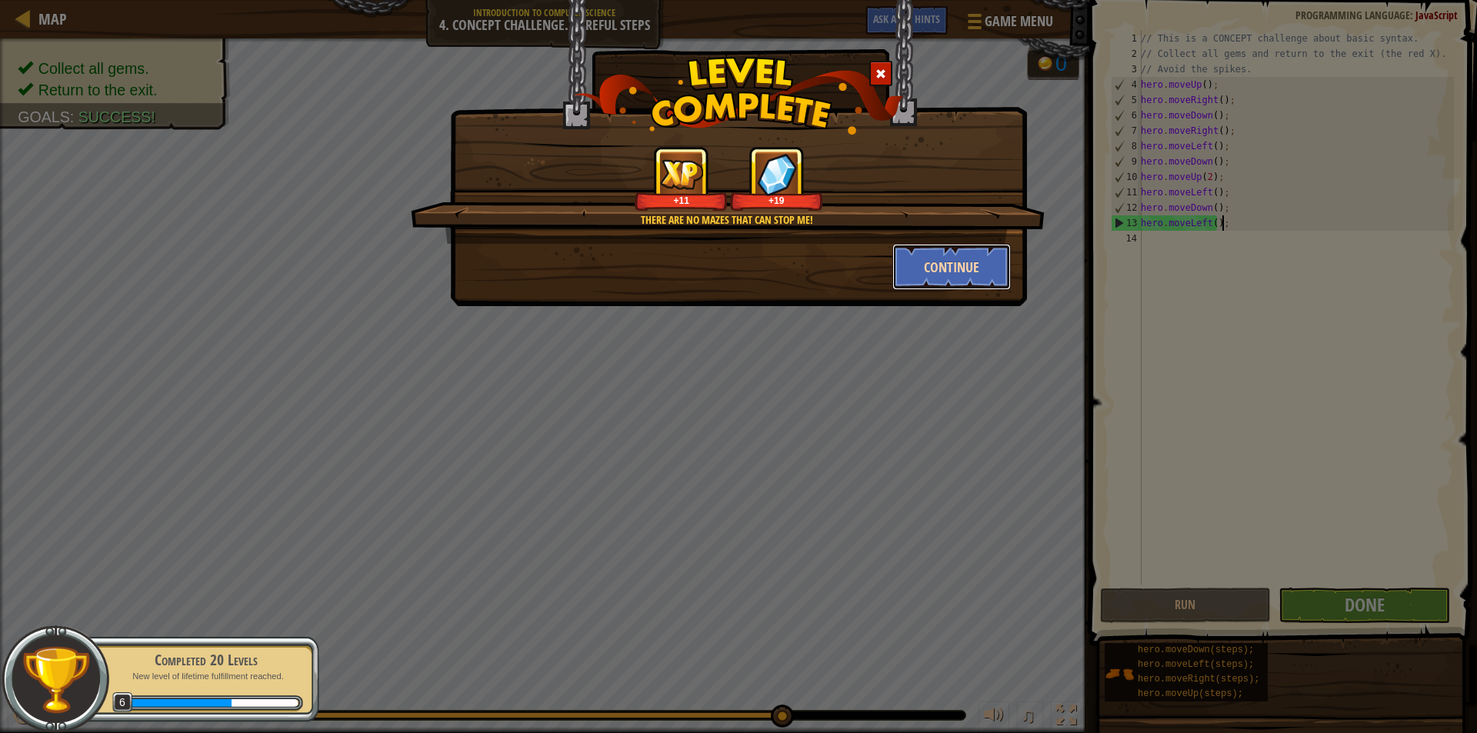
click at [915, 257] on button "Continue" at bounding box center [951, 267] width 119 height 46
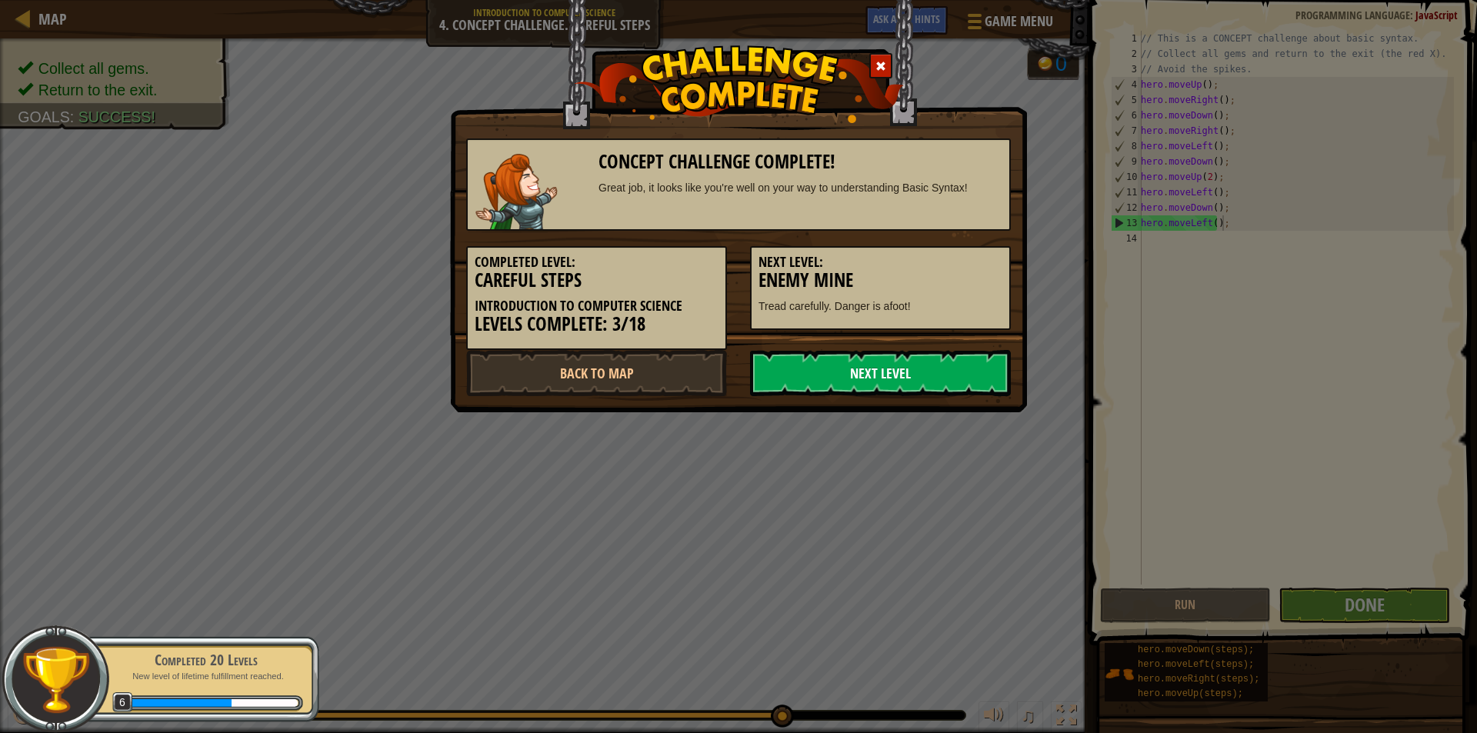
click at [791, 360] on link "Next Level" at bounding box center [880, 373] width 261 height 46
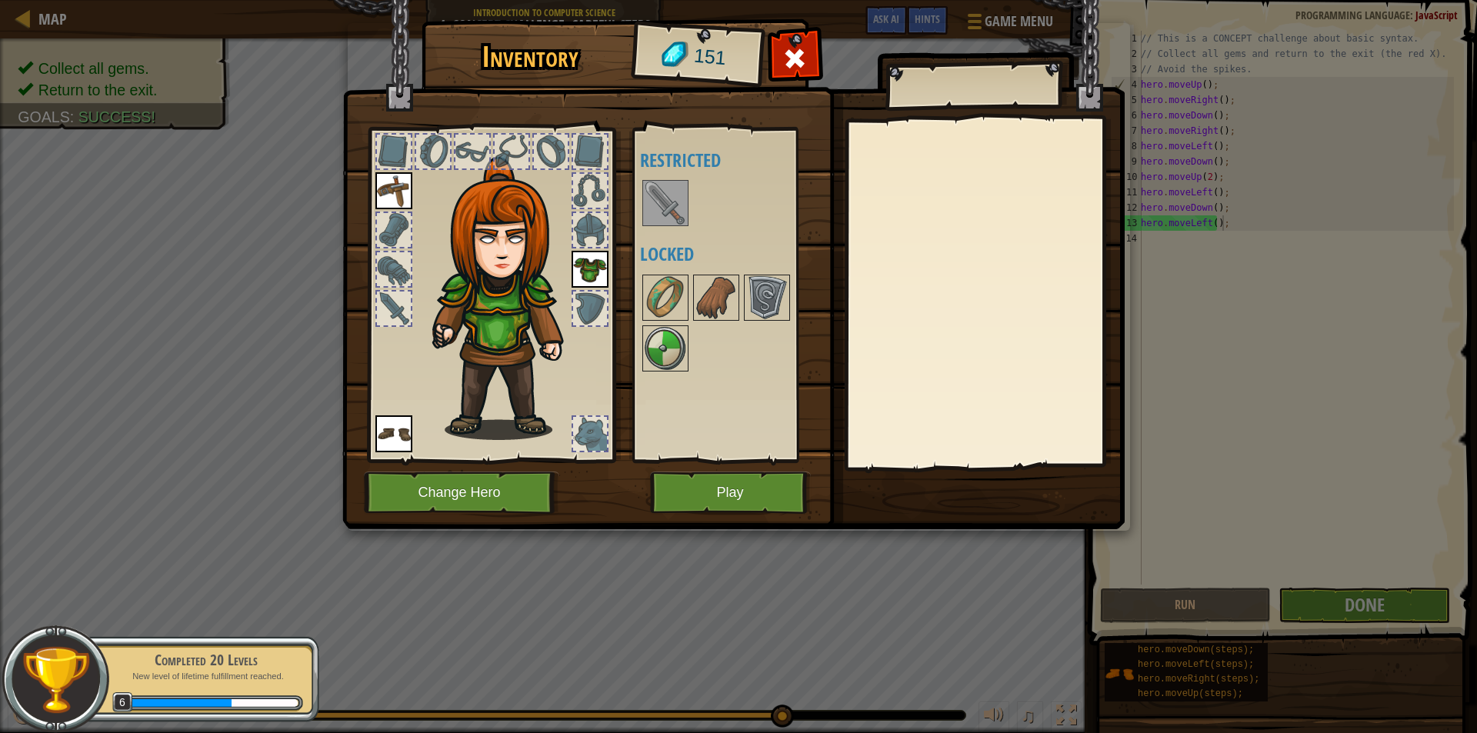
click at [644, 208] on img at bounding box center [665, 203] width 43 height 43
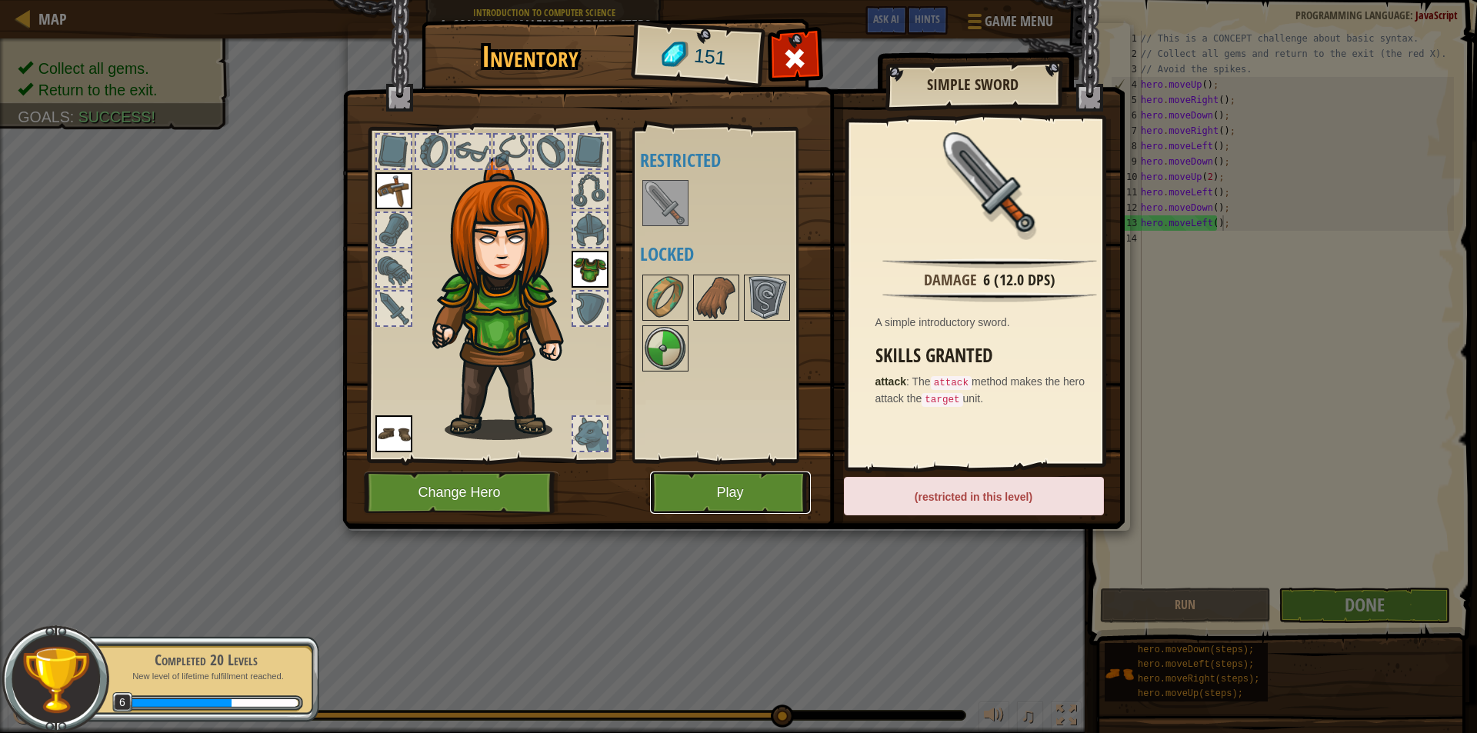
click at [760, 477] on button "Play" at bounding box center [730, 492] width 161 height 42
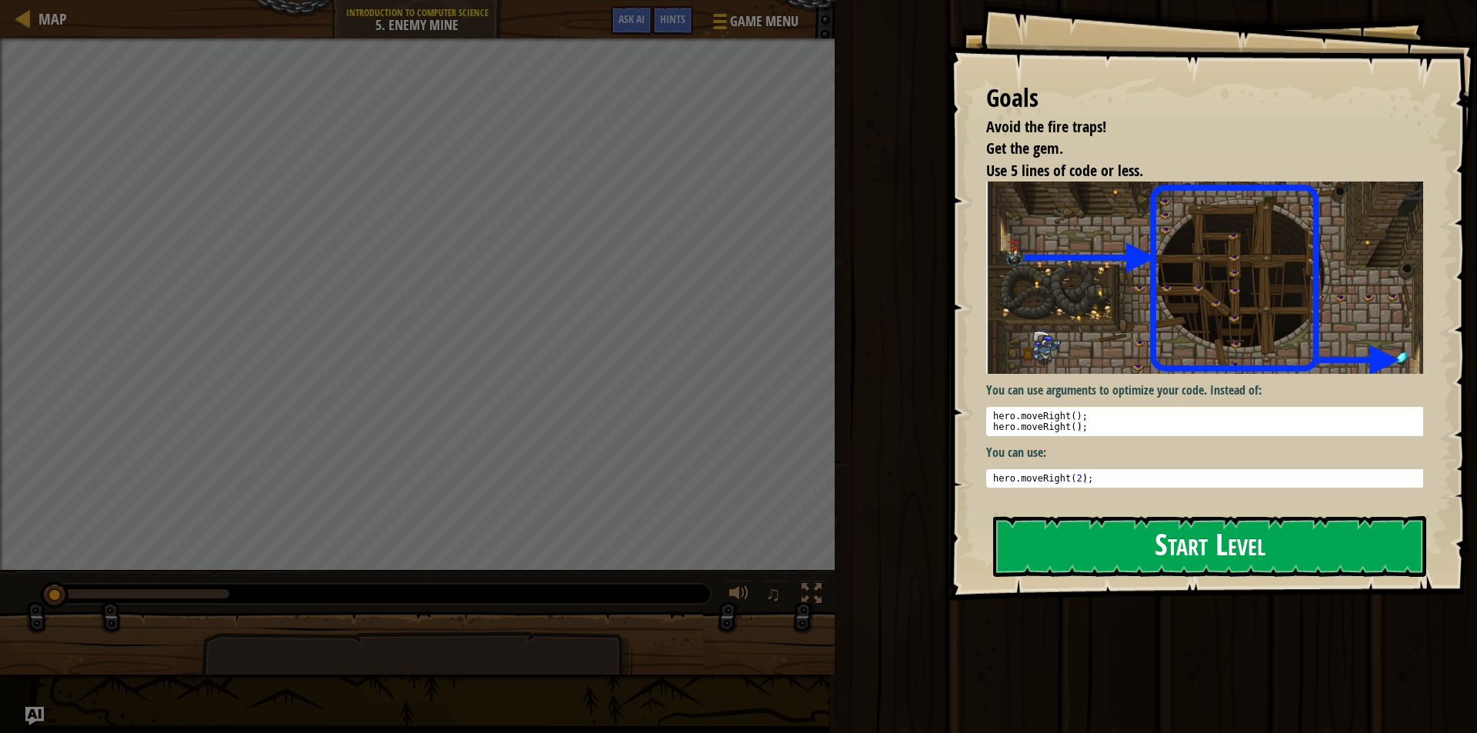
click at [1077, 545] on button "Start Level" at bounding box center [1209, 546] width 433 height 61
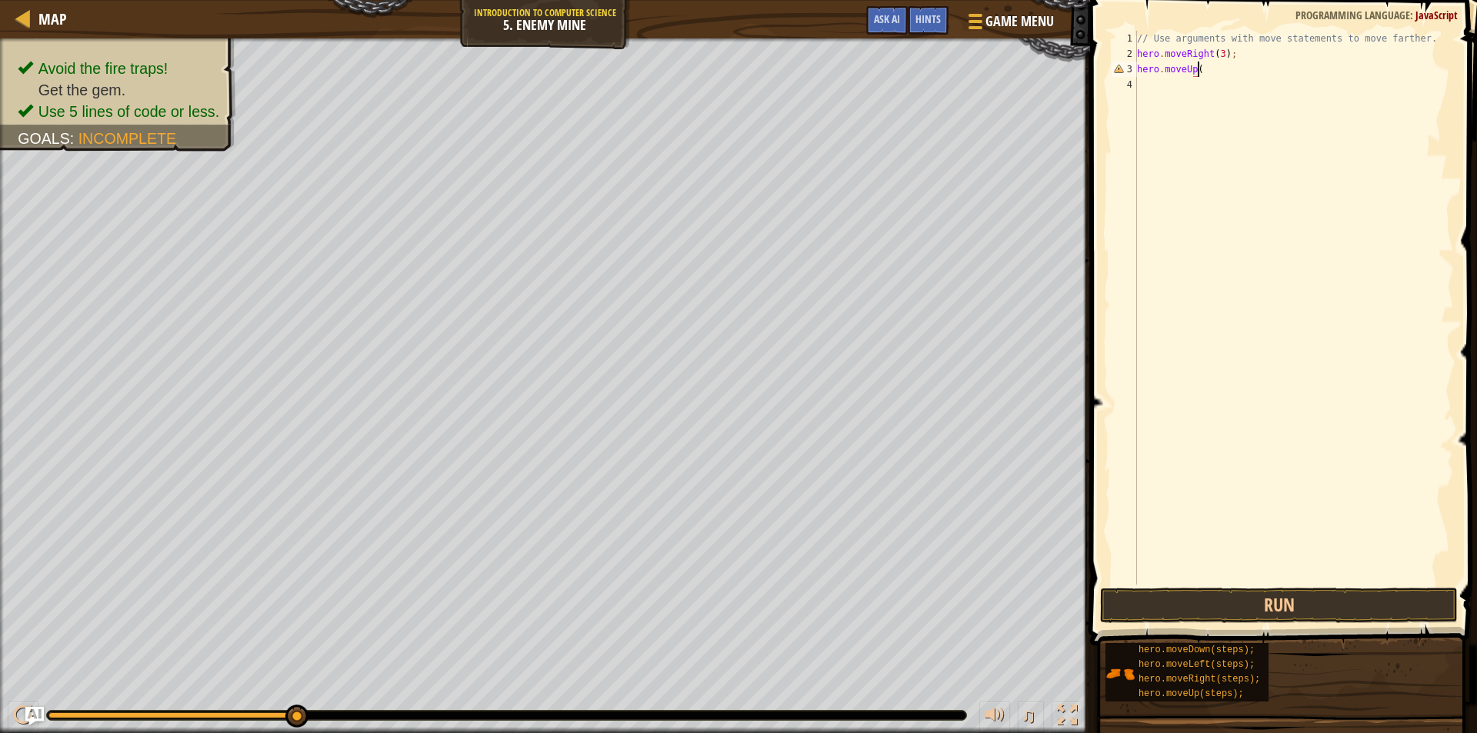
scroll to position [7, 5]
type textarea "hero.moveUp();"
type textarea "hero.moveRight();"
click at [1238, 612] on button "Run" at bounding box center [1279, 605] width 358 height 35
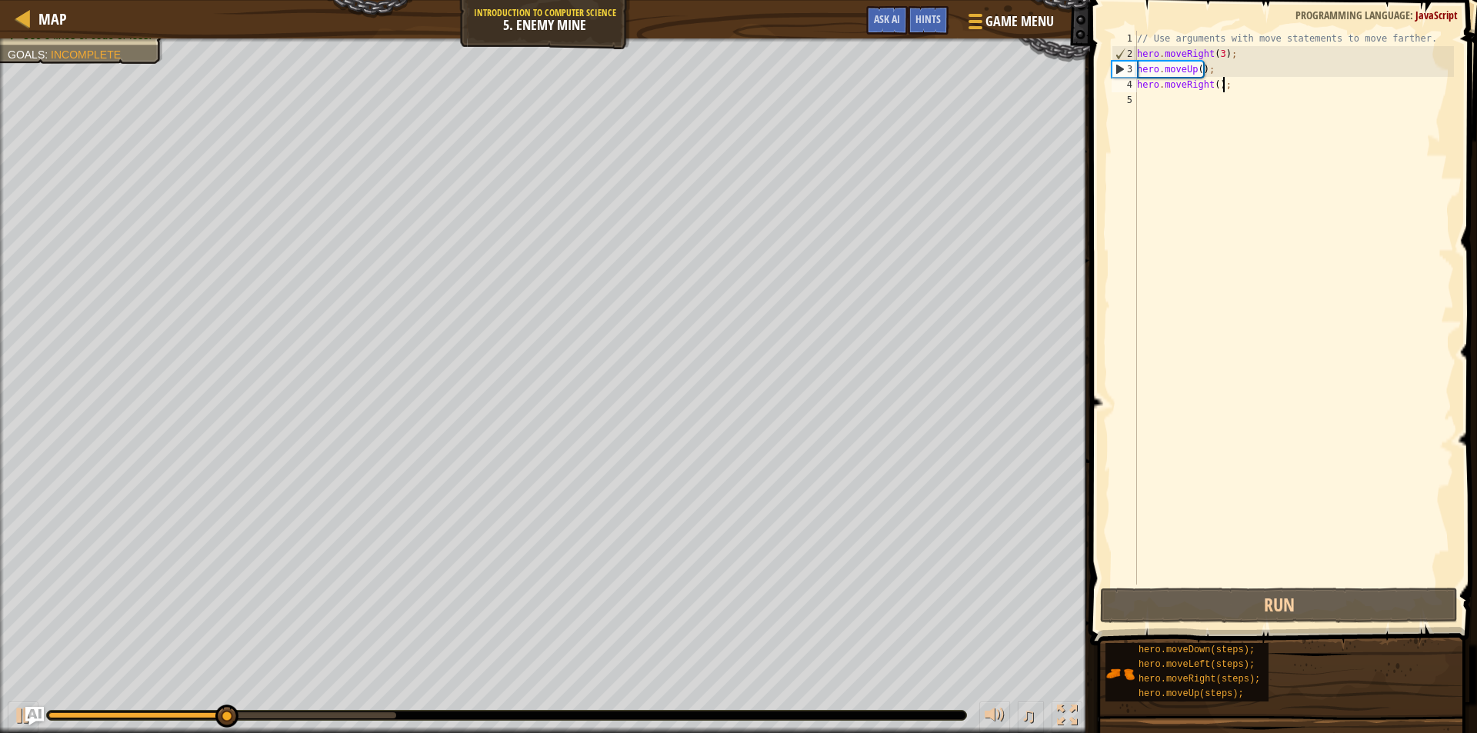
drag, startPoint x: 1151, startPoint y: 96, endPoint x: 1114, endPoint y: 88, distance: 37.1
click at [1151, 95] on div "// Use arguments with move statements to move farther. hero . moveRight ( 3 ) ;…" at bounding box center [1294, 323] width 320 height 584
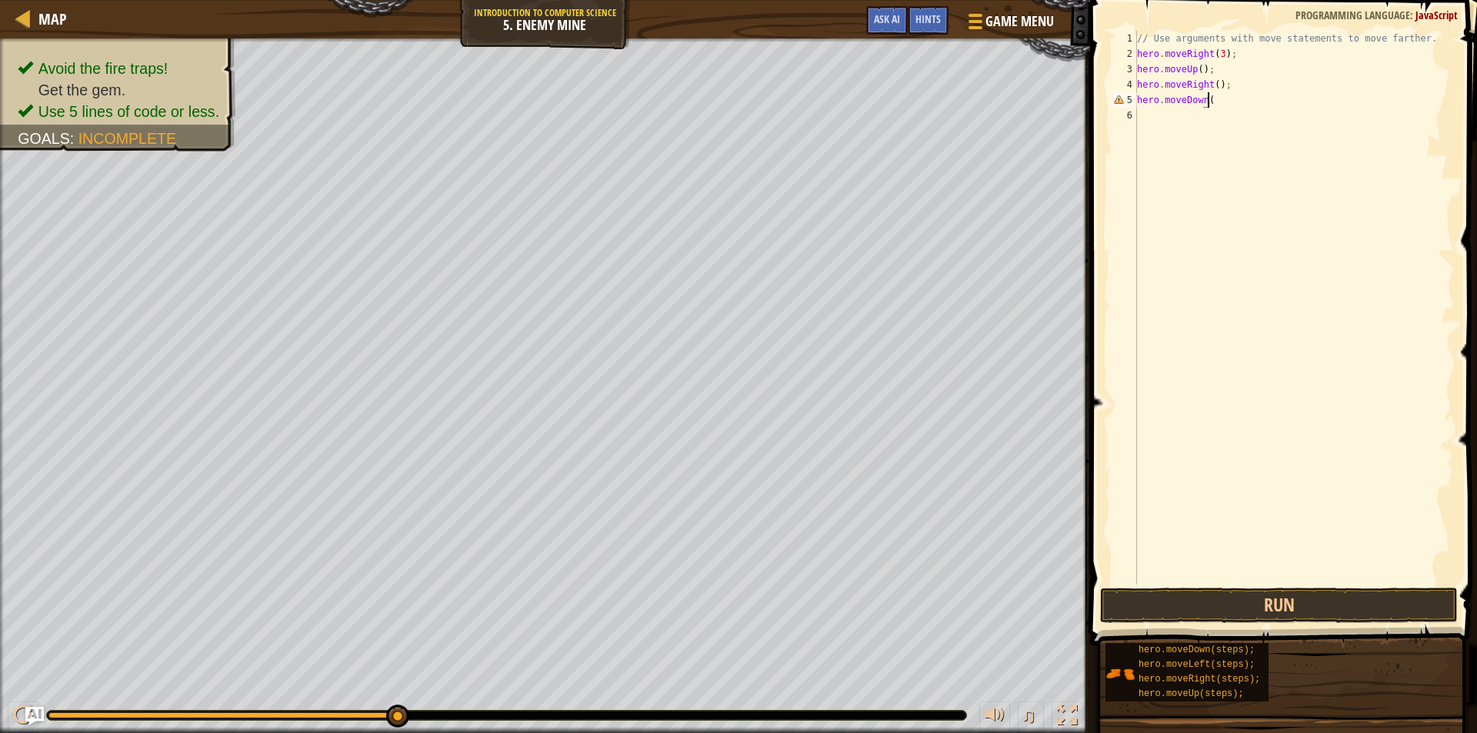
scroll to position [7, 5]
click at [1210, 103] on div "// Use arguments with move statements to move farther. hero . moveRight ( 3 ) ;…" at bounding box center [1294, 323] width 320 height 584
click at [1248, 611] on button "Run" at bounding box center [1279, 605] width 358 height 35
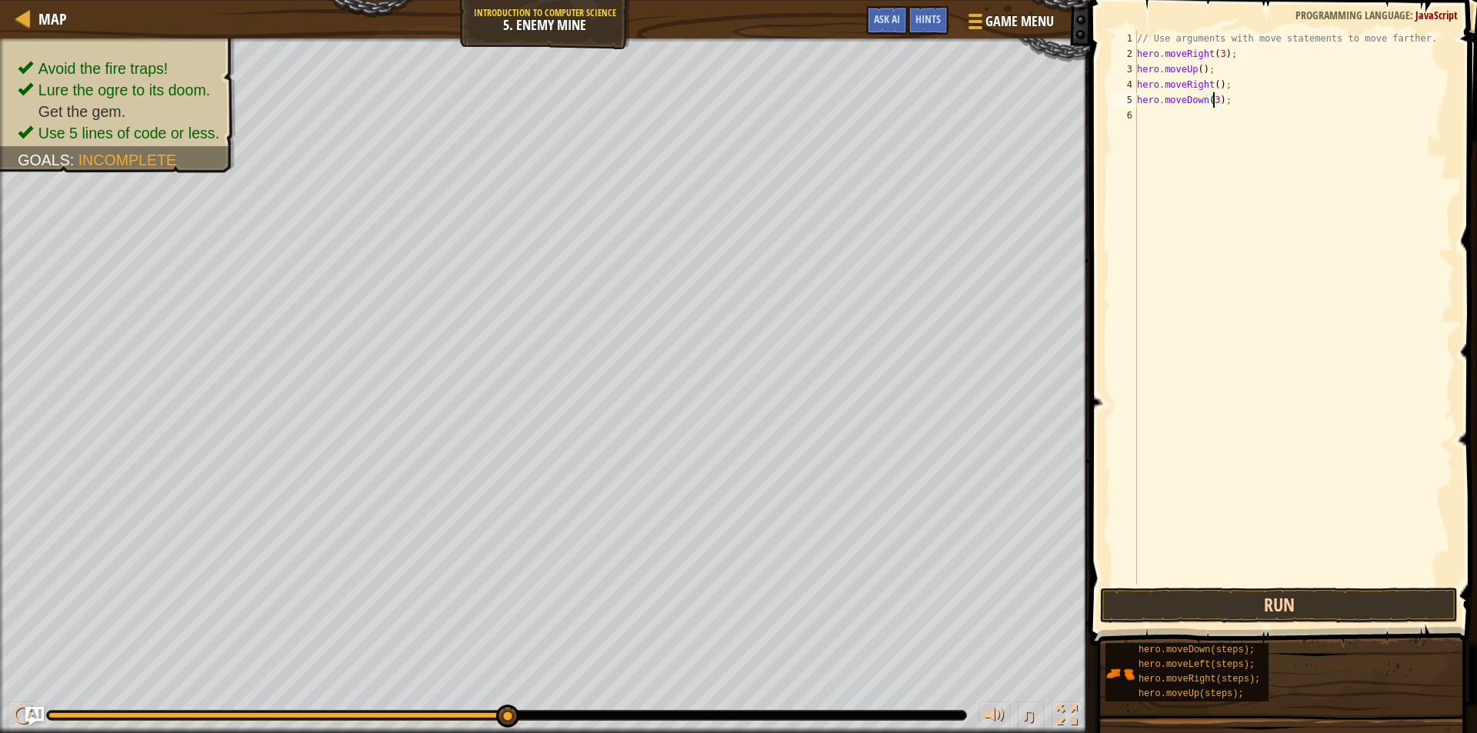
type textarea "hero.moveDown(3);"
click at [1144, 601] on button "Run" at bounding box center [1279, 605] width 358 height 35
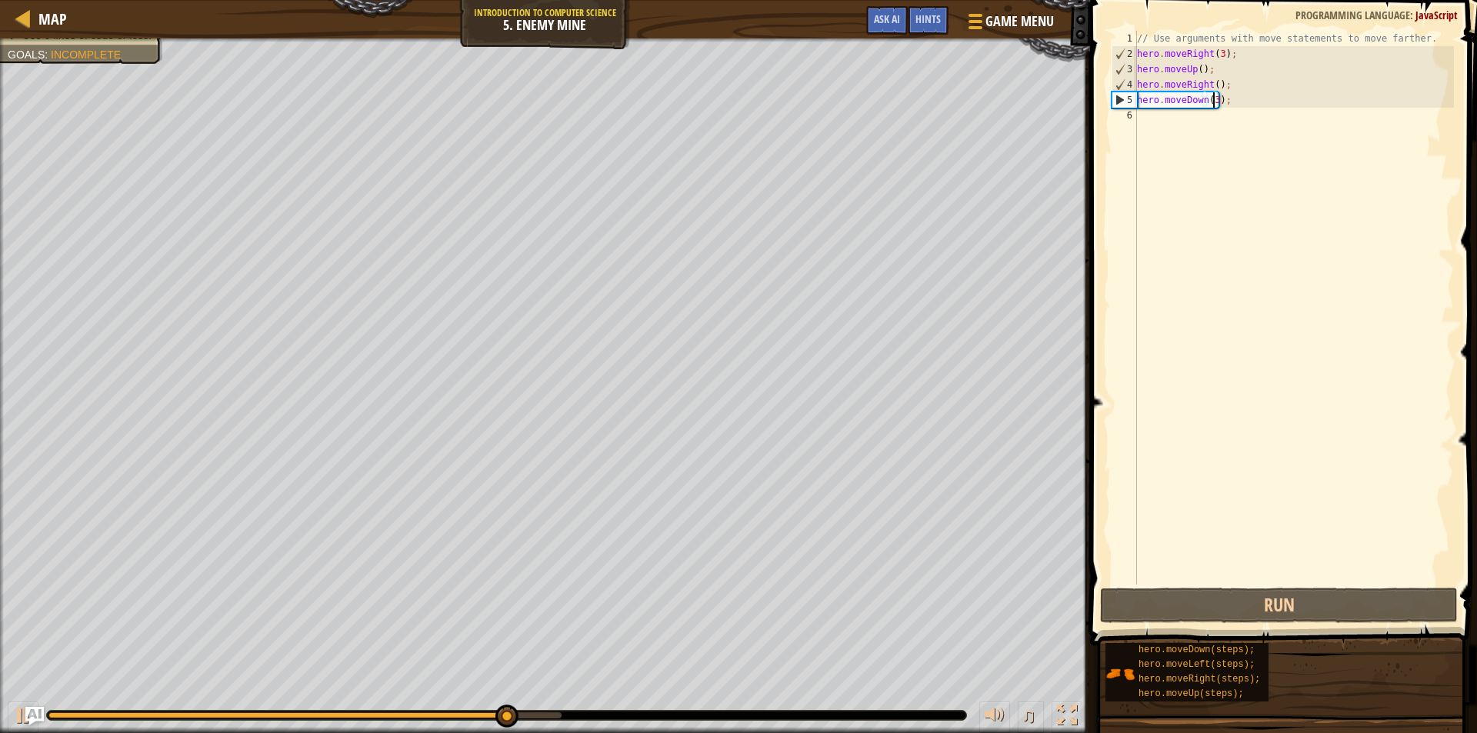
click at [1177, 122] on div "// Use arguments with move statements to move farther. hero . moveRight ( 3 ) ;…" at bounding box center [1294, 323] width 320 height 584
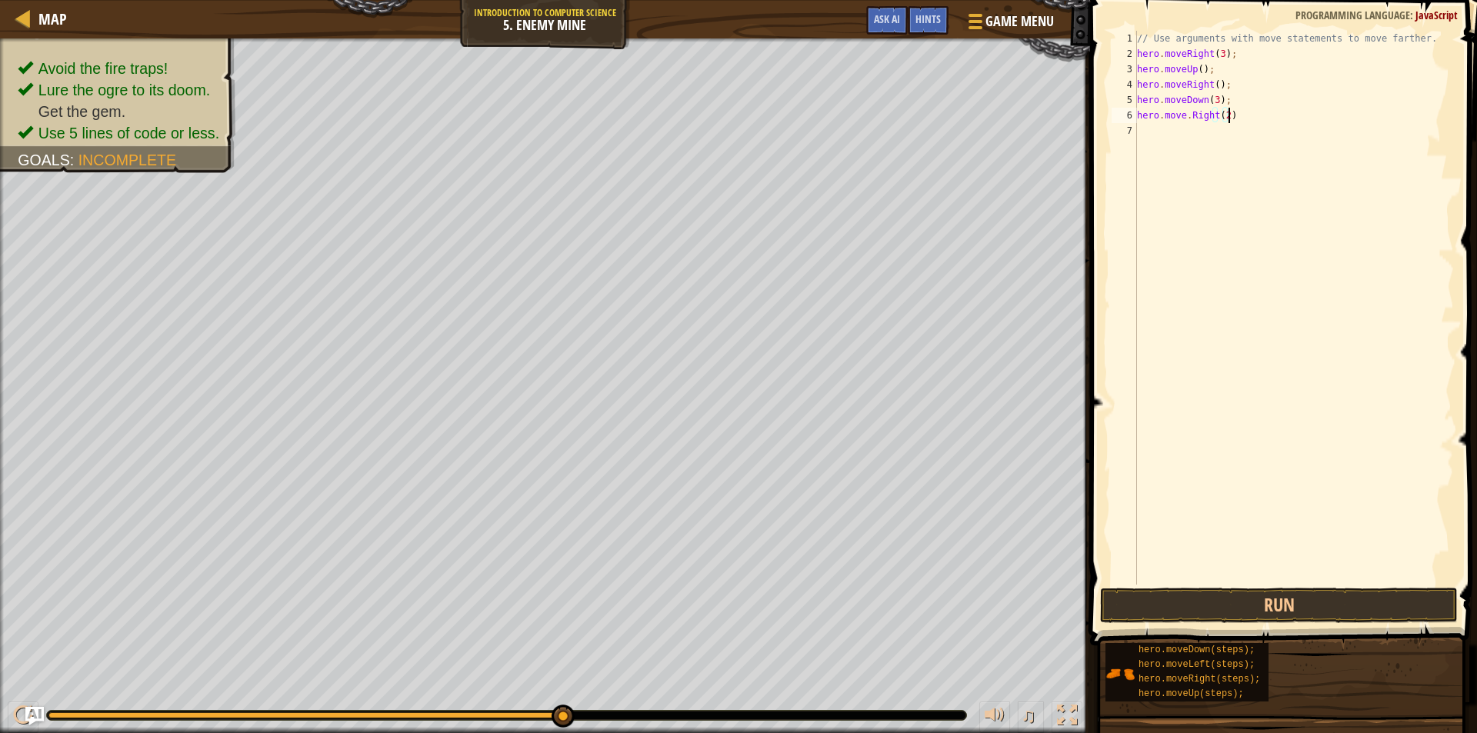
scroll to position [7, 7]
click at [1245, 610] on button "Run" at bounding box center [1279, 605] width 358 height 35
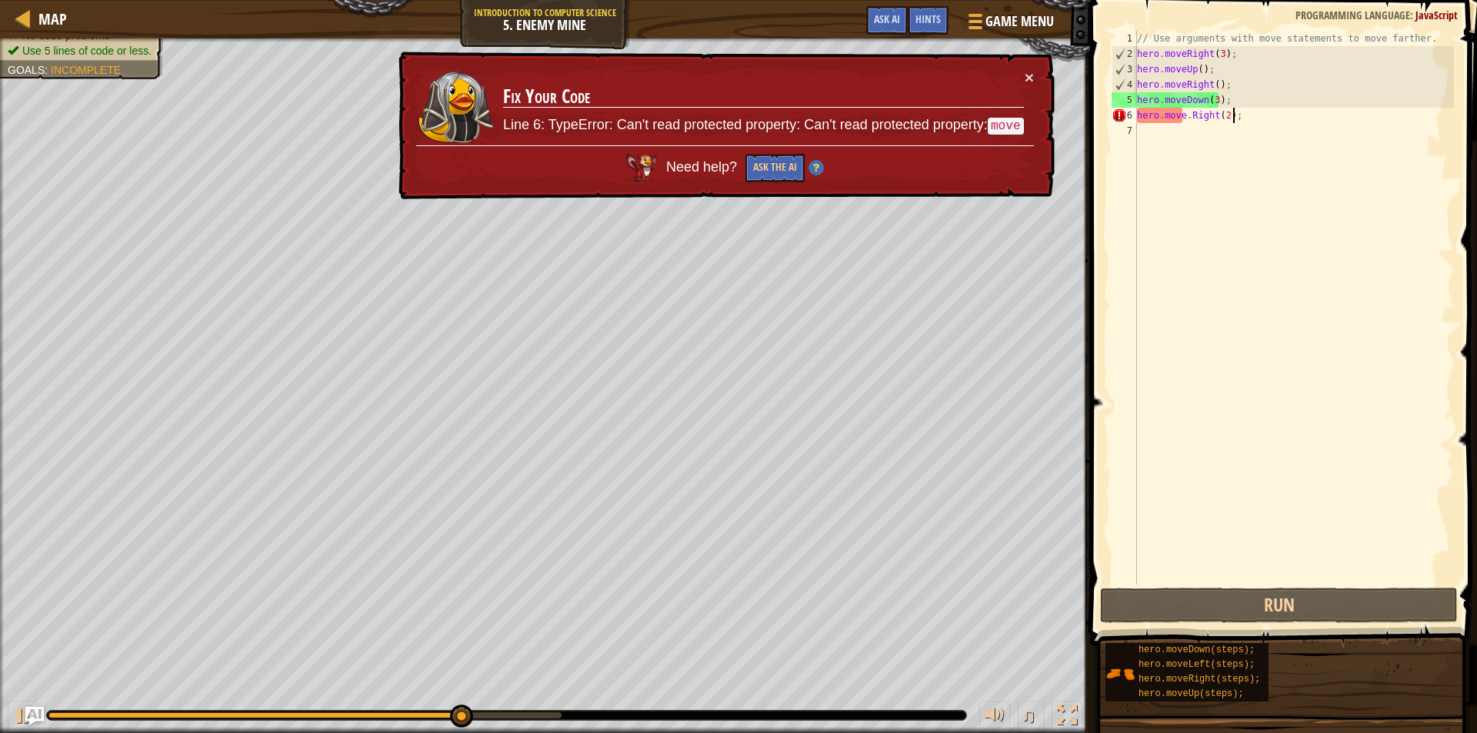
click at [1187, 115] on div "// Use arguments with move statements to move farther. hero . moveRight ( 3 ) ;…" at bounding box center [1294, 323] width 320 height 584
type textarea "hero.moveRight(2);"
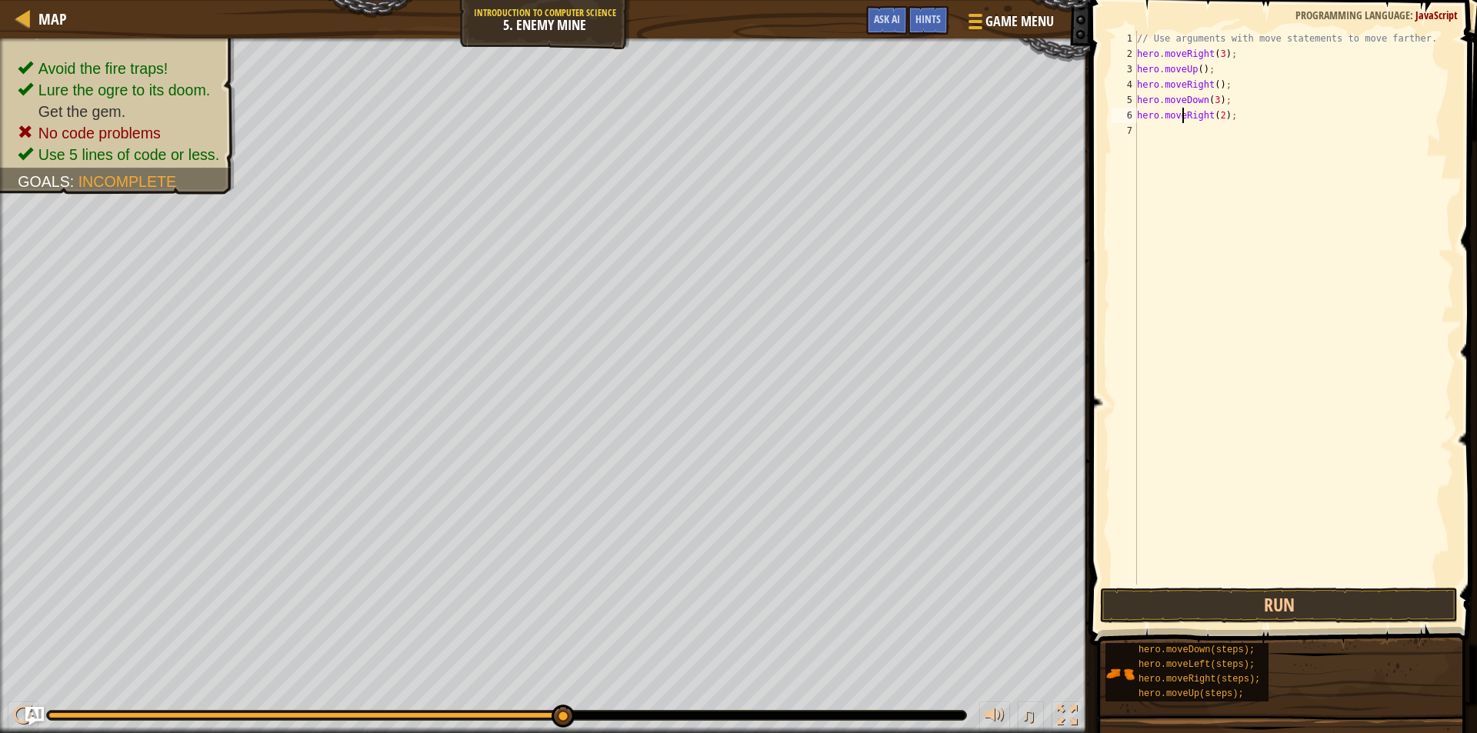
click at [1253, 576] on div "// Use arguments with move statements to move farther. hero . moveRight ( 3 ) ;…" at bounding box center [1294, 323] width 320 height 584
click at [1197, 598] on button "Run" at bounding box center [1279, 605] width 358 height 35
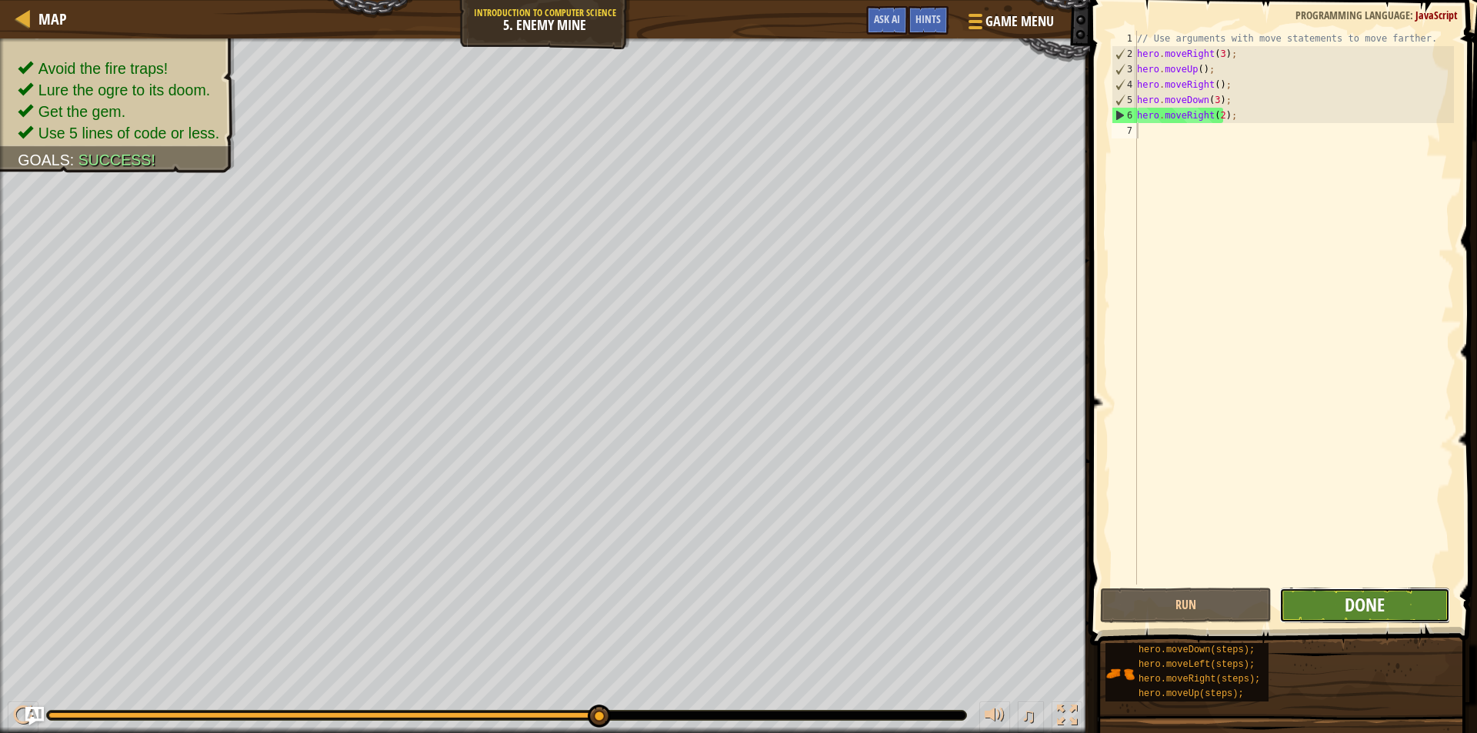
click at [1371, 616] on span "Done" at bounding box center [1364, 604] width 40 height 25
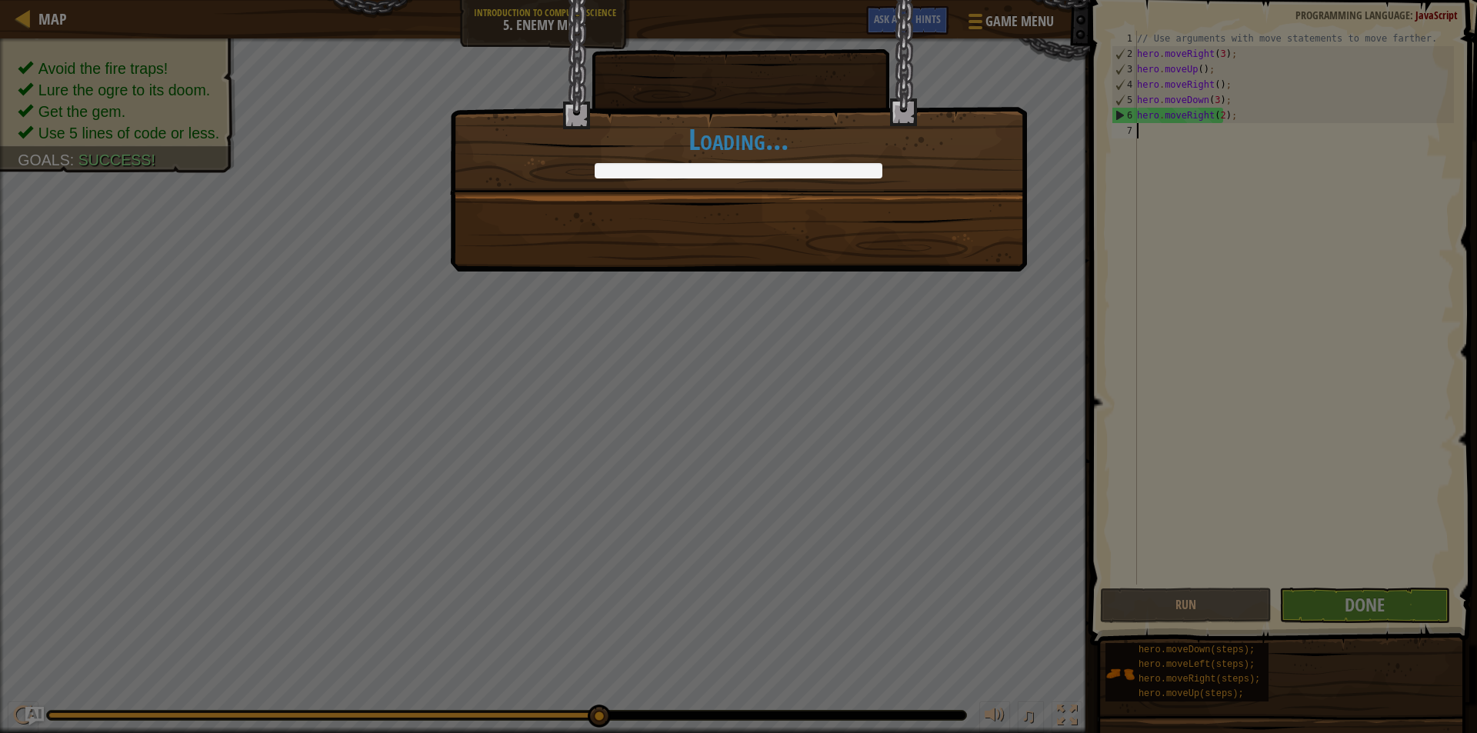
click at [798, 198] on div "Nice moves! +12 +18 Continue Loading..." at bounding box center [738, 135] width 577 height 271
click at [714, 262] on div "Nice moves! +12 +18 Continue Loading..." at bounding box center [738, 135] width 577 height 271
click at [686, 289] on div "Nice moves! +12 +18 Continue Loading..." at bounding box center [738, 366] width 1477 height 733
click at [679, 137] on h1 "Loading..." at bounding box center [738, 139] width 575 height 32
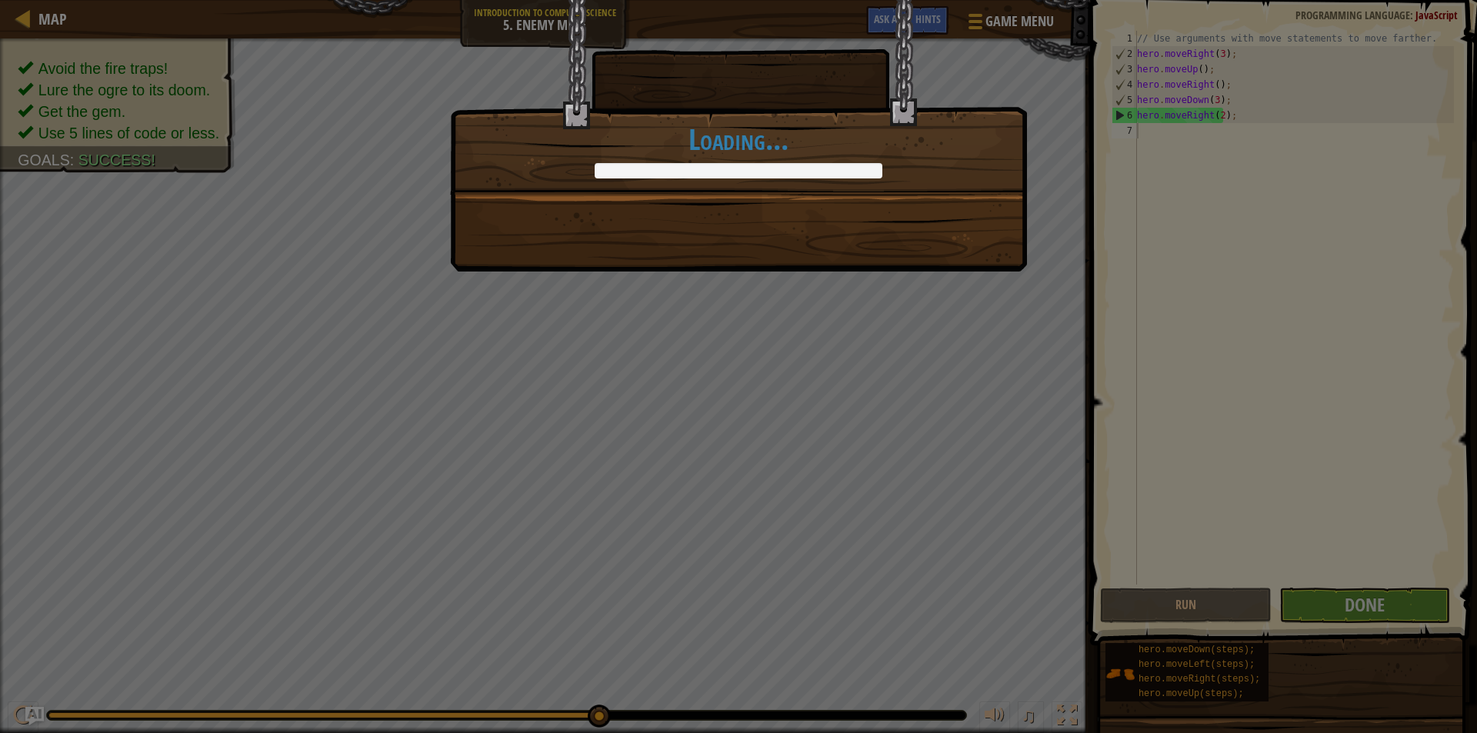
click at [712, 165] on div at bounding box center [738, 170] width 288 height 15
click at [788, 254] on div "Nice moves! +12 +18 Continue Loading..." at bounding box center [738, 135] width 577 height 271
click at [691, 155] on h1 "Loading..." at bounding box center [738, 139] width 575 height 32
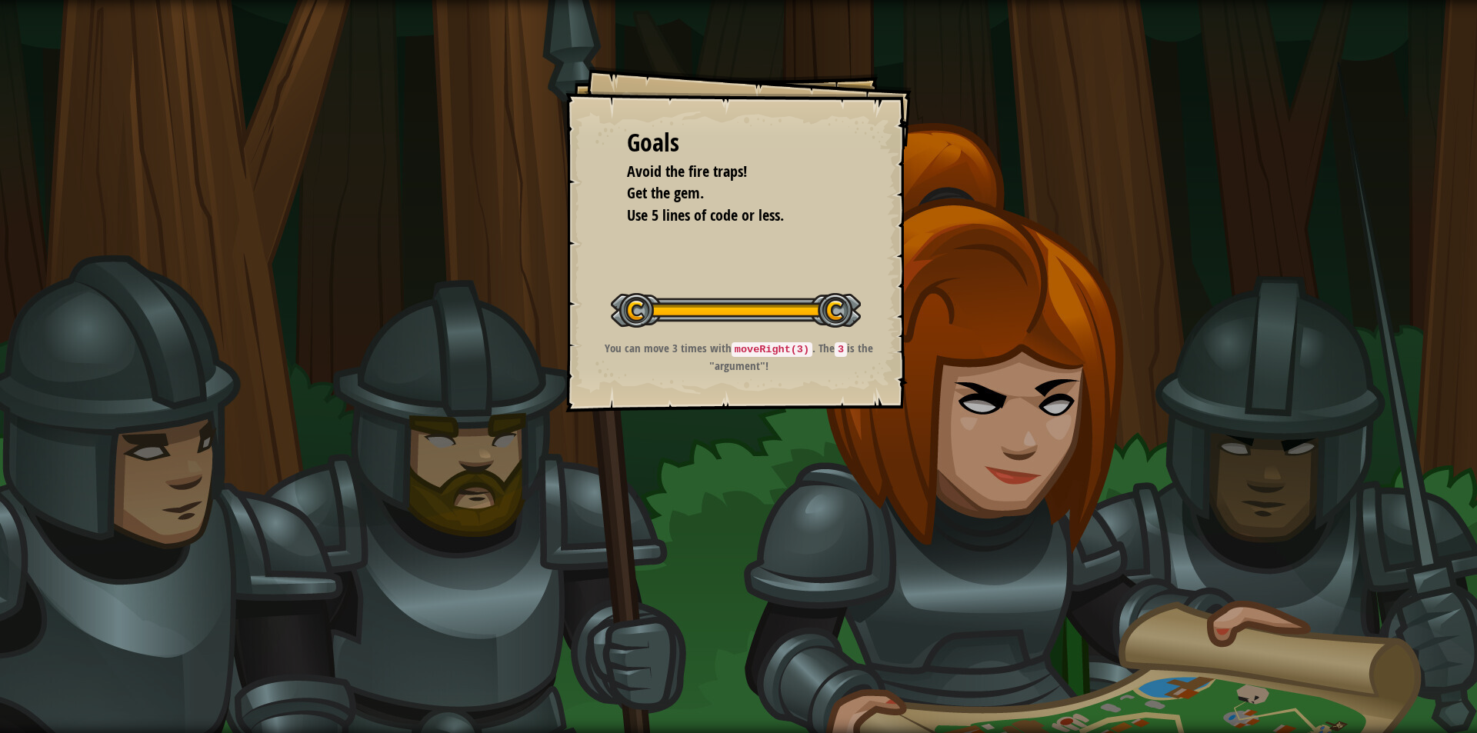
click at [838, 315] on div at bounding box center [736, 310] width 250 height 35
click at [841, 373] on p "You can move 3 times with moveRight(3) . The 3 is the "argument"!" at bounding box center [738, 357] width 308 height 34
click at [831, 303] on div at bounding box center [736, 310] width 250 height 35
click at [749, 405] on div "Goals Avoid the fire traps! Get the gem. Use 5 lines of code or less. Start Lev…" at bounding box center [738, 239] width 346 height 346
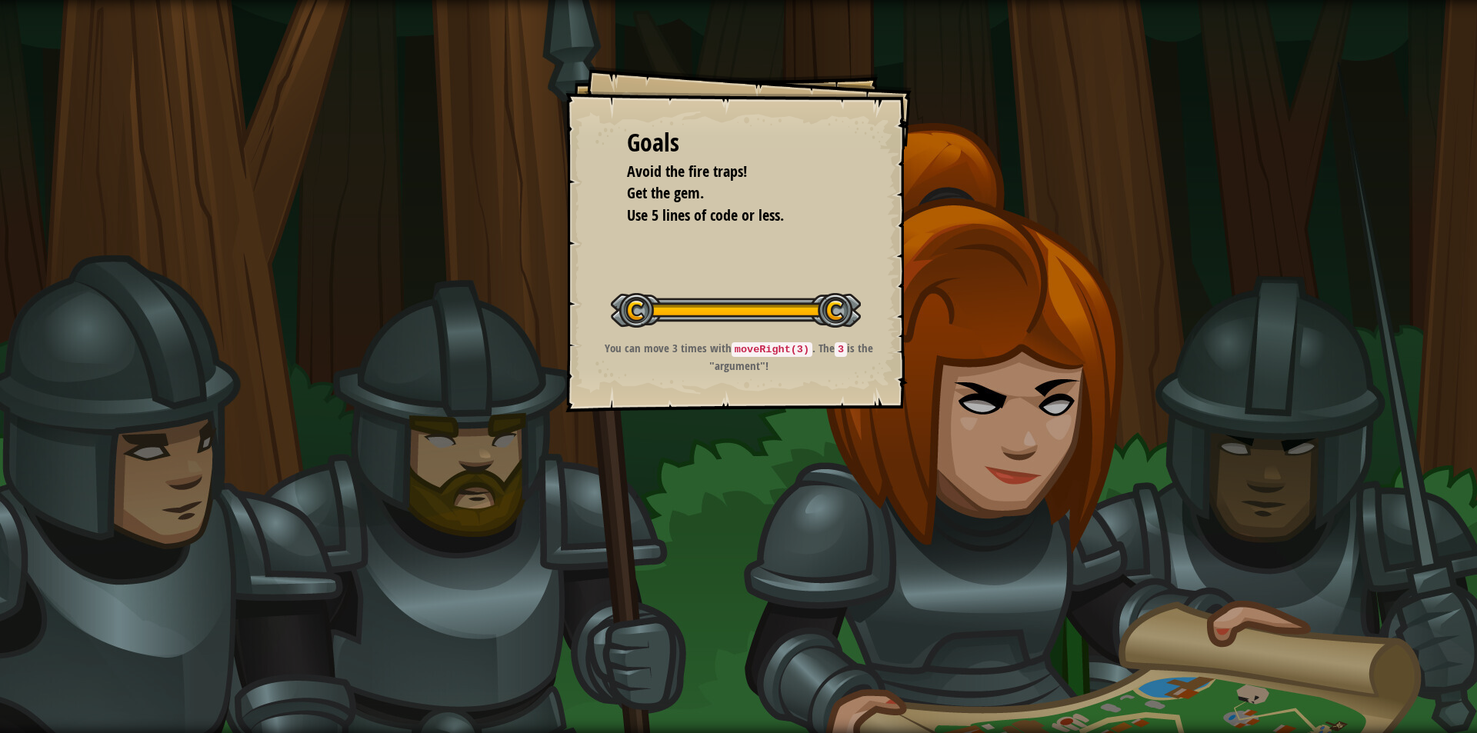
click at [749, 405] on div "Goals Avoid the fire traps! Get the gem. Use 5 lines of code or less. Start Lev…" at bounding box center [738, 239] width 346 height 346
click at [745, 380] on div "You can move 3 times with moveRight(3) . The 3 is the "argument"!" at bounding box center [738, 361] width 308 height 42
click at [741, 370] on p "You can move 3 times with moveRight(3) . The 3 is the "argument"!" at bounding box center [738, 357] width 308 height 34
click at [819, 302] on div at bounding box center [736, 310] width 250 height 35
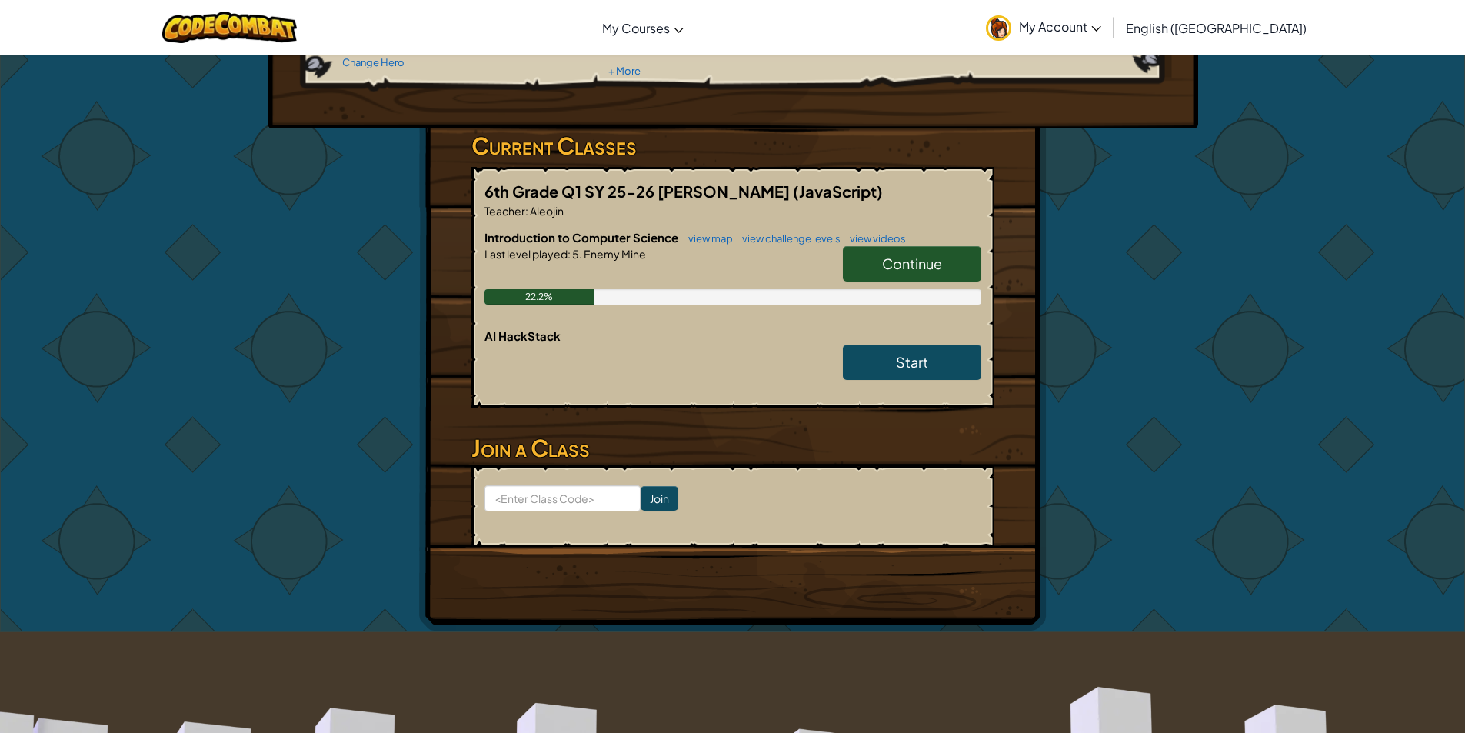
scroll to position [231, 0]
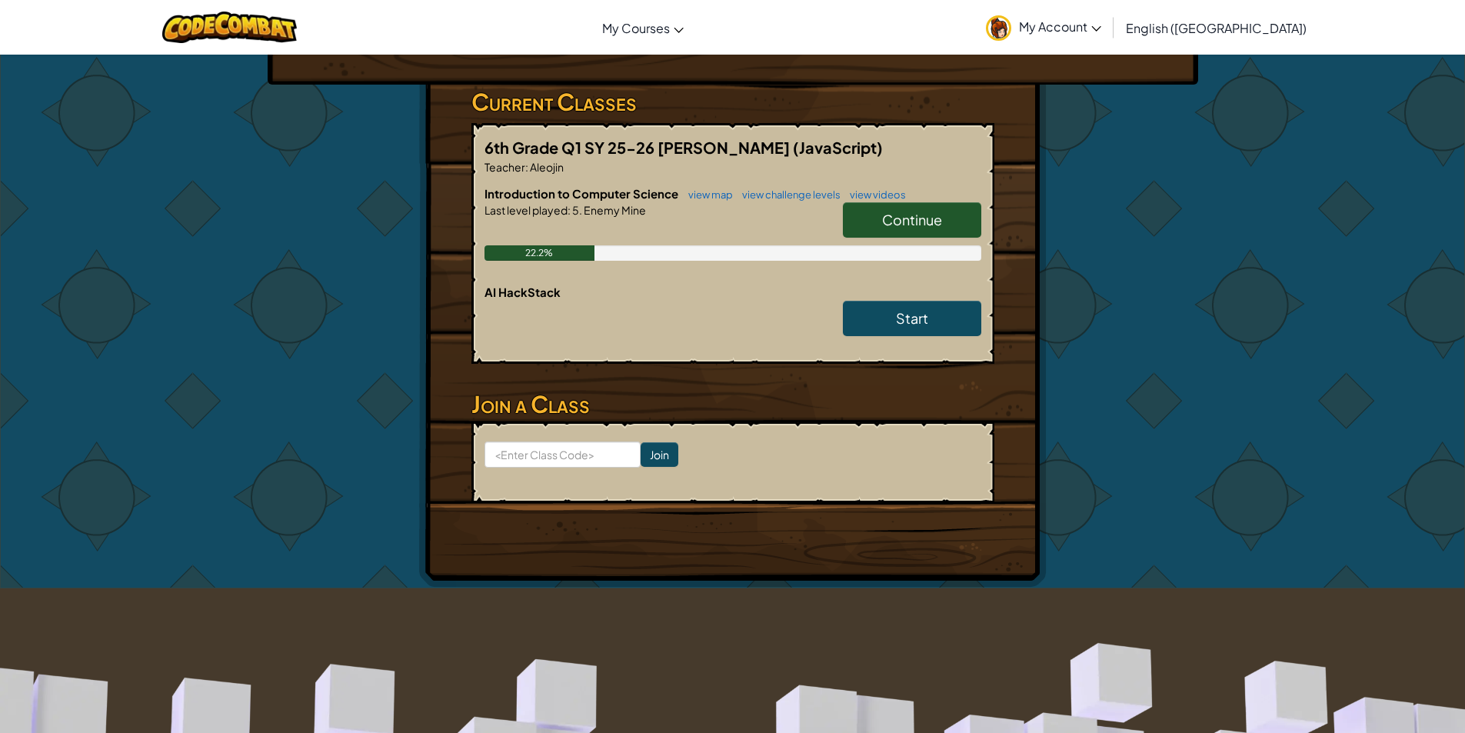
click at [944, 218] on link "Continue" at bounding box center [912, 219] width 138 height 35
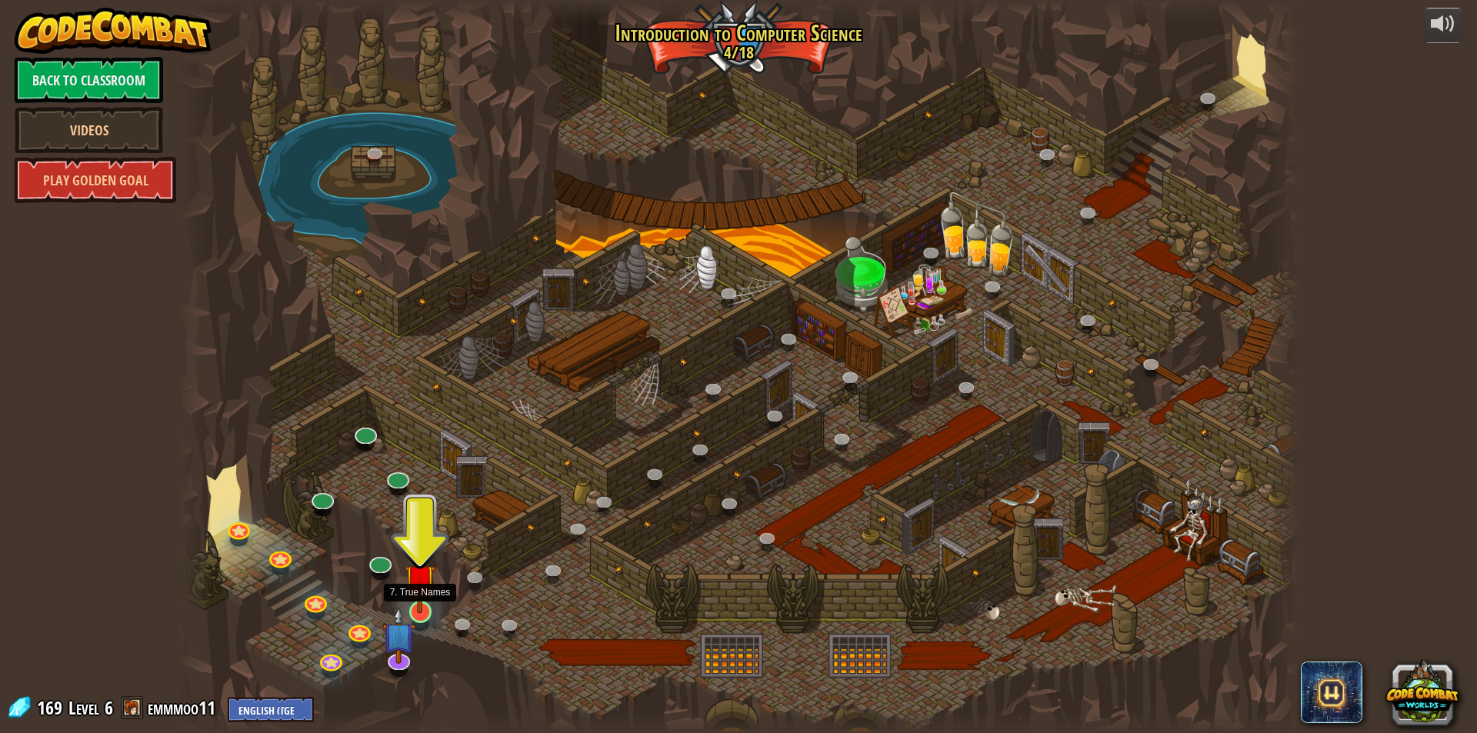
click at [408, 584] on img at bounding box center [420, 579] width 30 height 69
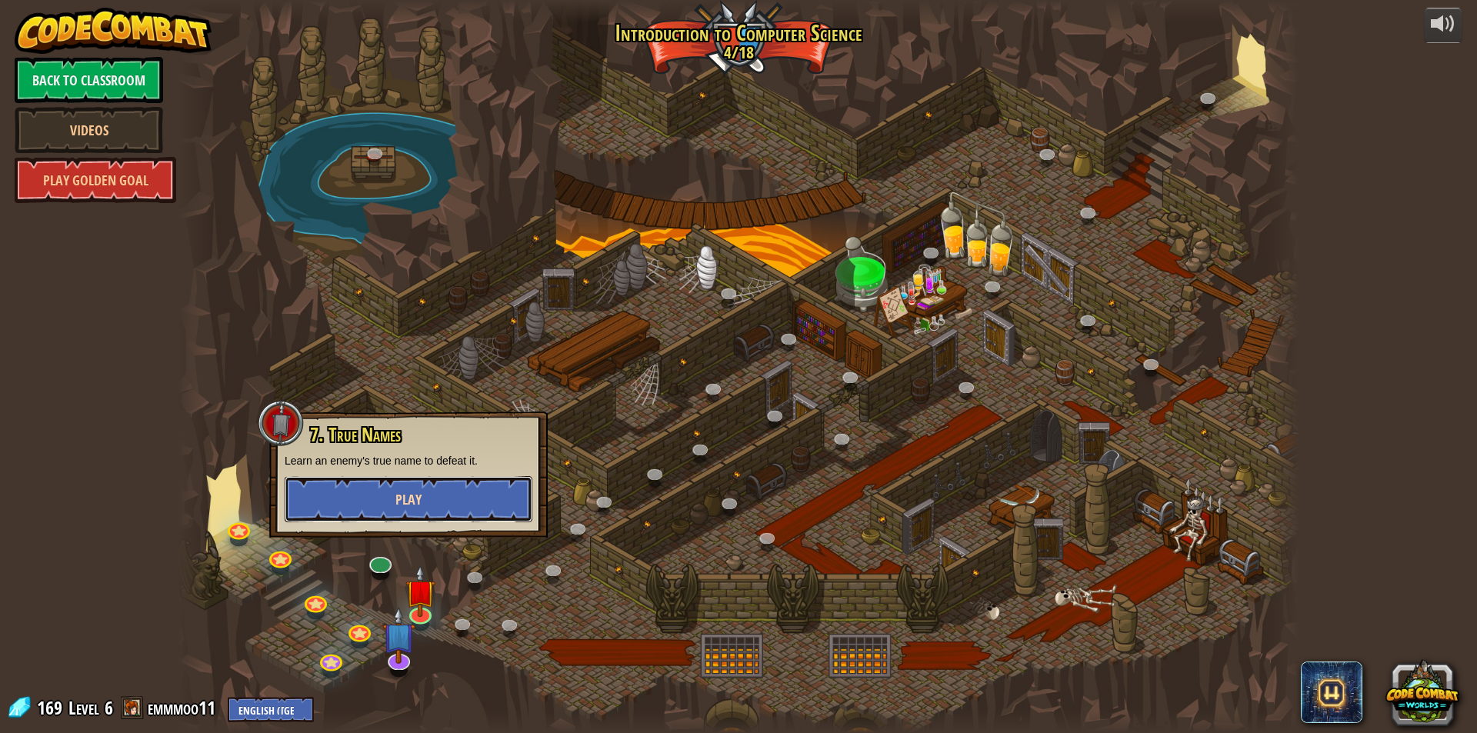
click at [428, 499] on button "Play" at bounding box center [409, 499] width 248 height 46
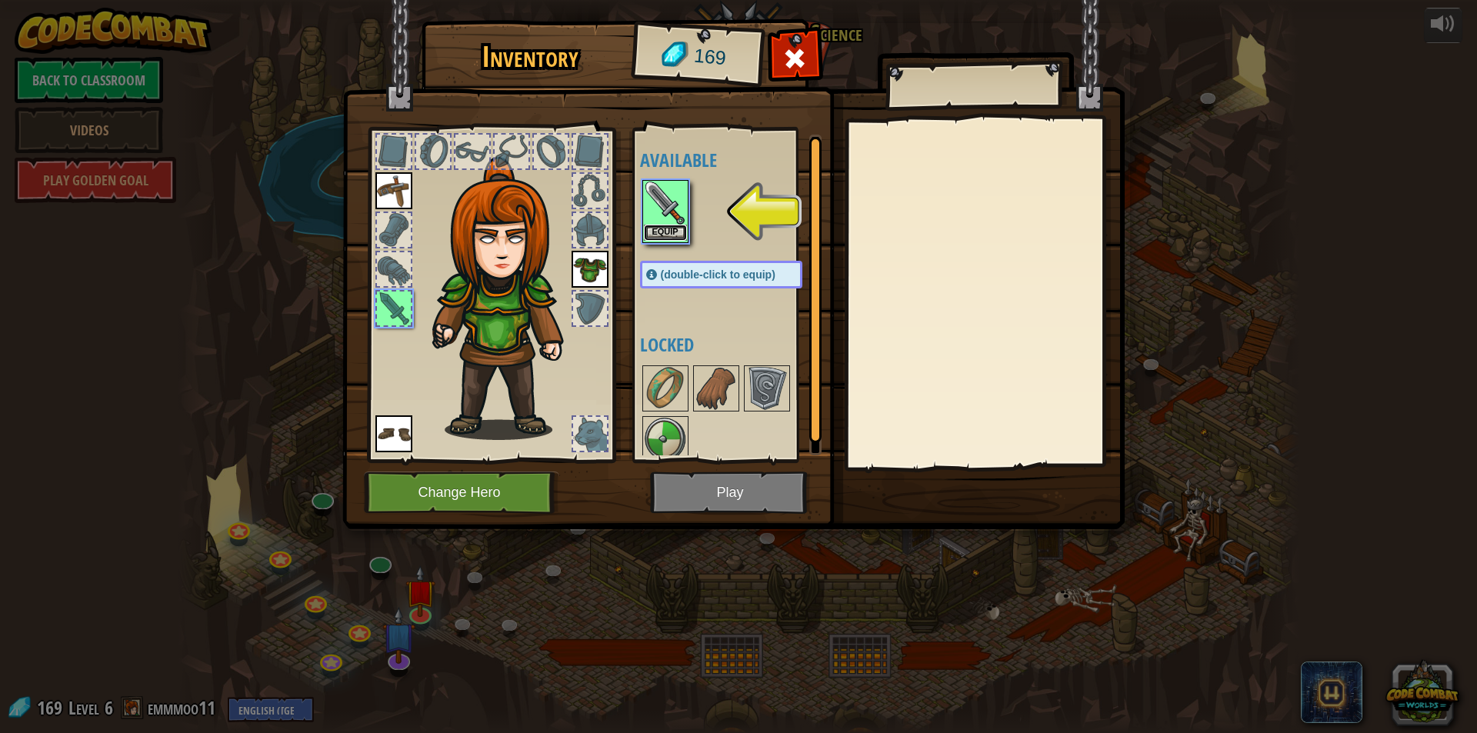
click at [672, 228] on button "Equip" at bounding box center [665, 233] width 43 height 16
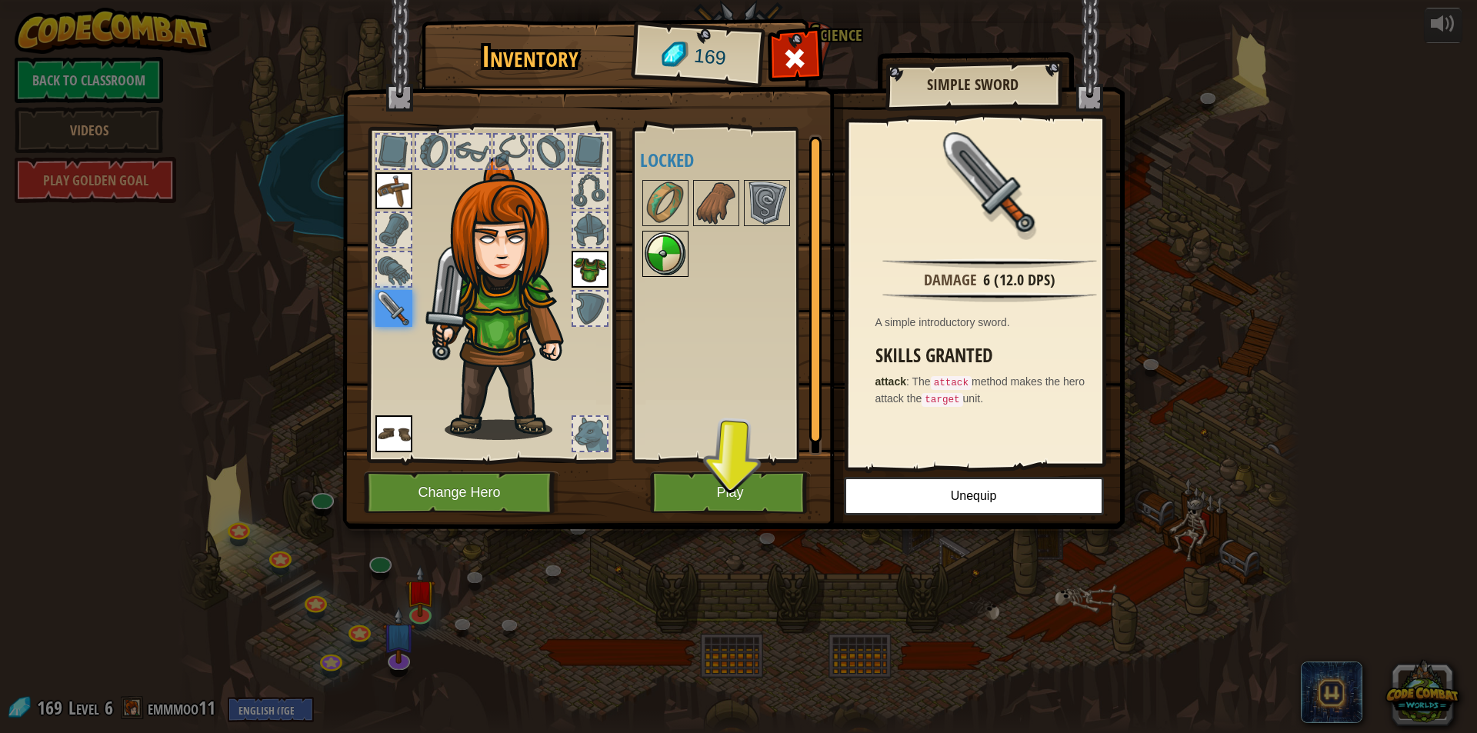
click at [677, 261] on img at bounding box center [665, 253] width 43 height 43
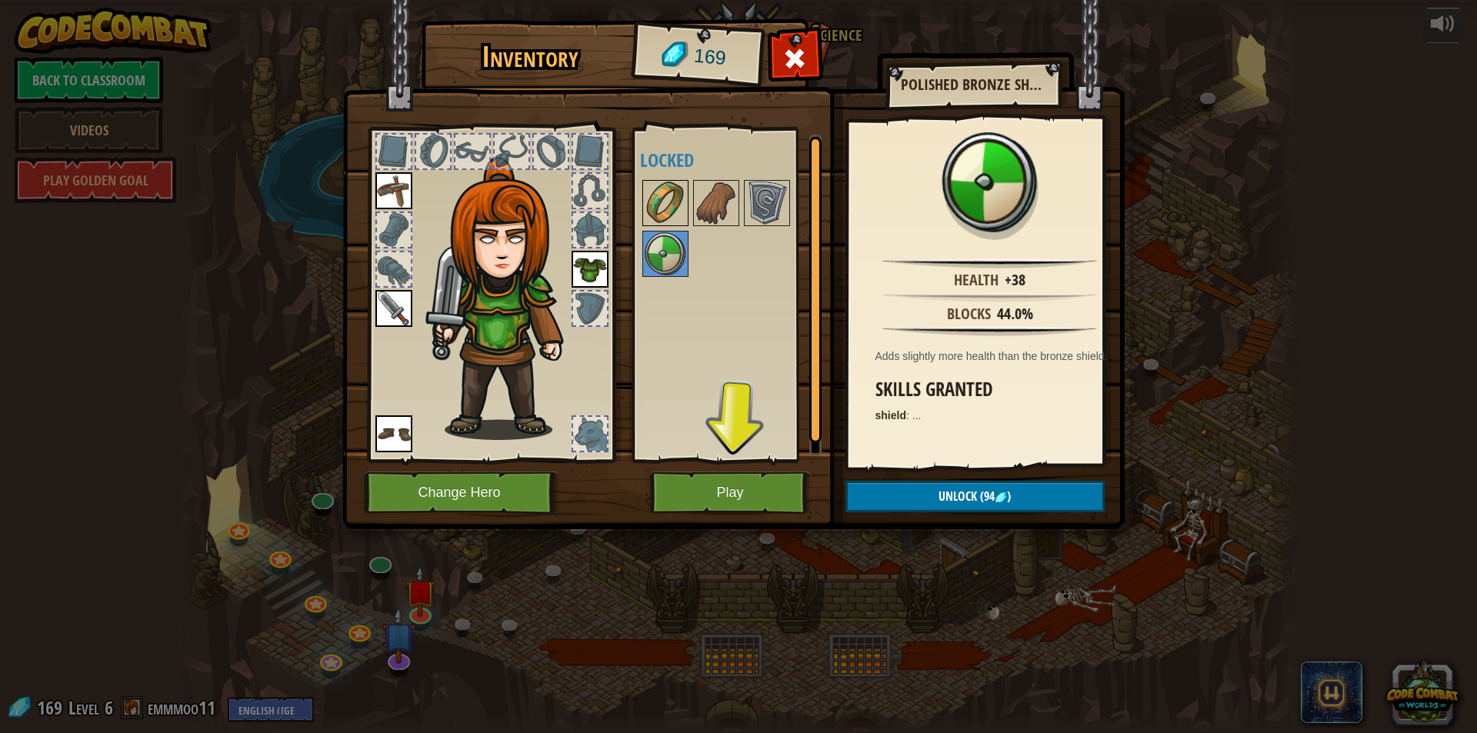
click at [671, 196] on img at bounding box center [665, 203] width 43 height 43
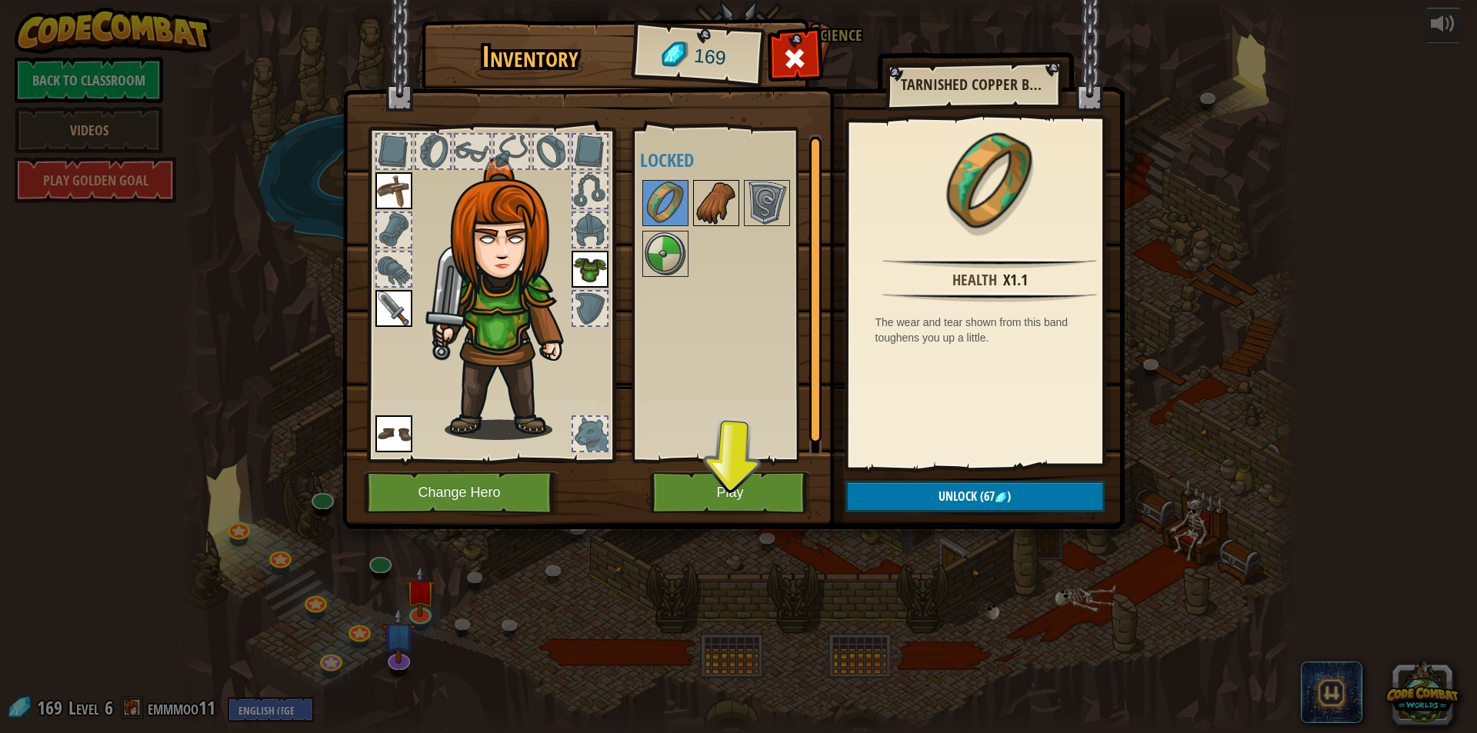
click at [714, 192] on img at bounding box center [715, 203] width 43 height 43
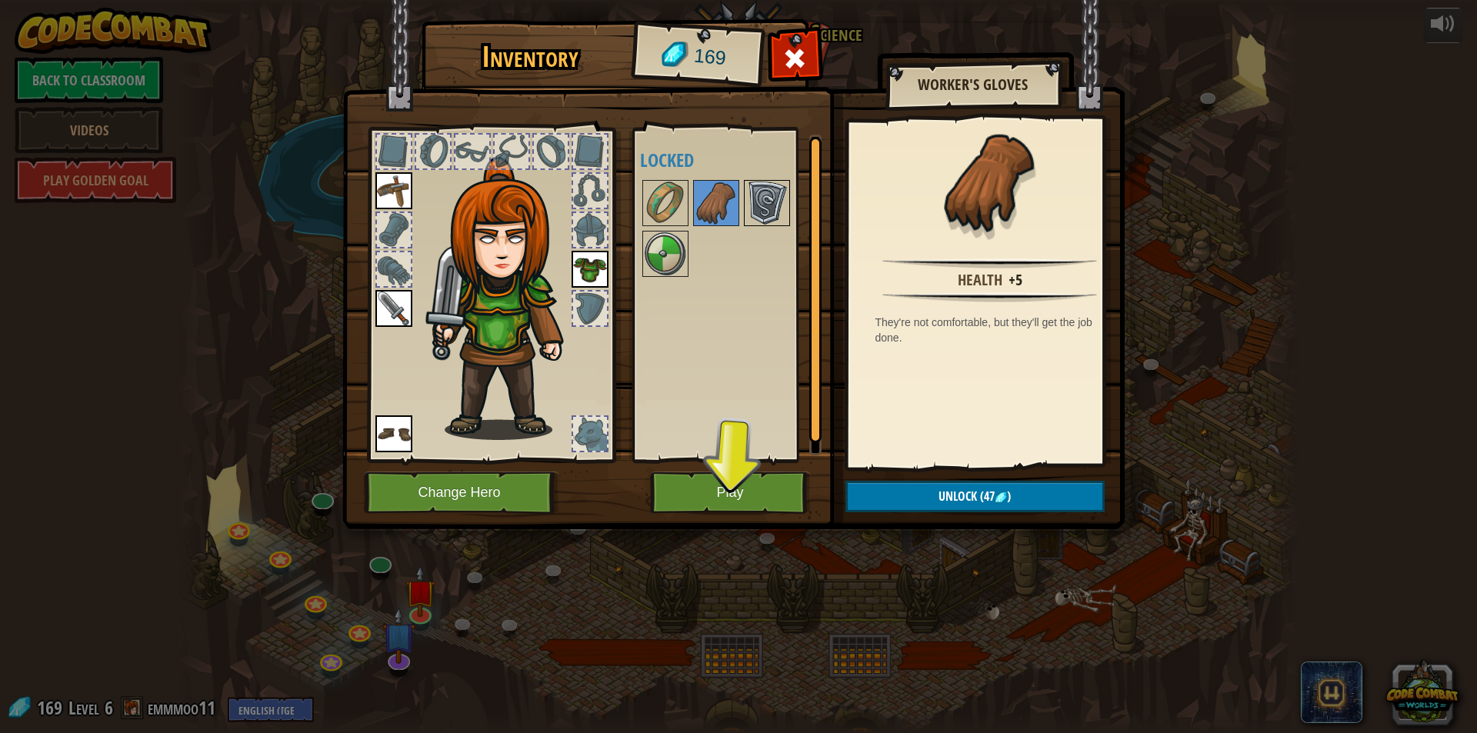
click at [758, 198] on img at bounding box center [766, 203] width 43 height 43
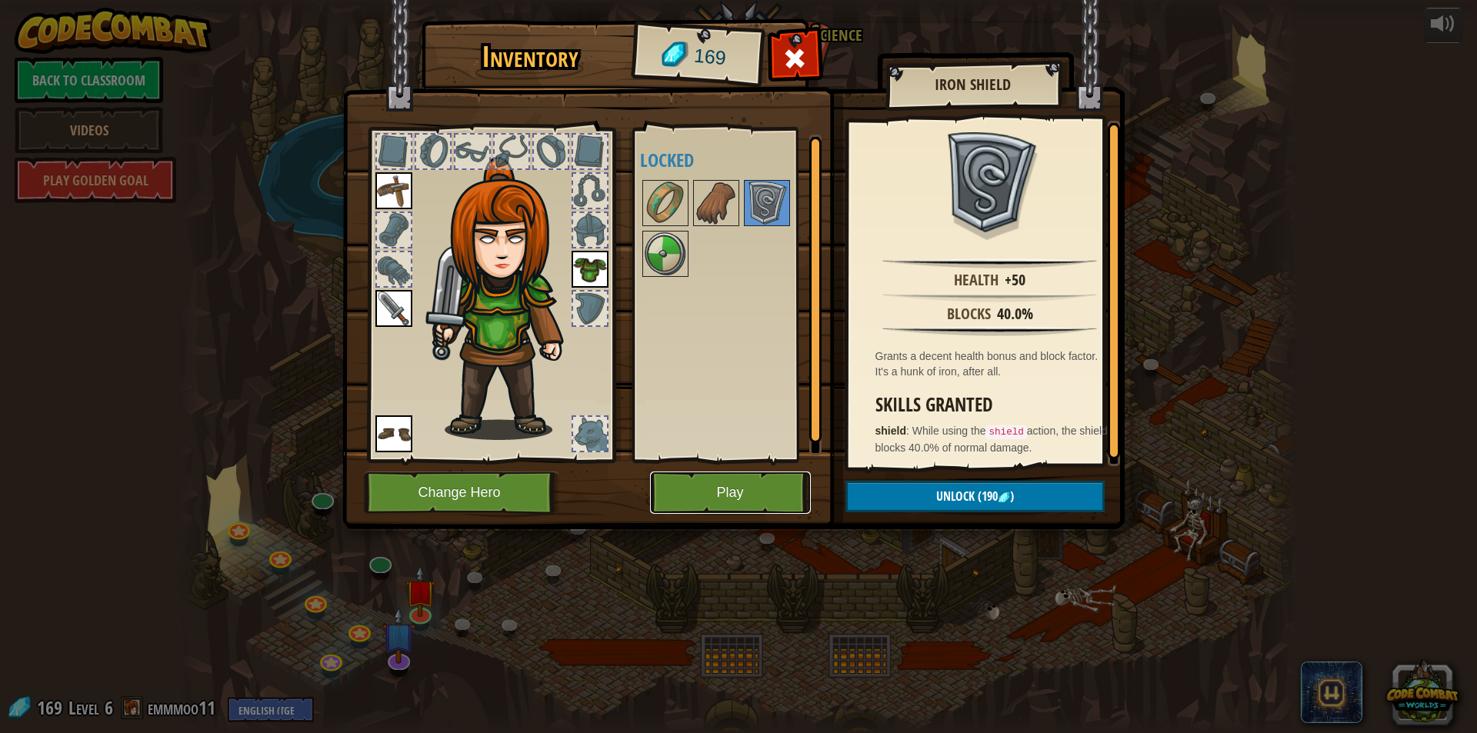
click at [763, 491] on button "Play" at bounding box center [730, 492] width 161 height 42
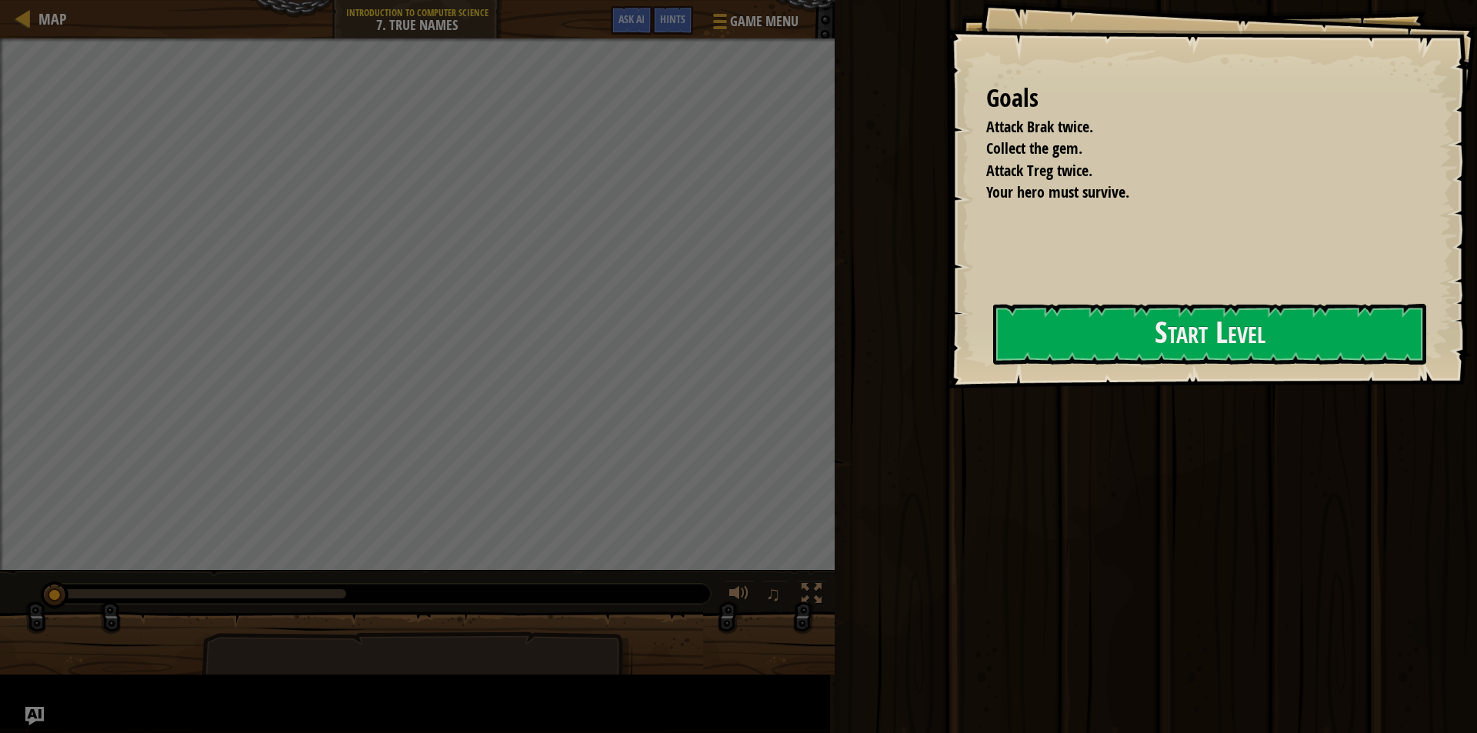
click at [948, 311] on div "Goals Attack Brak twice. Collect the gem. Attack Treg twice. Your hero must sur…" at bounding box center [1212, 194] width 529 height 388
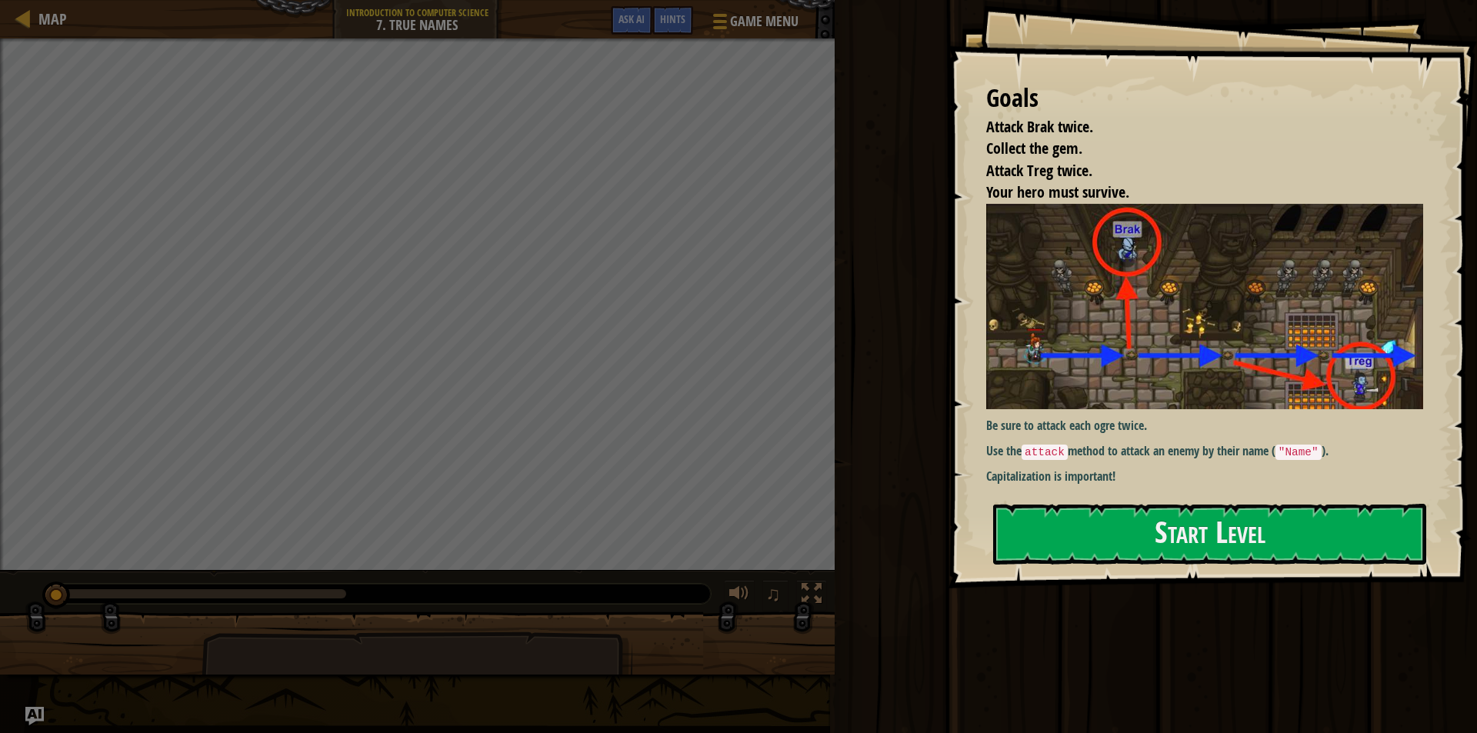
click at [1147, 571] on div "Goals Attack Brak twice. Collect the gem. Attack Treg twice. Your hero must sur…" at bounding box center [1212, 294] width 529 height 588
click at [1152, 554] on button "Start Level" at bounding box center [1209, 534] width 433 height 61
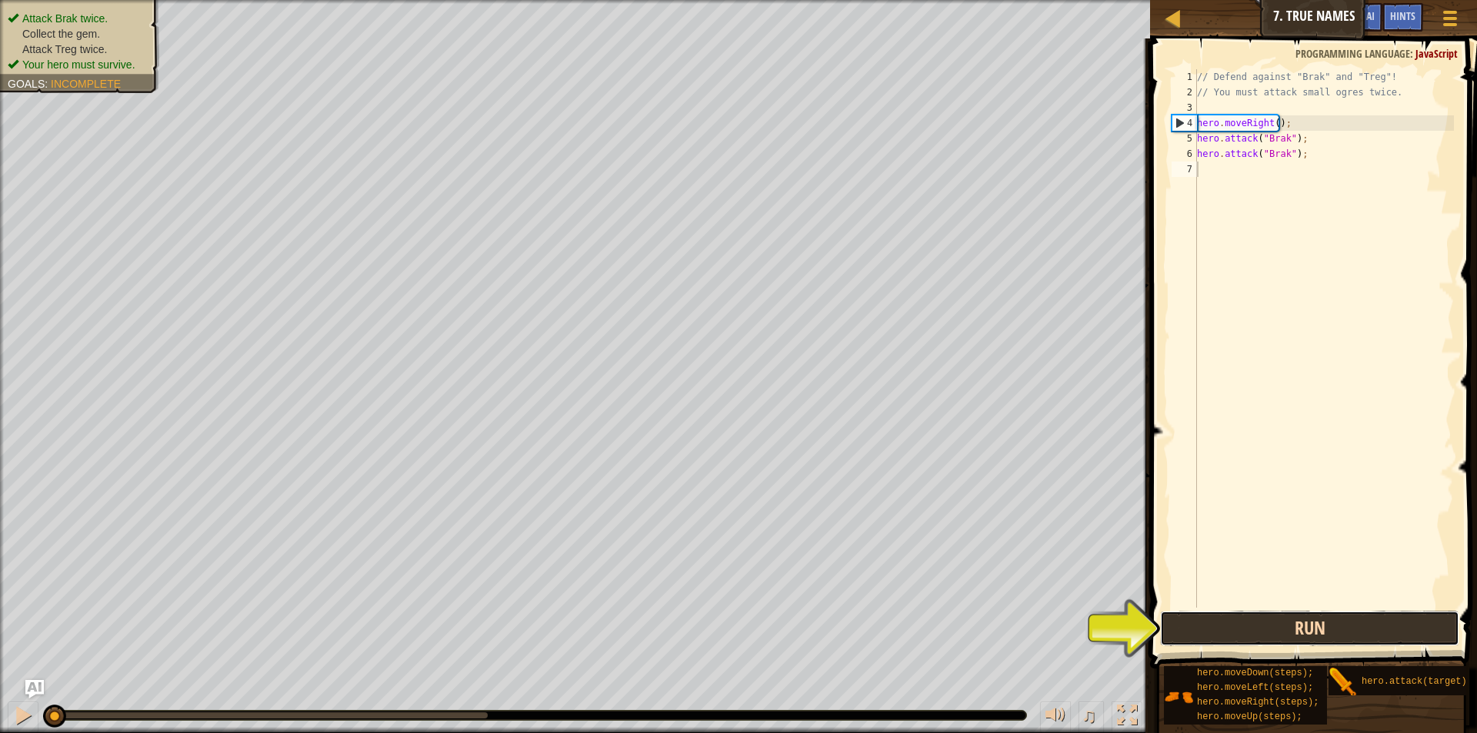
click at [1392, 637] on button "Run" at bounding box center [1309, 628] width 299 height 35
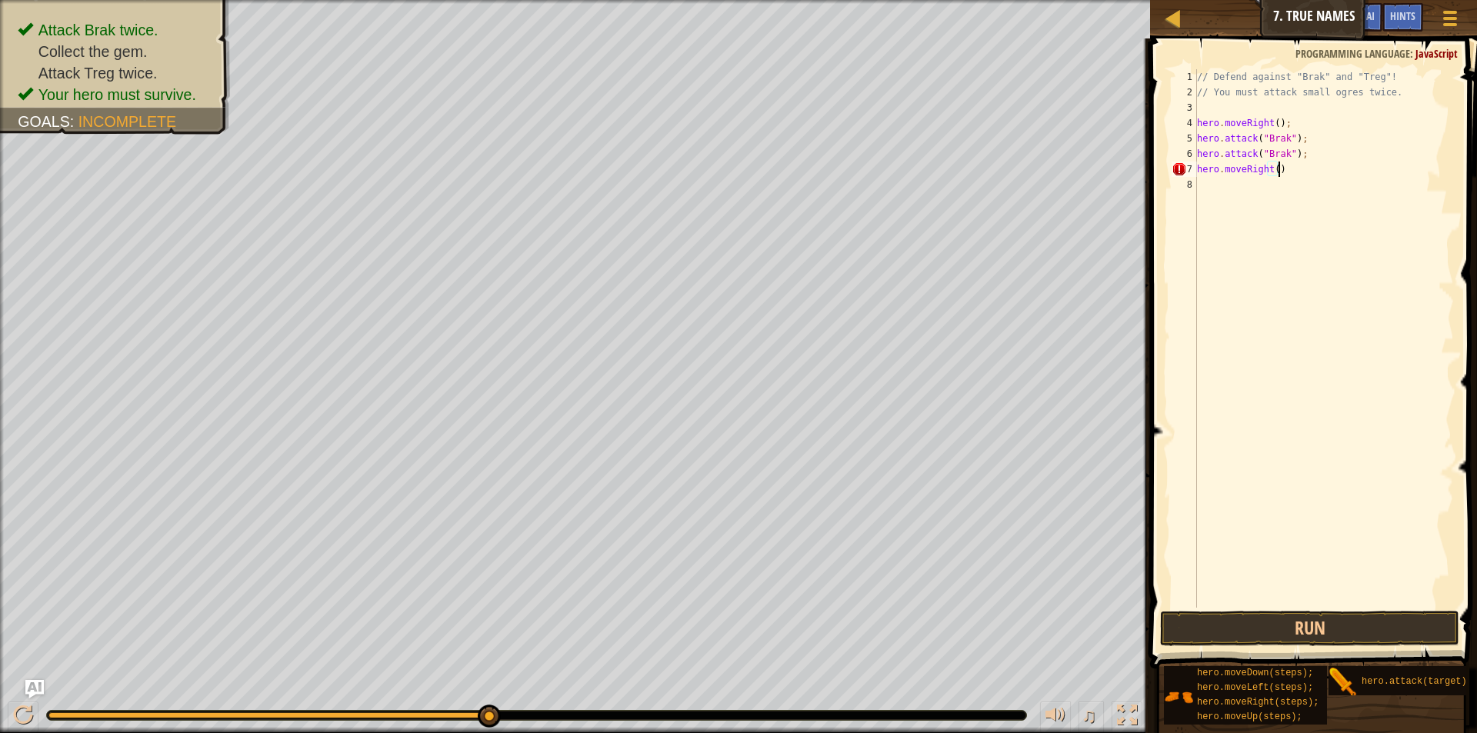
scroll to position [7, 6]
type textarea "hero.moveRight();"
click at [1314, 631] on button "Run" at bounding box center [1309, 628] width 299 height 35
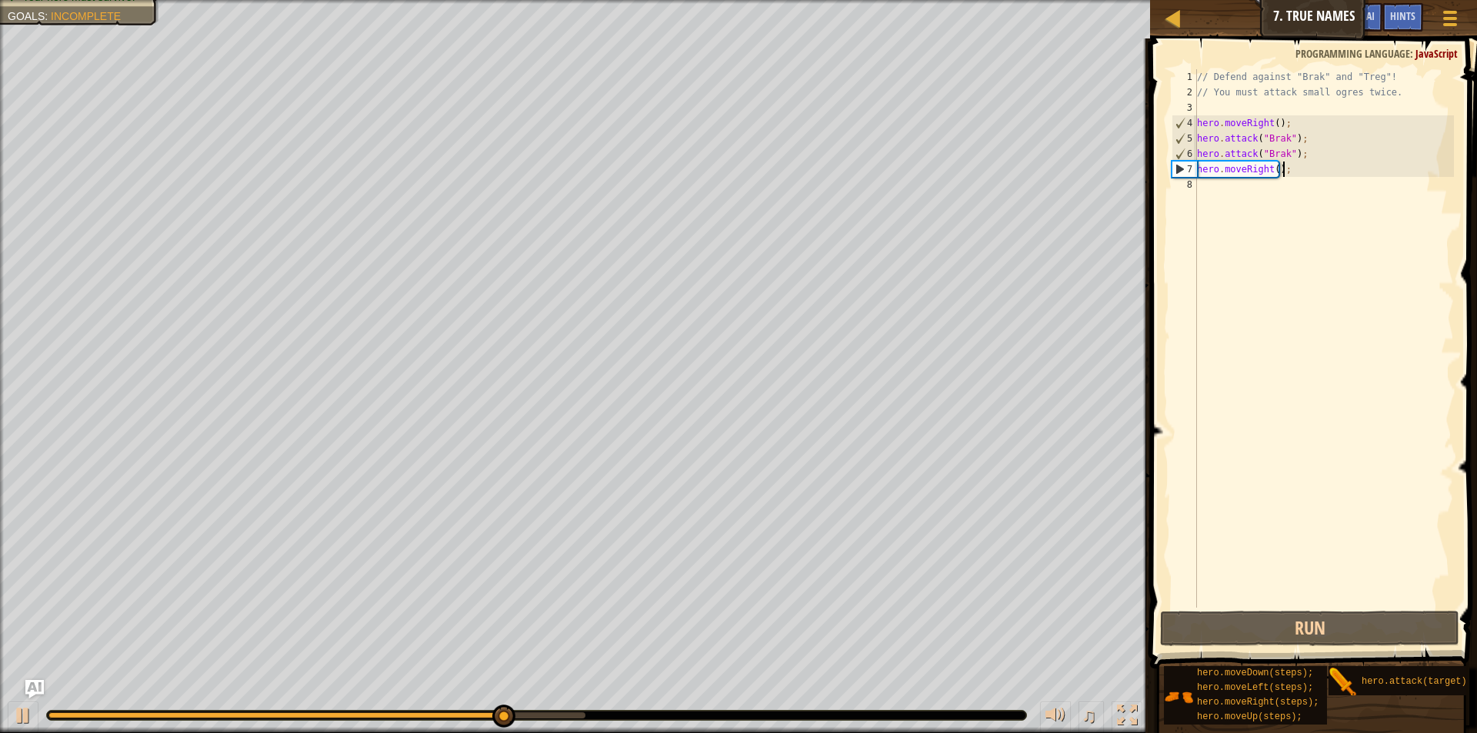
click at [1261, 187] on div "// Defend against "Brak" and "Treg"! // You must attack small ogres twice. hero…" at bounding box center [1324, 353] width 260 height 569
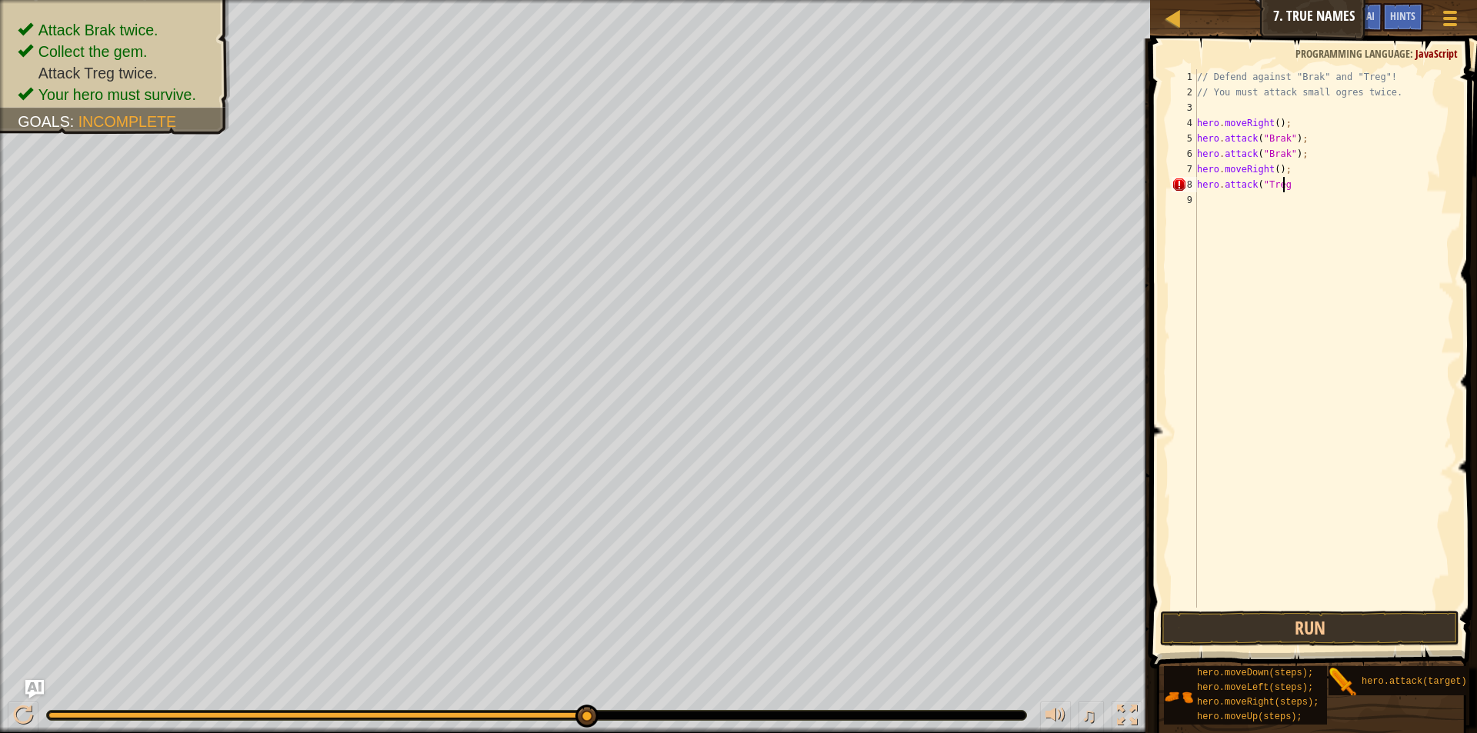
scroll to position [7, 7]
type textarea "hero.attack("Treg")"
click at [1367, 638] on button "Run" at bounding box center [1309, 628] width 299 height 35
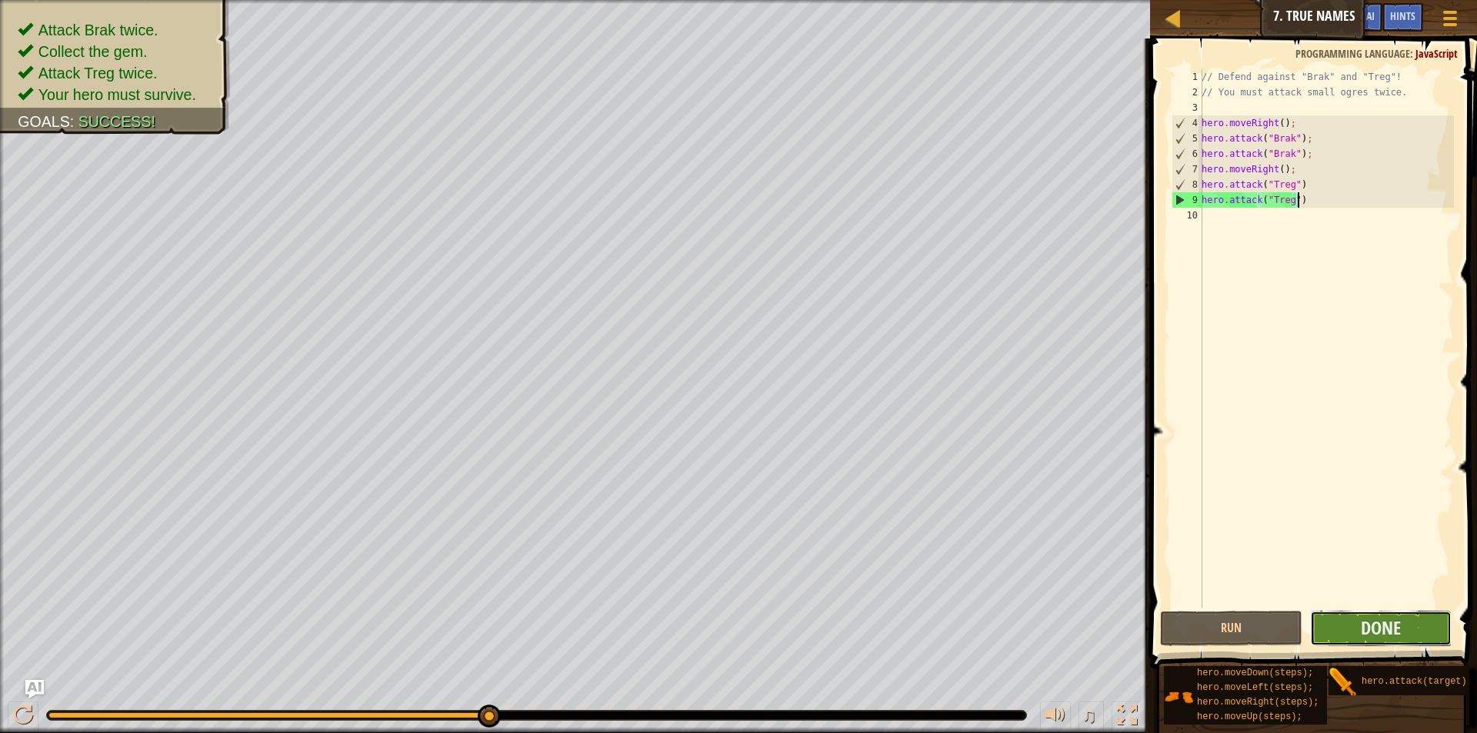
click at [1356, 628] on button "Done" at bounding box center [1381, 628] width 142 height 35
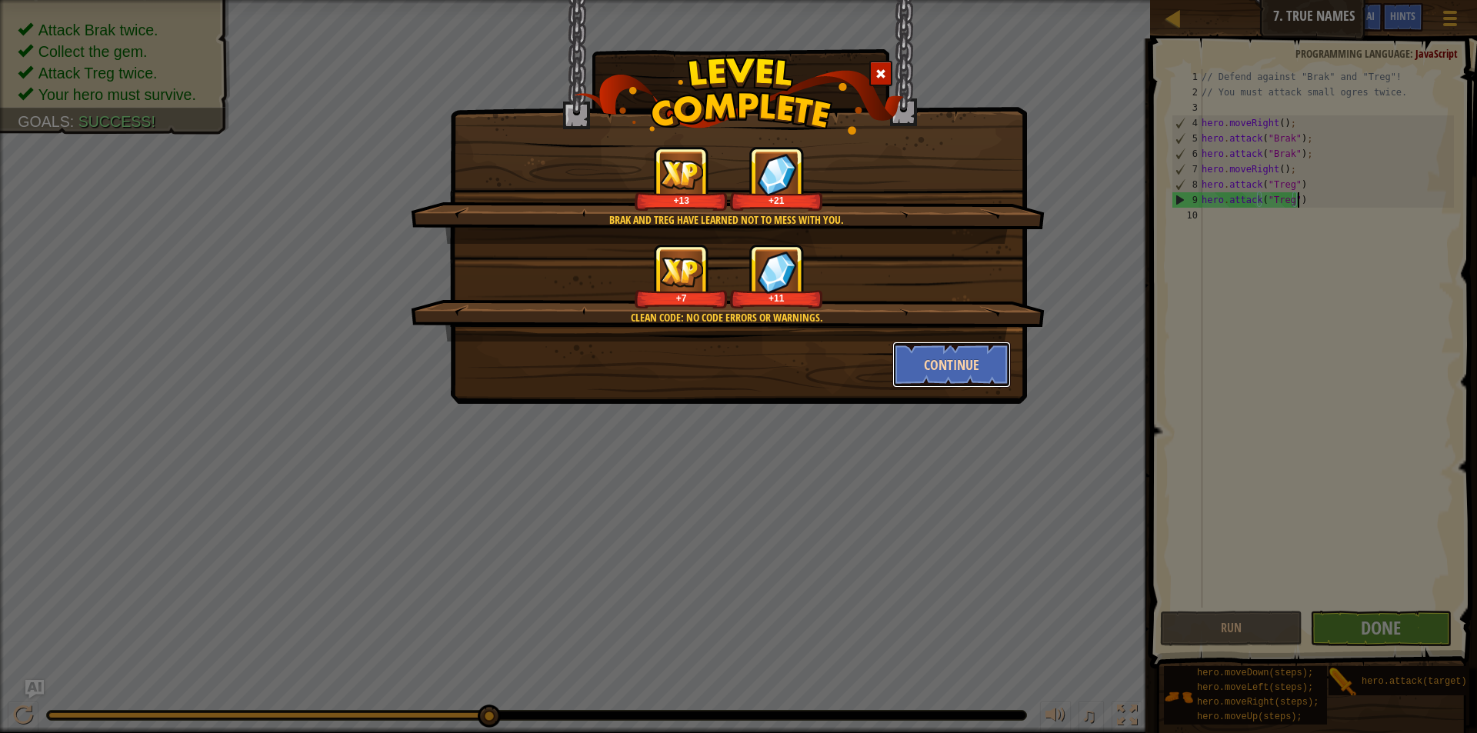
click at [945, 376] on button "Continue" at bounding box center [951, 364] width 119 height 46
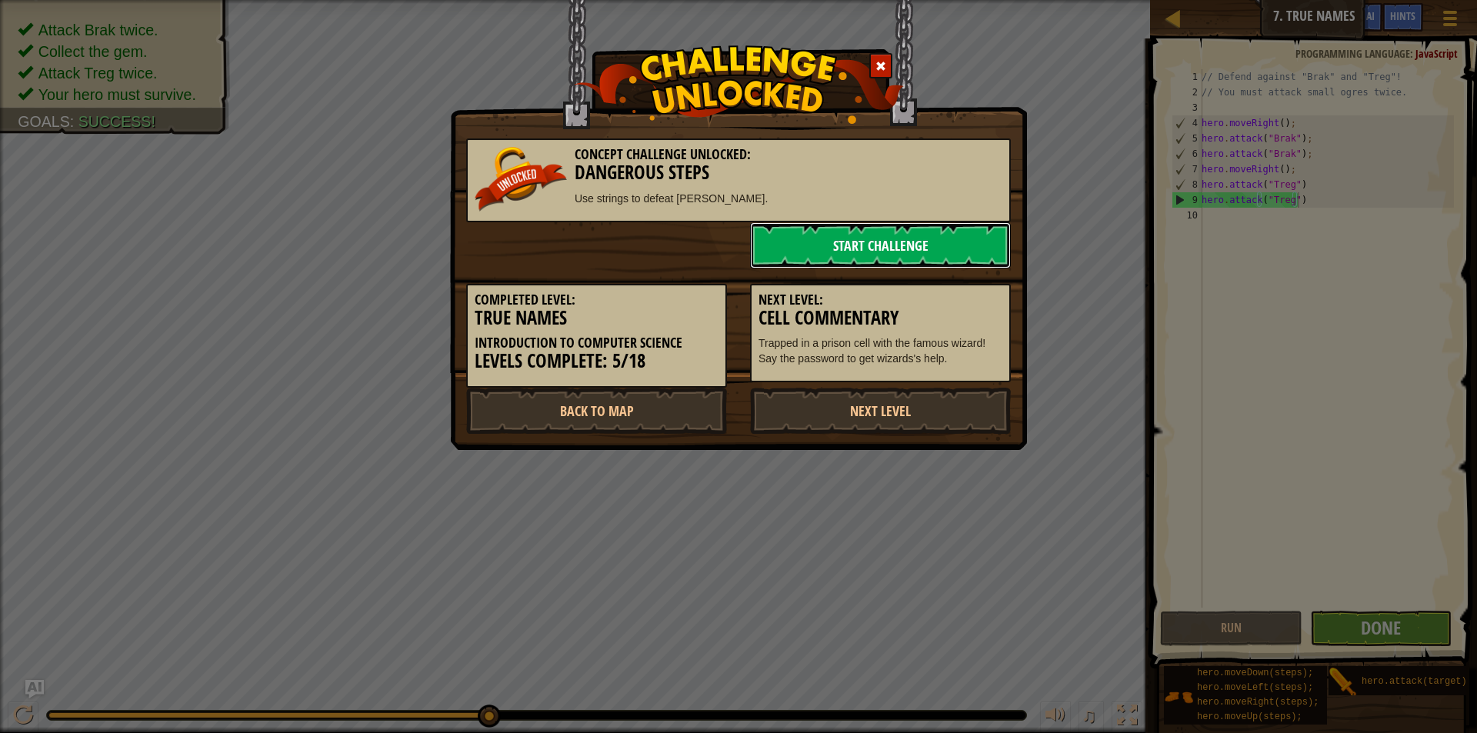
click at [824, 258] on link "Start Challenge" at bounding box center [880, 245] width 261 height 46
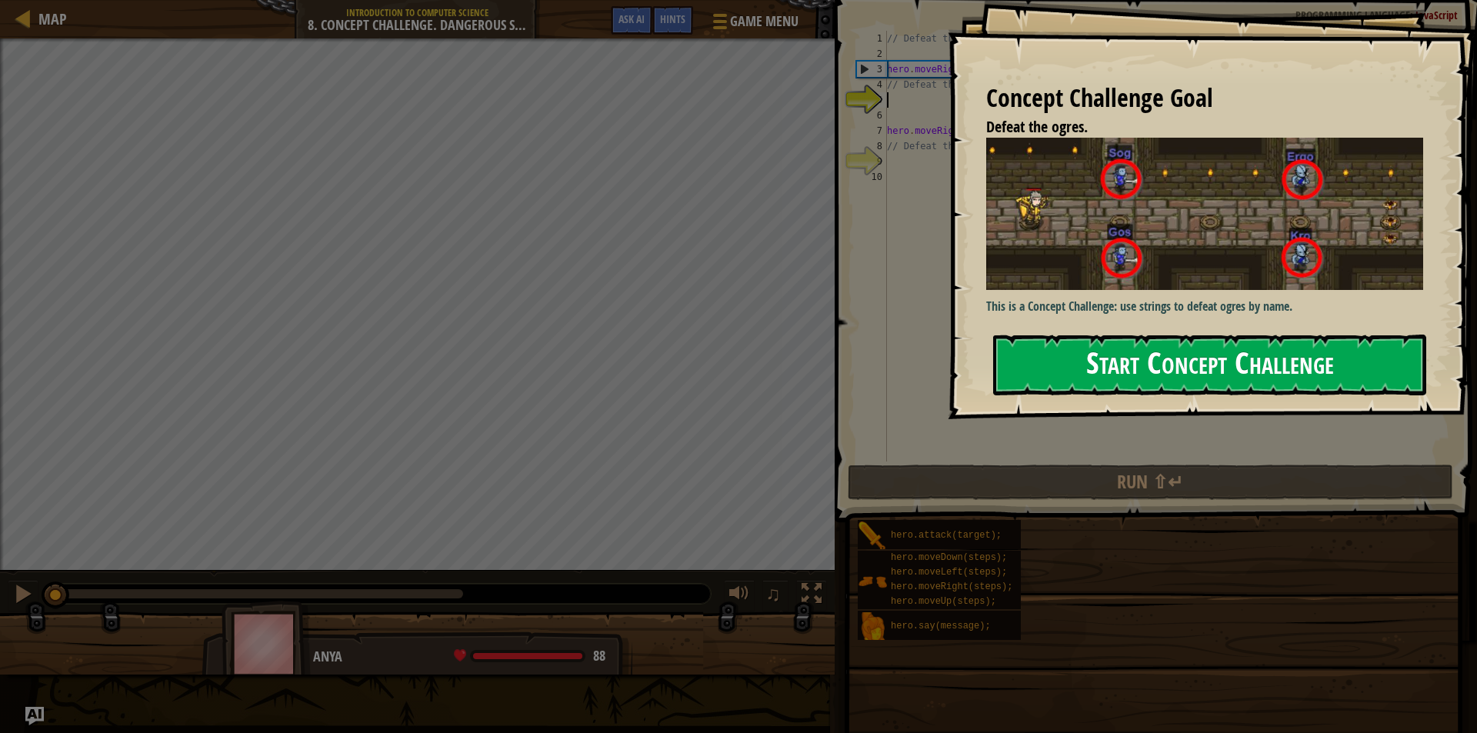
click at [1274, 341] on button "Start Concept Challenge" at bounding box center [1209, 365] width 433 height 61
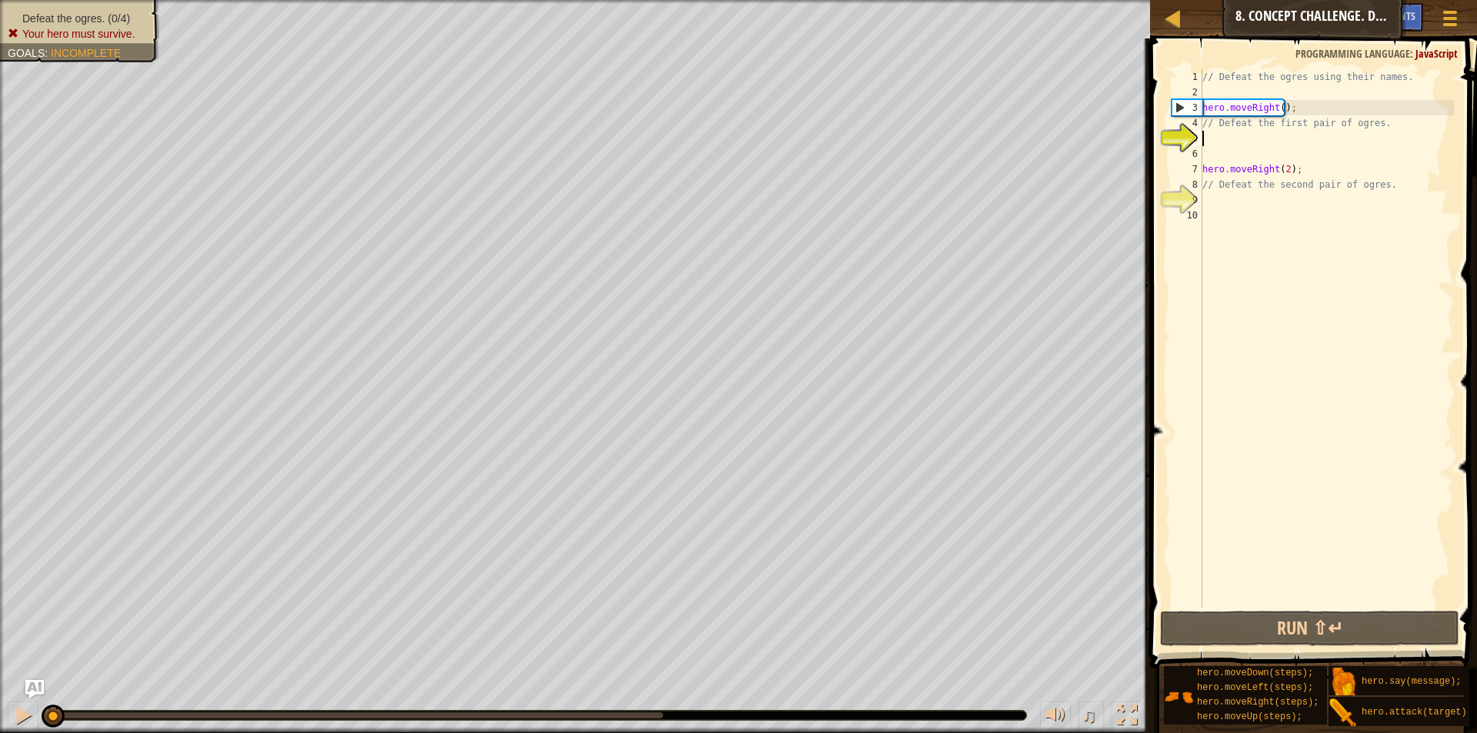
type textarea "e"
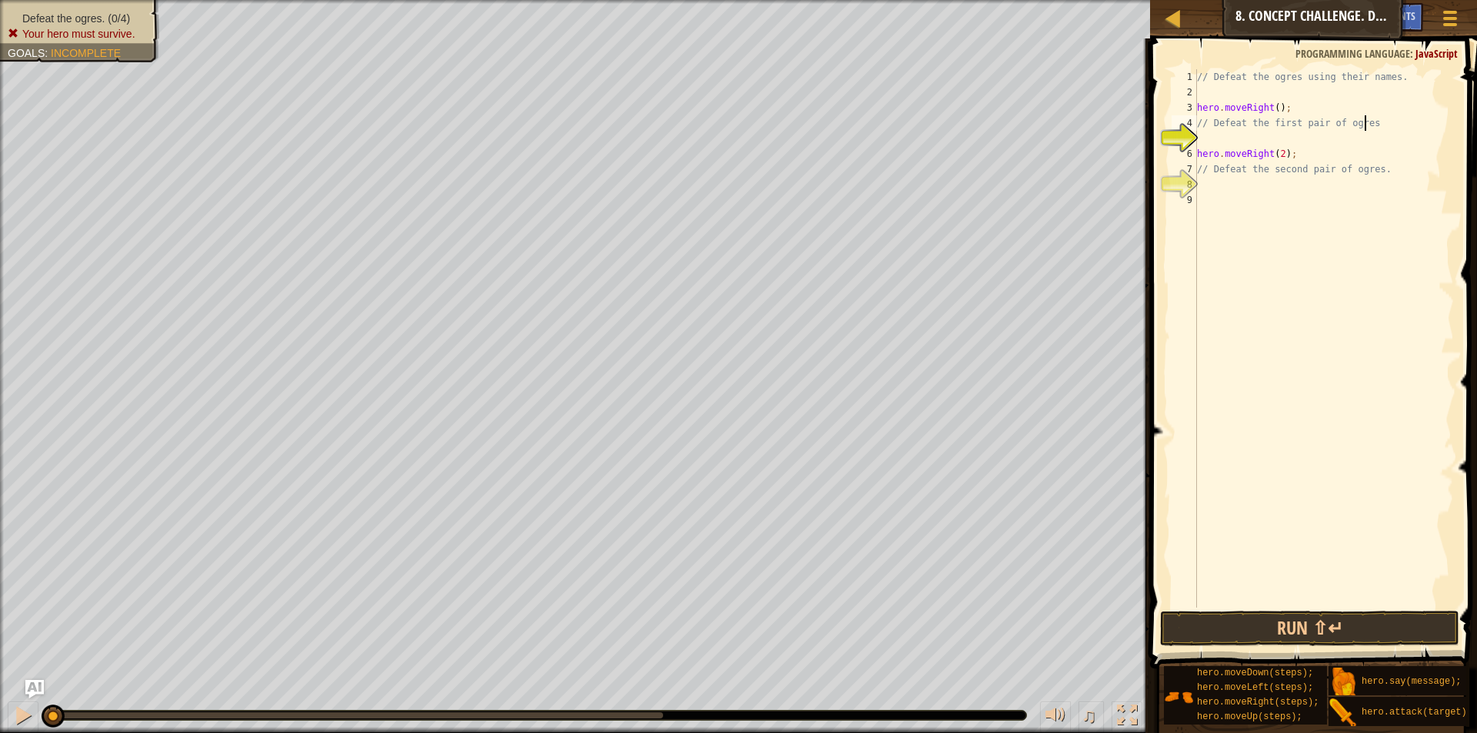
type textarea "// Defeat the first pair of ogres."
click at [1267, 138] on div "// Defeat the ogres using their names. hero . moveRight ( ) ; // Defeat the fir…" at bounding box center [1324, 353] width 260 height 569
click at [1290, 621] on button "Run ⇧↵" at bounding box center [1309, 628] width 299 height 35
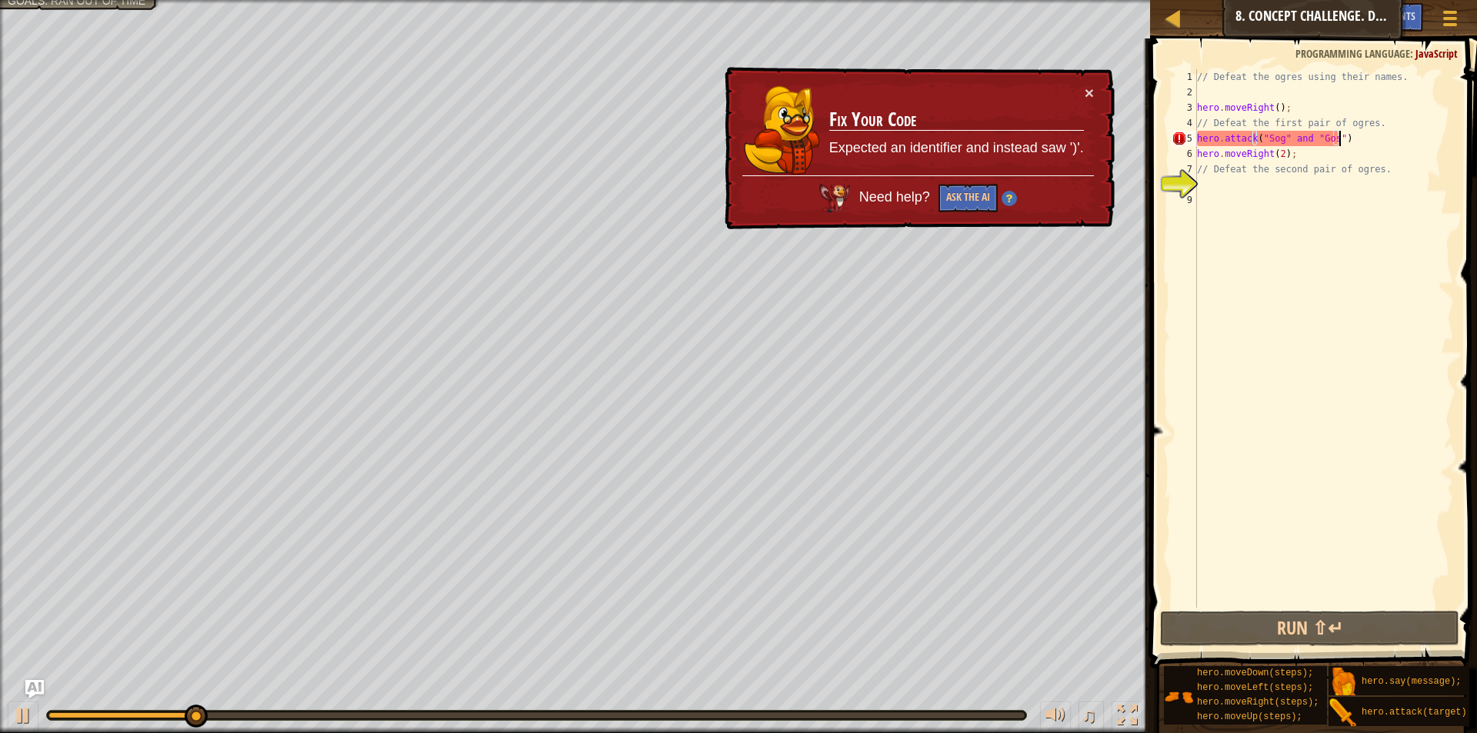
click at [1357, 138] on div "// Defeat the ogres using their names. hero . moveRight ( ) ; // Defeat the fir…" at bounding box center [1324, 353] width 260 height 569
drag, startPoint x: 1357, startPoint y: 138, endPoint x: 1327, endPoint y: 145, distance: 30.8
click at [1327, 145] on div "// Defeat the ogres using their names. hero . moveRight ( ) ; // Defeat the fir…" at bounding box center [1324, 353] width 260 height 569
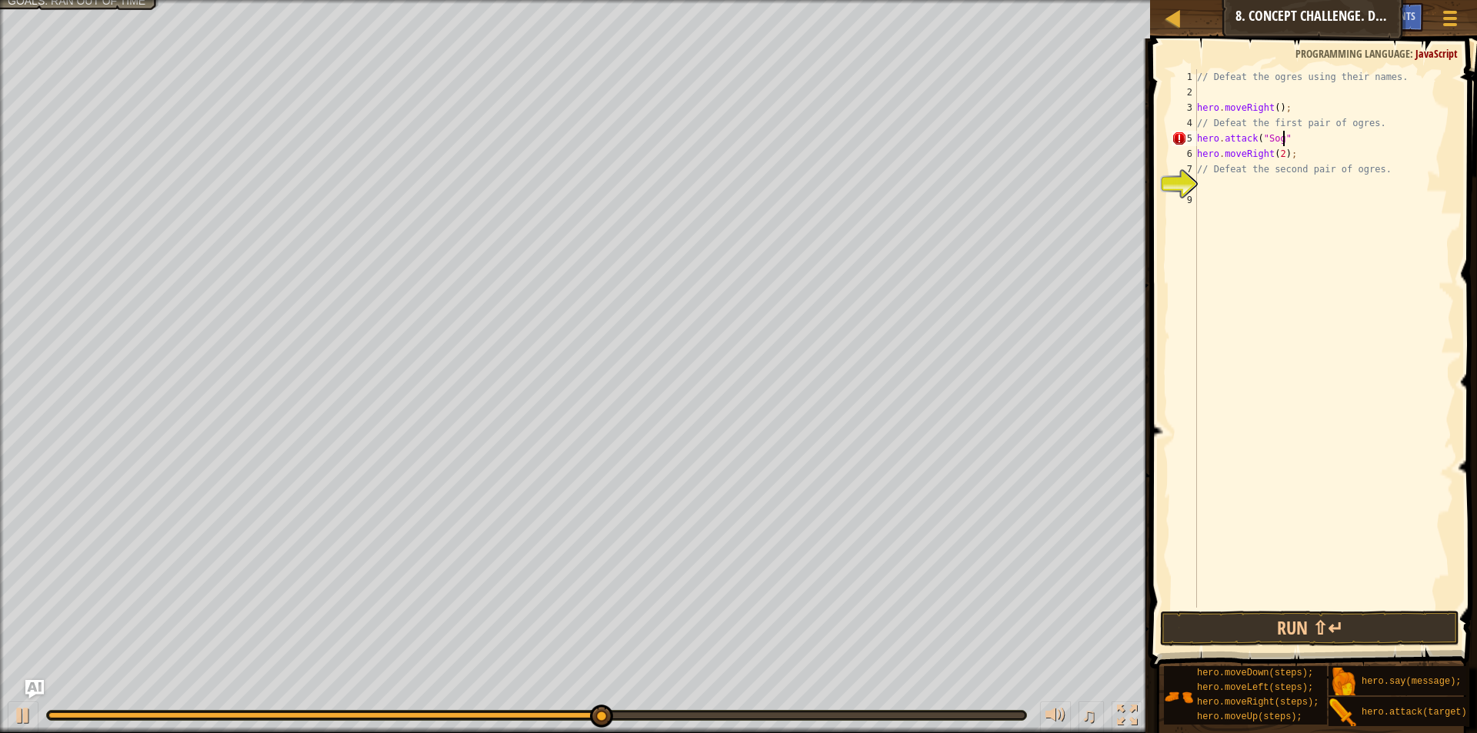
scroll to position [7, 7]
type textarea "hero.attack("Sog")"
click at [1328, 621] on button "Run ⇧↵" at bounding box center [1309, 628] width 299 height 35
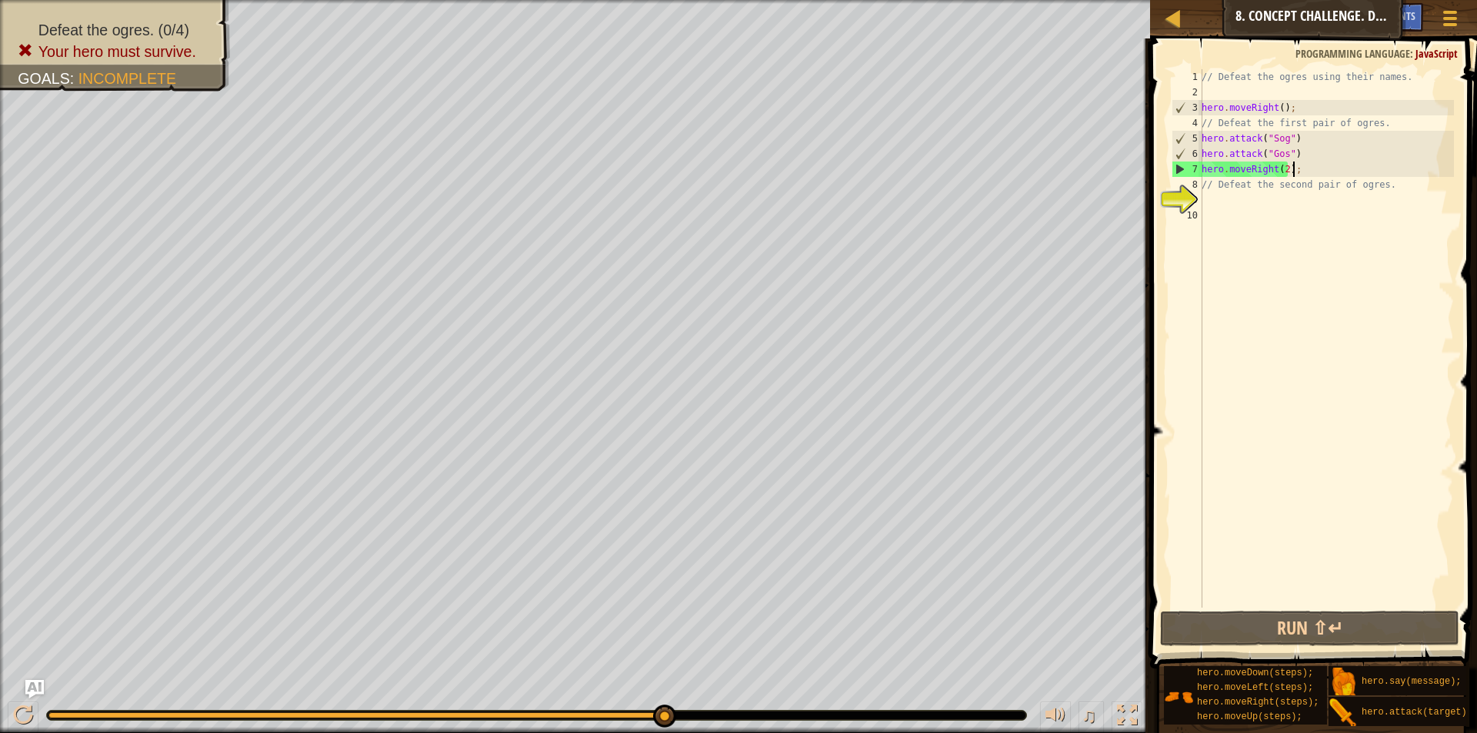
type textarea "hero.attack("Gos")"
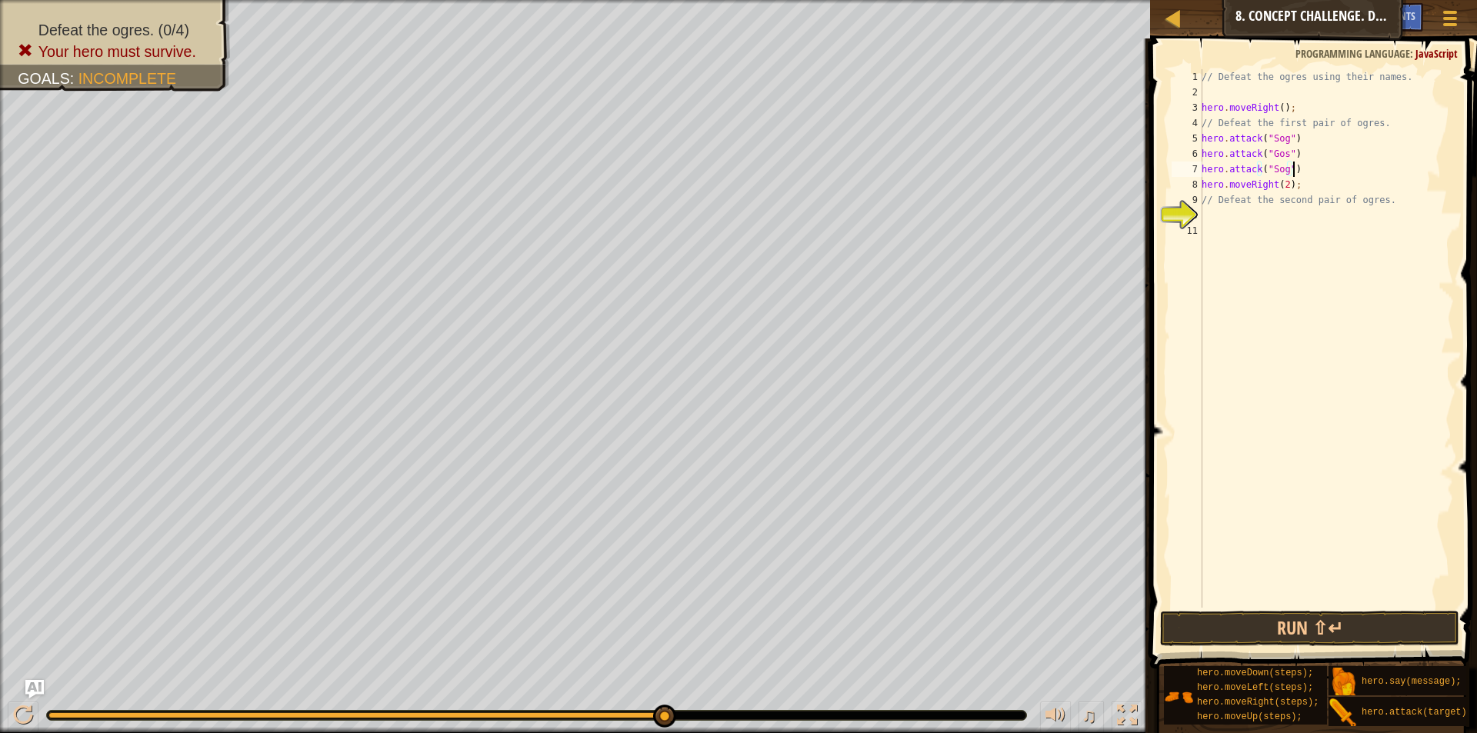
click at [1308, 139] on div "// Defeat the ogres using their names. hero . moveRight ( ) ; // Defeat the fir…" at bounding box center [1325, 353] width 255 height 569
click at [1297, 148] on div "// Defeat the ogres using their names. hero . moveRight ( ) ; // Defeat the fir…" at bounding box center [1325, 353] width 255 height 569
click at [1307, 173] on div "// Defeat the ogres using their names. hero . moveRight ( ) ; // Defeat the fir…" at bounding box center [1325, 353] width 255 height 569
type textarea "hero.attack("Sog");"
drag, startPoint x: 1277, startPoint y: 645, endPoint x: 1252, endPoint y: 611, distance: 42.3
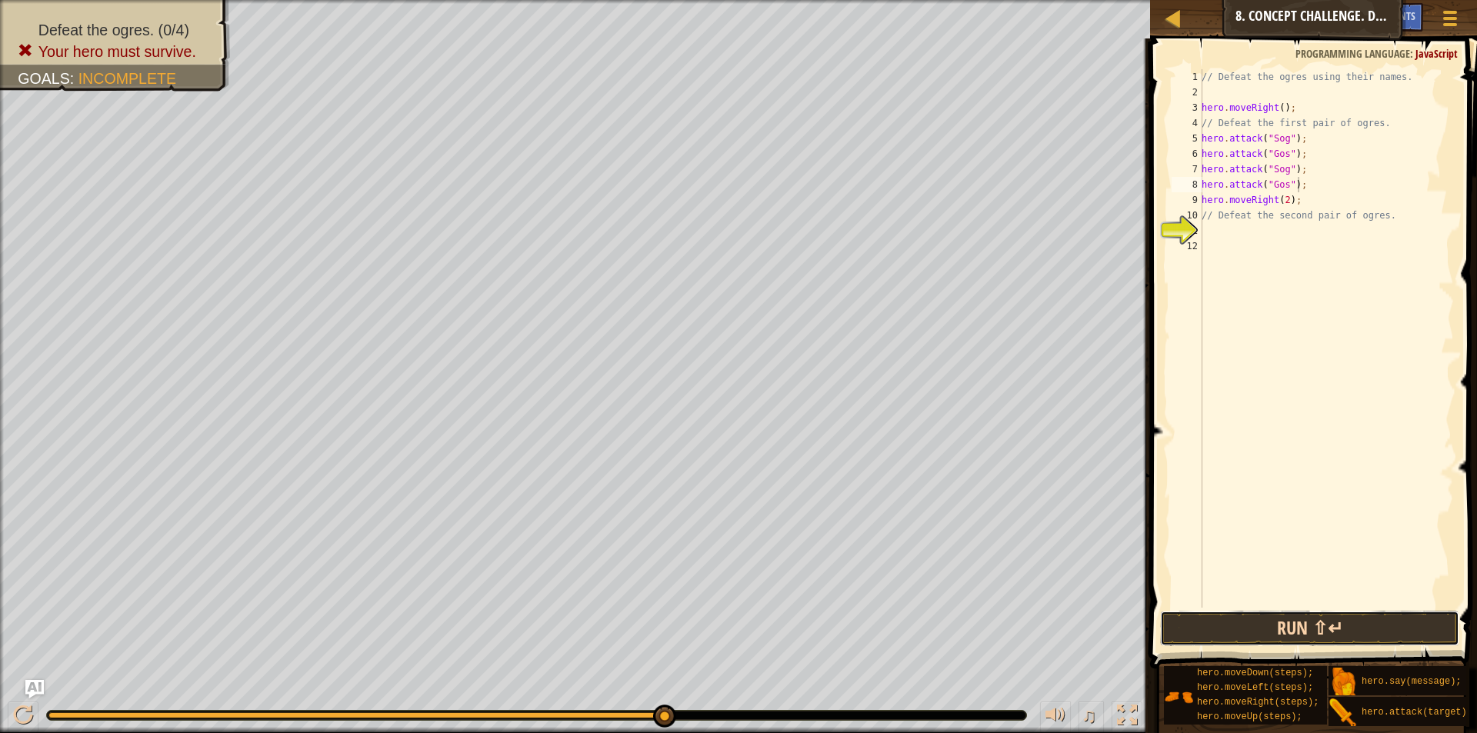
click at [1277, 644] on button "Run ⇧↵" at bounding box center [1309, 628] width 299 height 35
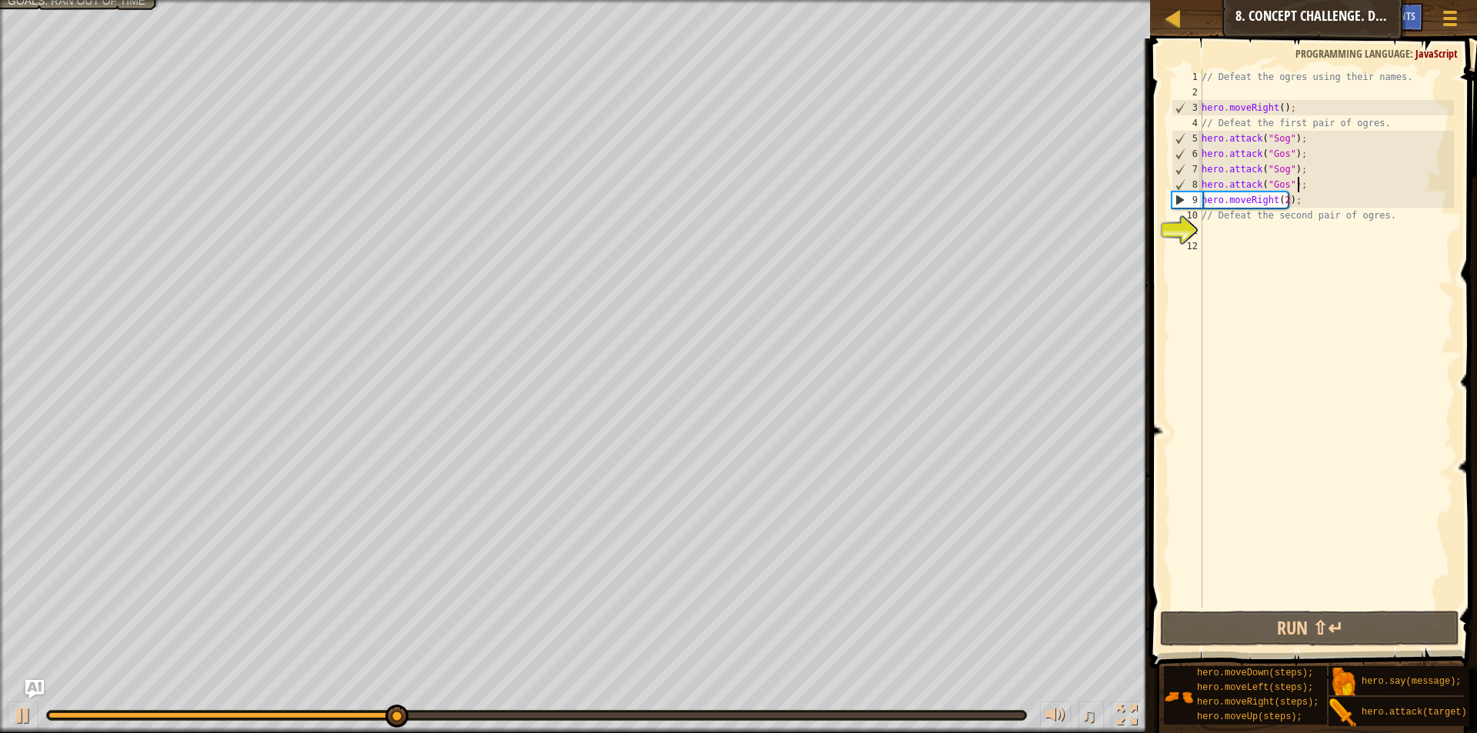
click at [1305, 203] on div "// Defeat the ogres using their names. hero . moveRight ( ) ; // Defeat the fir…" at bounding box center [1325, 353] width 255 height 569
type textarea "hero.moveRight(2);"
click at [1297, 231] on div "// Defeat the ogres using their names. hero . moveRight ( ) ; // Defeat the fir…" at bounding box center [1325, 353] width 255 height 569
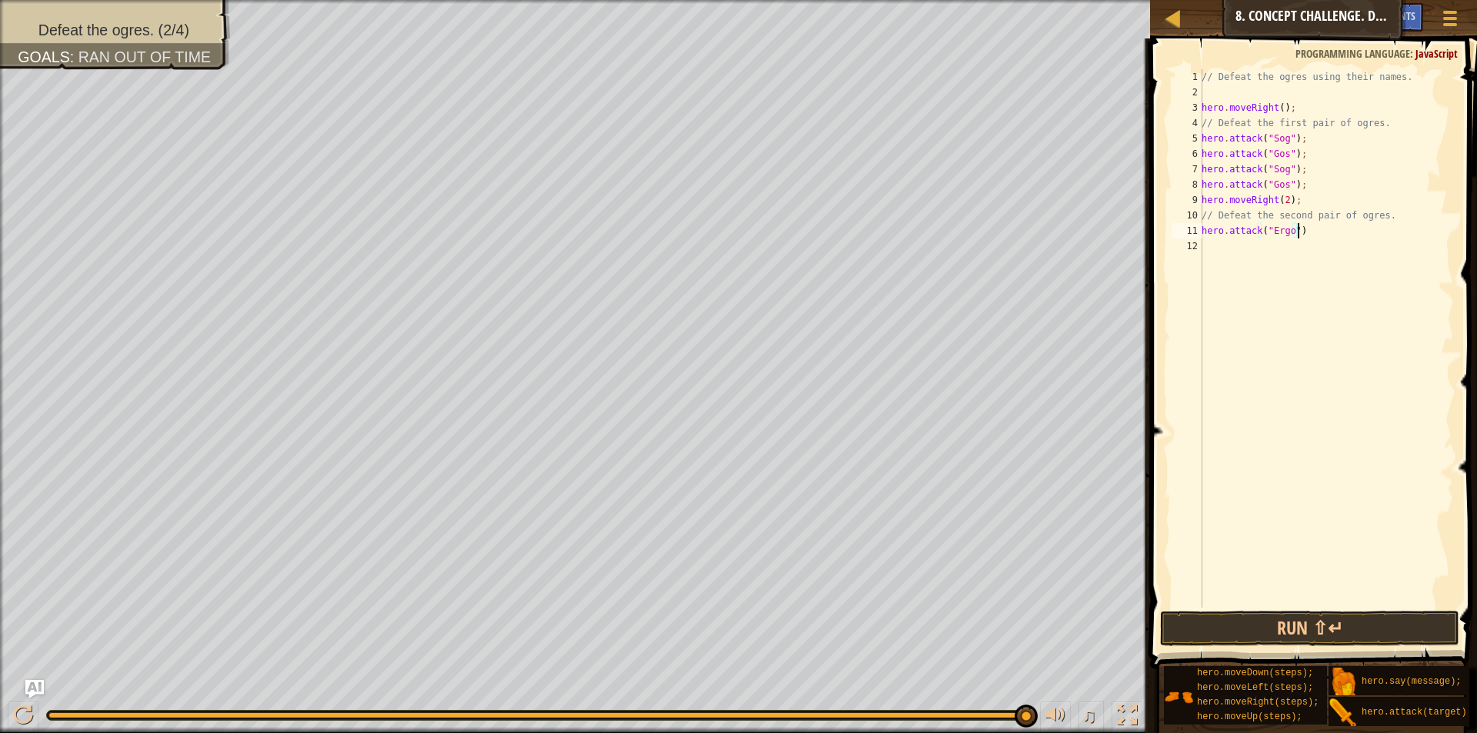
type textarea "hero.attack("Ergo");"
type textarea "hero.attack("Kro")"
type textarea "hero.attack("Ergo")"
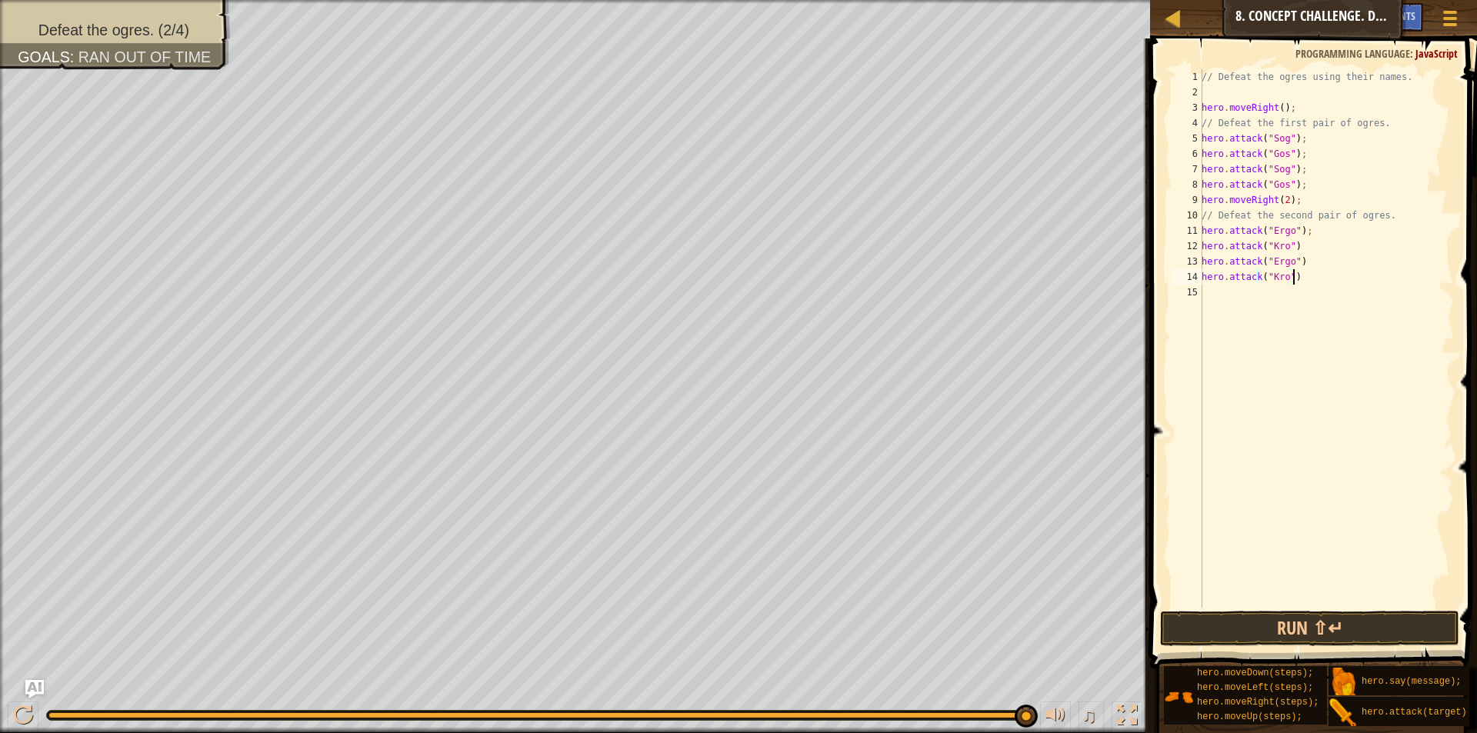
type textarea "hero.attack("Kro")"
click at [1283, 610] on div "hero.attack("Kro") 1 2 3 4 5 6 7 8 9 10 11 12 13 14 15 // Defeat the ogres usin…" at bounding box center [1310, 383] width 331 height 675
click at [1285, 628] on button "Run ⇧↵" at bounding box center [1309, 628] width 299 height 35
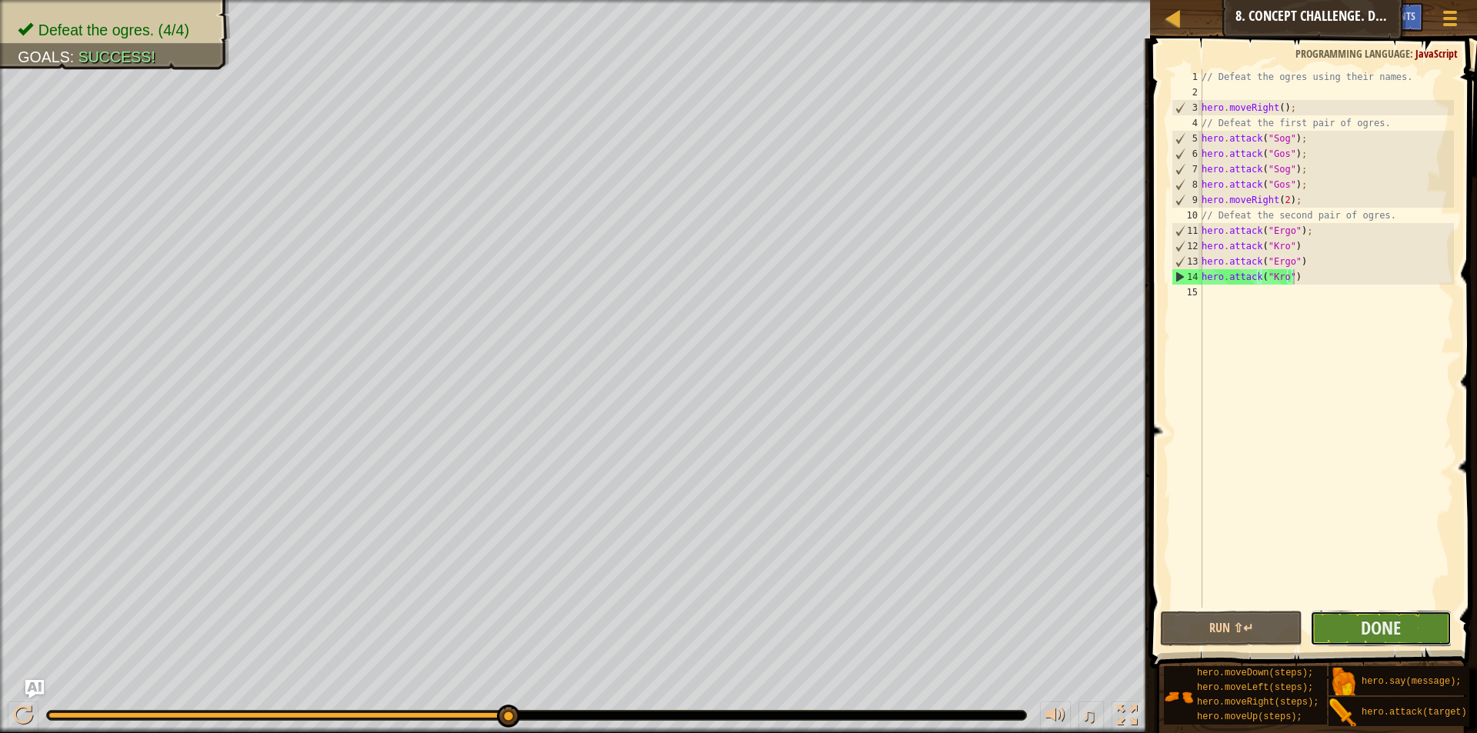
click at [1351, 631] on button "Done" at bounding box center [1381, 628] width 142 height 35
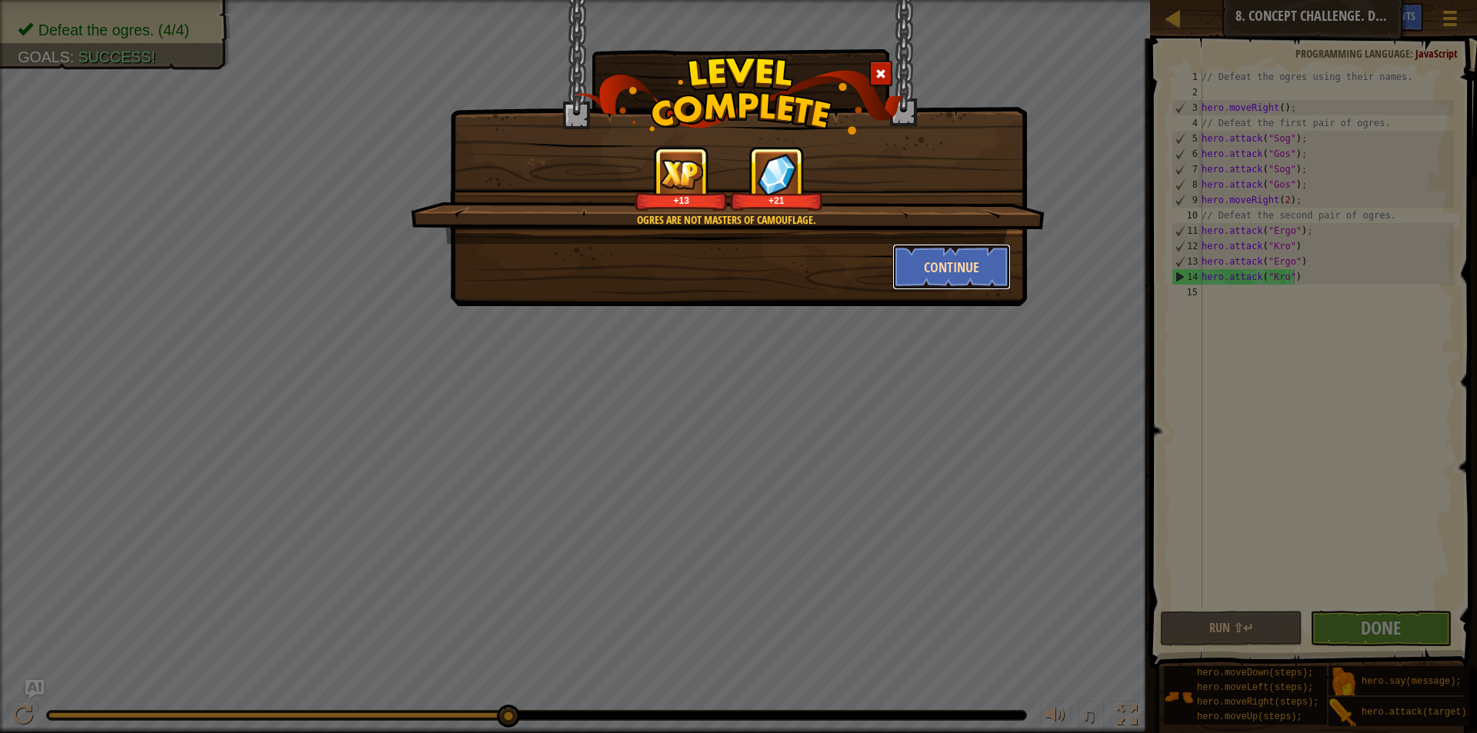
click at [965, 285] on button "Continue" at bounding box center [951, 267] width 119 height 46
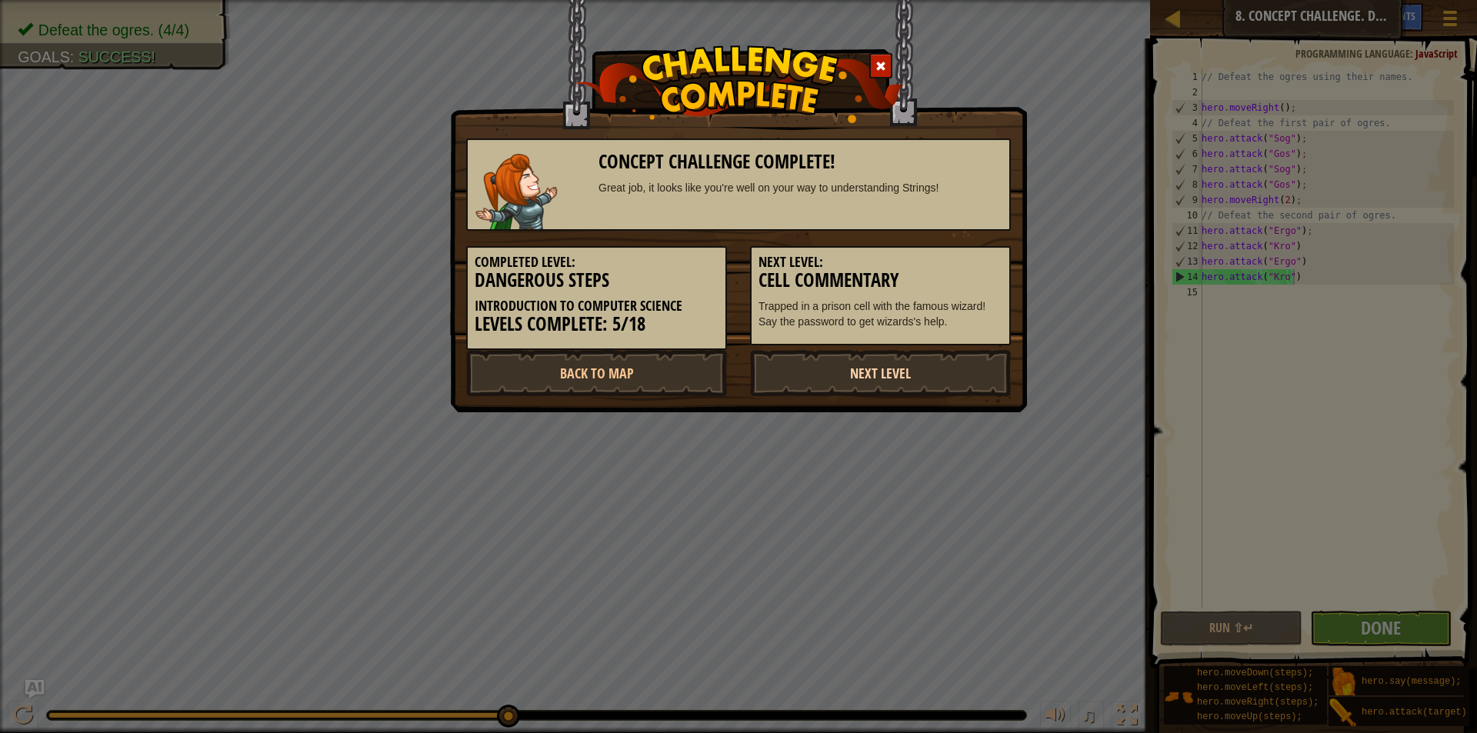
click at [846, 381] on link "Next Level" at bounding box center [880, 373] width 261 height 46
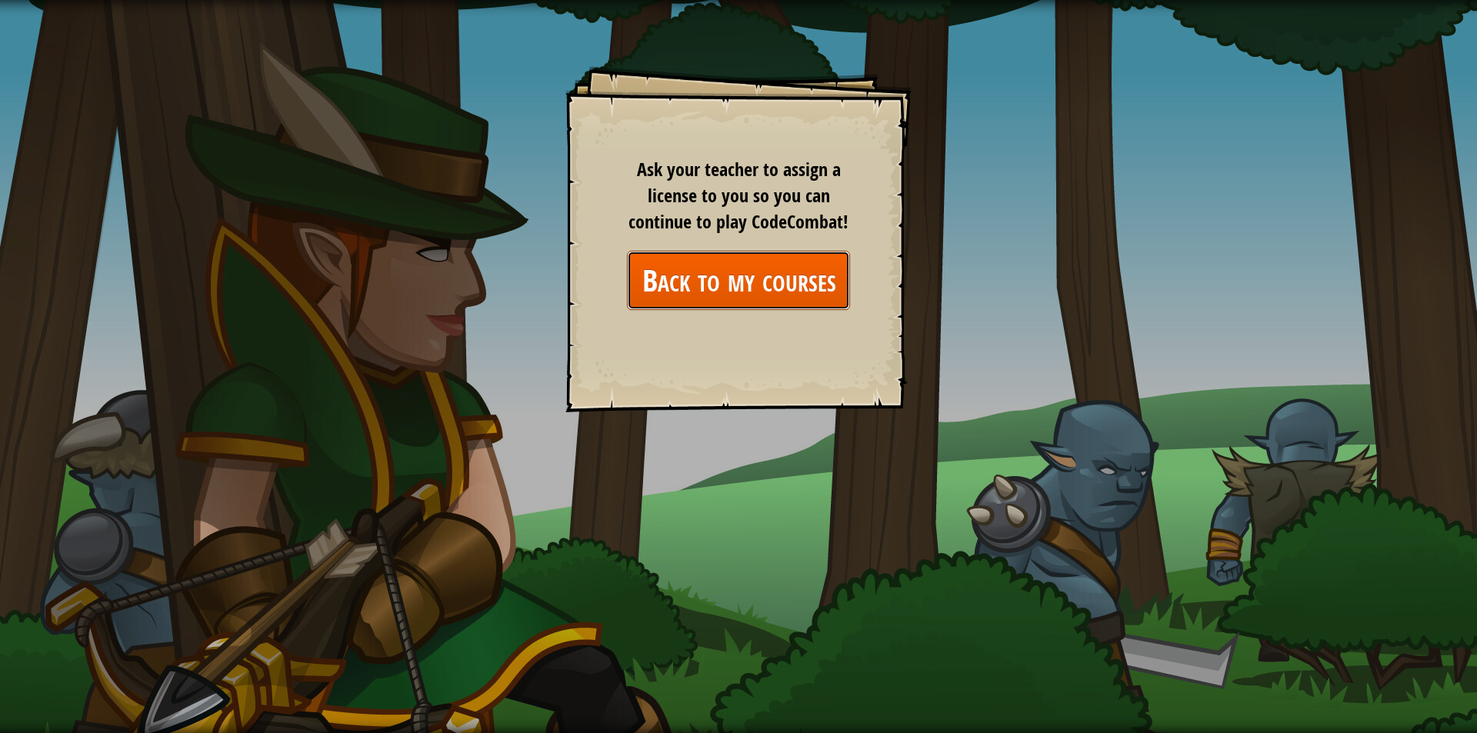
click at [784, 295] on link "Back to my courses" at bounding box center [738, 280] width 223 height 59
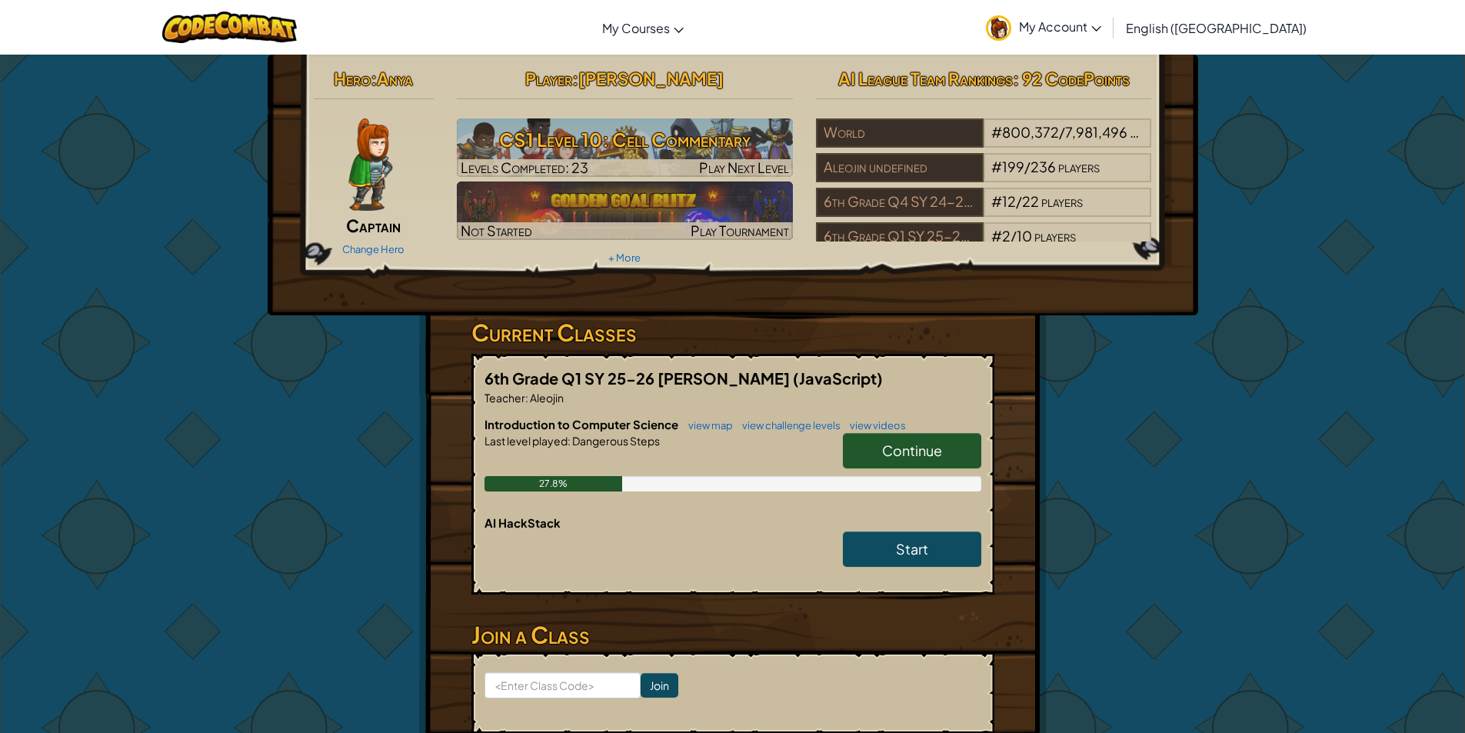
click at [919, 445] on span "Continue" at bounding box center [912, 450] width 60 height 18
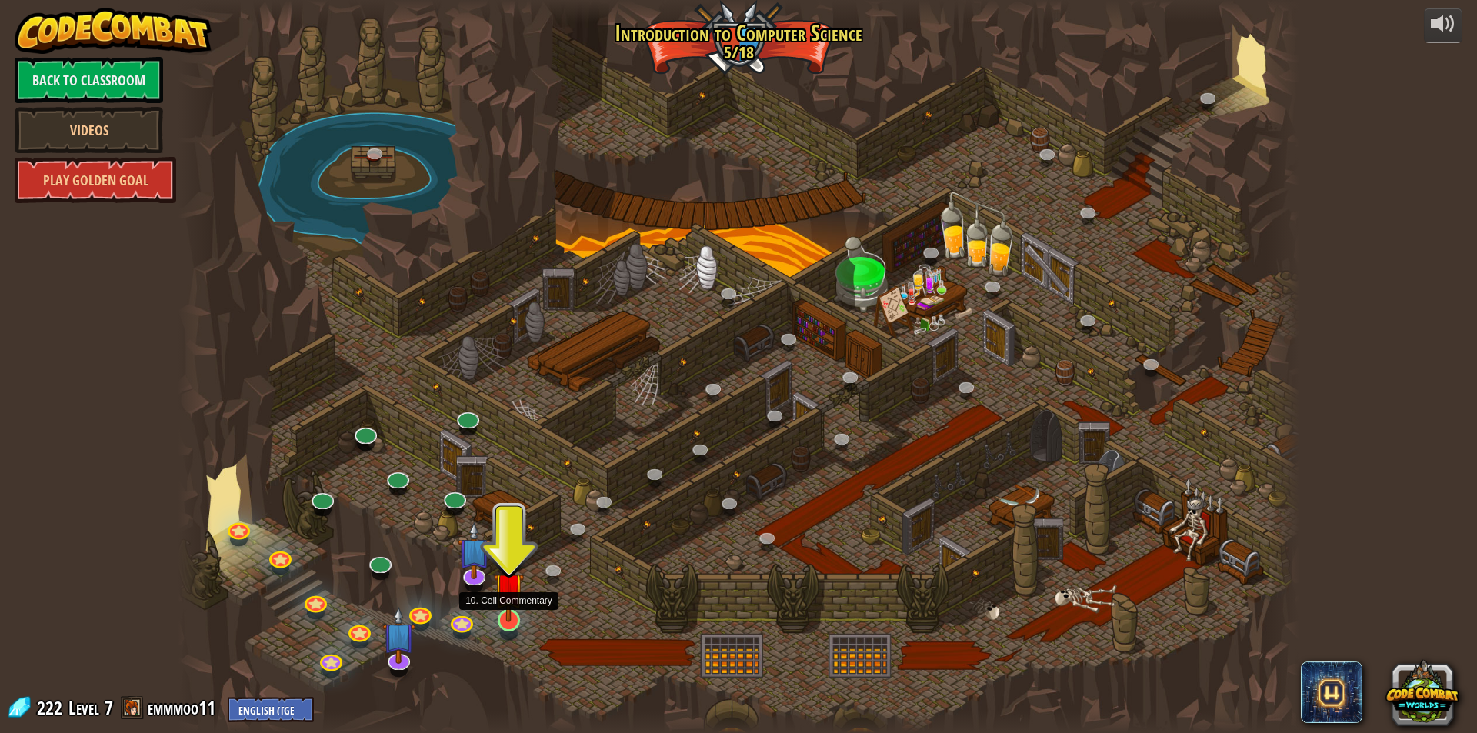
click at [511, 618] on img at bounding box center [509, 587] width 30 height 69
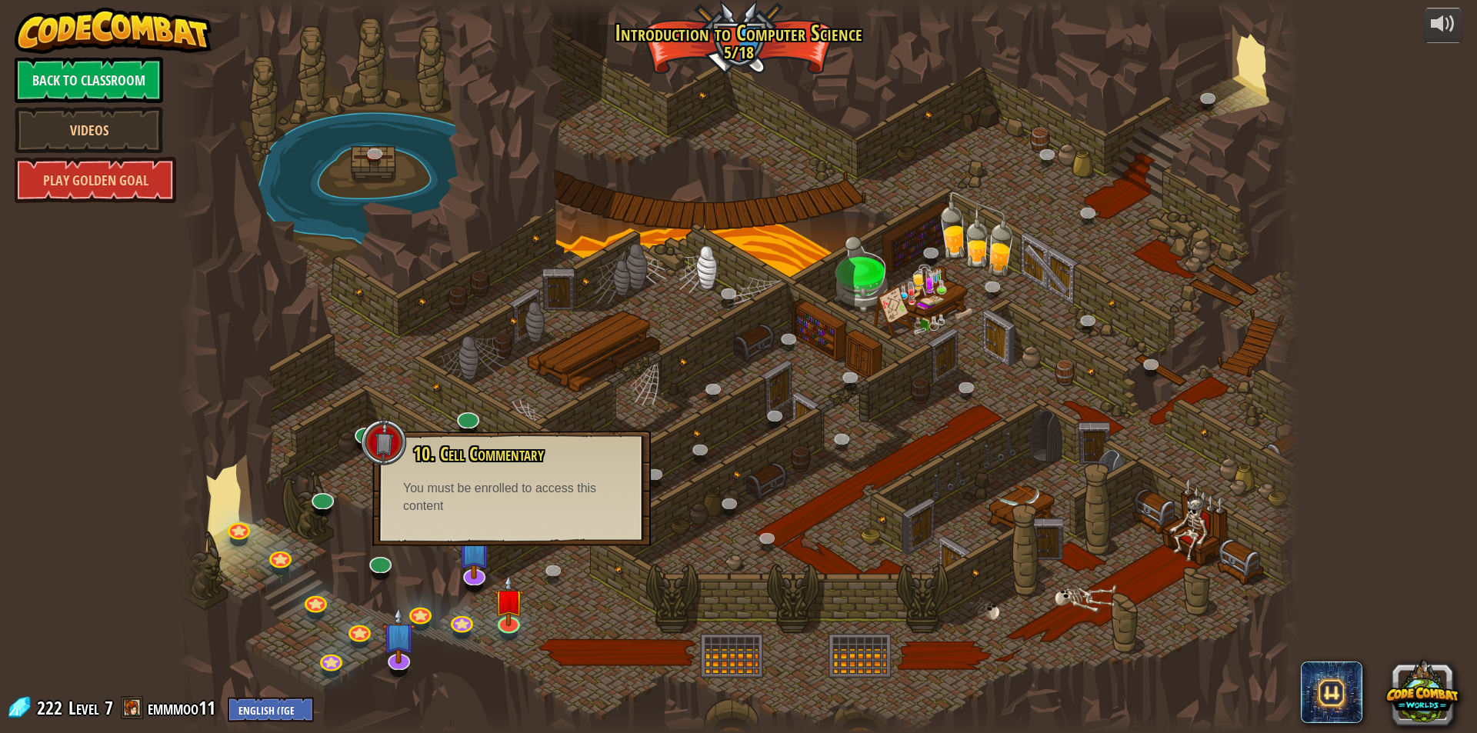
click at [491, 596] on div at bounding box center [738, 366] width 1121 height 733
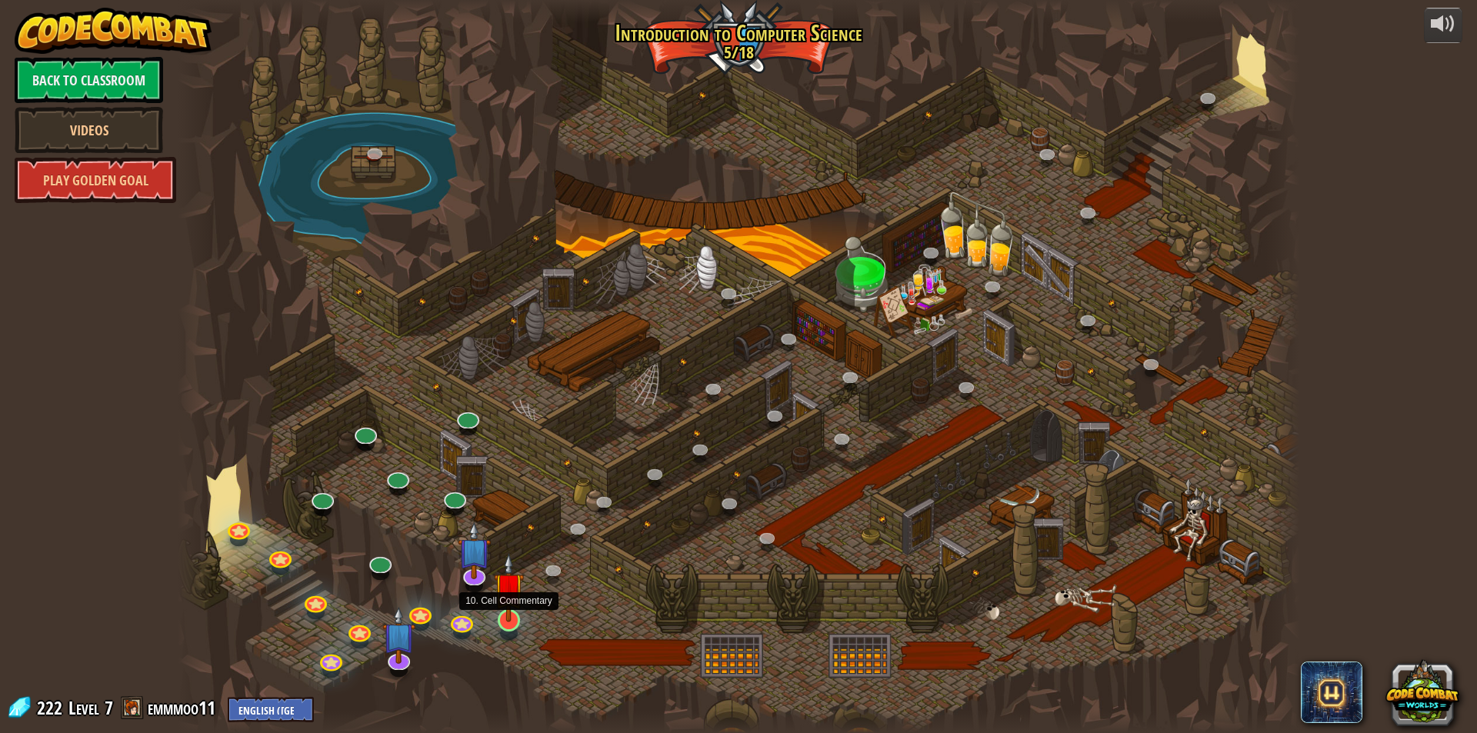
click at [503, 604] on img at bounding box center [509, 587] width 30 height 69
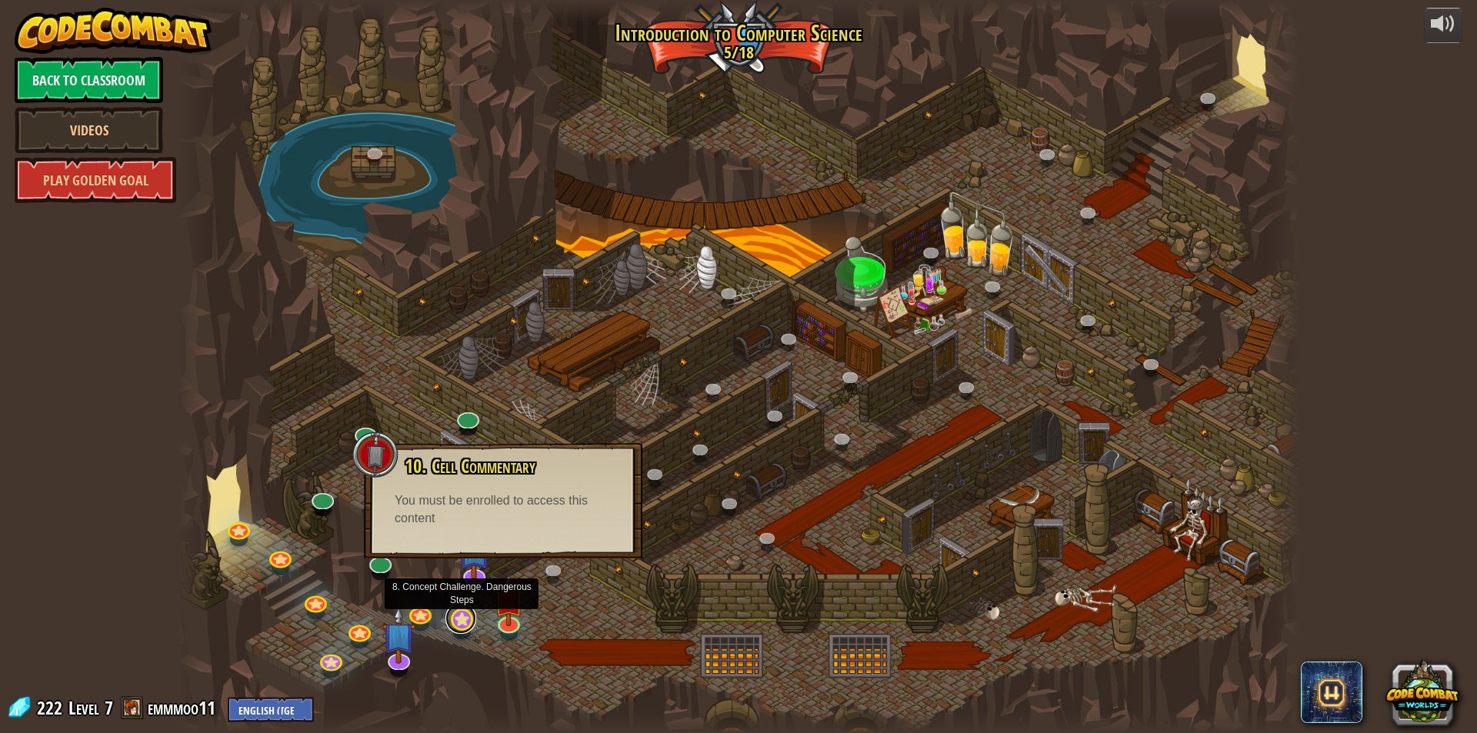
click at [467, 620] on link at bounding box center [460, 618] width 31 height 31
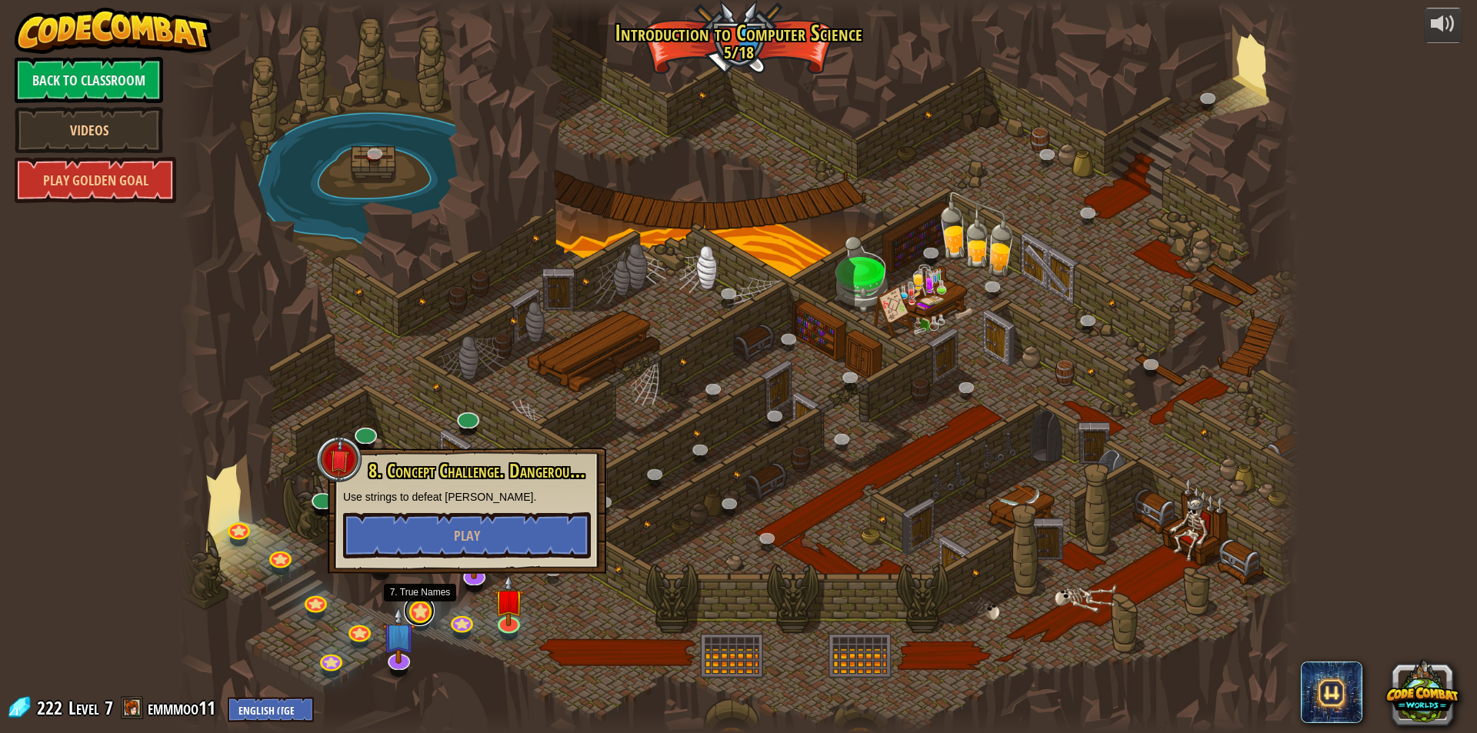
click at [430, 611] on link at bounding box center [419, 610] width 31 height 31
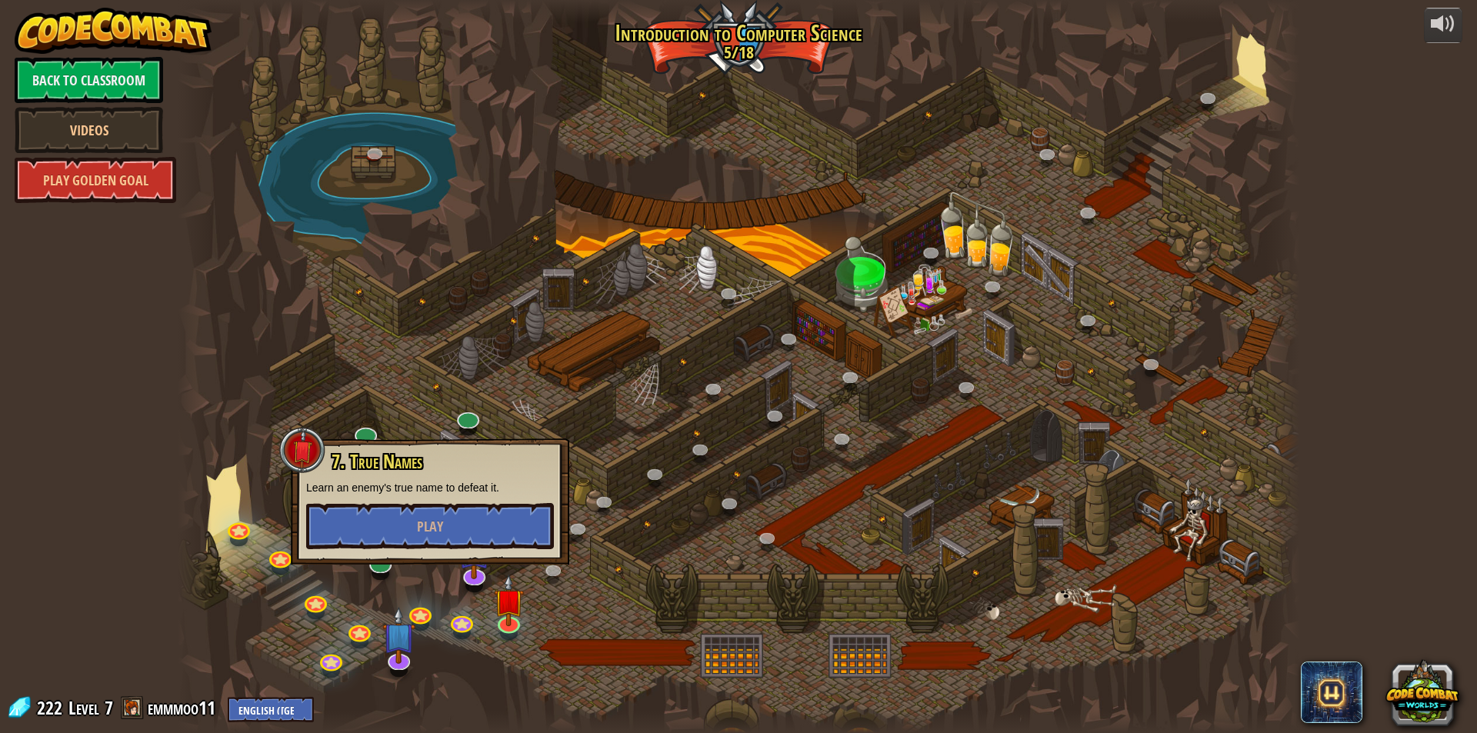
click at [1287, 444] on div at bounding box center [1282, 366] width 34 height 733
click at [1345, 423] on div "powered by Back to Classroom Videos Play Golden Goal 25. Kithgard Gates (Locked…" at bounding box center [738, 366] width 1477 height 733
click at [1014, 358] on div at bounding box center [738, 366] width 1121 height 733
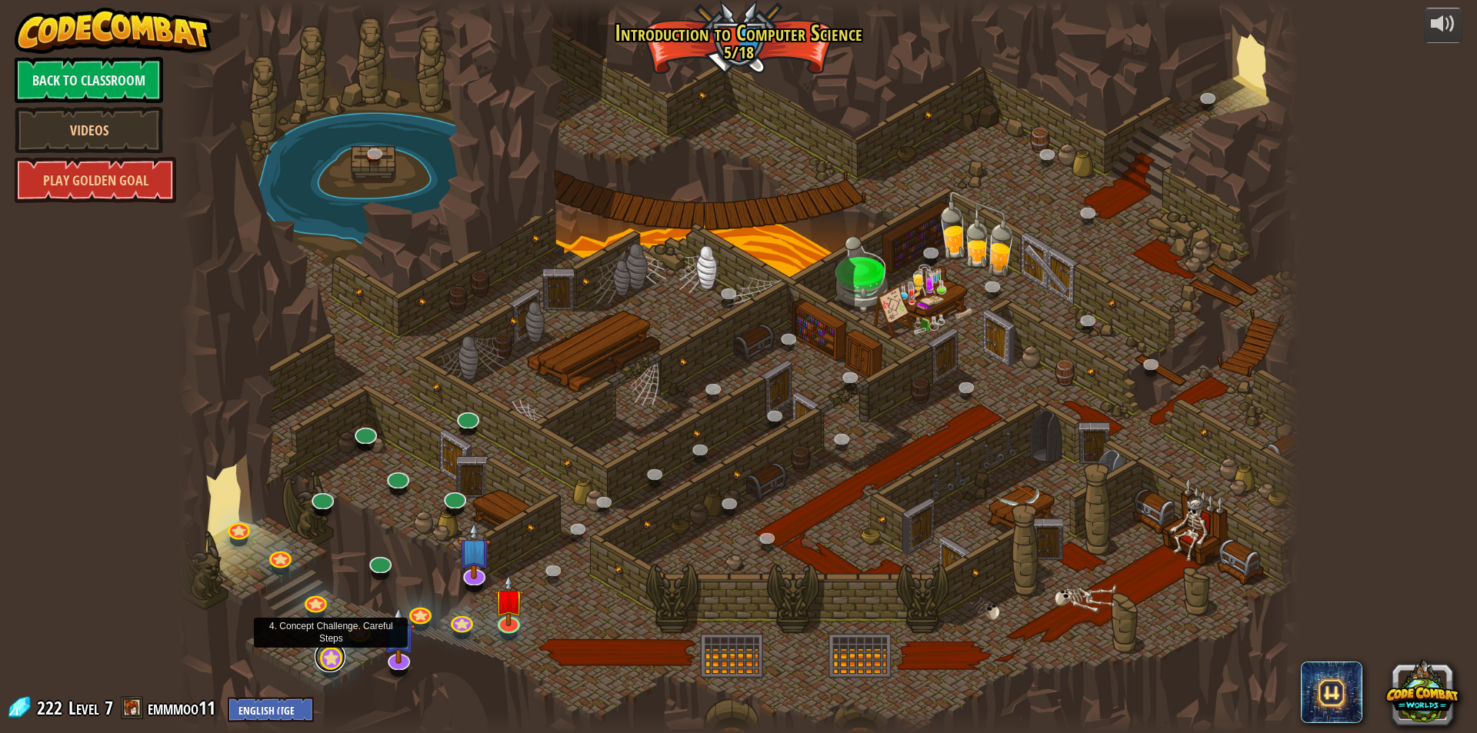
click at [322, 663] on link at bounding box center [330, 656] width 31 height 31
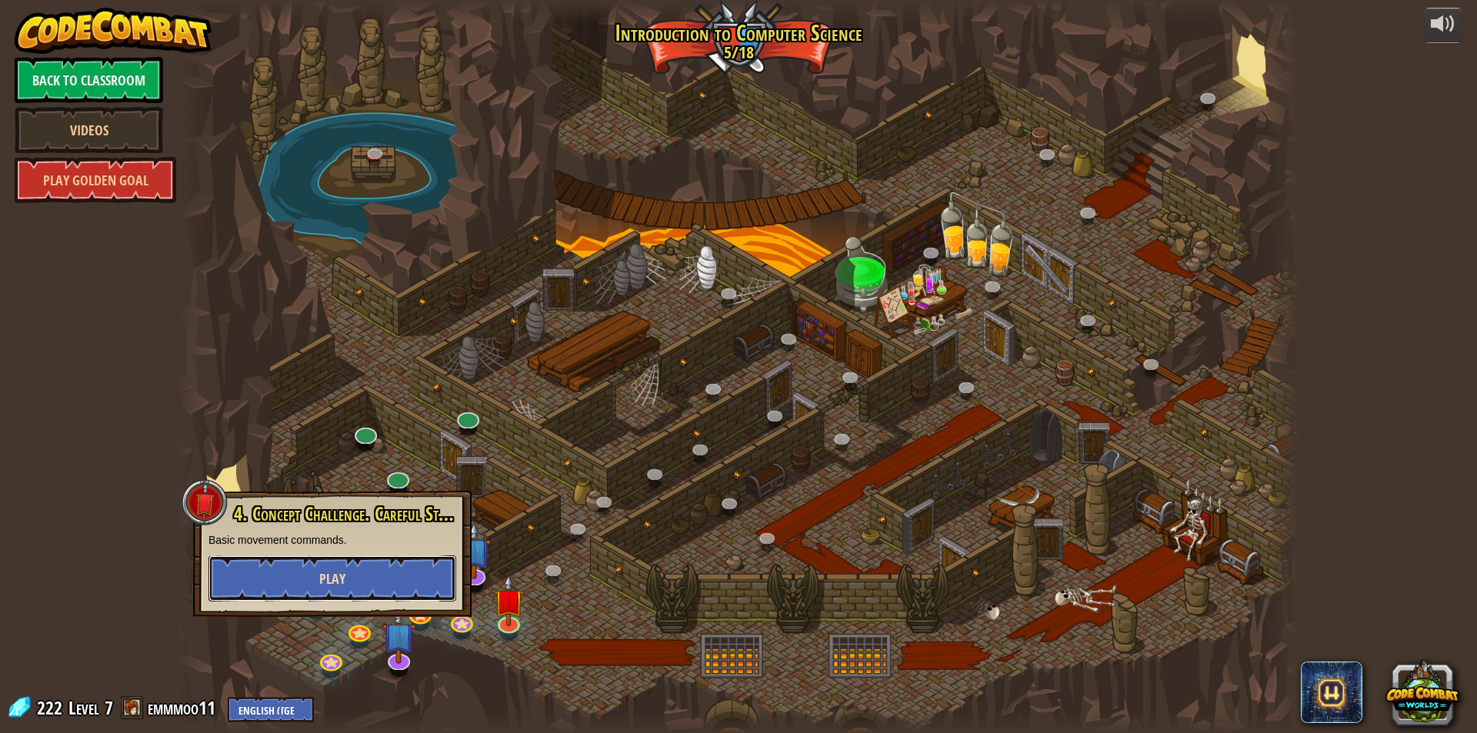
click at [315, 584] on button "Play" at bounding box center [332, 578] width 248 height 46
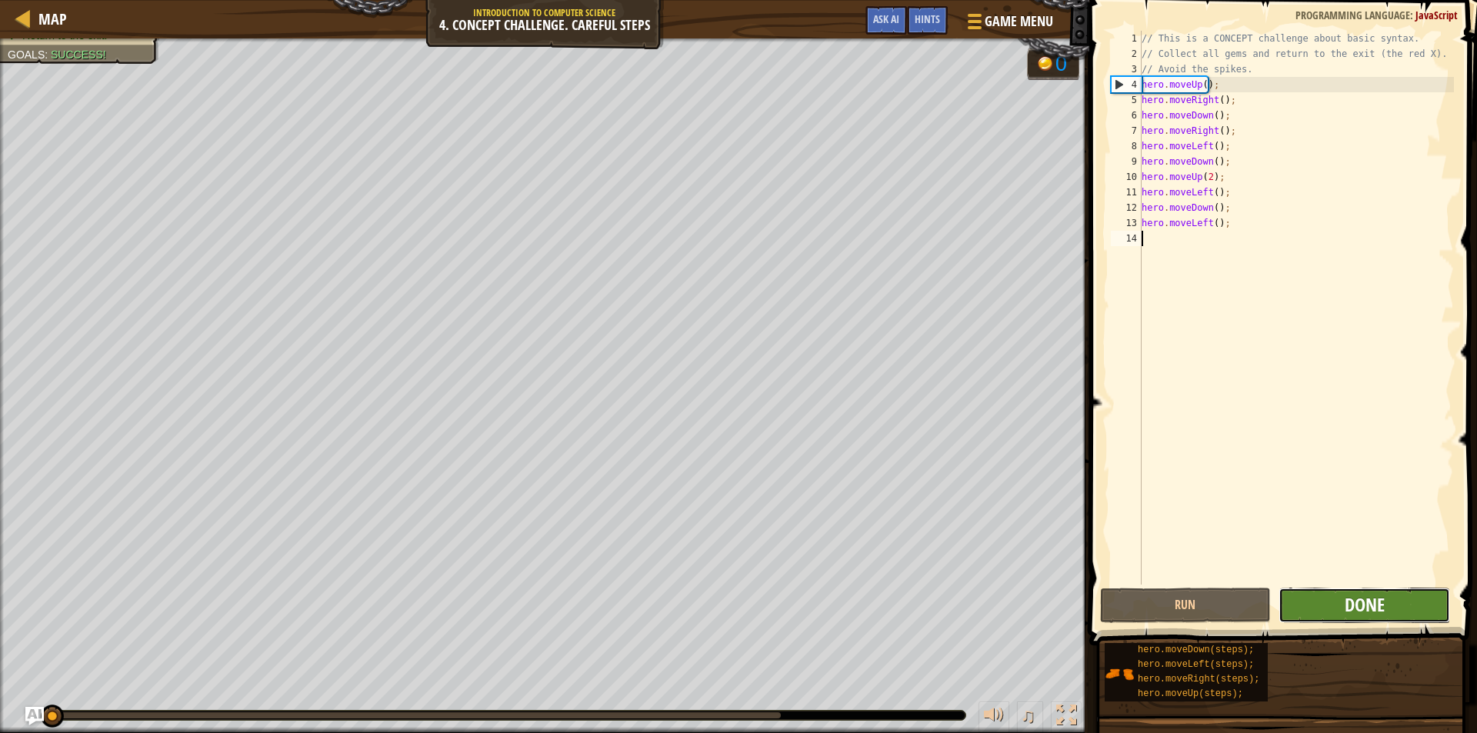
click at [1369, 602] on span "Done" at bounding box center [1364, 604] width 40 height 25
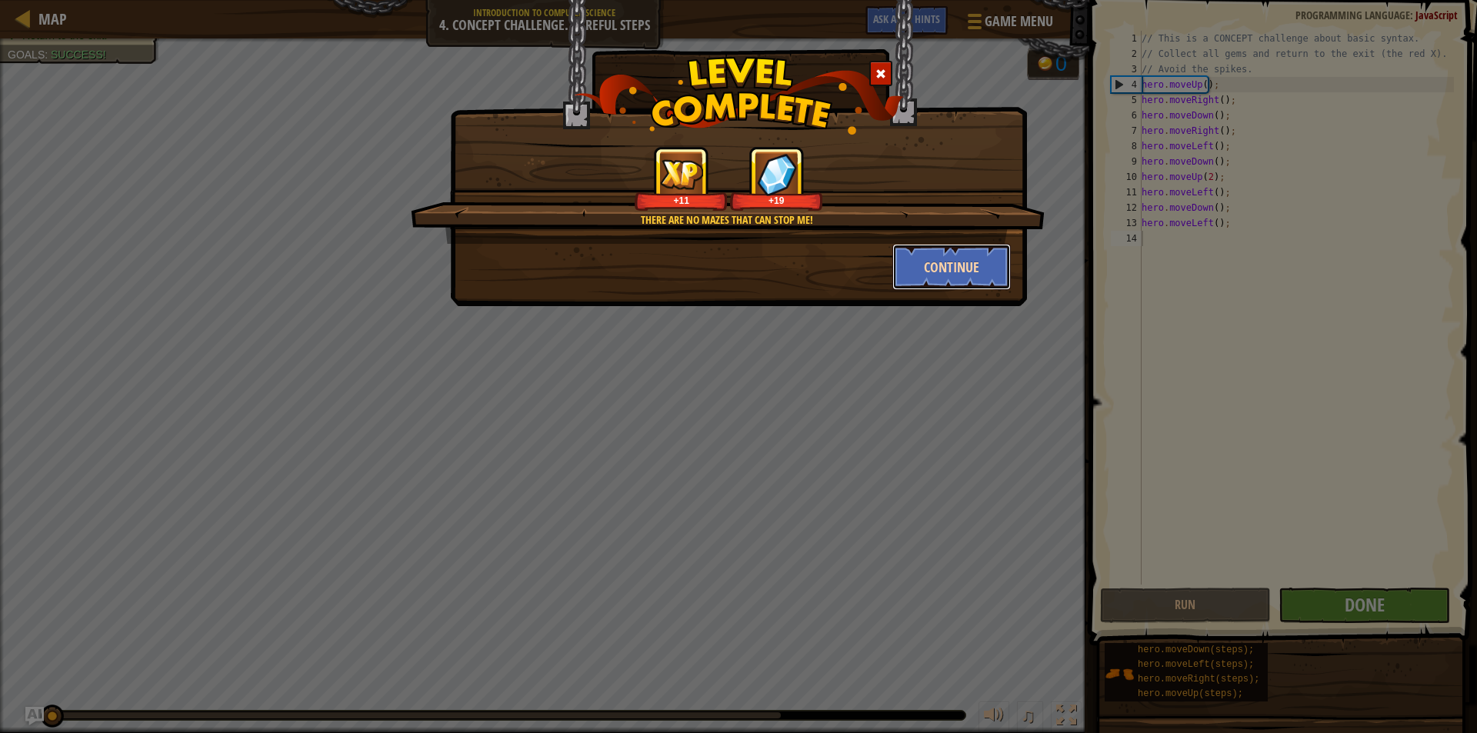
click at [951, 288] on button "Continue" at bounding box center [951, 267] width 119 height 46
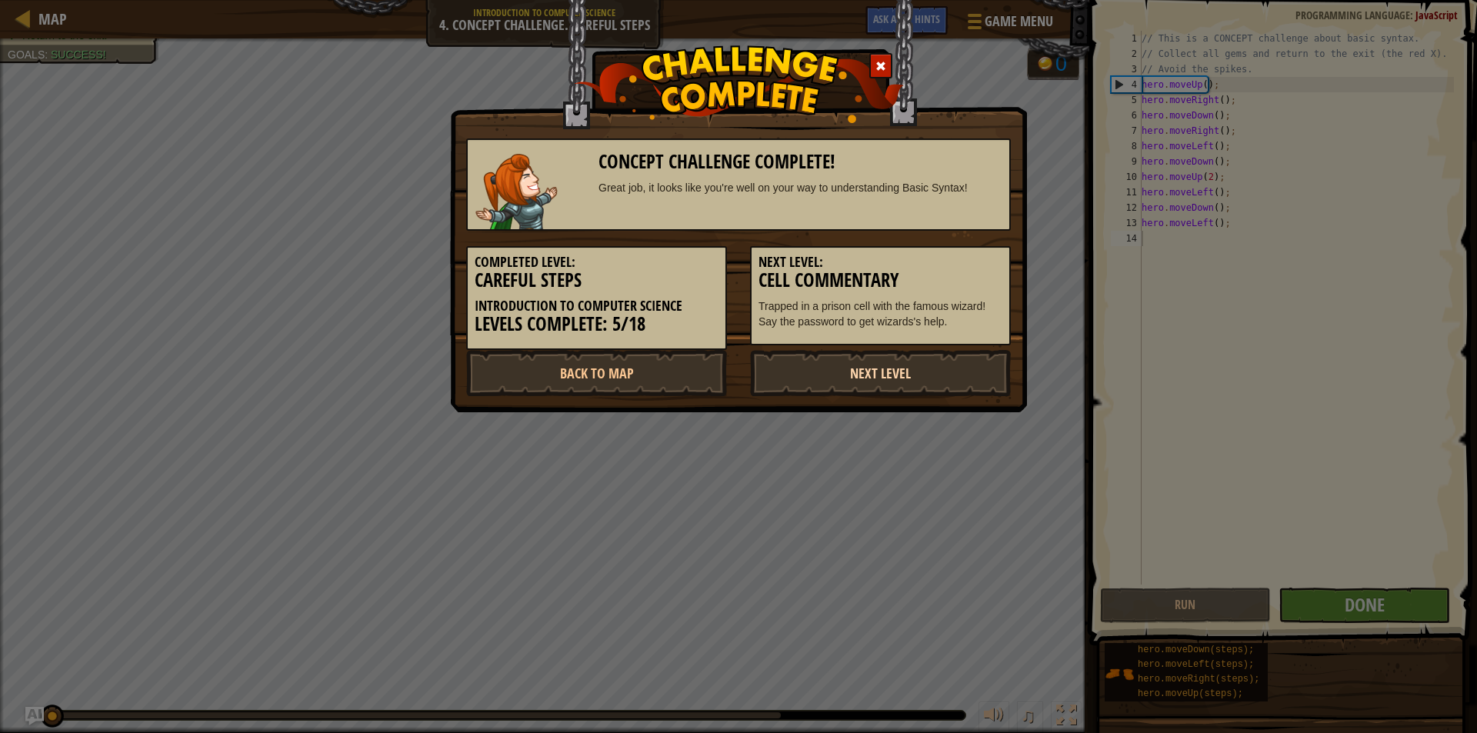
click at [840, 375] on link "Next Level" at bounding box center [880, 373] width 261 height 46
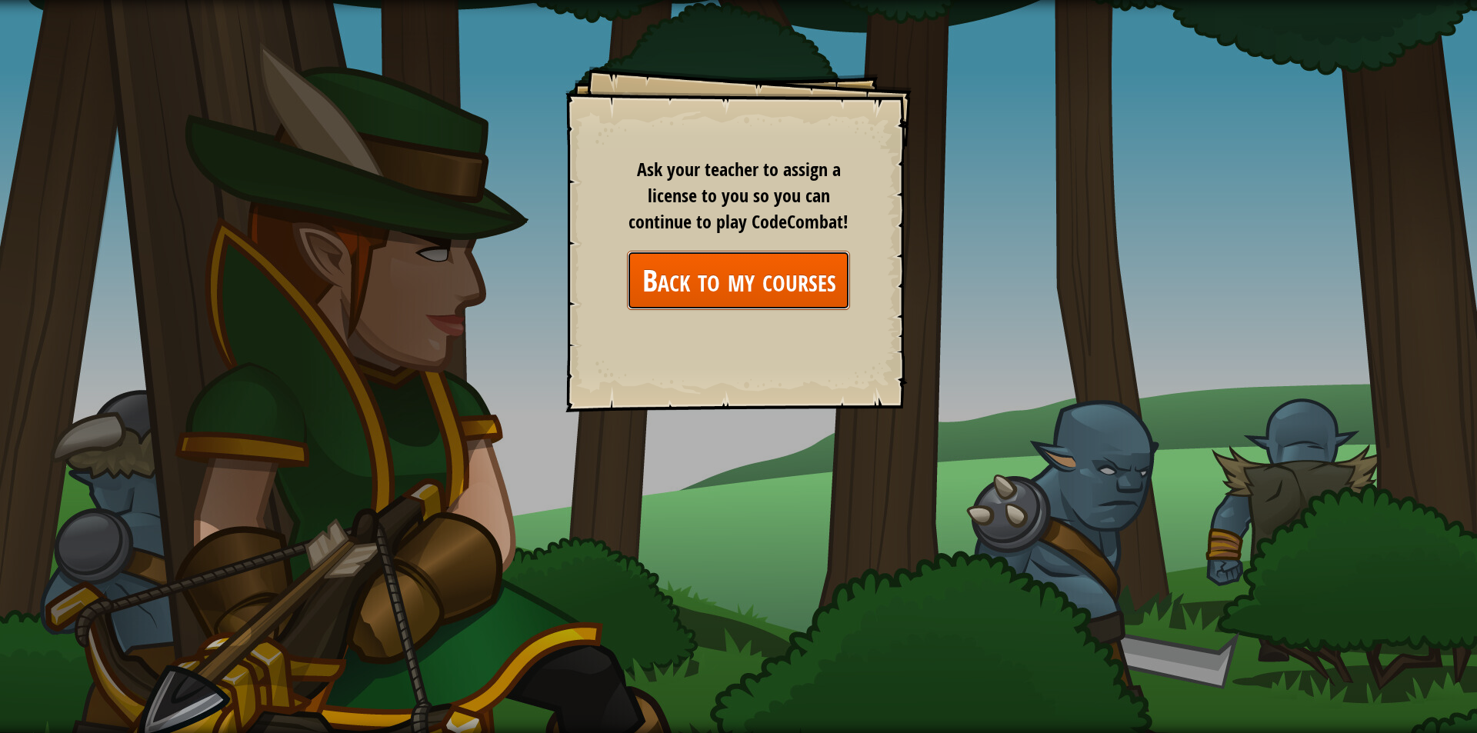
click at [767, 266] on link "Back to my courses" at bounding box center [738, 280] width 223 height 59
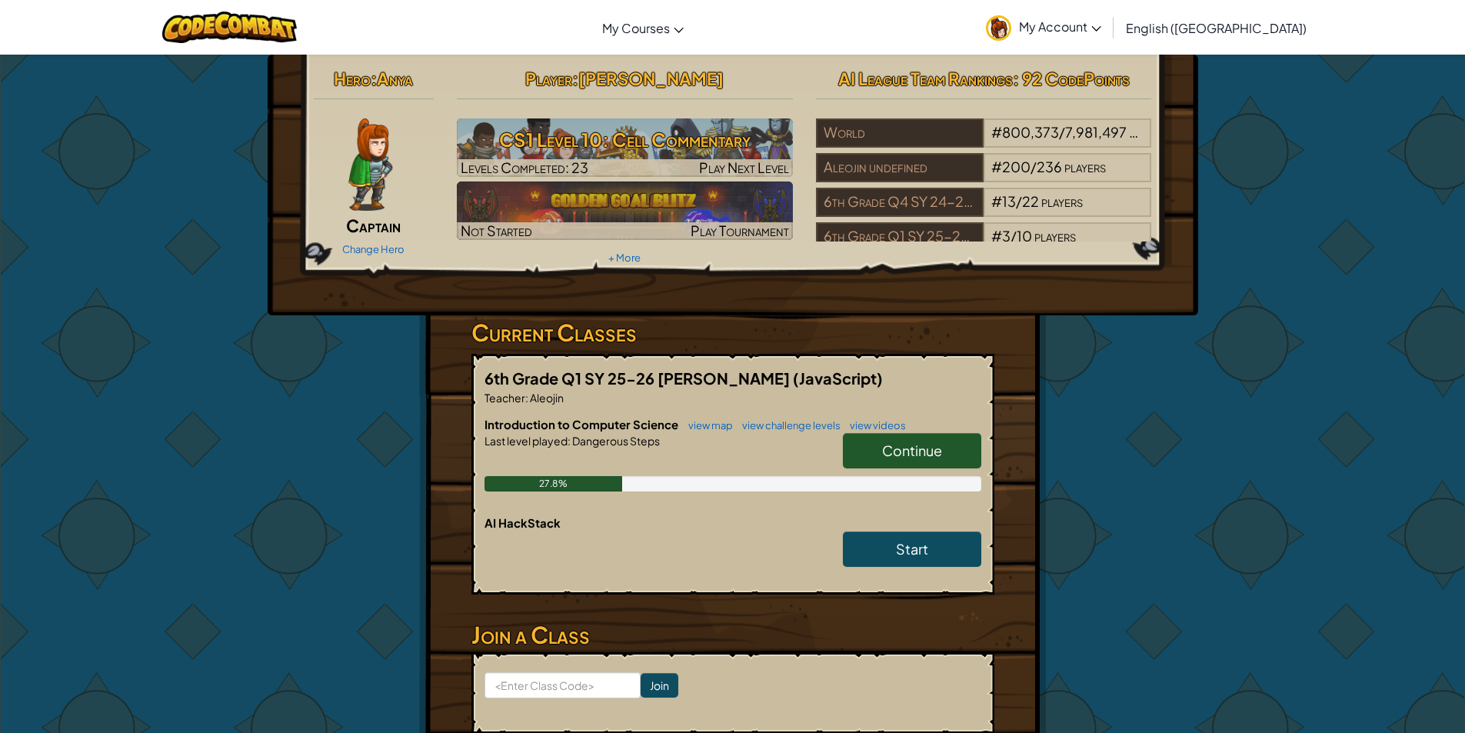
click at [915, 471] on div "Continue" at bounding box center [905, 454] width 154 height 43
click at [928, 451] on span "Continue" at bounding box center [912, 450] width 60 height 18
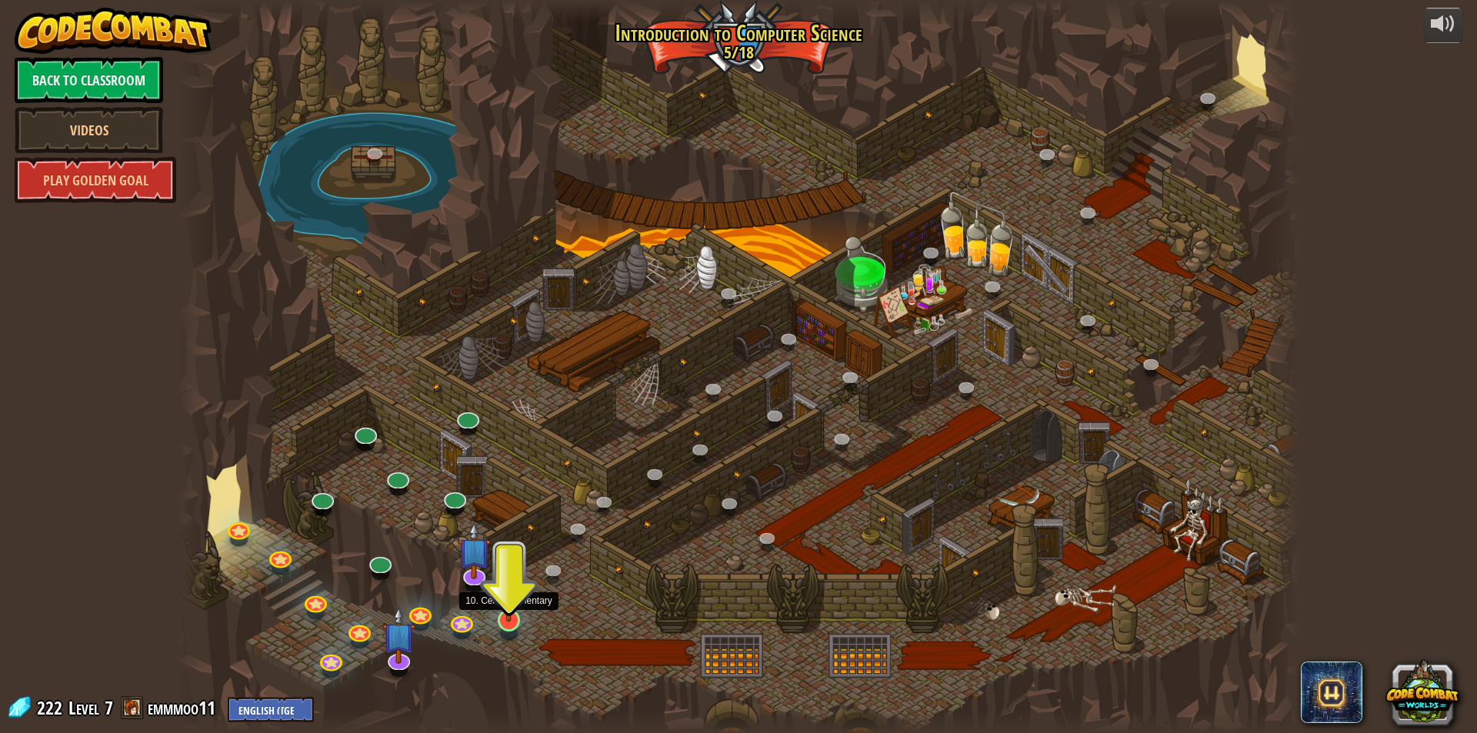
click at [512, 603] on img at bounding box center [509, 587] width 30 height 69
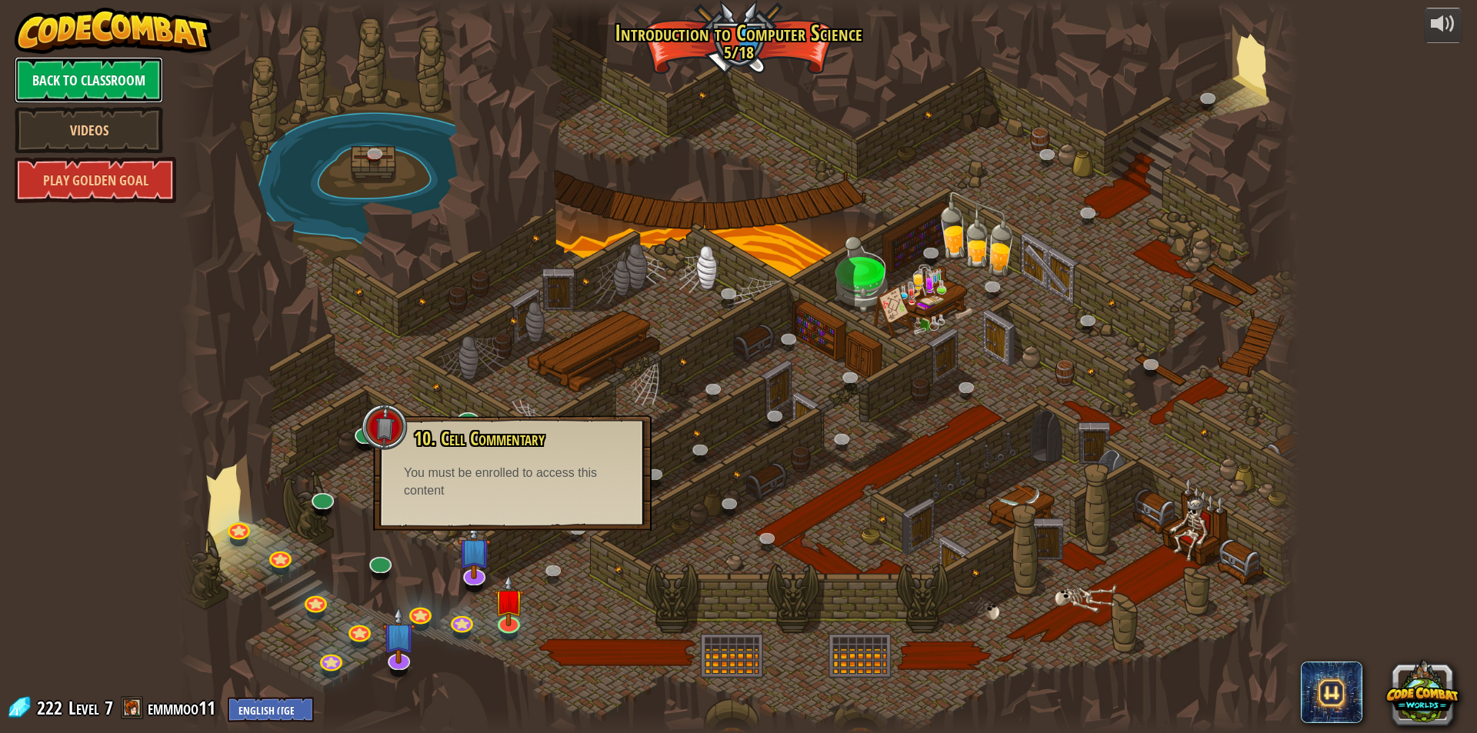
click at [119, 87] on link "Back to Classroom" at bounding box center [89, 80] width 148 height 46
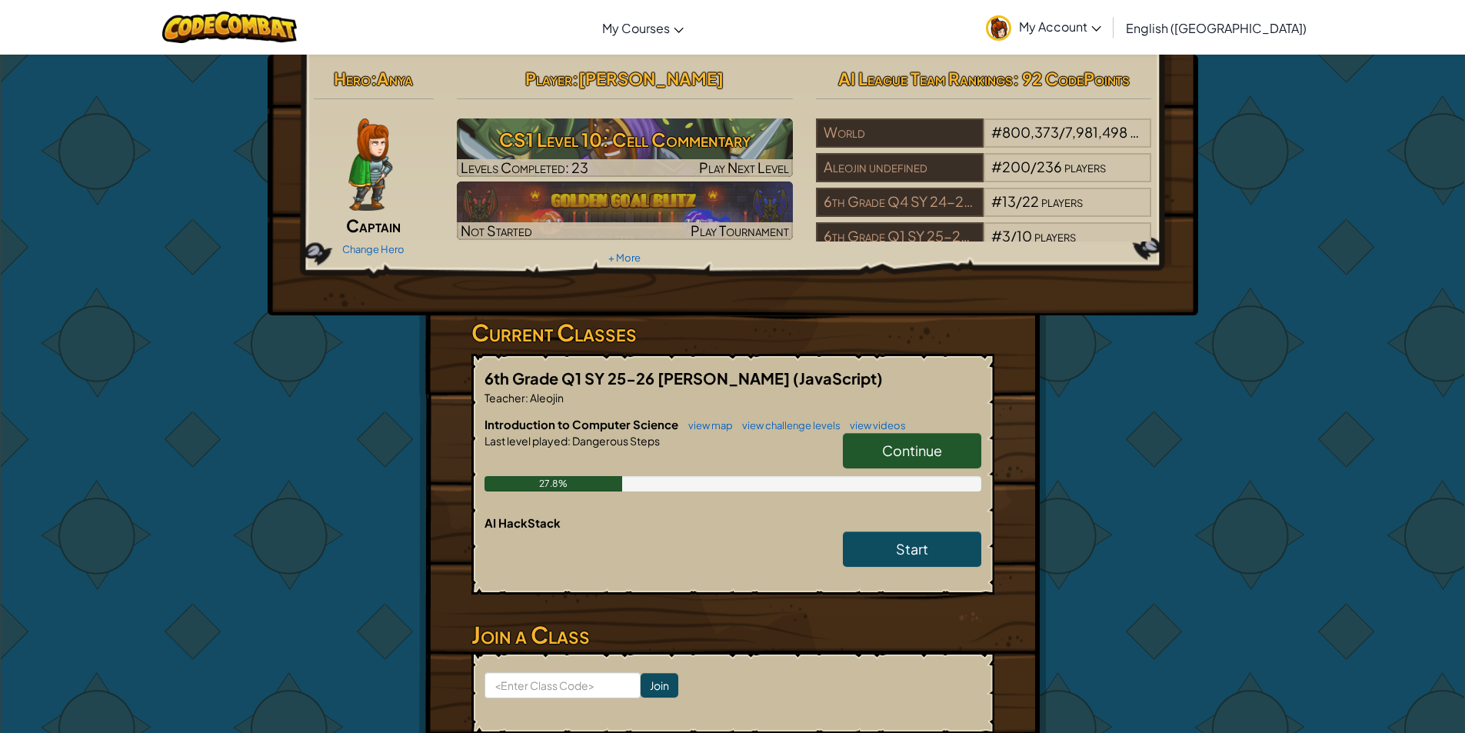
click at [369, 214] on div "Hero : Anya Captain Change Hero" at bounding box center [374, 161] width 144 height 198
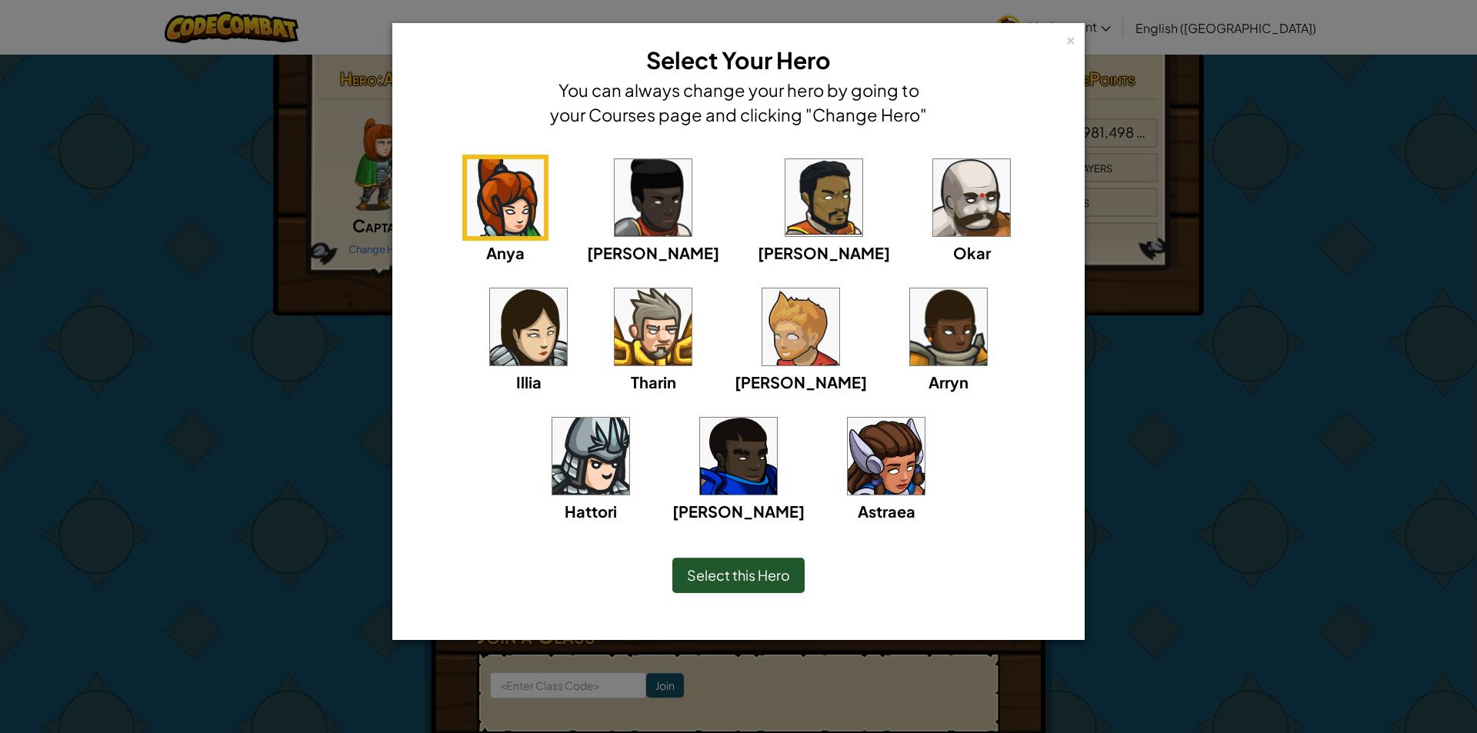
drag, startPoint x: 1476, startPoint y: 437, endPoint x: 1313, endPoint y: 421, distance: 163.8
click at [1472, 438] on div "× Select Your Hero You can always change your hero by going to your Courses pag…" at bounding box center [738, 366] width 1477 height 733
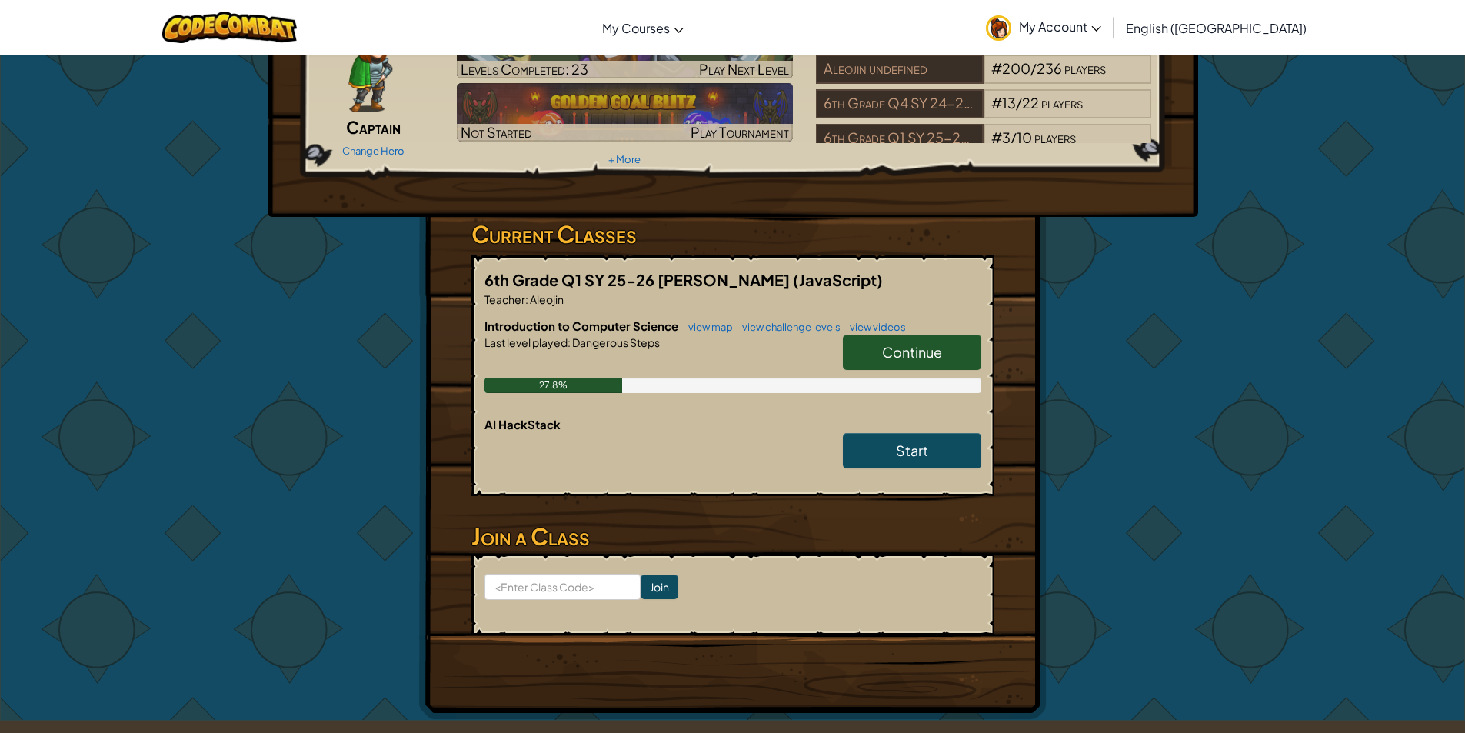
scroll to position [154, 0]
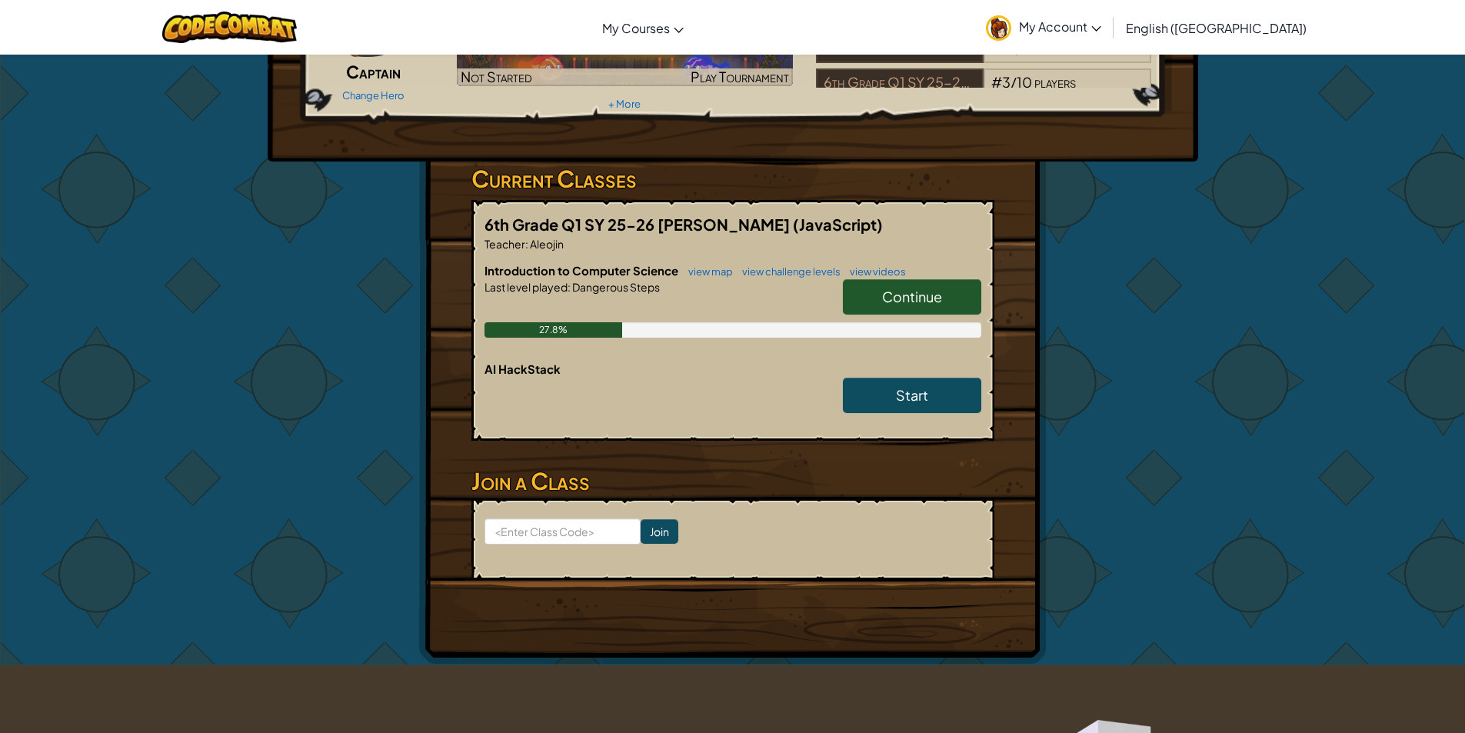
click at [1101, 25] on span "My Account" at bounding box center [1060, 26] width 82 height 16
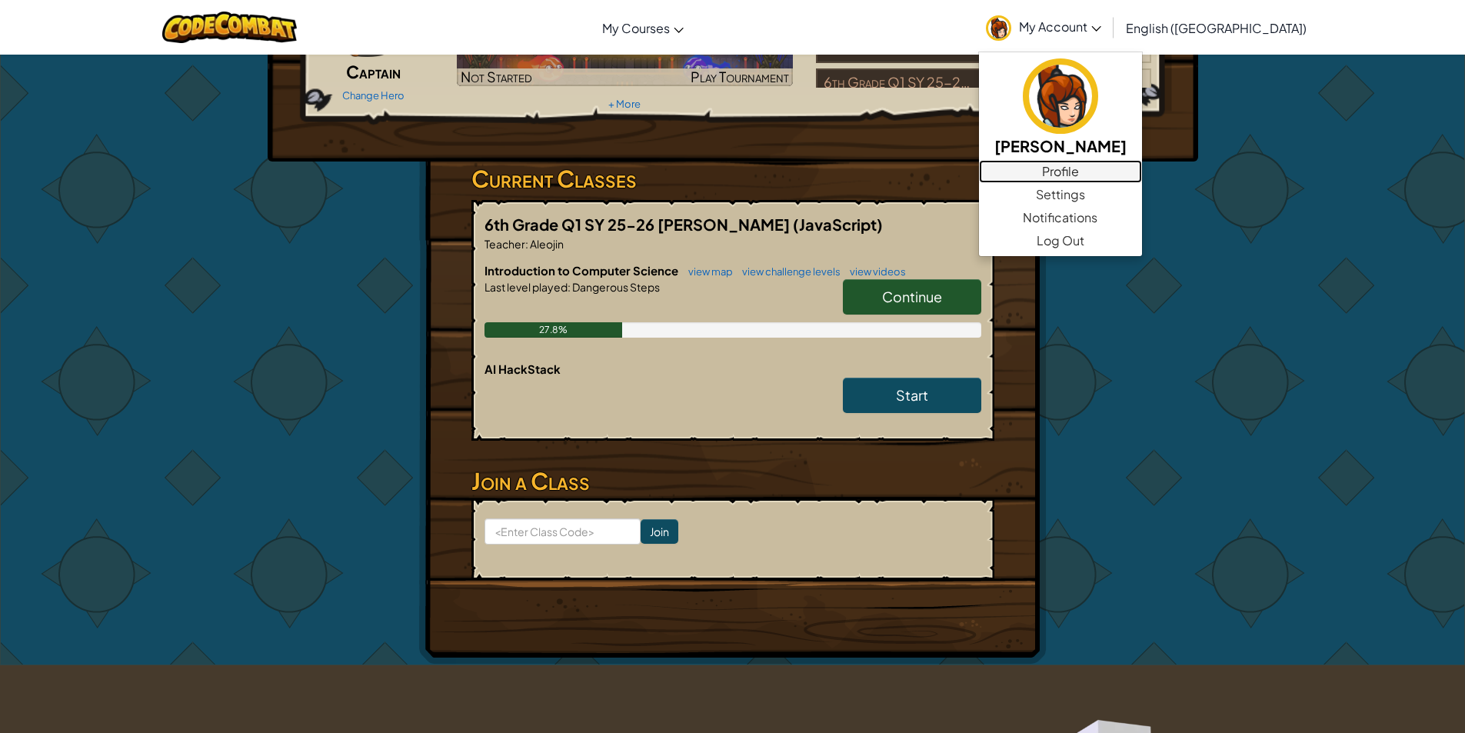
click at [1142, 176] on link "Profile" at bounding box center [1060, 171] width 163 height 23
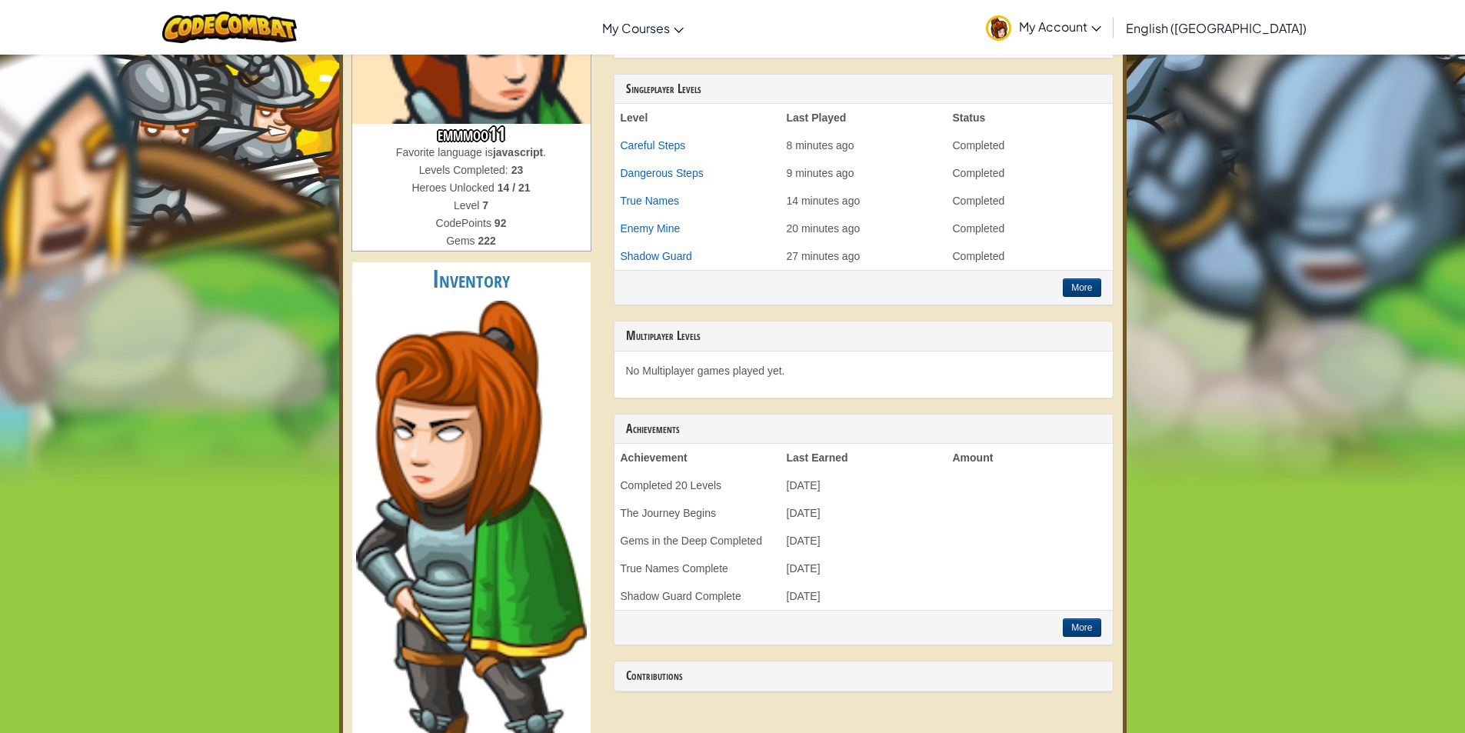
scroll to position [231, 0]
